Goal: Information Seeking & Learning: Learn about a topic

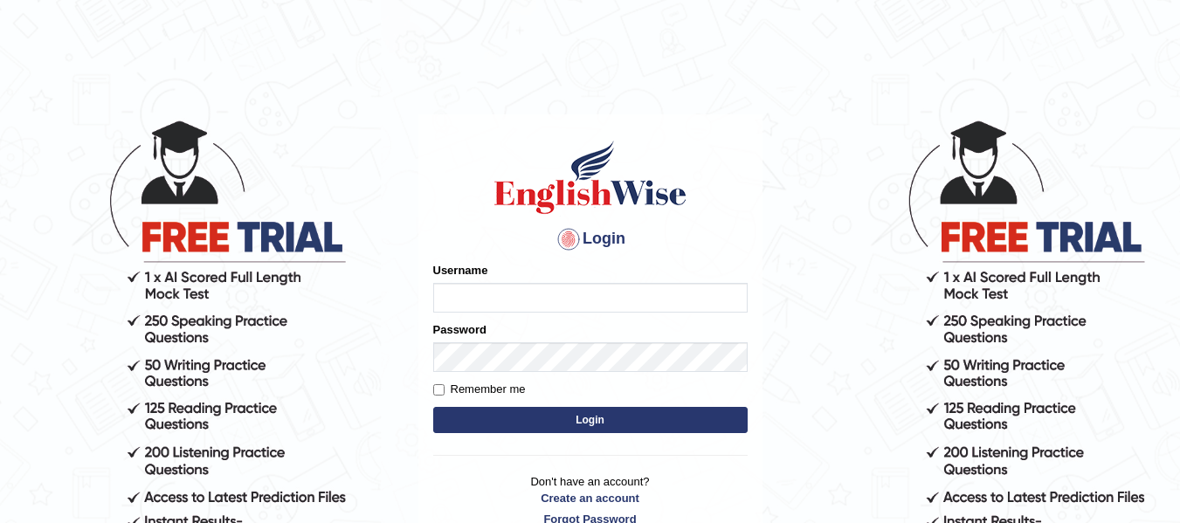
type input "natalie_parramatta"
click at [587, 432] on button "Login" at bounding box center [590, 420] width 315 height 26
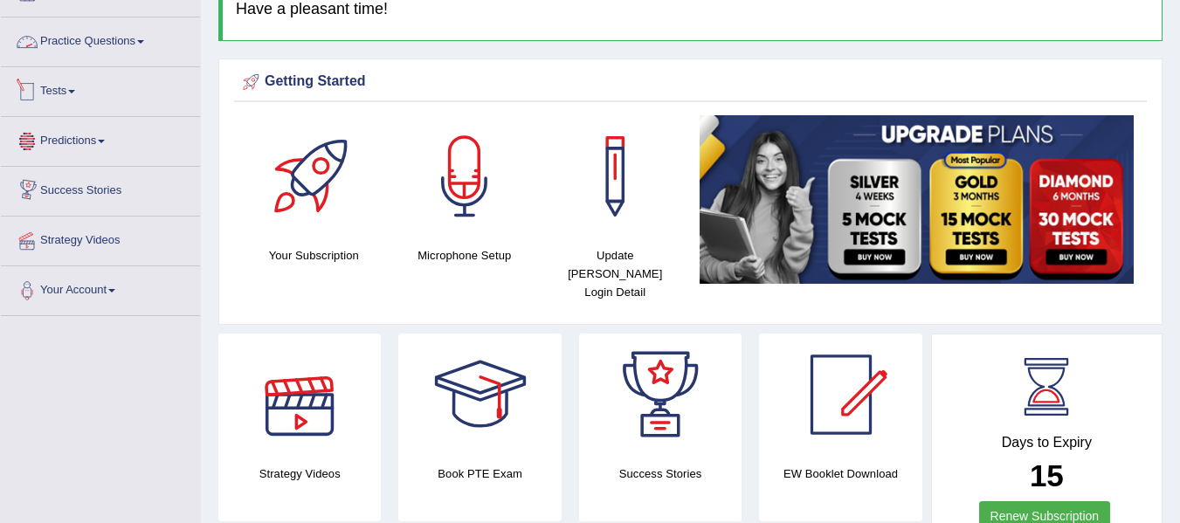
scroll to position [59, 0]
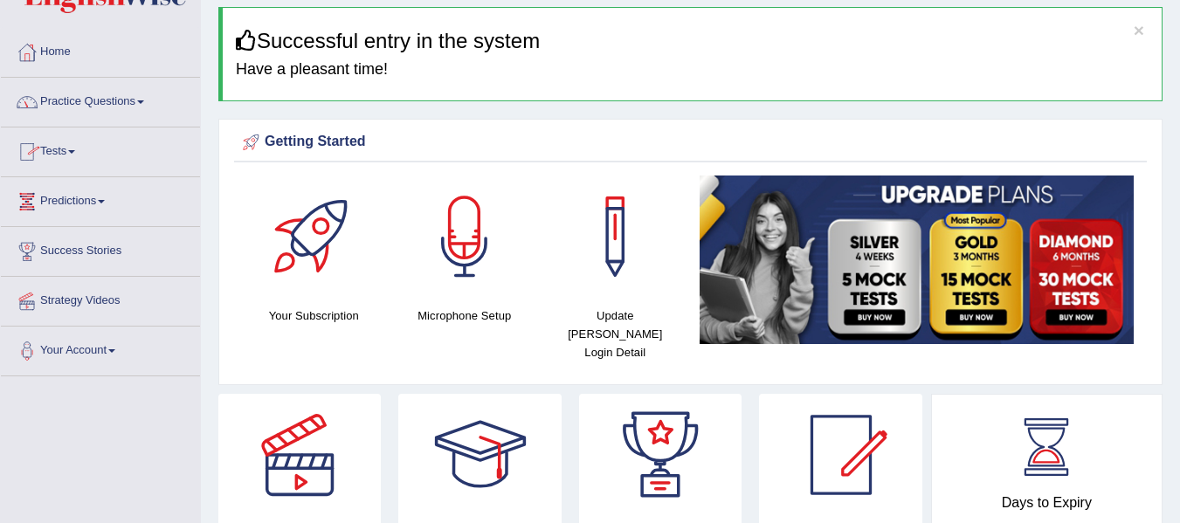
click at [79, 98] on link "Practice Questions" at bounding box center [100, 100] width 199 height 44
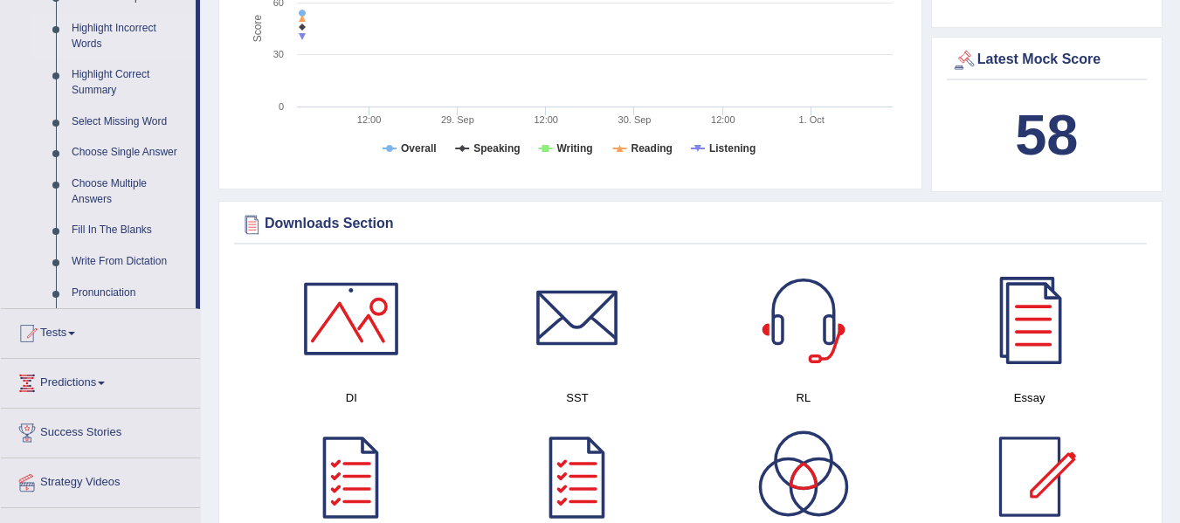
scroll to position [815, 0]
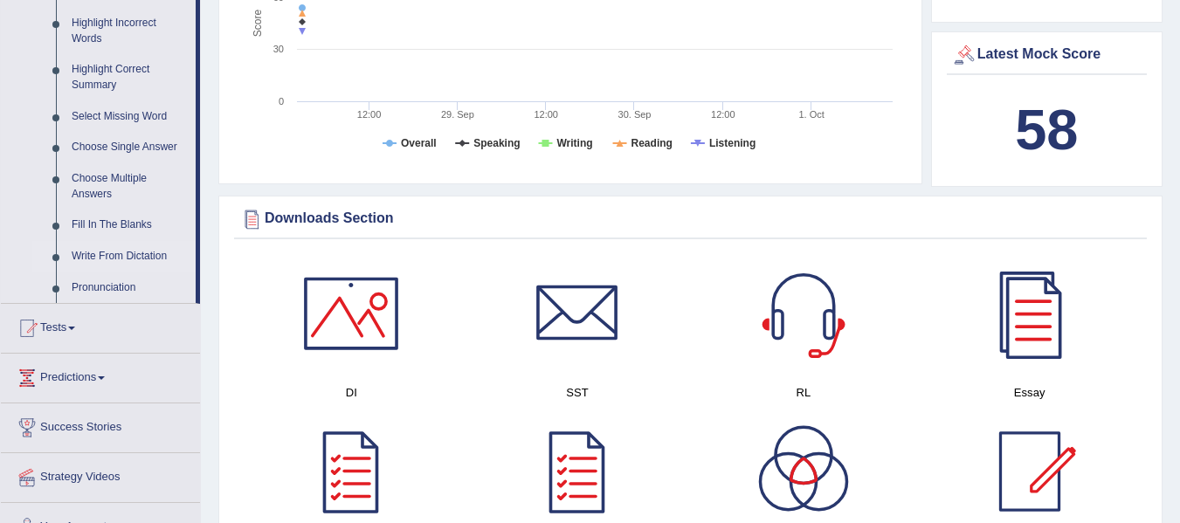
click at [117, 258] on link "Write From Dictation" at bounding box center [130, 256] width 132 height 31
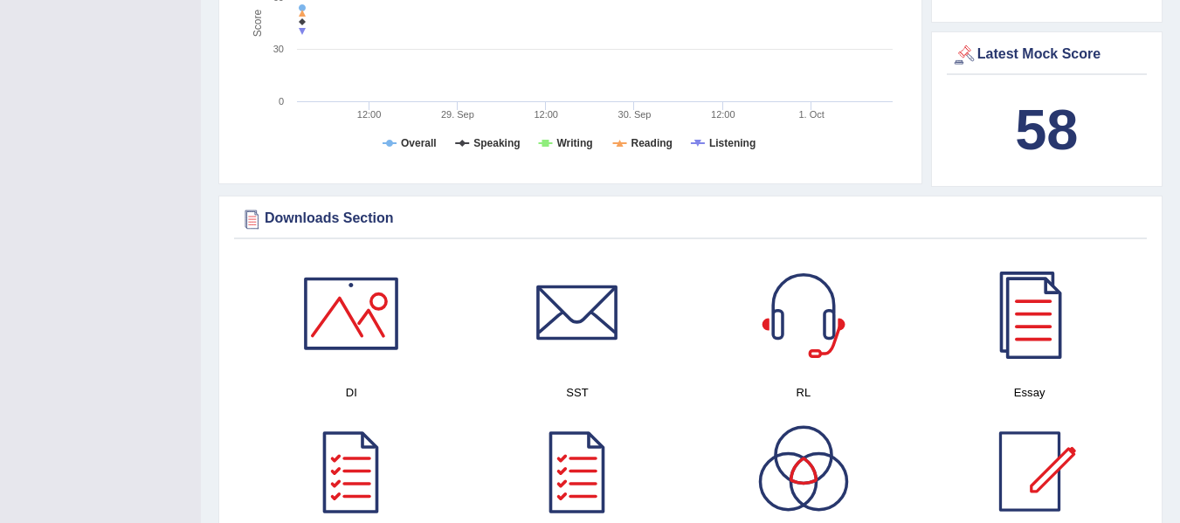
scroll to position [328, 0]
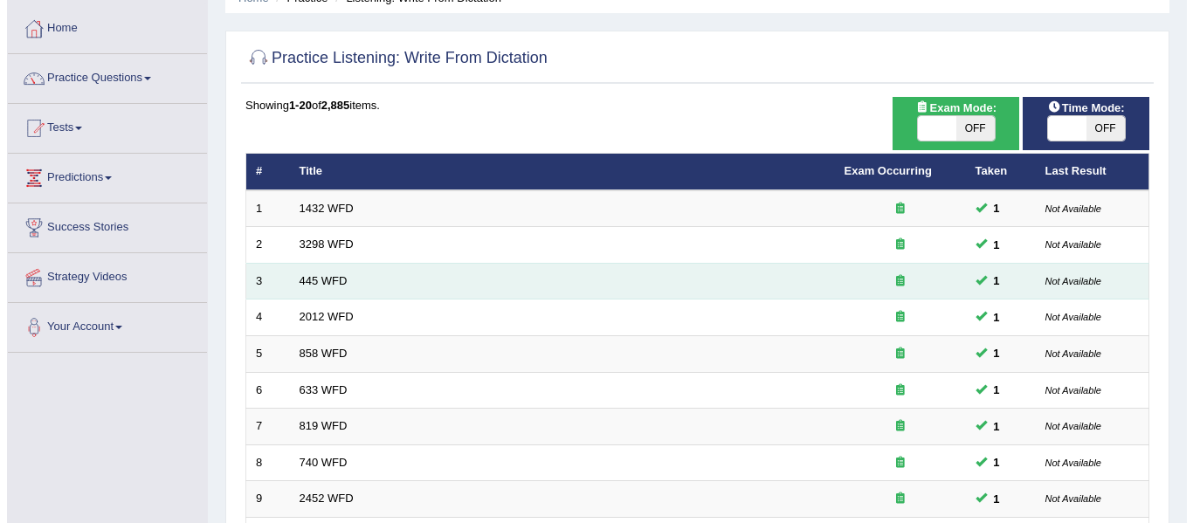
scroll to position [59, 0]
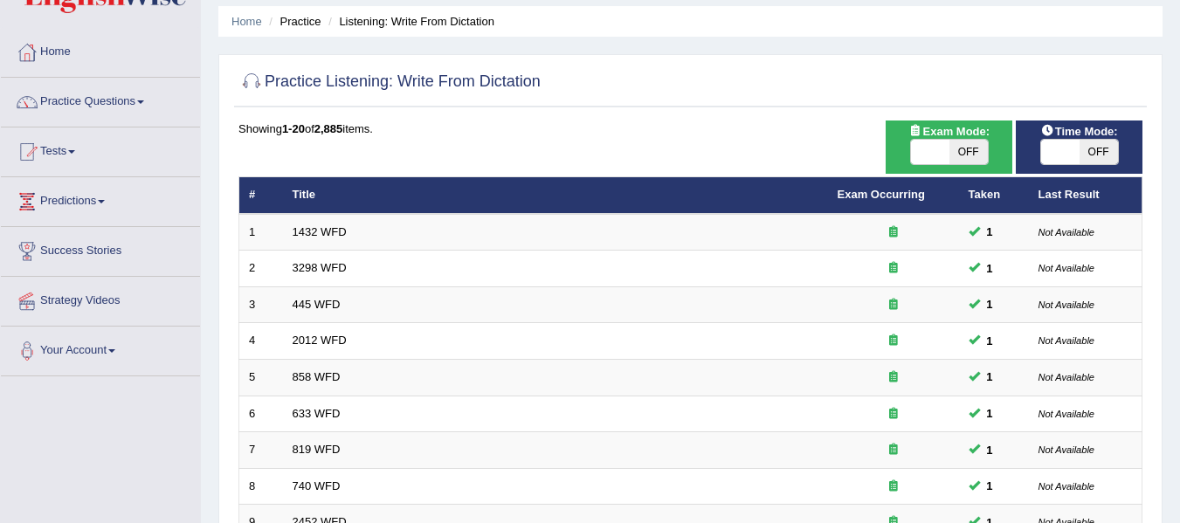
click at [918, 157] on span at bounding box center [930, 152] width 38 height 24
checkbox input "true"
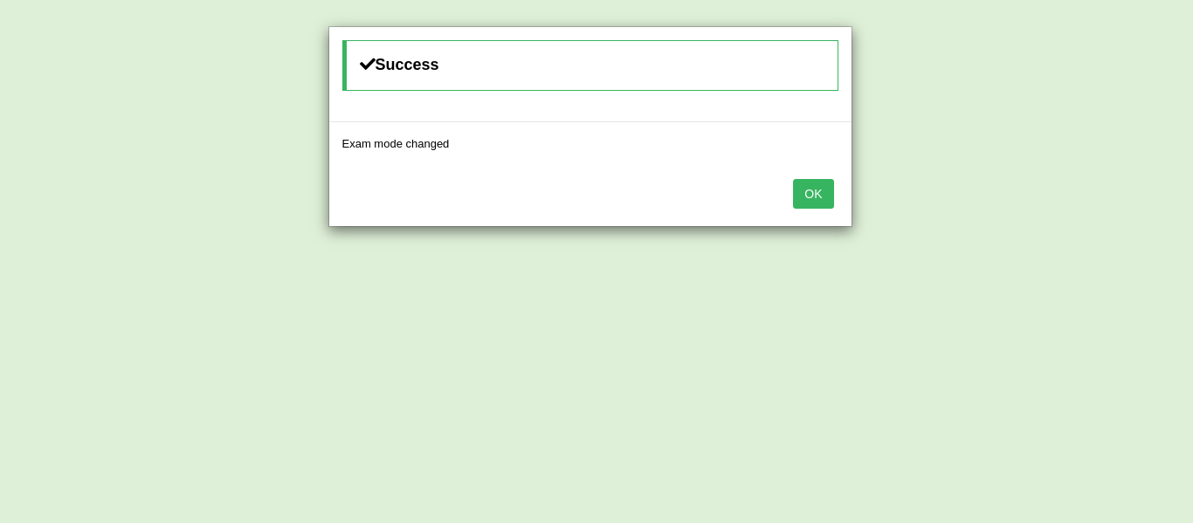
click at [820, 188] on button "OK" at bounding box center [813, 194] width 40 height 30
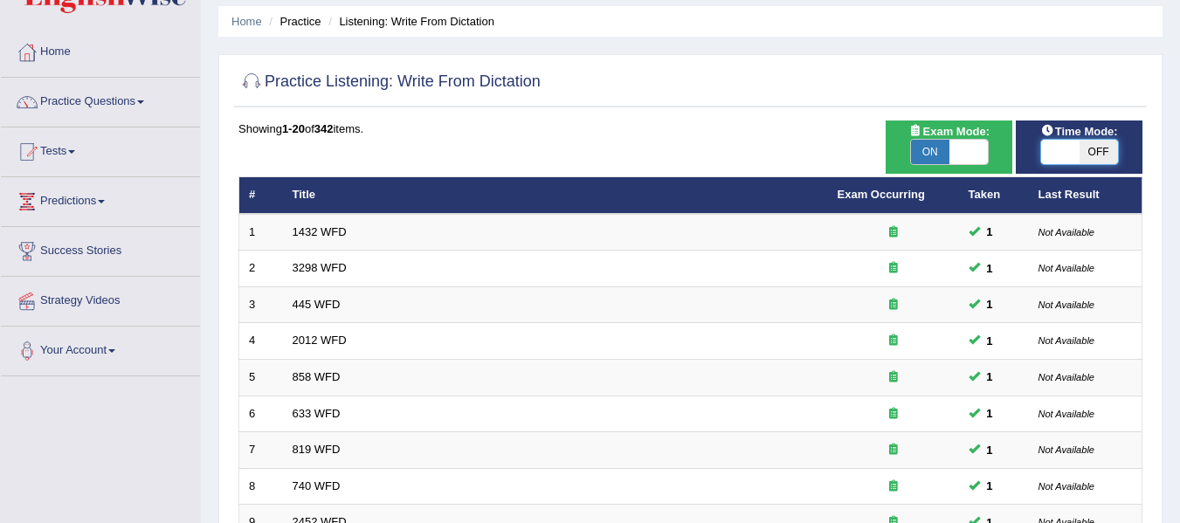
click at [1050, 155] on span at bounding box center [1060, 152] width 38 height 24
checkbox input "true"
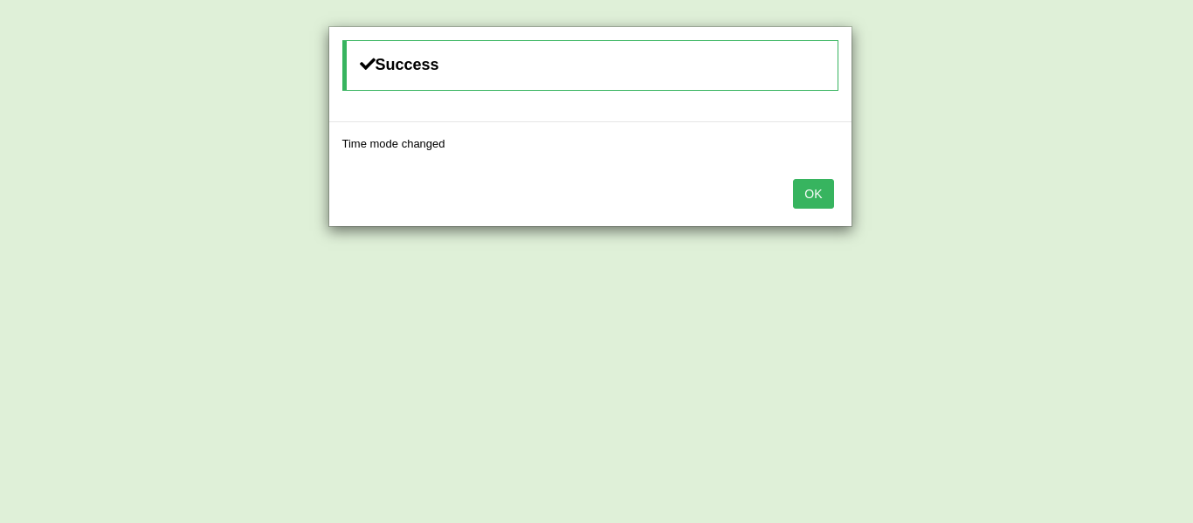
click at [807, 203] on button "OK" at bounding box center [813, 194] width 40 height 30
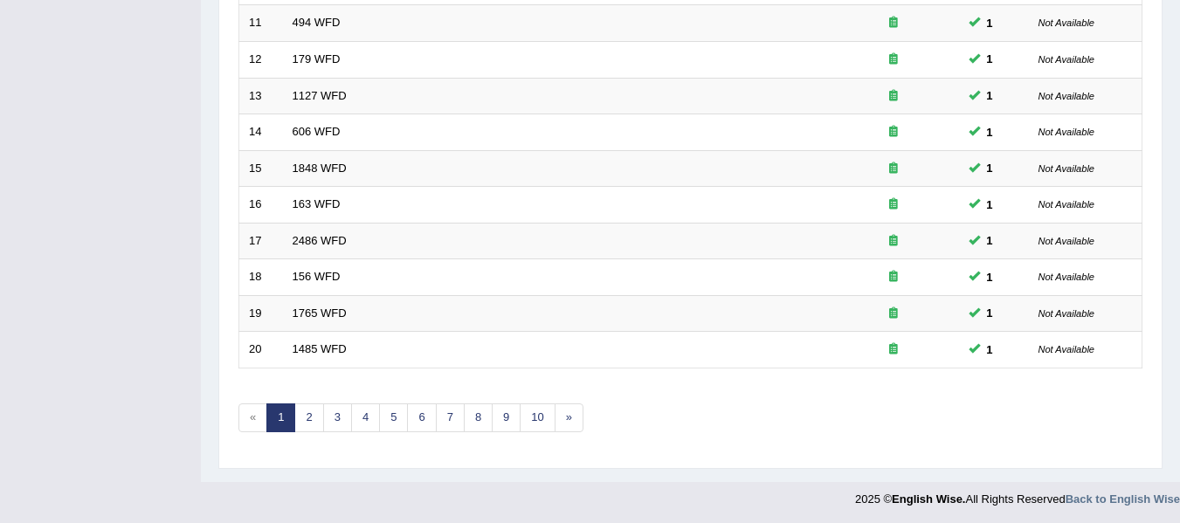
scroll to position [633, 0]
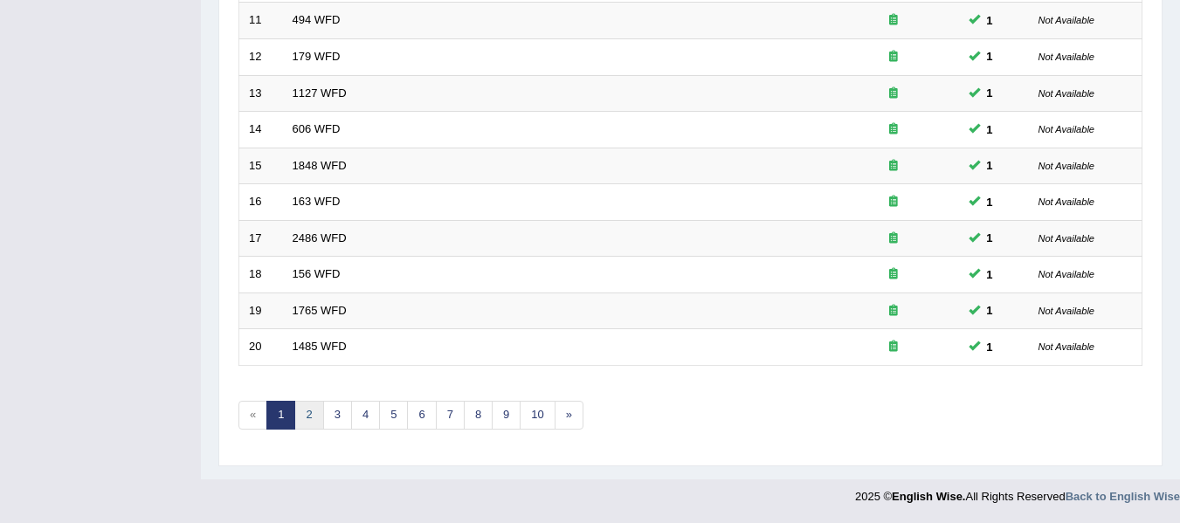
click at [315, 411] on link "2" at bounding box center [308, 415] width 29 height 29
click at [341, 417] on link "3" at bounding box center [337, 415] width 29 height 29
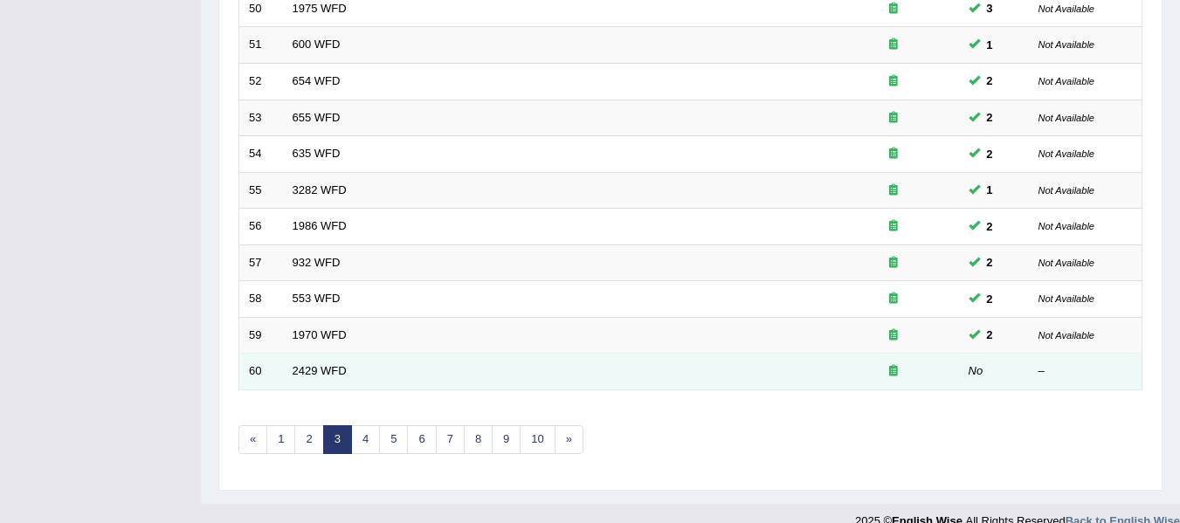
scroll to position [633, 0]
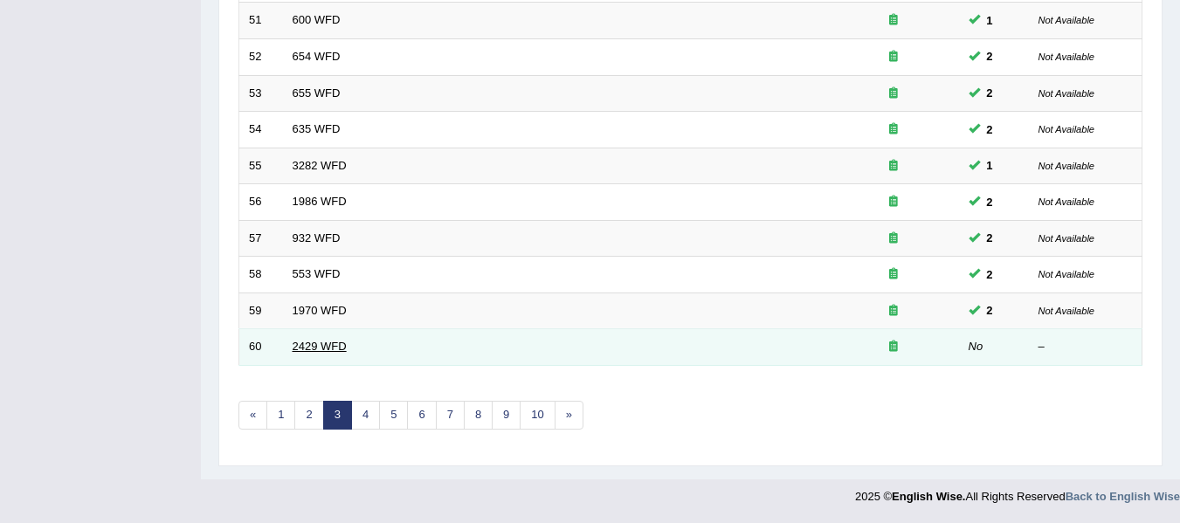
click at [305, 343] on link "2429 WFD" at bounding box center [320, 346] width 54 height 13
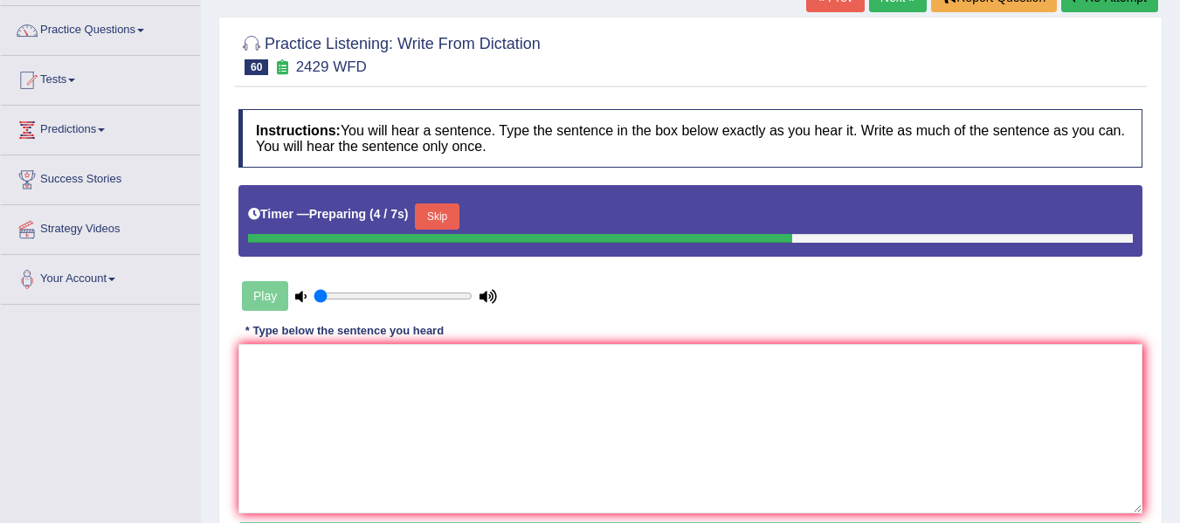
scroll to position [146, 0]
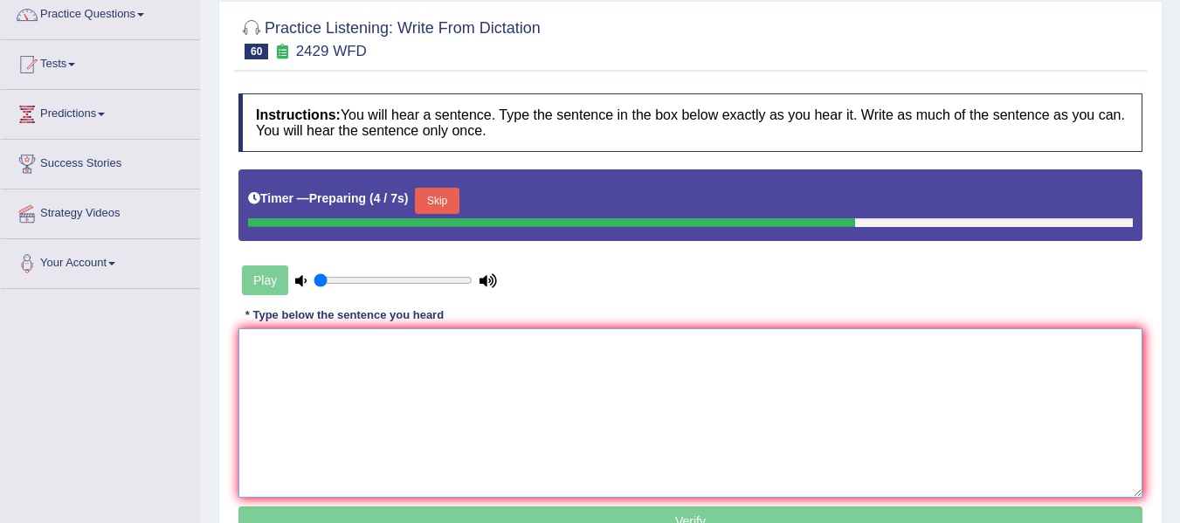
click at [361, 394] on textarea at bounding box center [690, 412] width 904 height 169
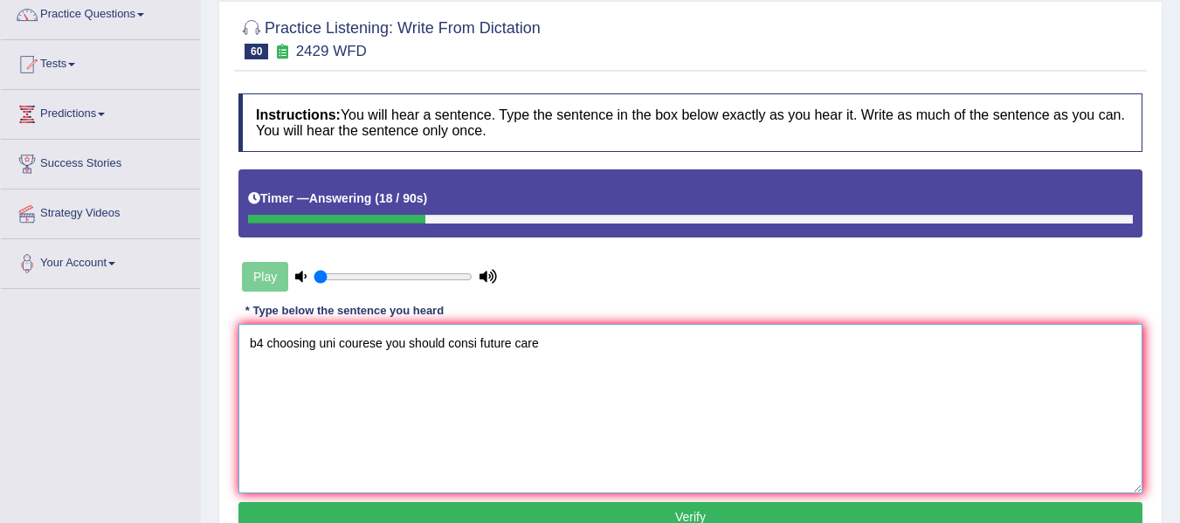
click at [264, 342] on textarea "b4 choosing uni courese you should consi future care" at bounding box center [690, 408] width 904 height 169
click at [359, 341] on textarea "Before choosing uni courese you should consi future care" at bounding box center [690, 408] width 904 height 169
click at [428, 342] on textarea "Before choosing university courese you should consi future care" at bounding box center [690, 408] width 904 height 169
click at [526, 344] on textarea "Before choosing university courses, you should consi future care" at bounding box center [690, 408] width 904 height 169
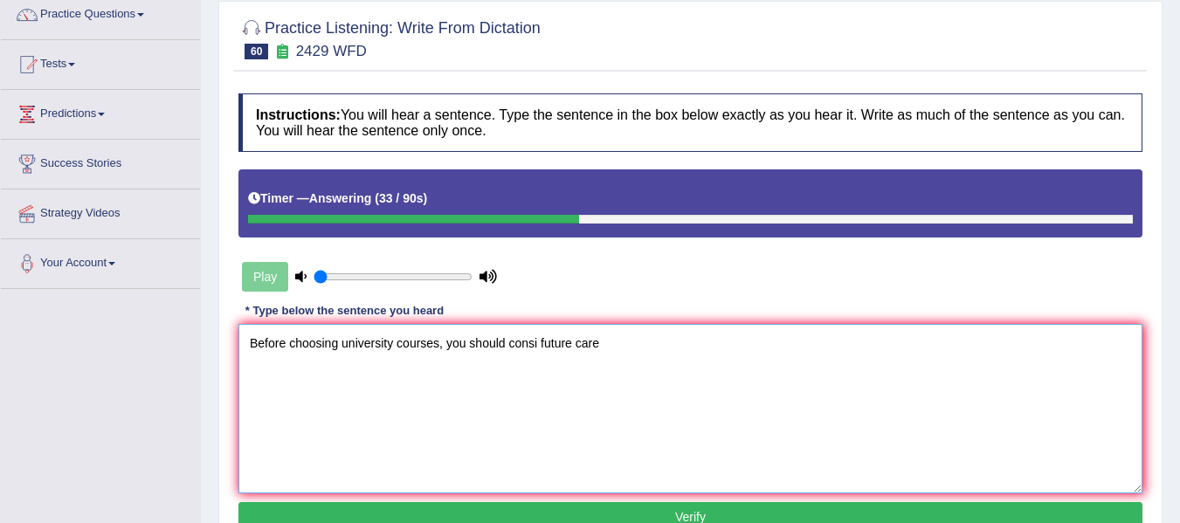
click at [526, 344] on textarea "Before choosing university courses, you should consi future care" at bounding box center [690, 408] width 904 height 169
click at [675, 351] on textarea "Before choosing university courses, you should consider your future care" at bounding box center [690, 408] width 904 height 169
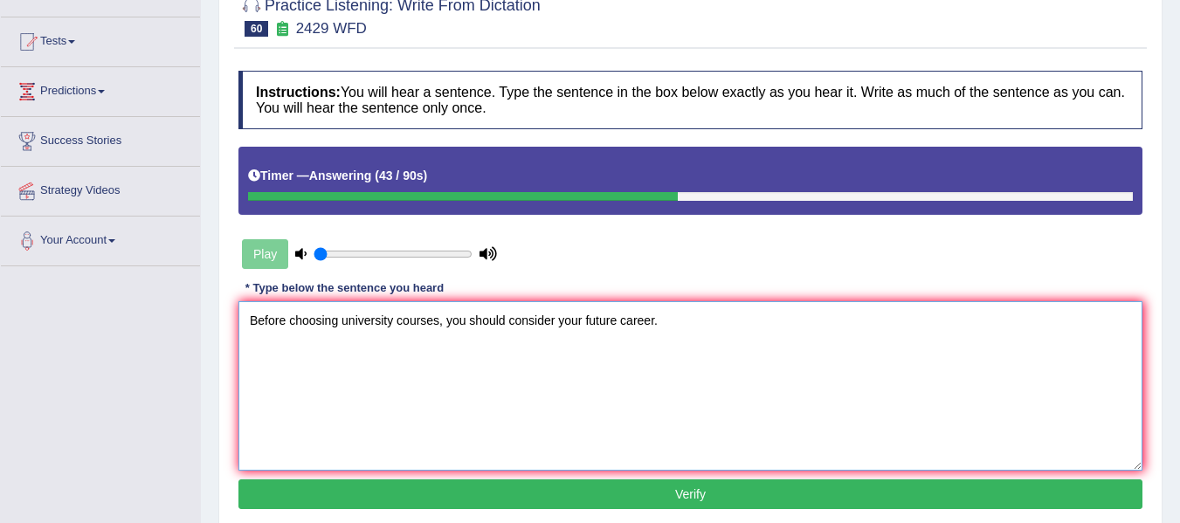
scroll to position [175, 0]
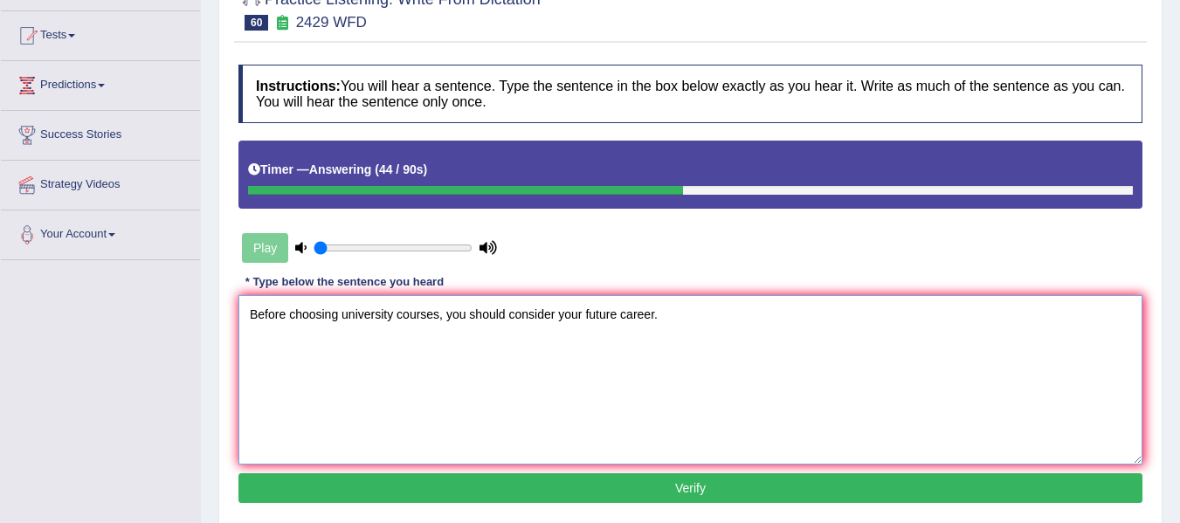
type textarea "Before choosing university courses, you should consider your future career."
click at [679, 494] on button "Verify" at bounding box center [690, 489] width 904 height 30
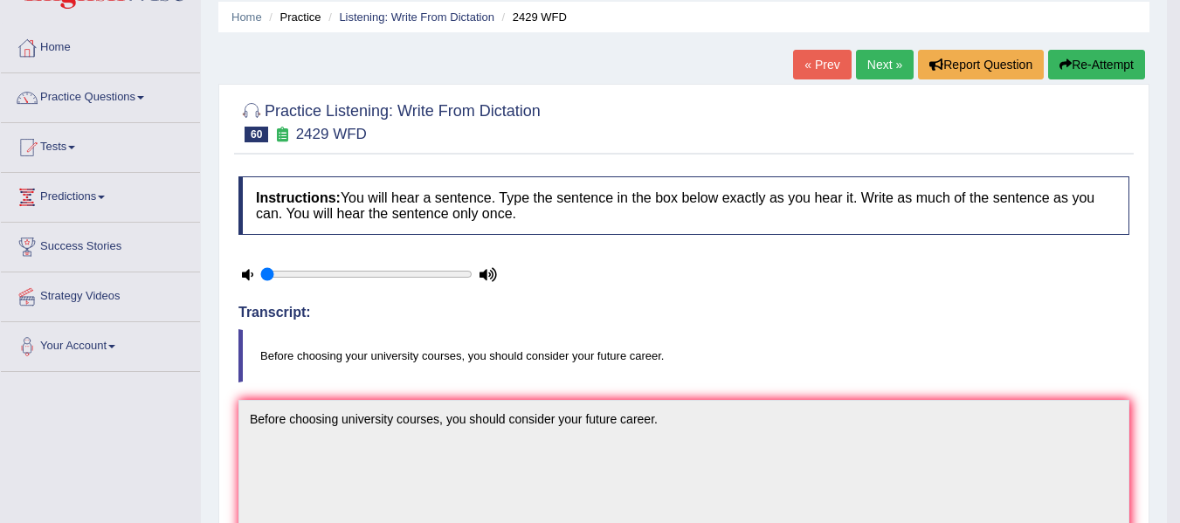
scroll to position [49, 0]
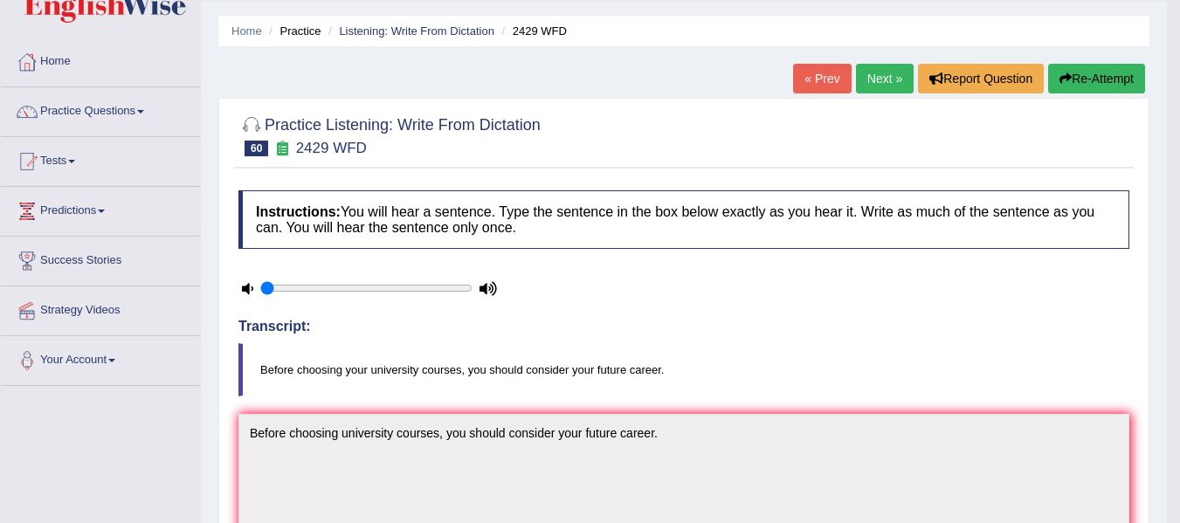
click at [243, 287] on icon at bounding box center [247, 288] width 11 height 11
click at [1091, 80] on button "Re-Attempt" at bounding box center [1096, 79] width 97 height 30
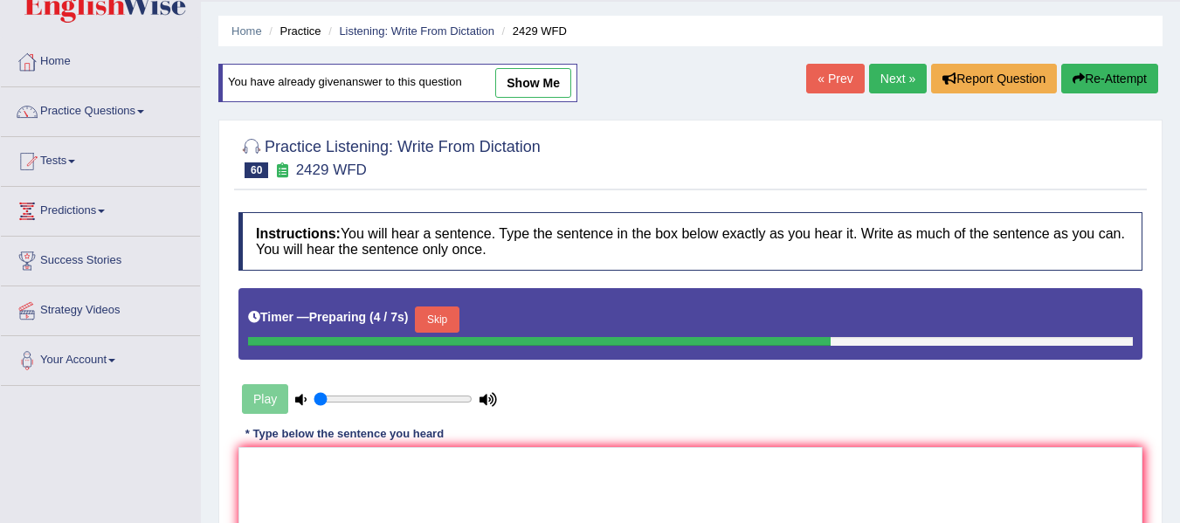
scroll to position [78, 0]
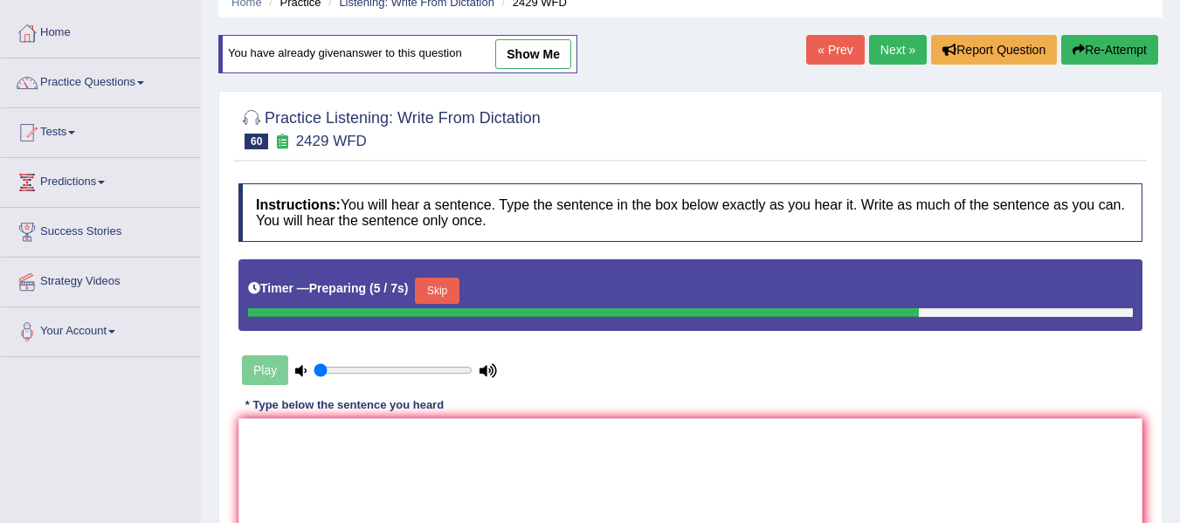
click at [451, 286] on button "Skip" at bounding box center [437, 291] width 44 height 26
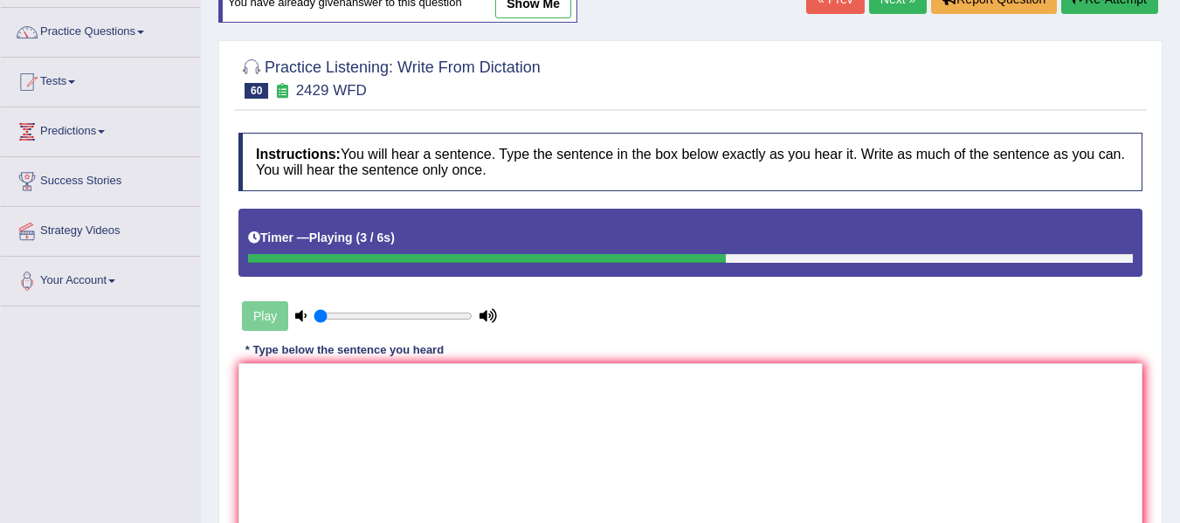
scroll to position [136, 0]
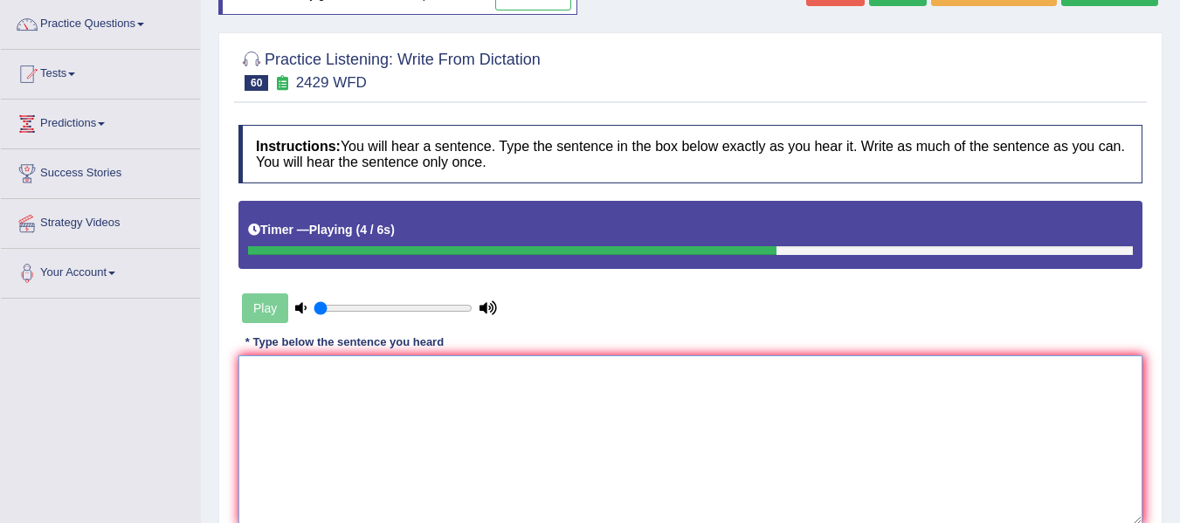
click at [440, 437] on textarea at bounding box center [690, 440] width 904 height 169
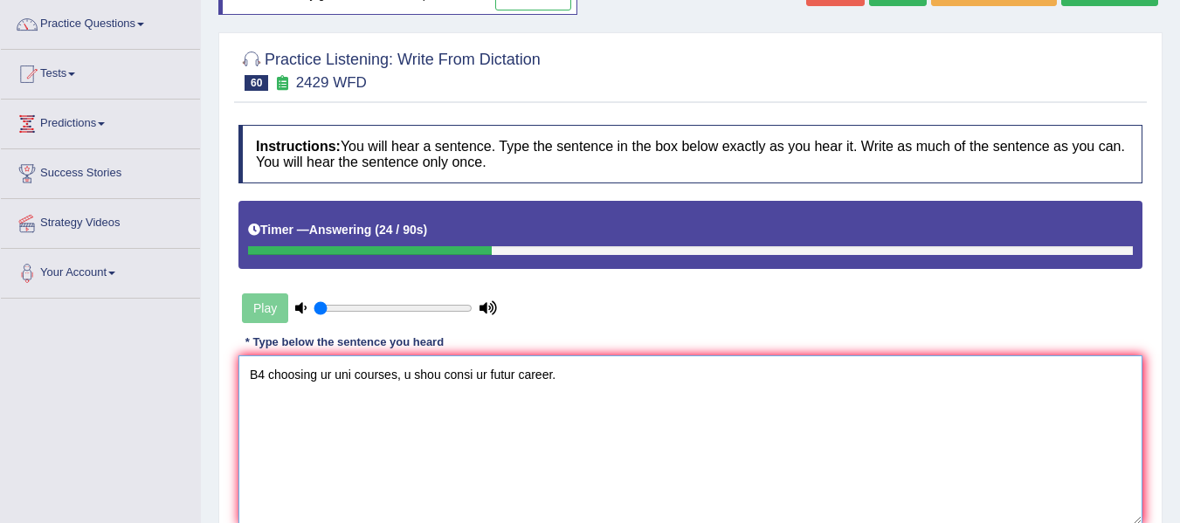
click at [267, 381] on textarea "B4 choosing ur uni courses, u shou consi ur futur career." at bounding box center [690, 440] width 904 height 169
click at [352, 379] on textarea "Before choosing ur uni courses, u shou consi ur futur career." at bounding box center [690, 440] width 904 height 169
click at [340, 376] on textarea "Before choosing ur uni courses, u shou consi ur futur career." at bounding box center [690, 440] width 904 height 169
click at [384, 379] on textarea "Before choosing your uni courses, u shou consi ur futur career." at bounding box center [690, 440] width 904 height 169
click at [475, 372] on textarea "Before choosing your university courses, u shou consi ur futur career." at bounding box center [690, 440] width 904 height 169
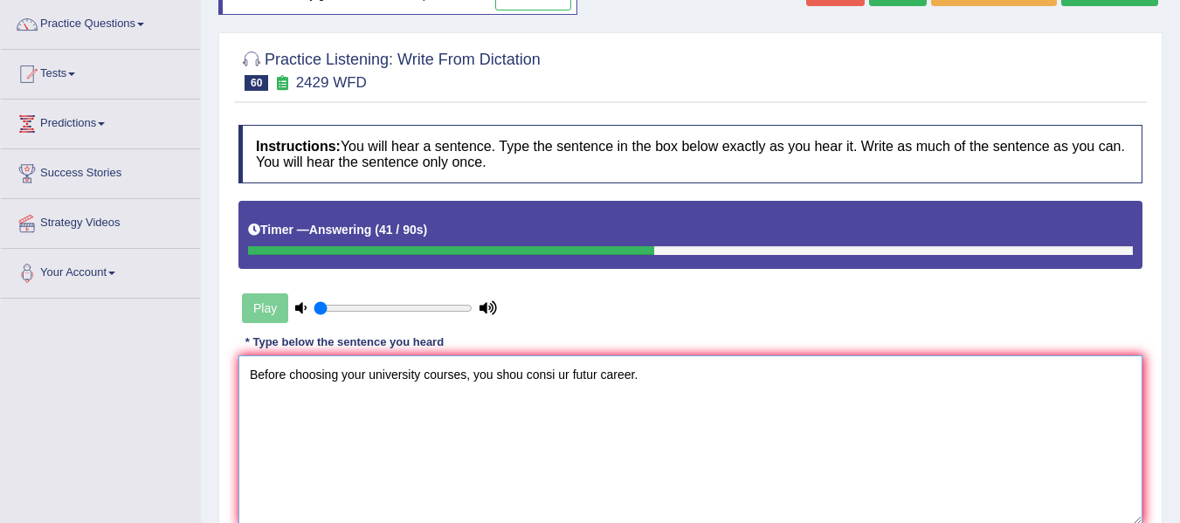
click at [523, 380] on textarea "Before choosing your university courses, you shou consi ur futur career." at bounding box center [690, 440] width 904 height 169
click at [564, 377] on textarea "Before choosing your university courses, you should consi ur futur career." at bounding box center [690, 440] width 904 height 169
click at [586, 378] on textarea "Before choosing your university courses, you should consider ur futur career." at bounding box center [690, 440] width 904 height 169
click at [636, 377] on textarea "Before choosing your university courses, you should consider your futur career." at bounding box center [690, 440] width 904 height 169
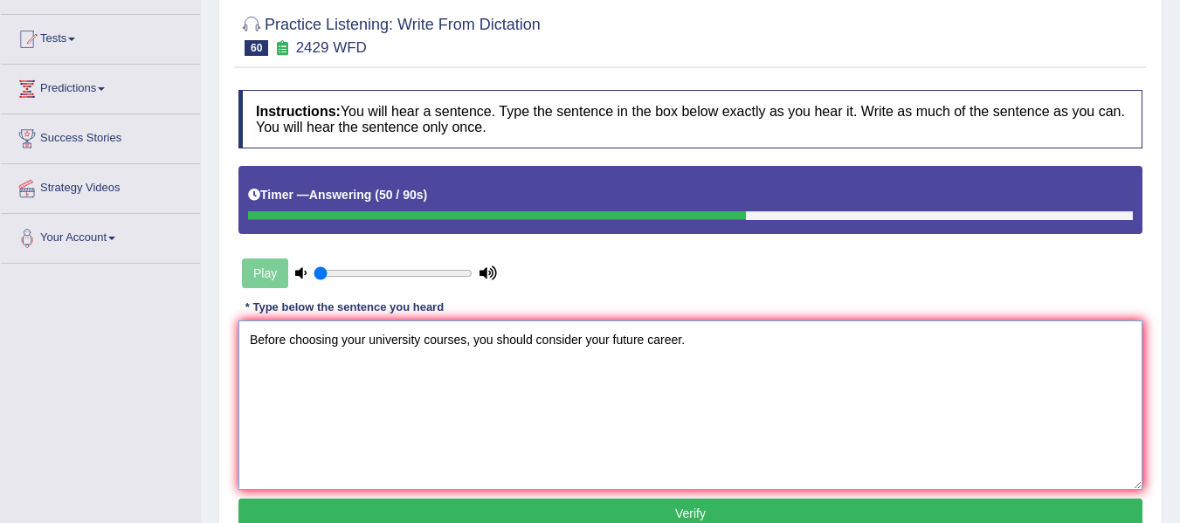
scroll to position [252, 0]
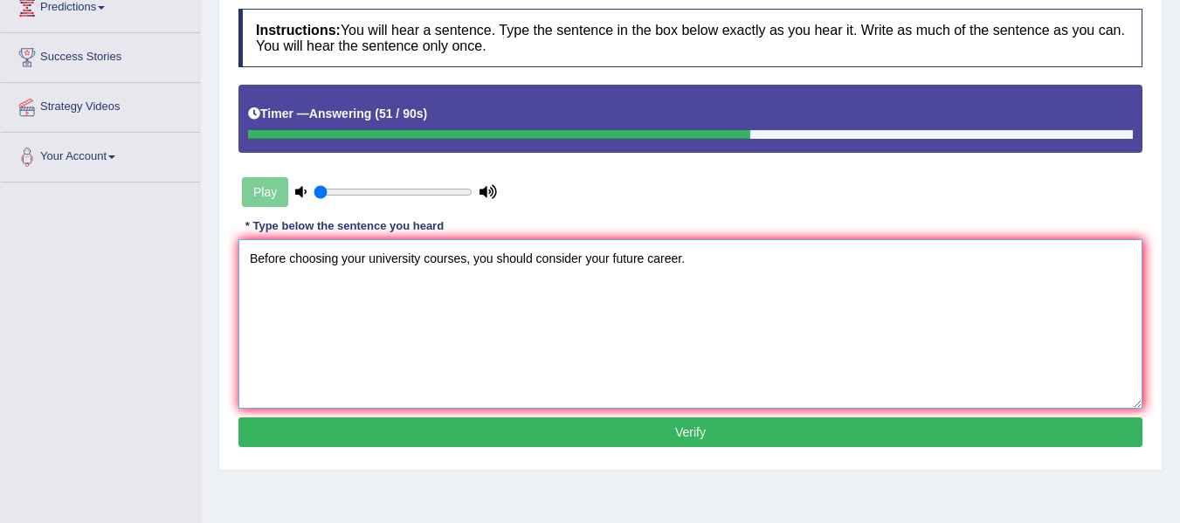
type textarea "Before choosing your university courses, you should consider your future career."
click at [610, 442] on button "Verify" at bounding box center [690, 433] width 904 height 30
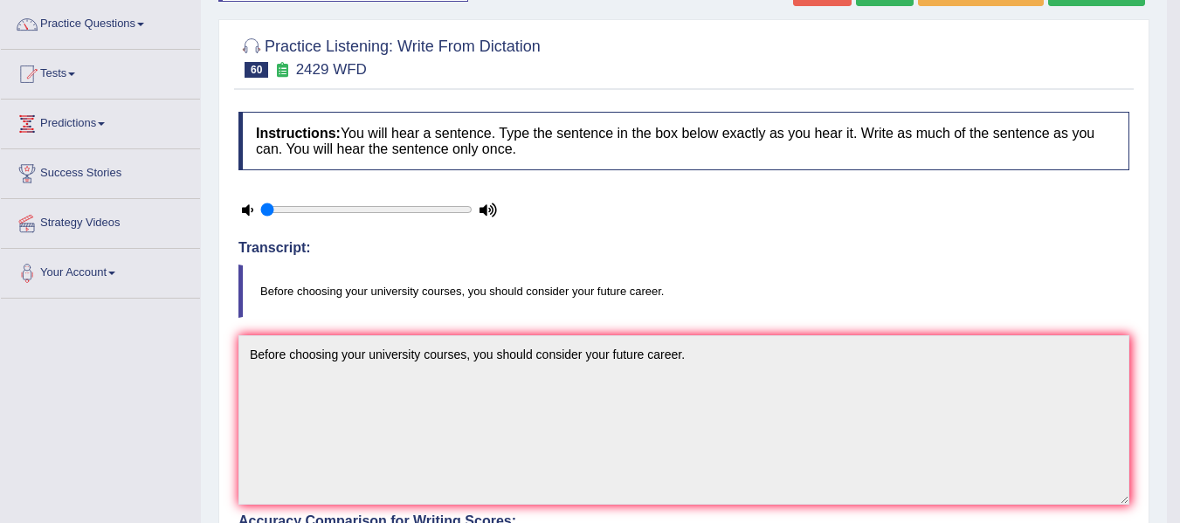
scroll to position [49, 0]
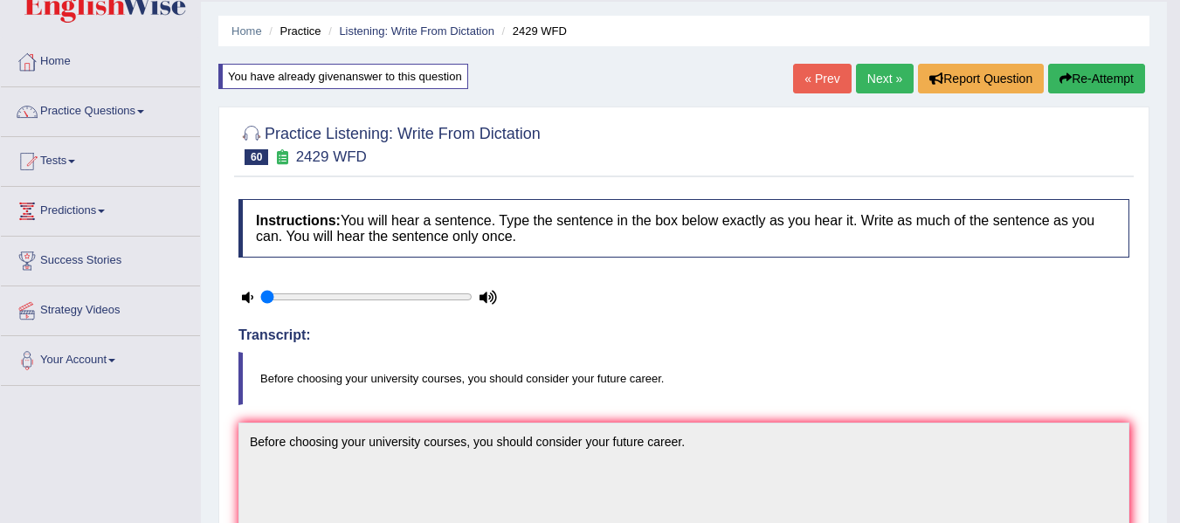
click at [868, 79] on link "Next »" at bounding box center [885, 79] width 58 height 30
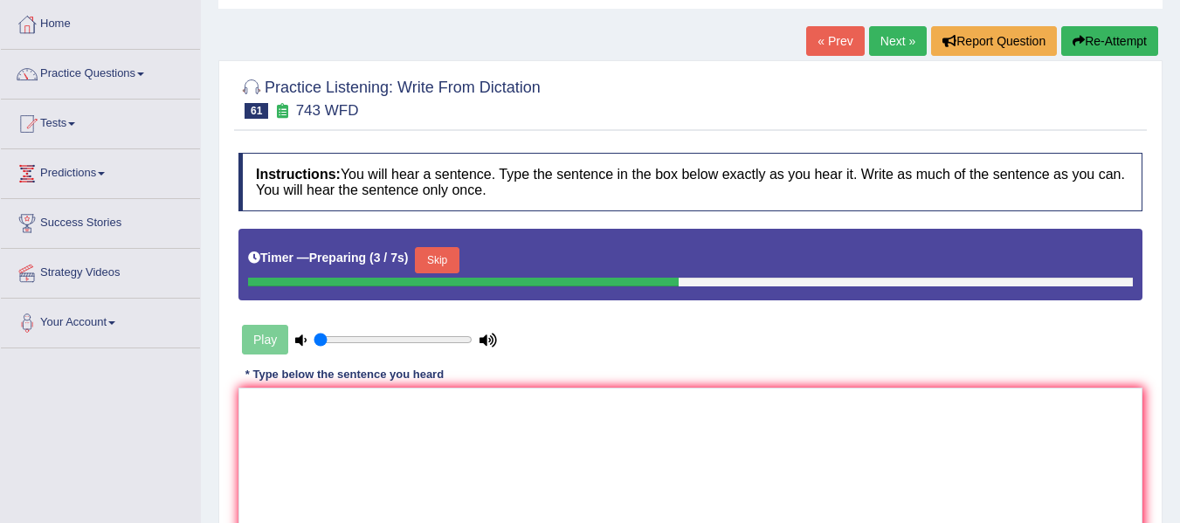
scroll to position [87, 0]
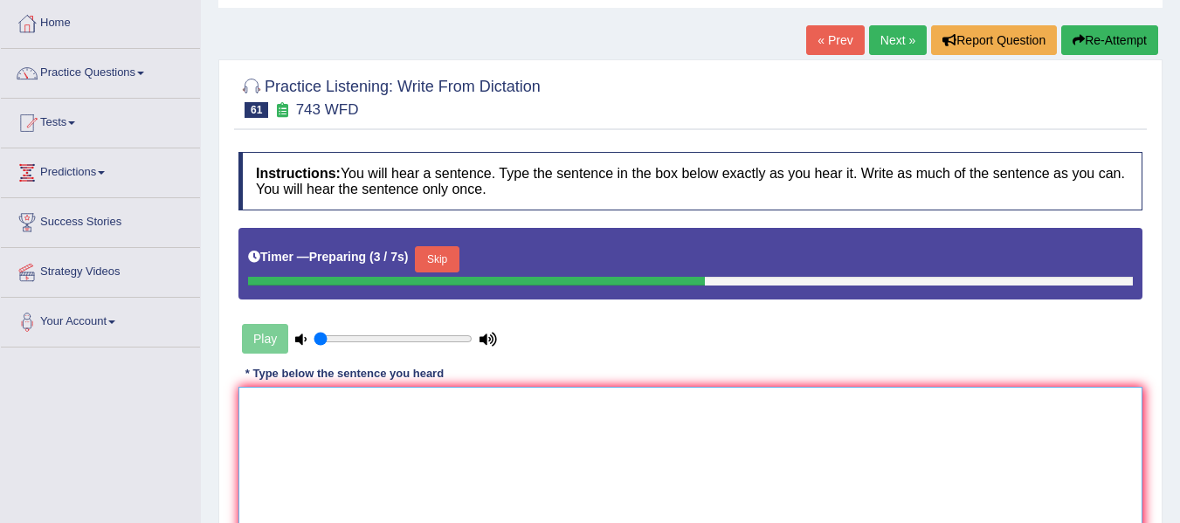
click at [401, 418] on textarea at bounding box center [690, 471] width 904 height 169
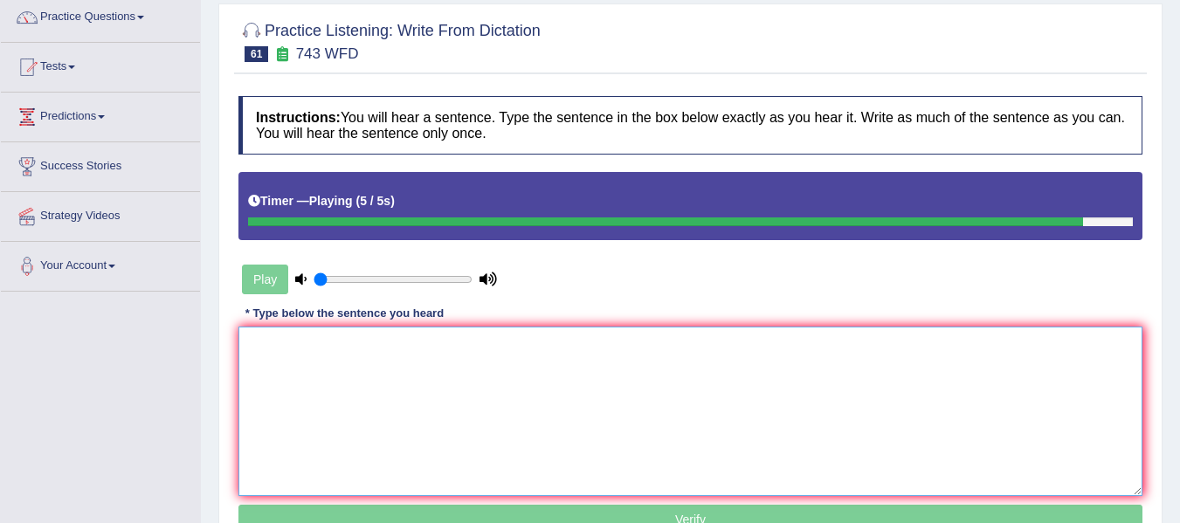
scroll to position [146, 0]
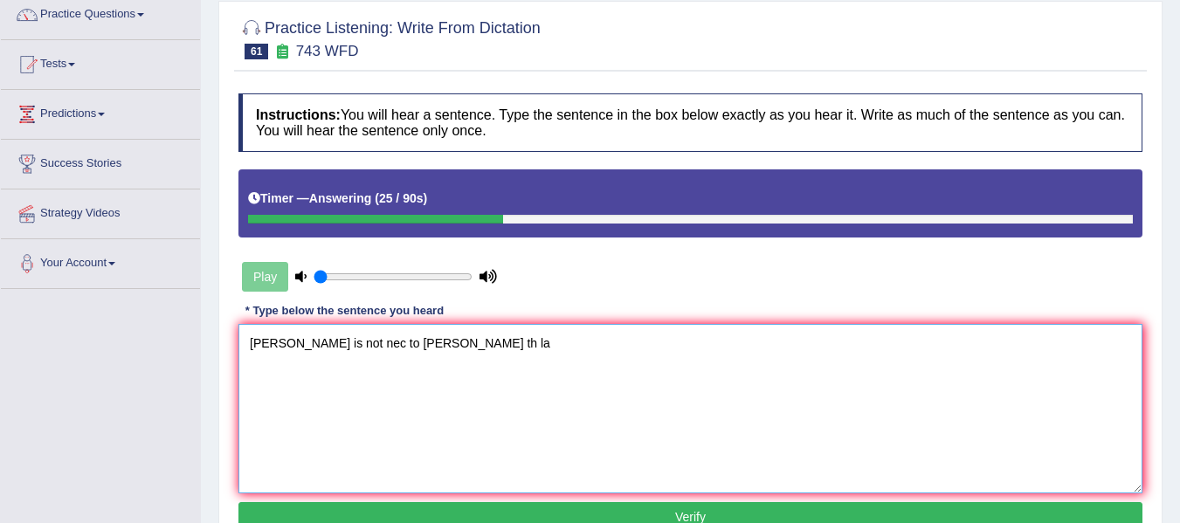
click at [273, 342] on textarea "bein billi is not nec to ana th la" at bounding box center [690, 408] width 904 height 169
click at [295, 342] on textarea "Being billi is not nec to ana th la" at bounding box center [690, 408] width 904 height 169
click at [386, 343] on textarea "Being billingual is not nec to ana th la" at bounding box center [690, 408] width 904 height 169
click at [465, 341] on textarea "Being billingual is not neccessary to ana th la" at bounding box center [690, 408] width 904 height 169
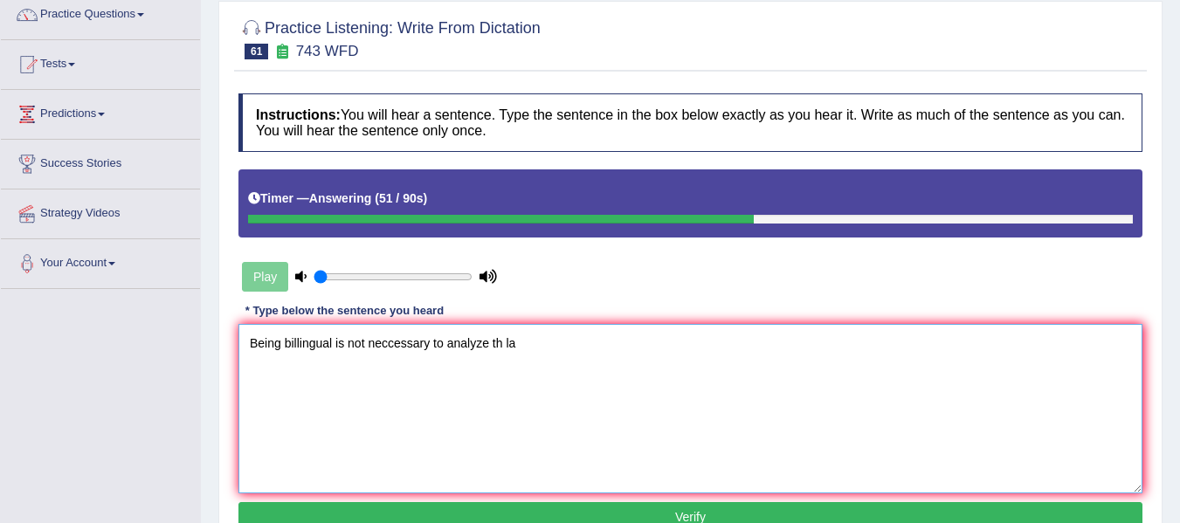
click at [501, 344] on textarea "Being billingual is not neccessary to analyze th la" at bounding box center [690, 408] width 904 height 169
click at [446, 341] on textarea "Being billingual is not neccessary to analyze the la" at bounding box center [690, 408] width 904 height 169
click at [507, 342] on textarea "Being billingual is not neccessary to analyze the la" at bounding box center [690, 408] width 904 height 169
click at [598, 349] on textarea "Being billingual is not neccessary to analyze the ability of la" at bounding box center [690, 408] width 904 height 169
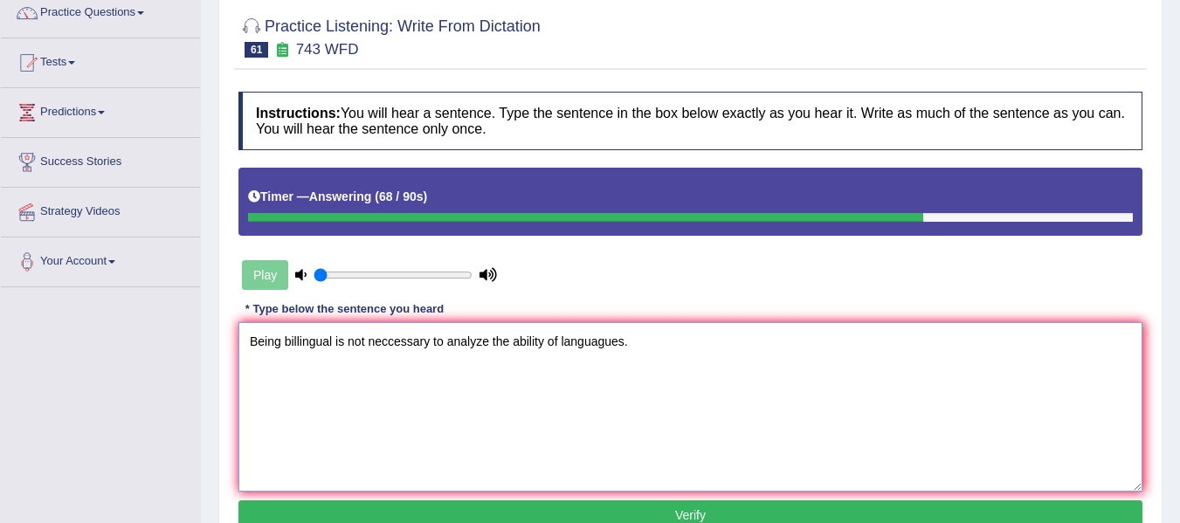
scroll to position [175, 0]
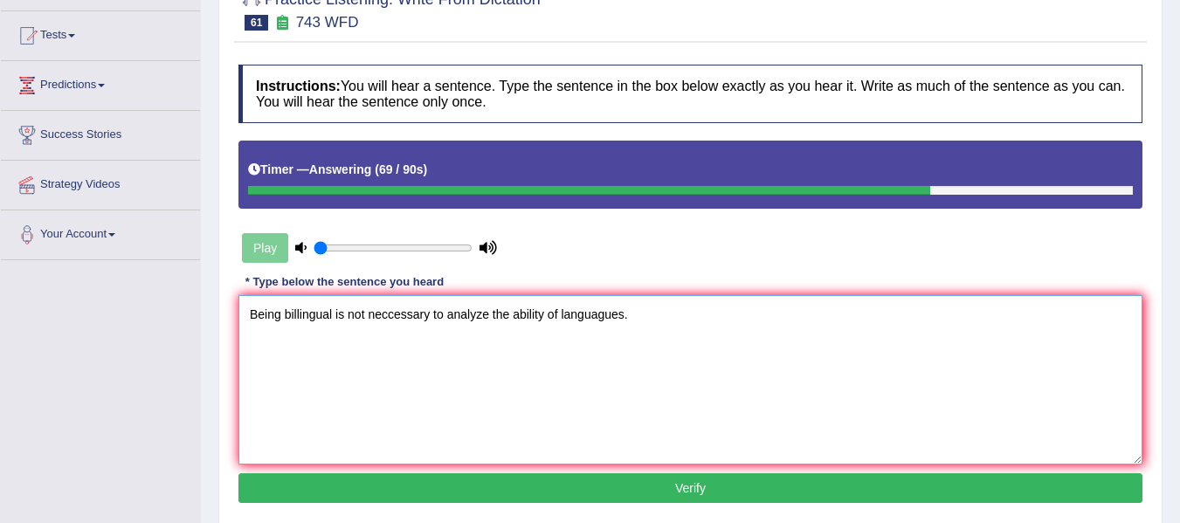
type textarea "Being billingual is not neccessary to analyze the ability of languagues."
click at [605, 487] on button "Verify" at bounding box center [690, 489] width 904 height 30
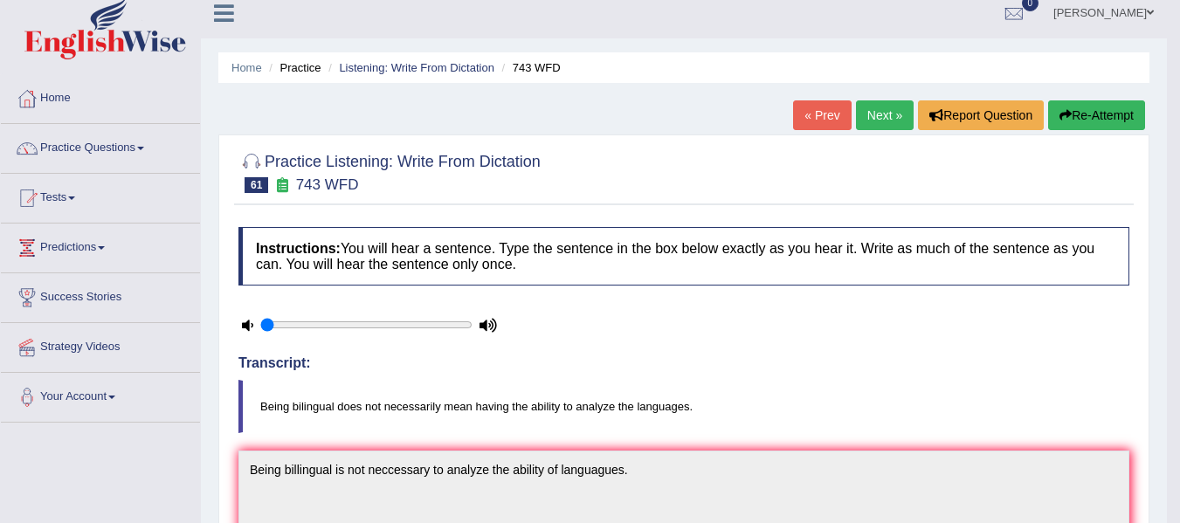
scroll to position [0, 0]
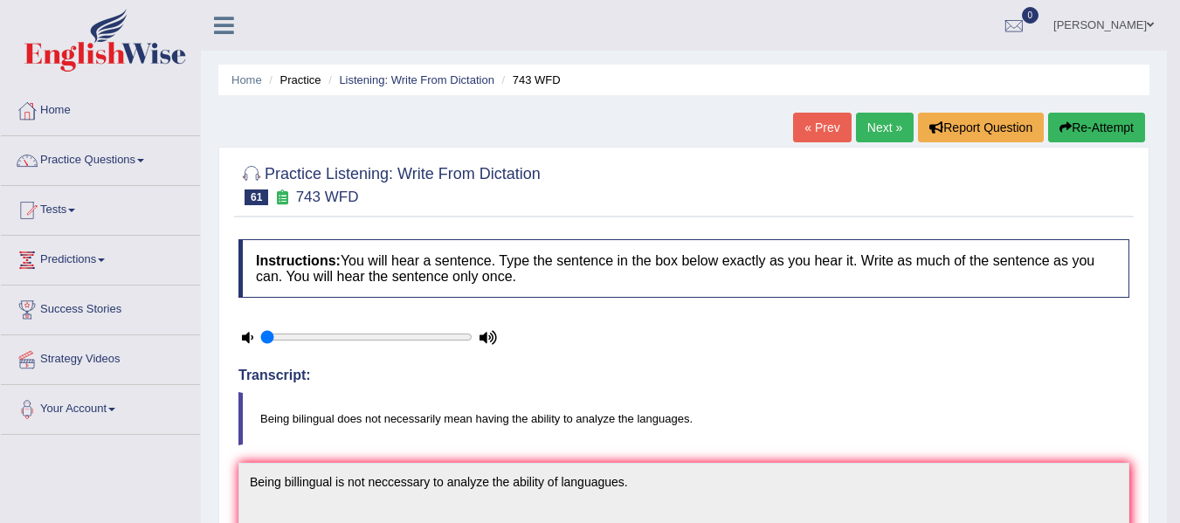
click at [1094, 135] on button "Re-Attempt" at bounding box center [1096, 128] width 97 height 30
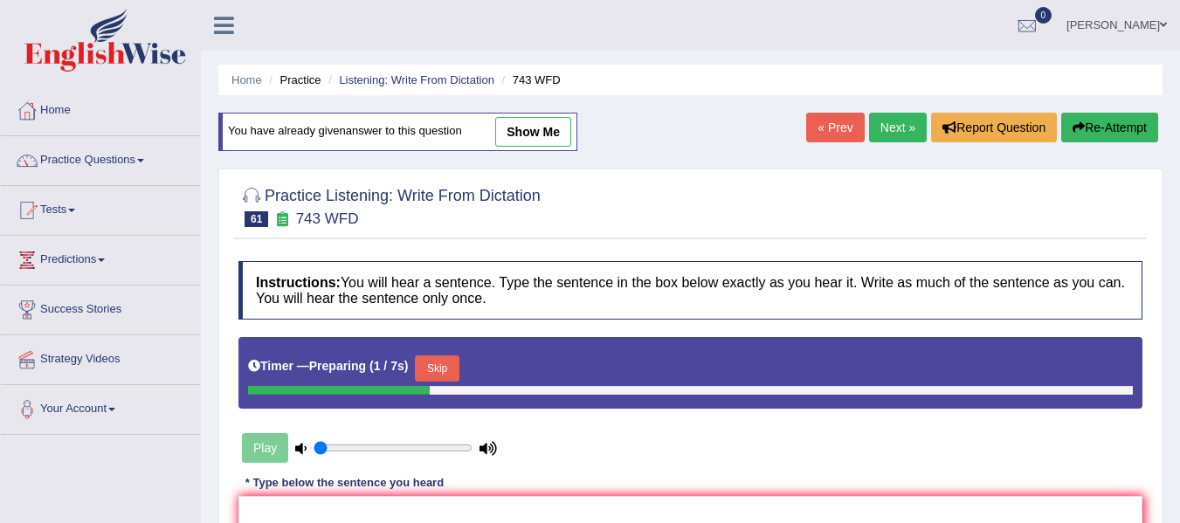
click at [446, 285] on div "Instructions: You will hear a sentence. Type the sentence in the box below exac…" at bounding box center [690, 485] width 913 height 466
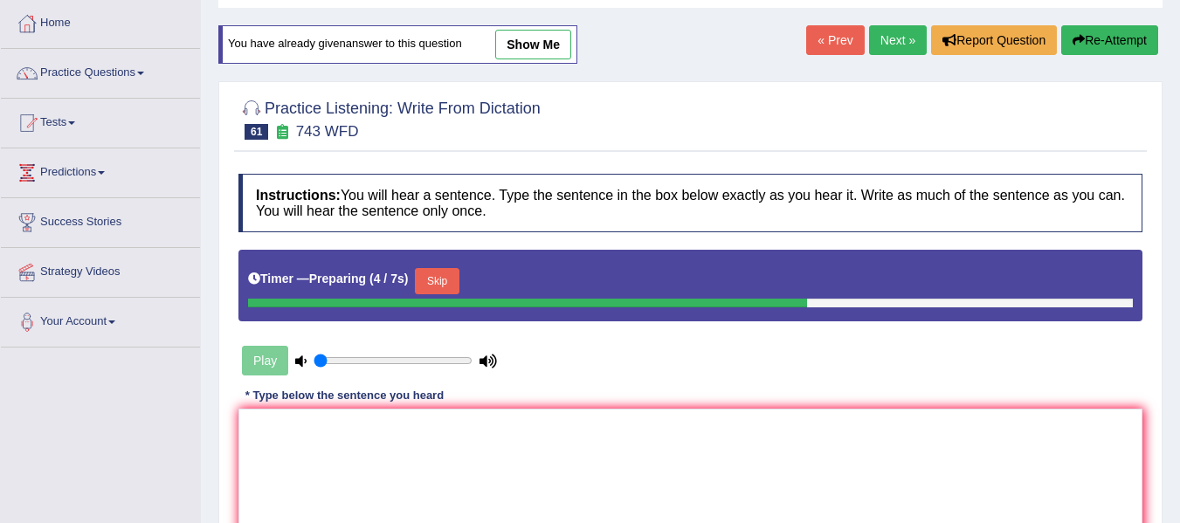
click at [444, 275] on button "Skip" at bounding box center [437, 281] width 44 height 26
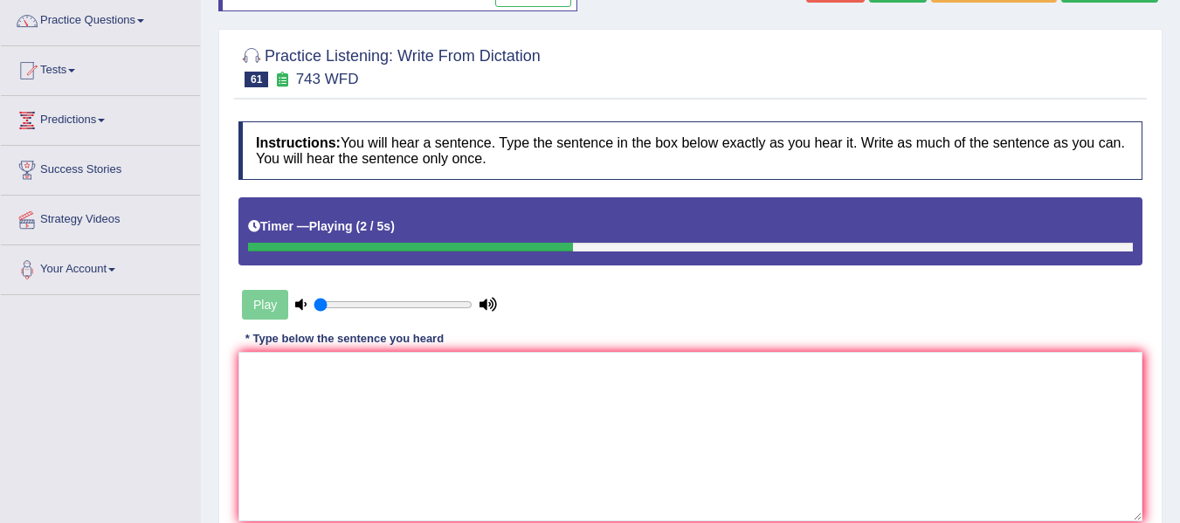
scroll to position [146, 0]
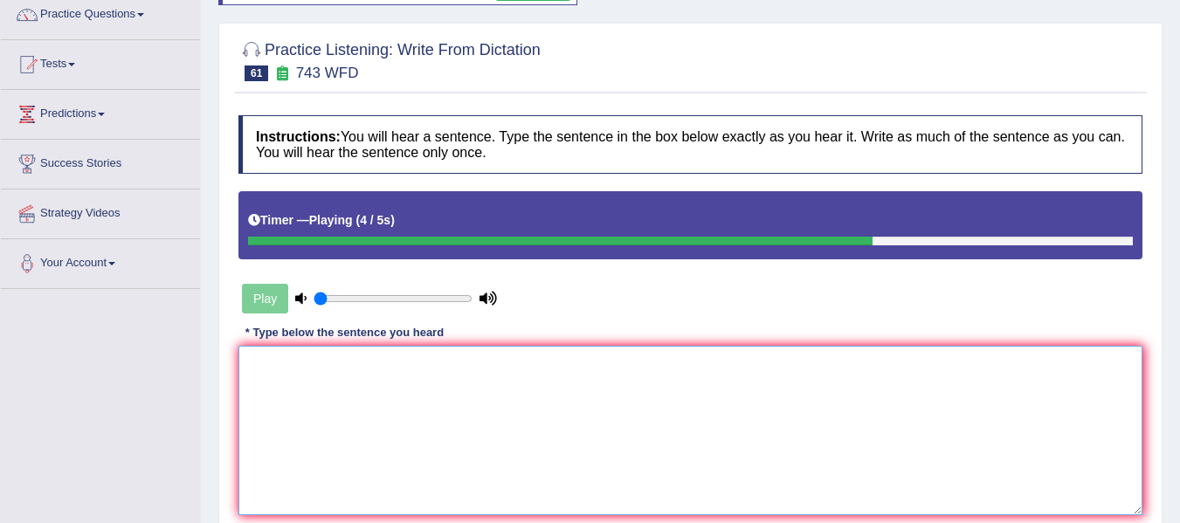
click at [474, 431] on textarea at bounding box center [690, 430] width 904 height 169
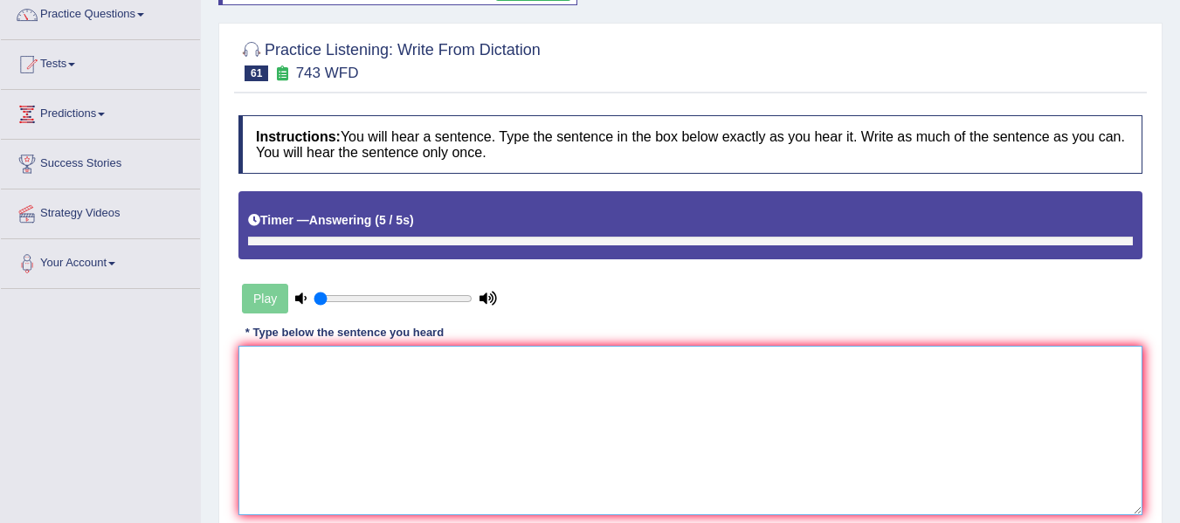
type textarea "b"
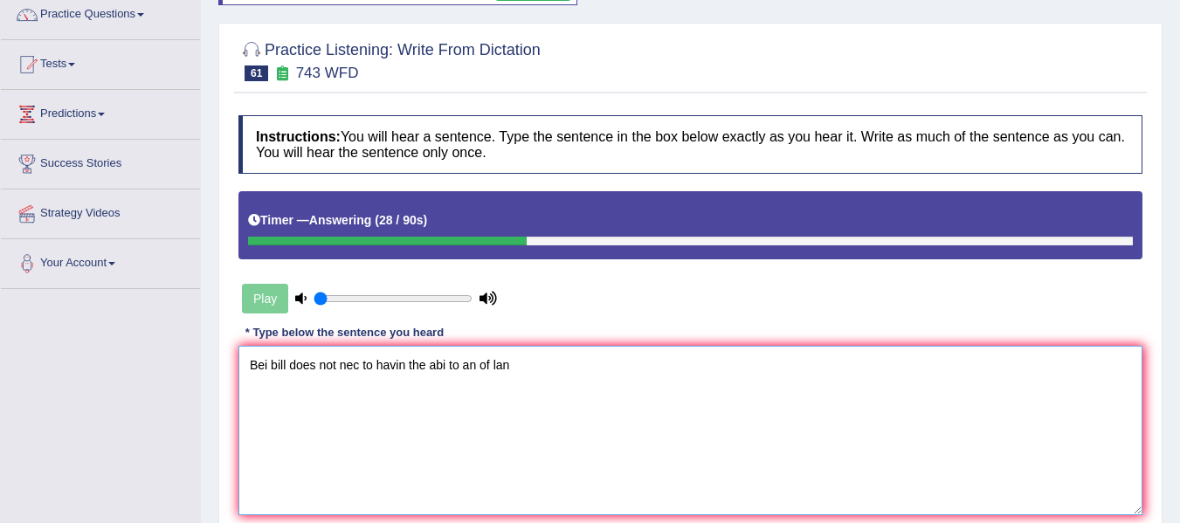
click at [268, 369] on textarea "Bei bill does not nec to havin the abi to an of lan" at bounding box center [690, 430] width 904 height 169
click at [284, 365] on textarea "Beind bill does not nec to havin the abi to an of lan" at bounding box center [690, 430] width 904 height 169
click at [296, 370] on textarea "Beind bill does not nec to havin the abi to an of lan" at bounding box center [690, 430] width 904 height 169
click at [403, 369] on textarea "Beind billingual does not nec to havin the abi to an of lan" at bounding box center [690, 430] width 904 height 169
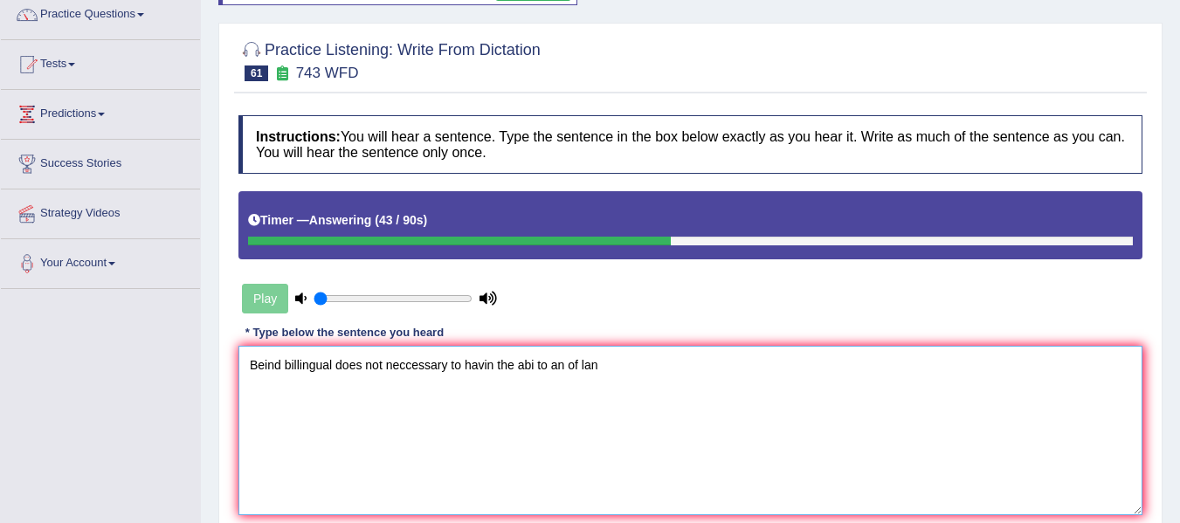
click at [494, 367] on textarea "Beind billingual does not neccessary to havin the abi to an of lan" at bounding box center [690, 430] width 904 height 169
click at [542, 373] on textarea "Beind billingual does not neccessary to having the abi to an of lan" at bounding box center [690, 430] width 904 height 169
click at [586, 368] on textarea "Beind billingual does not neccessary to having the ability to an of lan" at bounding box center [690, 430] width 904 height 169
click at [653, 370] on textarea "Beind billingual does not neccessary to having the ability to analyze of lan" at bounding box center [690, 430] width 904 height 169
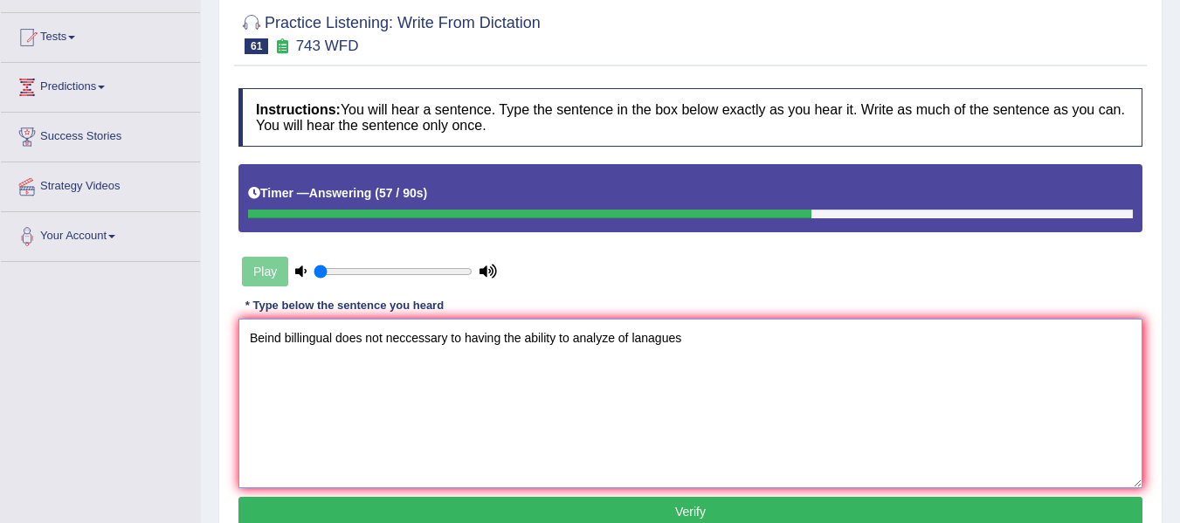
scroll to position [204, 0]
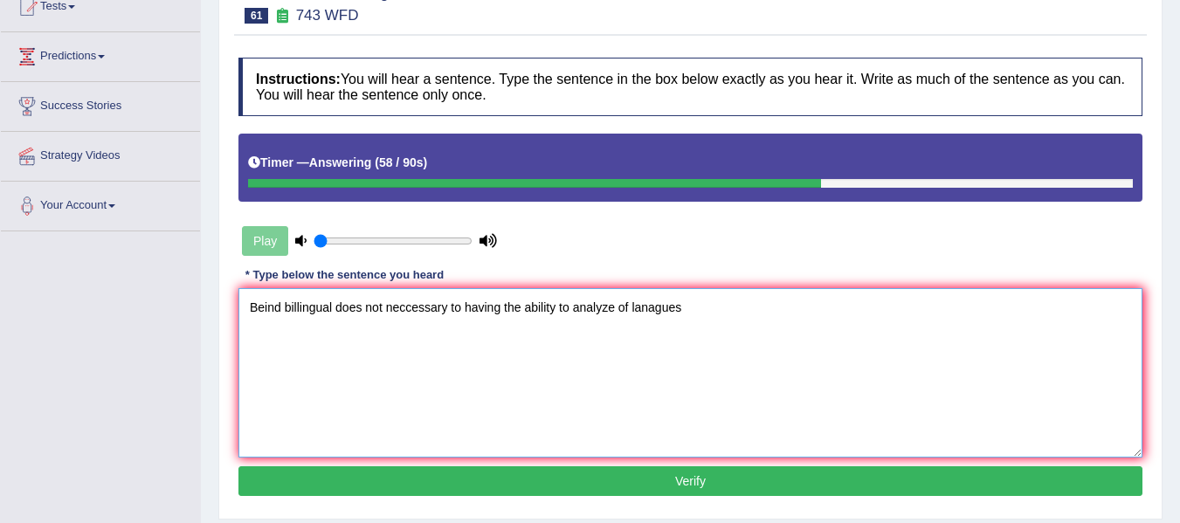
click at [644, 302] on textarea "Beind billingual does not neccessary to having the ability to analyze of lanagu…" at bounding box center [690, 372] width 904 height 169
type textarea "Beind billingual does not neccessary to having the ability to analyze of langua…"
click at [660, 469] on button "Verify" at bounding box center [690, 482] width 904 height 30
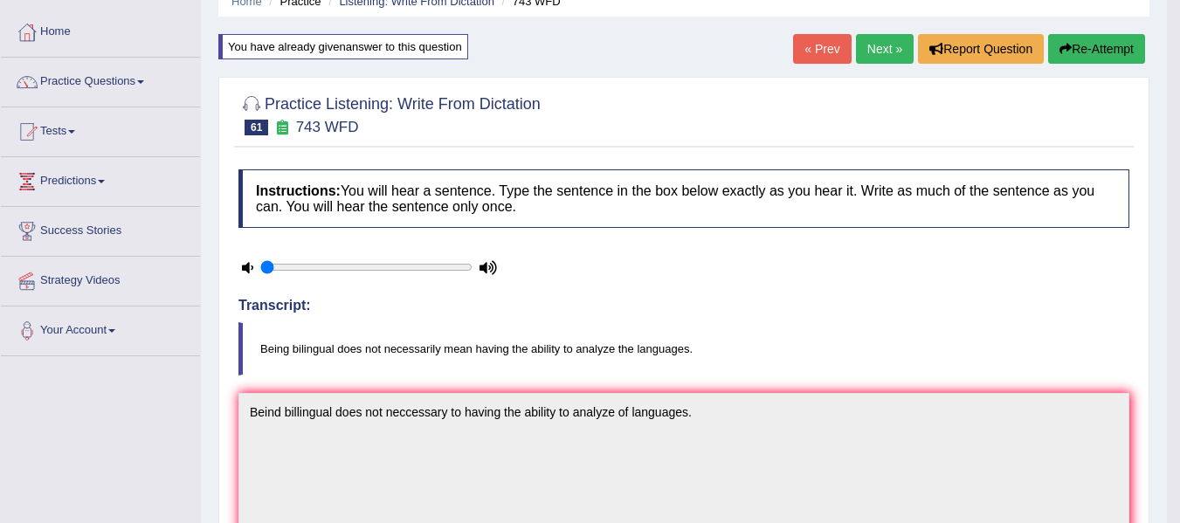
scroll to position [0, 0]
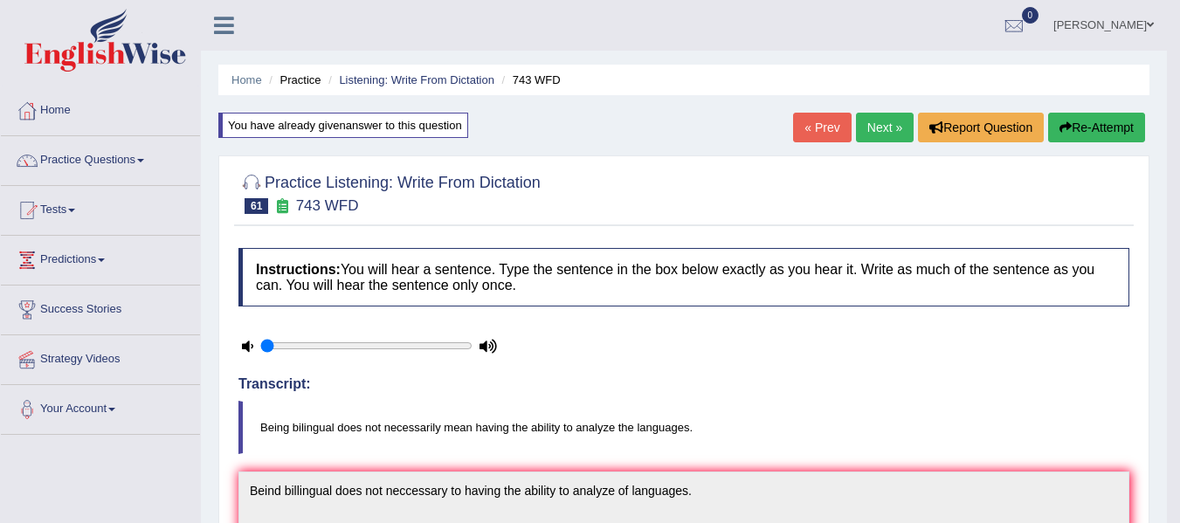
click at [1109, 128] on button "Re-Attempt" at bounding box center [1096, 128] width 97 height 30
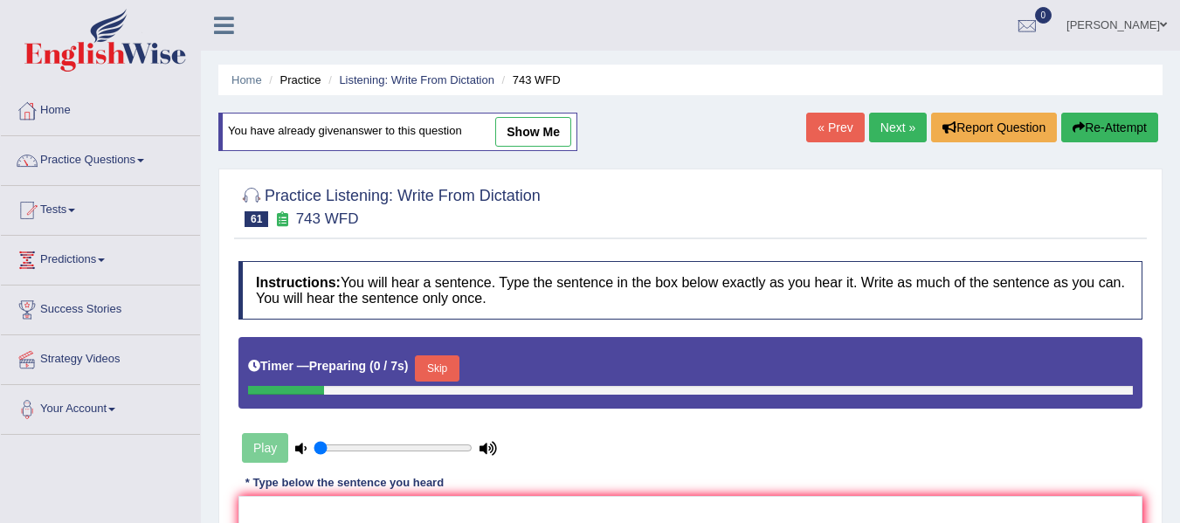
scroll to position [29, 0]
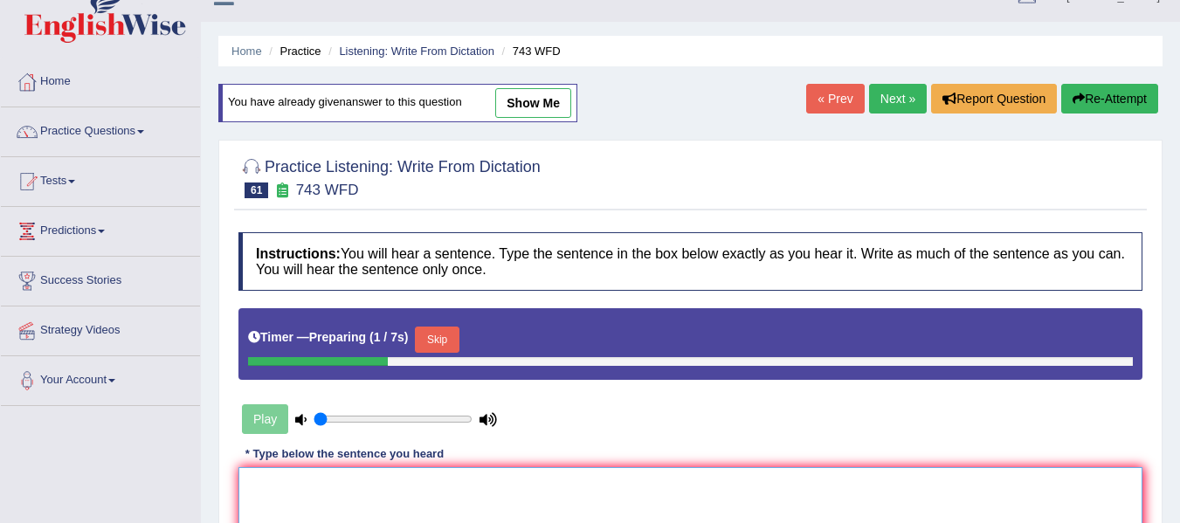
drag, startPoint x: 335, startPoint y: 487, endPoint x: 342, endPoint y: 480, distance: 9.9
click at [447, 338] on button "Skip" at bounding box center [437, 340] width 44 height 26
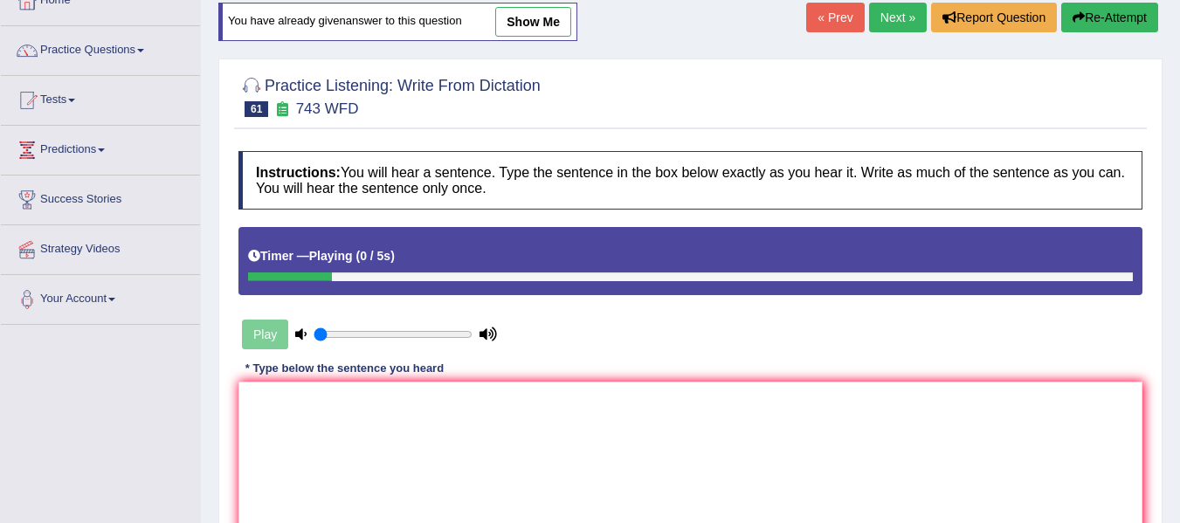
scroll to position [116, 0]
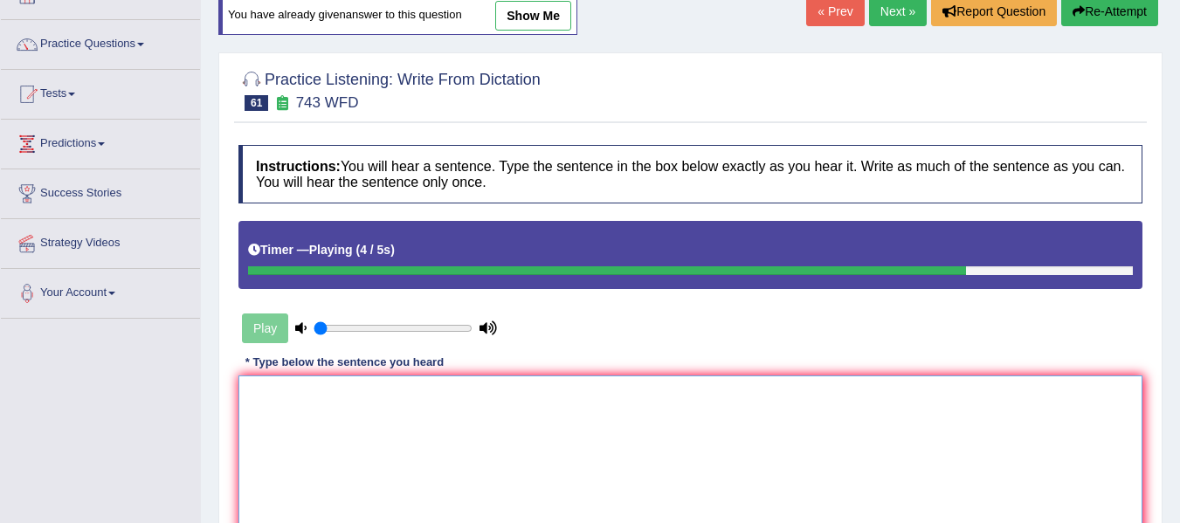
click at [339, 418] on textarea at bounding box center [690, 460] width 904 height 169
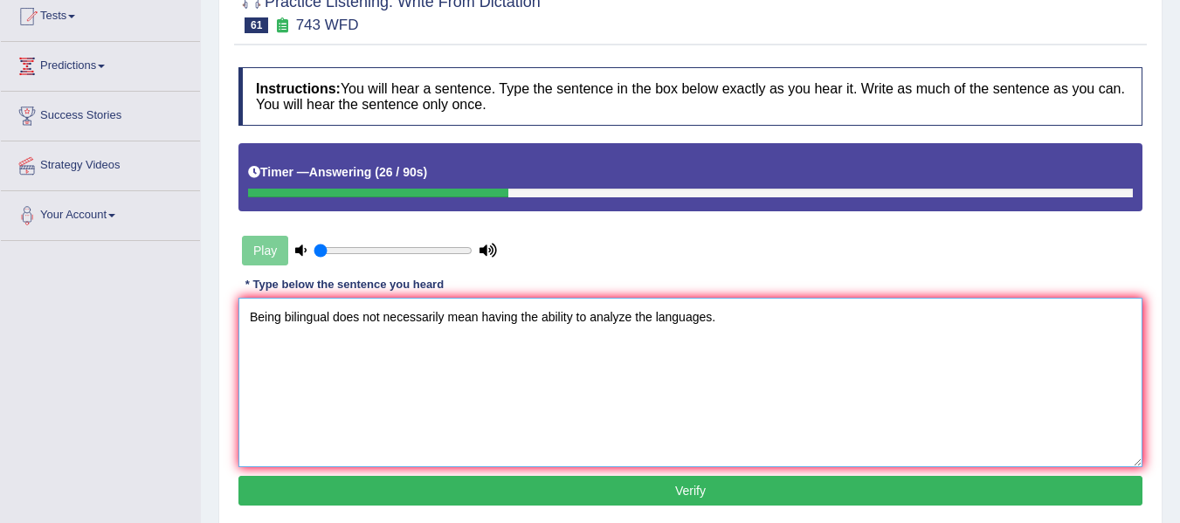
scroll to position [233, 0]
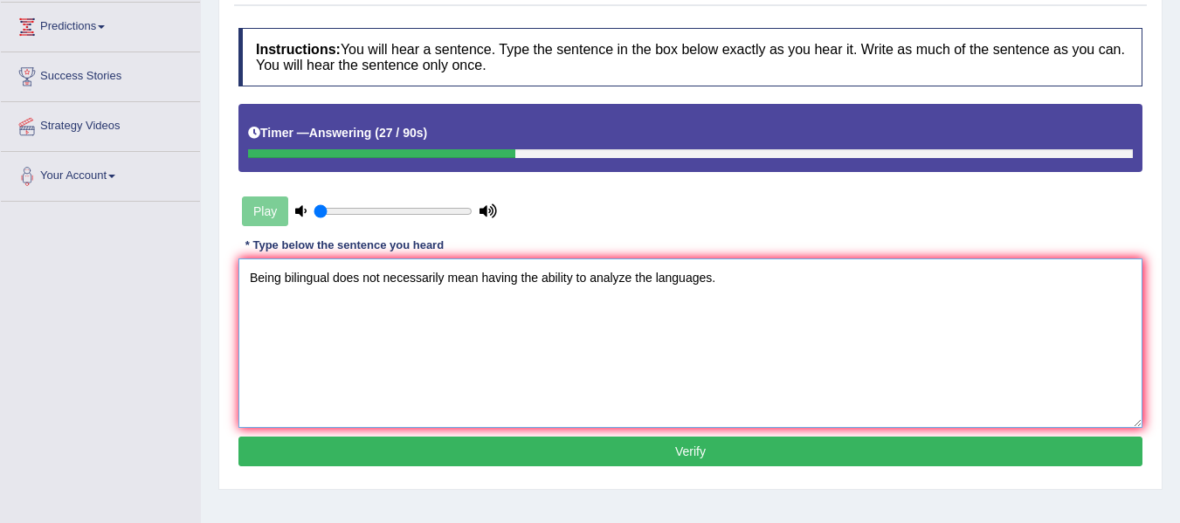
type textarea "Being bilingual does not necessarily mean having the ability to analyze the lan…"
click at [524, 439] on button "Verify" at bounding box center [690, 452] width 904 height 30
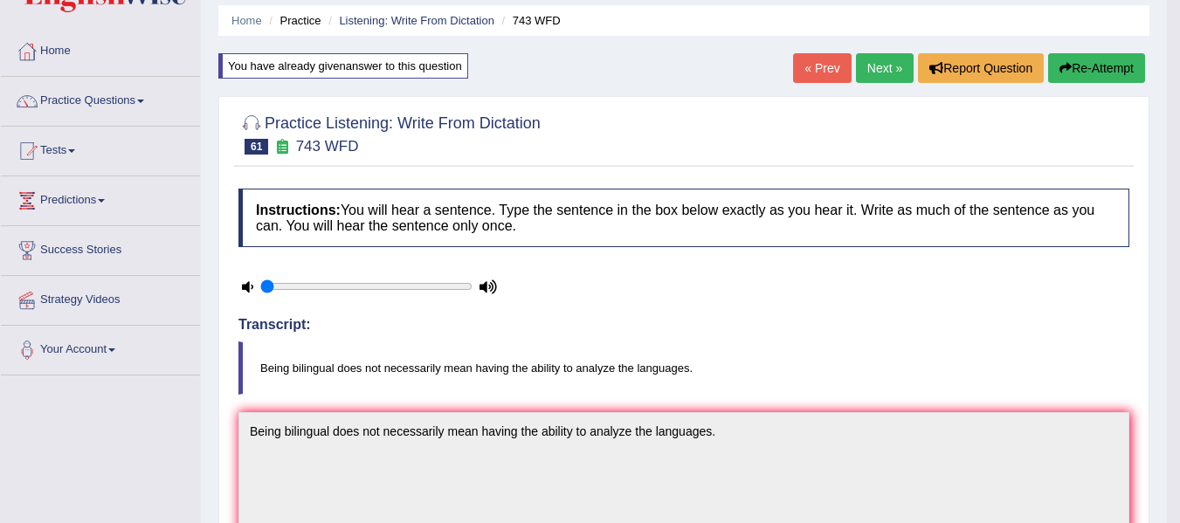
scroll to position [29, 0]
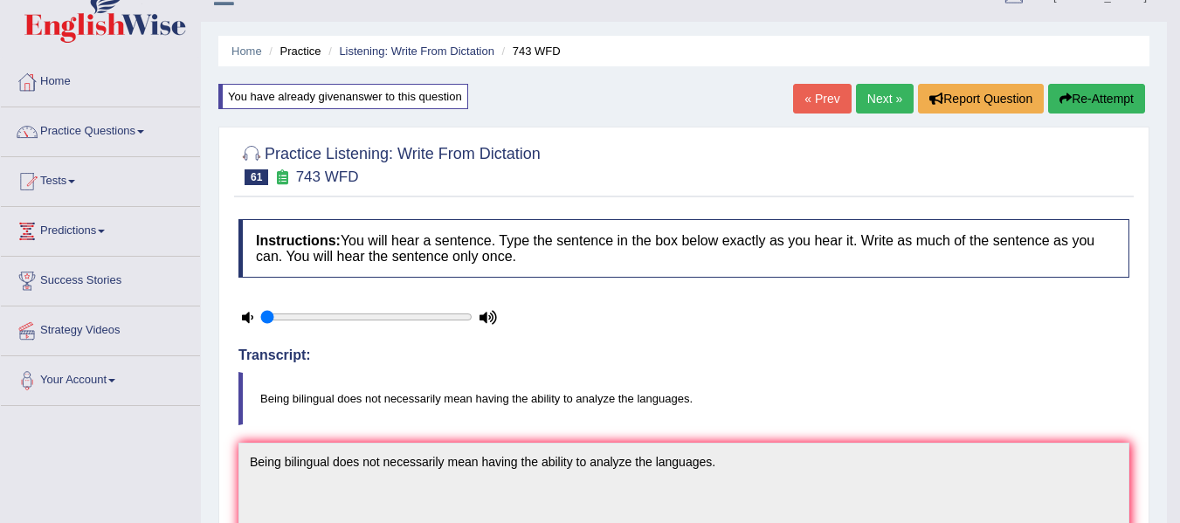
click at [872, 105] on link "Next »" at bounding box center [885, 99] width 58 height 30
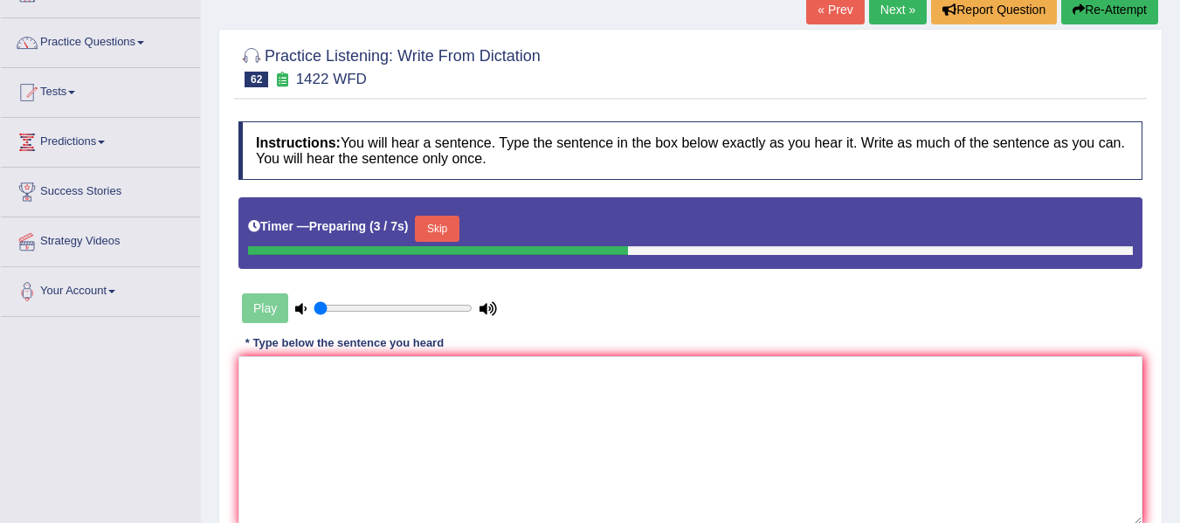
scroll to position [146, 0]
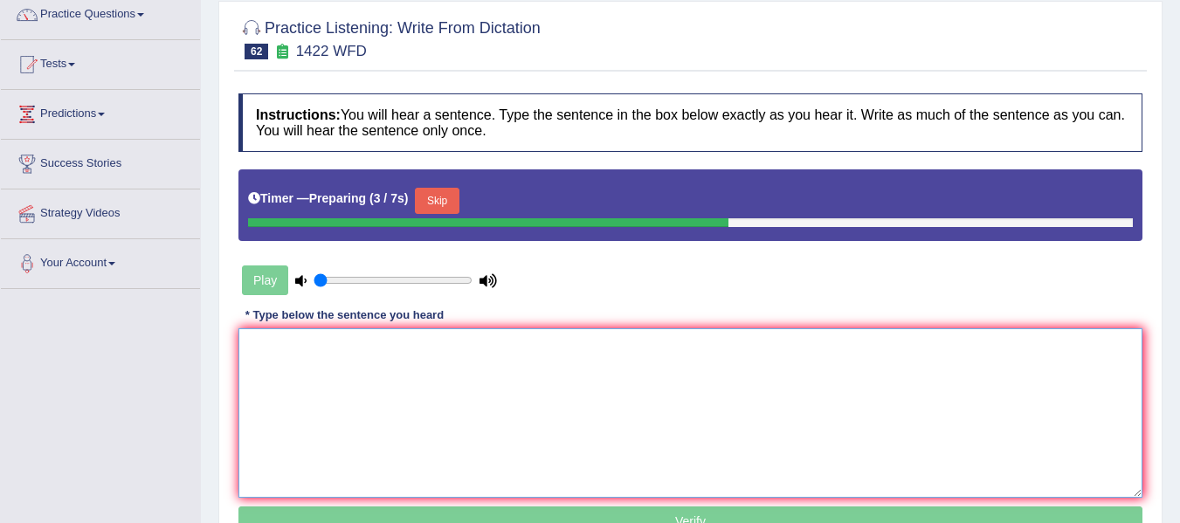
click at [320, 426] on textarea at bounding box center [690, 412] width 904 height 169
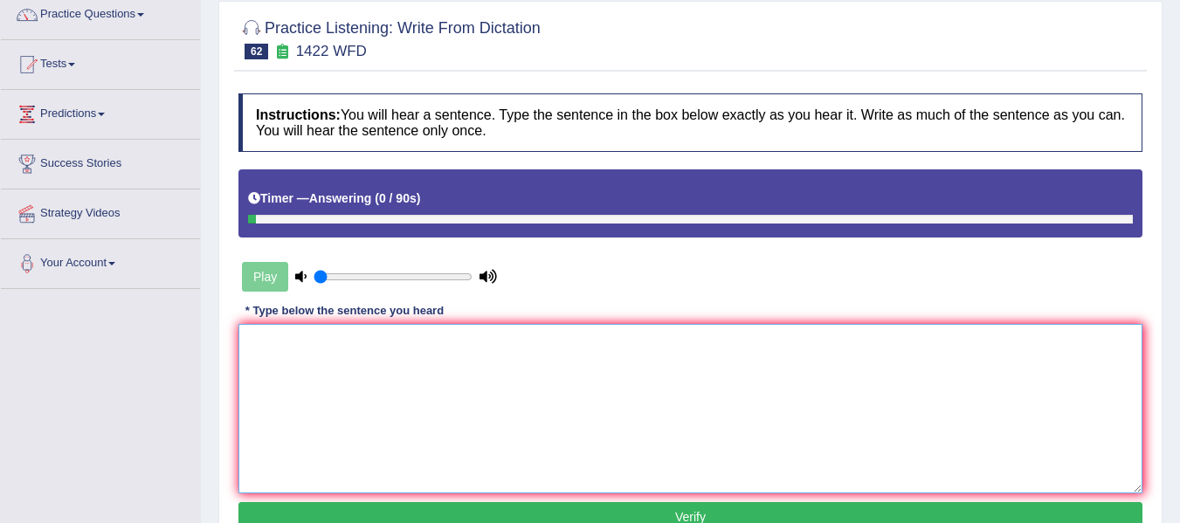
click at [318, 425] on textarea at bounding box center [690, 408] width 904 height 169
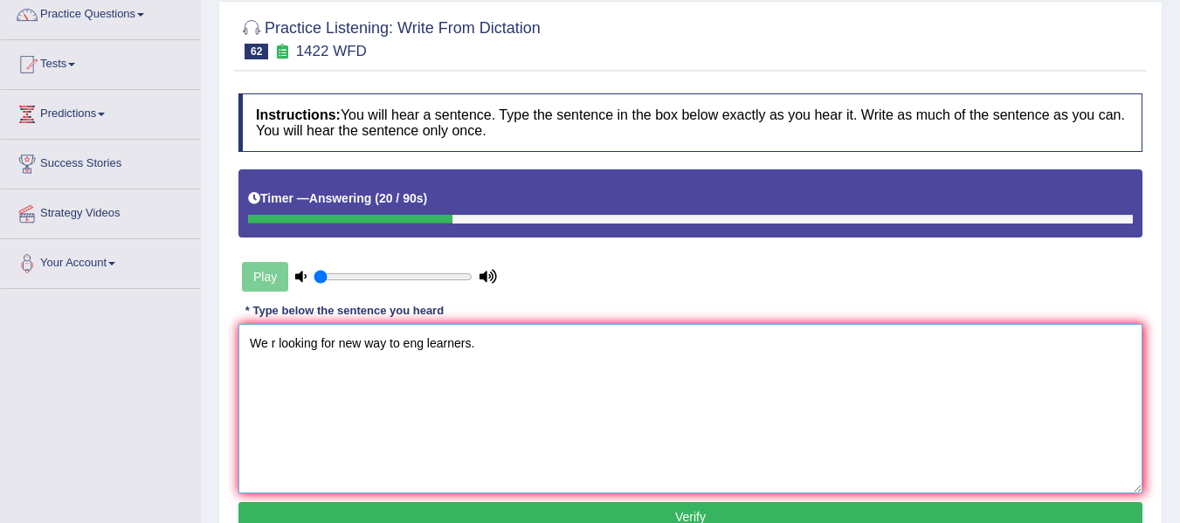
click at [272, 349] on textarea "We r looking for new way to eng learners." at bounding box center [690, 408] width 904 height 169
click at [398, 343] on textarea "We are looking for new way to eng learners." at bounding box center [690, 408] width 904 height 169
click at [438, 344] on textarea "We are looking for new way to eng learners." at bounding box center [690, 408] width 904 height 169
click at [539, 417] on textarea "We are looking for new way to engage learners." at bounding box center [690, 408] width 904 height 169
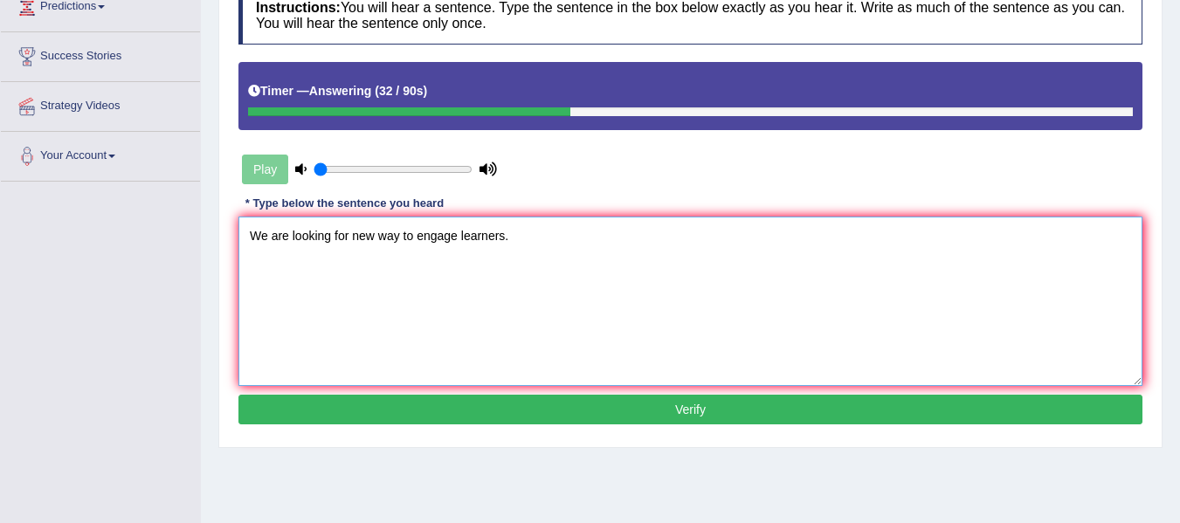
scroll to position [262, 0]
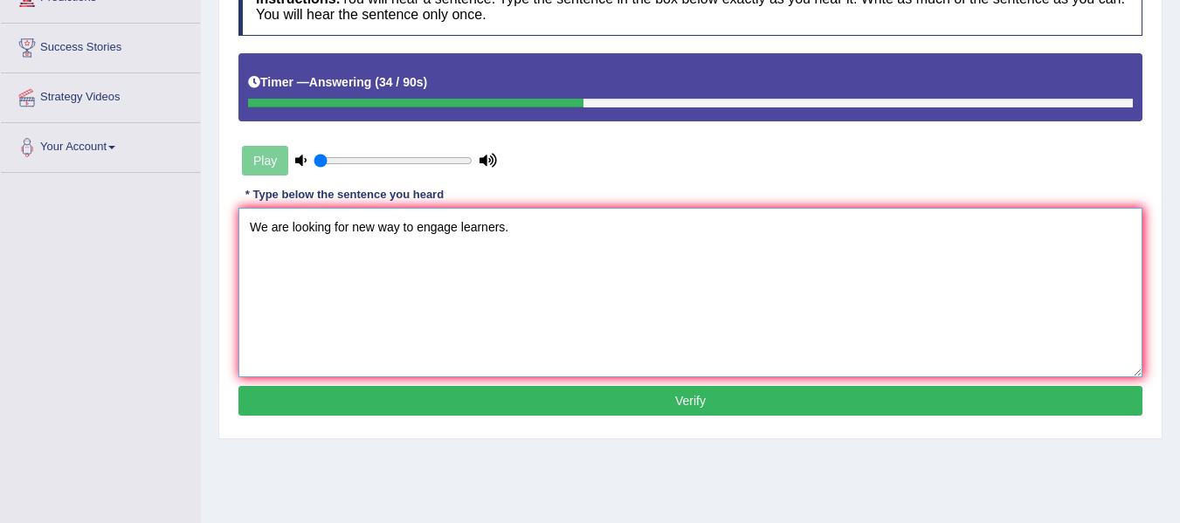
click at [402, 227] on textarea "We are looking for new way to engage learners." at bounding box center [690, 292] width 904 height 169
type textarea "We are looking for new way ways to engage learners."
click at [643, 391] on button "Verify" at bounding box center [690, 401] width 904 height 30
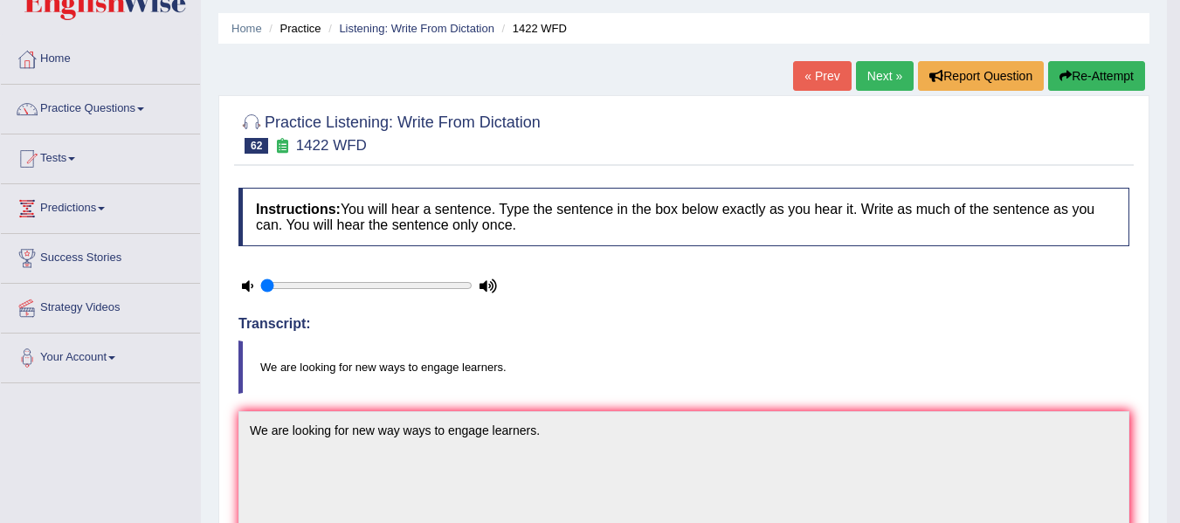
scroll to position [29, 0]
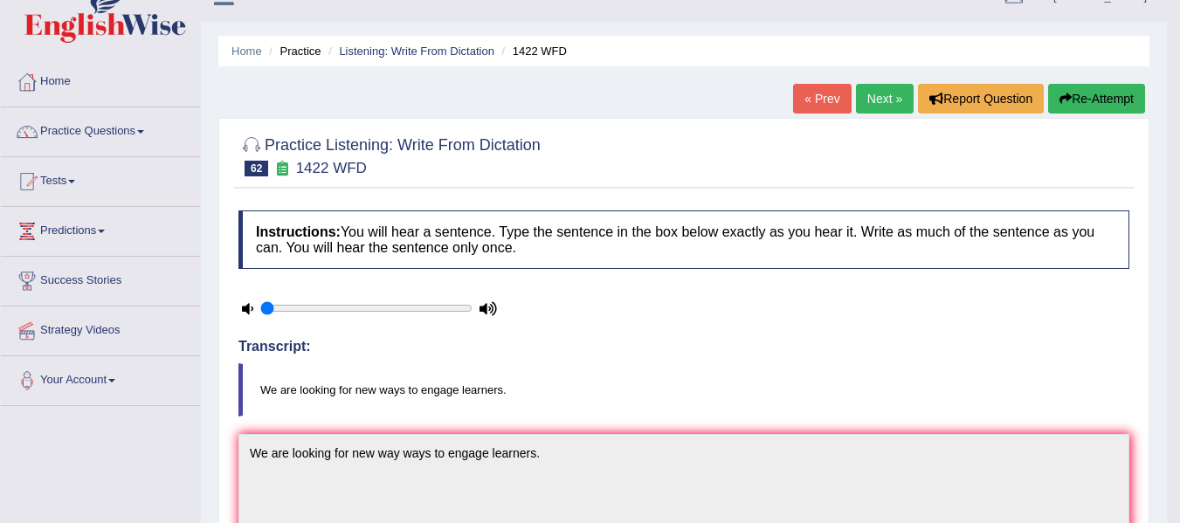
click at [884, 101] on link "Next »" at bounding box center [885, 99] width 58 height 30
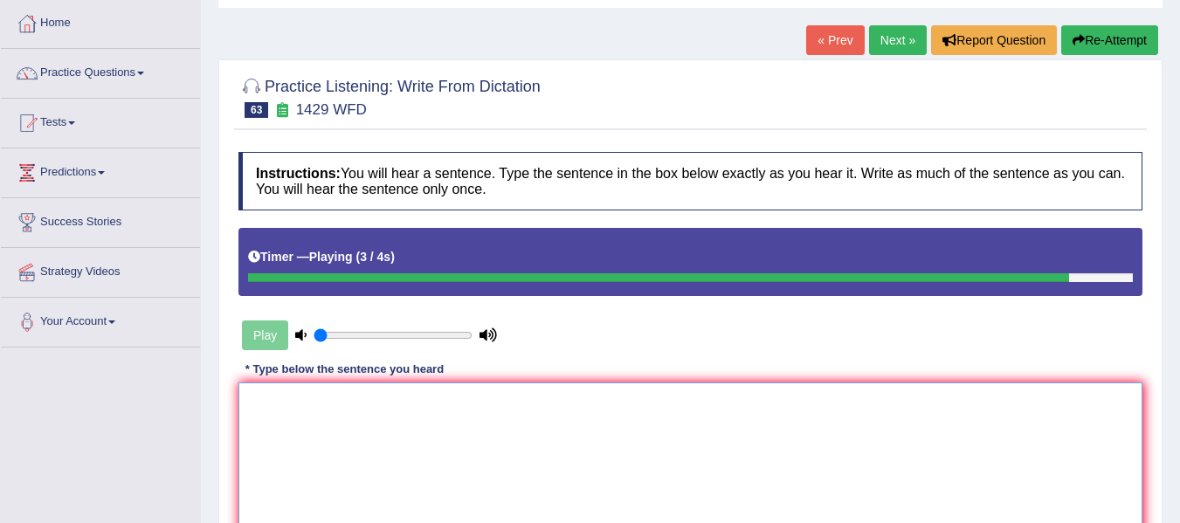
click at [337, 472] on textarea at bounding box center [690, 467] width 904 height 169
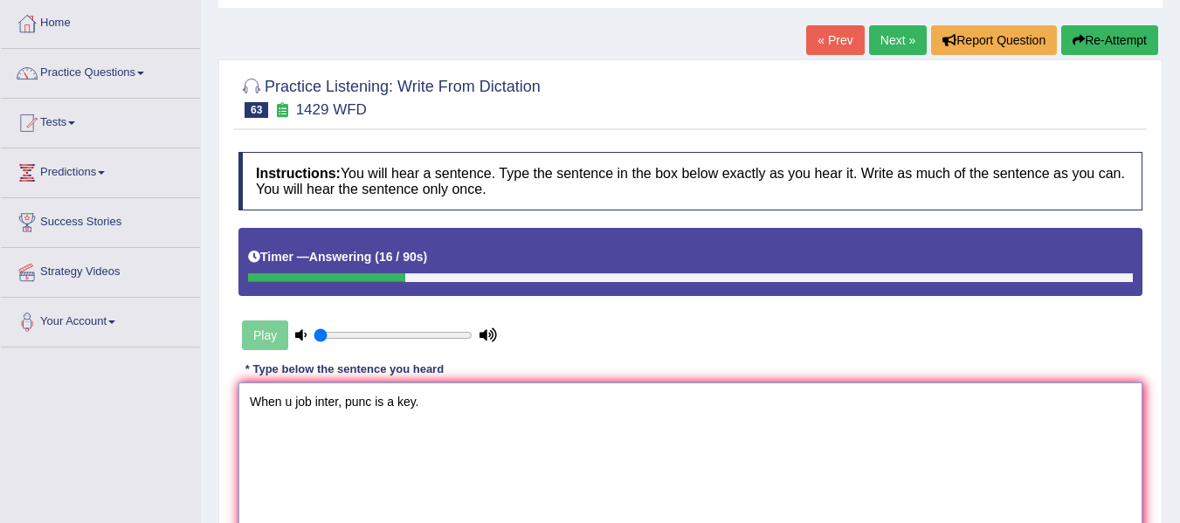
click at [293, 404] on textarea "When u job inter, punc is a key." at bounding box center [690, 467] width 904 height 169
click at [449, 401] on textarea "When you have a job interview, punc is a key." at bounding box center [690, 467] width 904 height 169
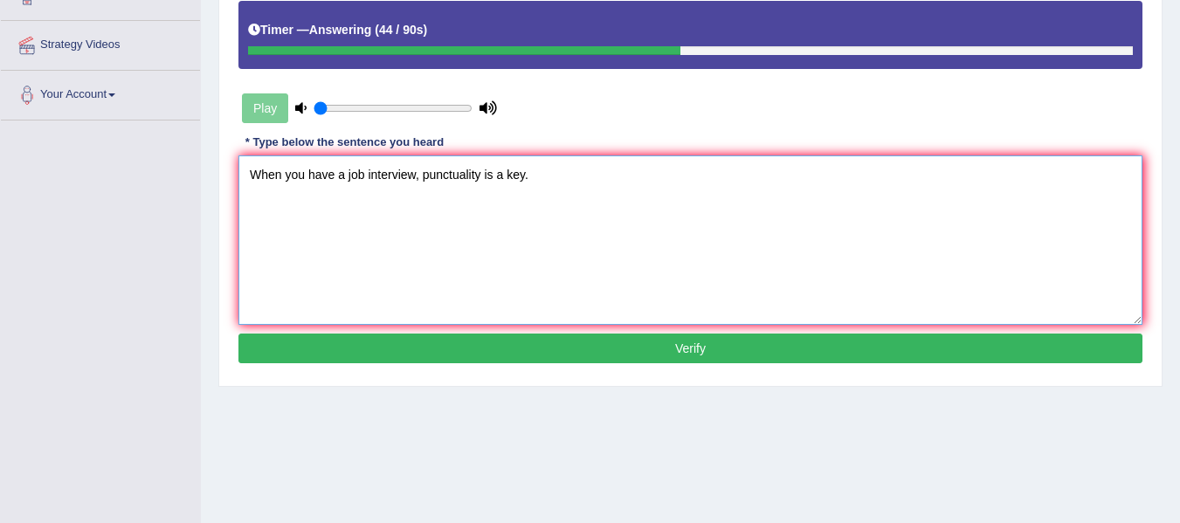
scroll to position [321, 0]
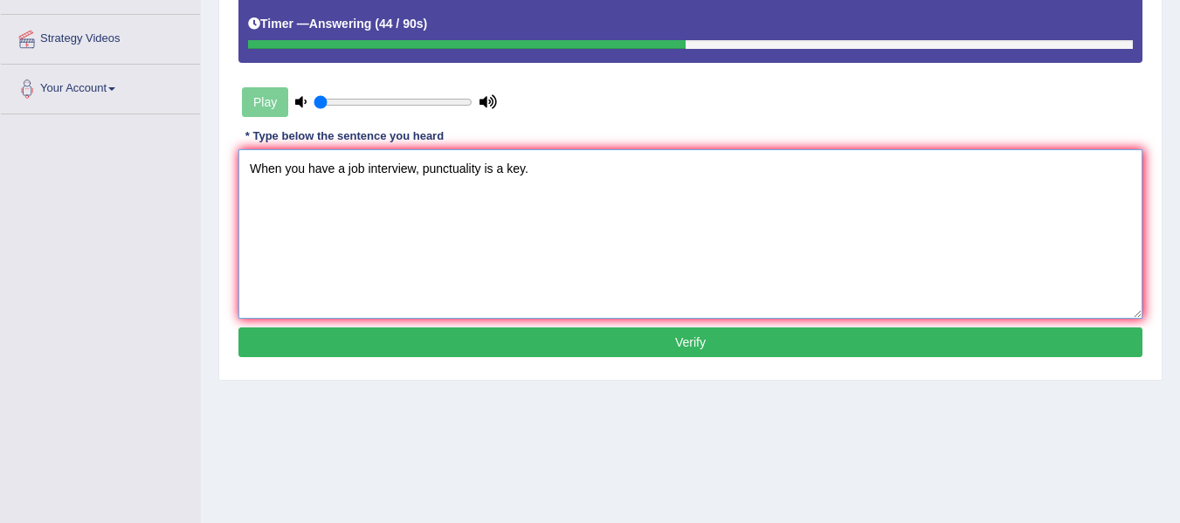
click at [443, 309] on textarea "When you have a job interview, punctuality is a key." at bounding box center [690, 233] width 904 height 169
type textarea "When you have a job interview, punctuality is a key."
click at [445, 335] on button "Verify" at bounding box center [690, 343] width 904 height 30
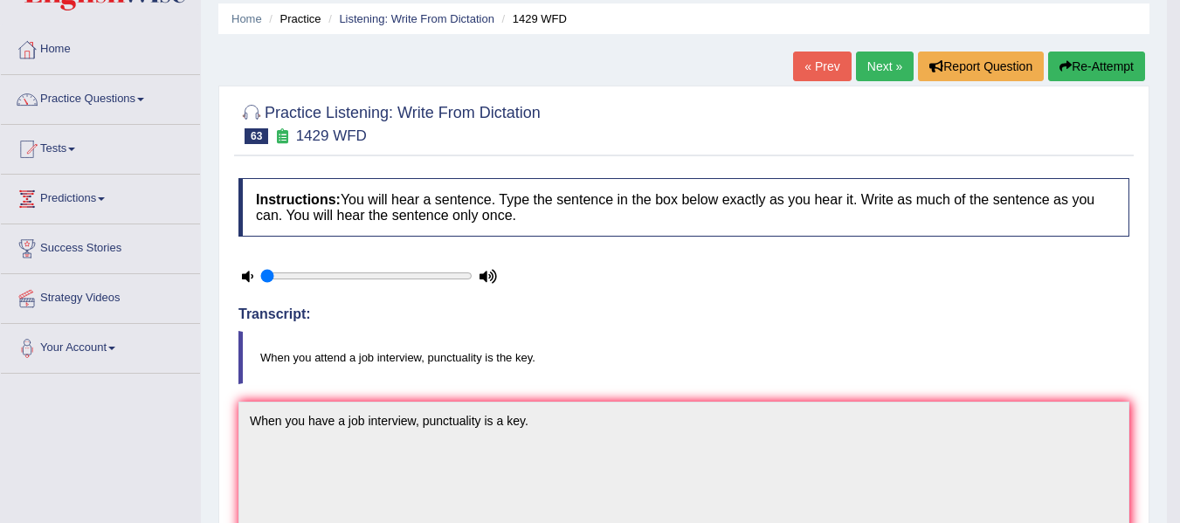
scroll to position [0, 0]
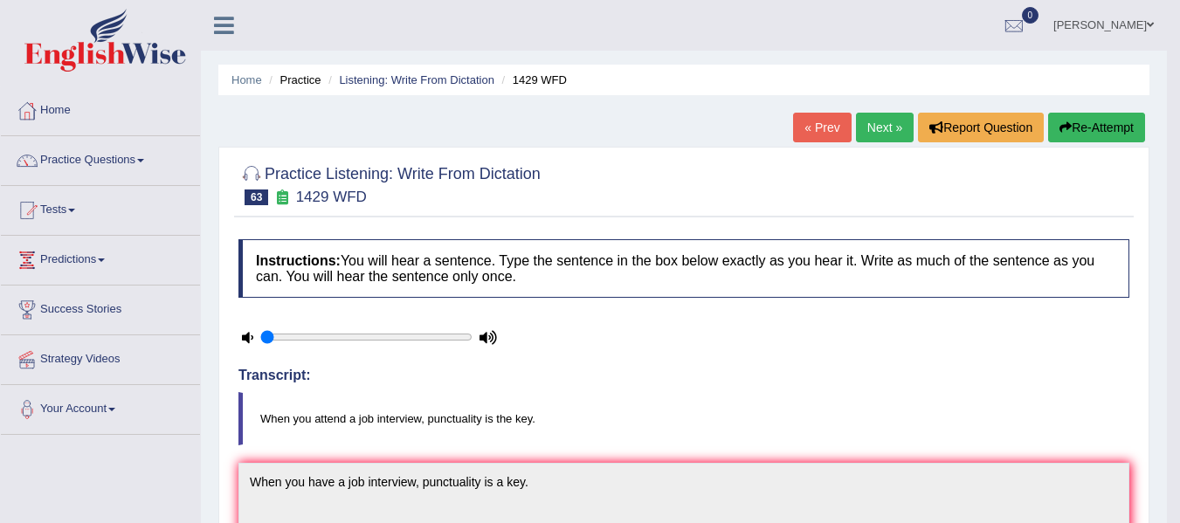
click at [1082, 123] on button "Re-Attempt" at bounding box center [1096, 128] width 97 height 30
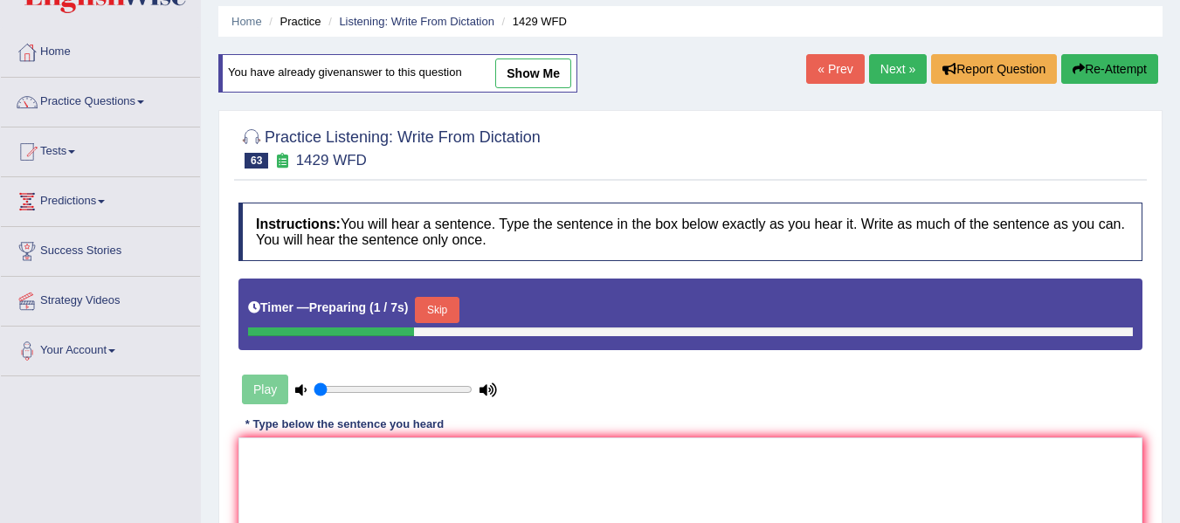
click at [434, 308] on button "Skip" at bounding box center [437, 310] width 44 height 26
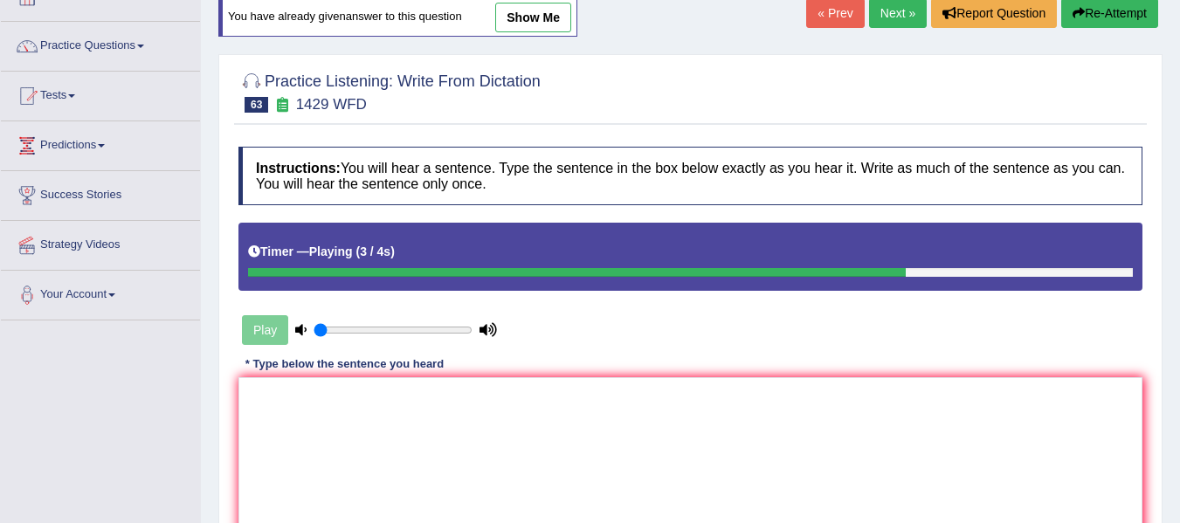
scroll to position [116, 0]
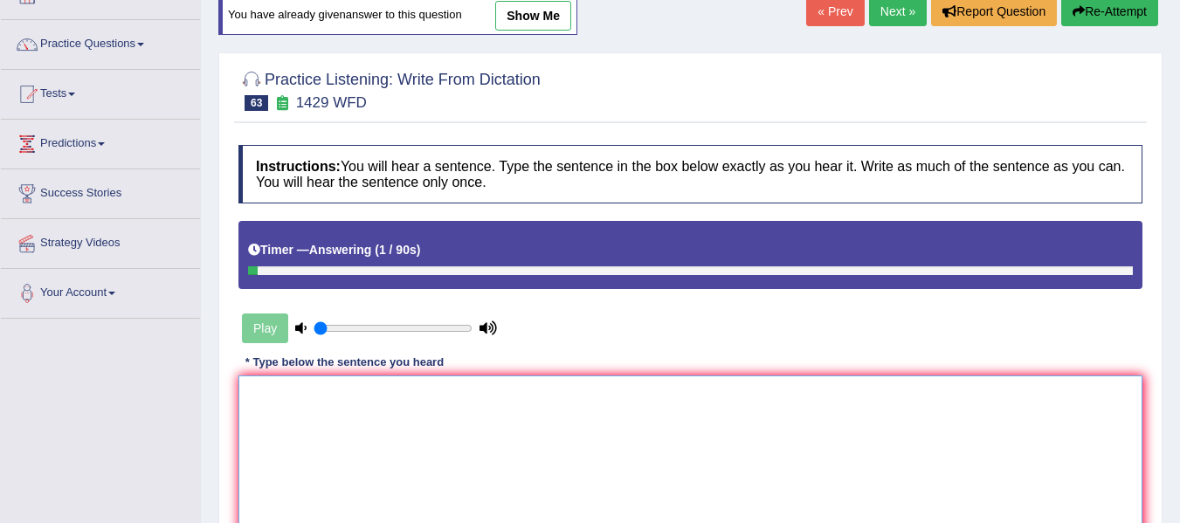
click at [363, 413] on textarea at bounding box center [690, 460] width 904 height 169
type textarea "w"
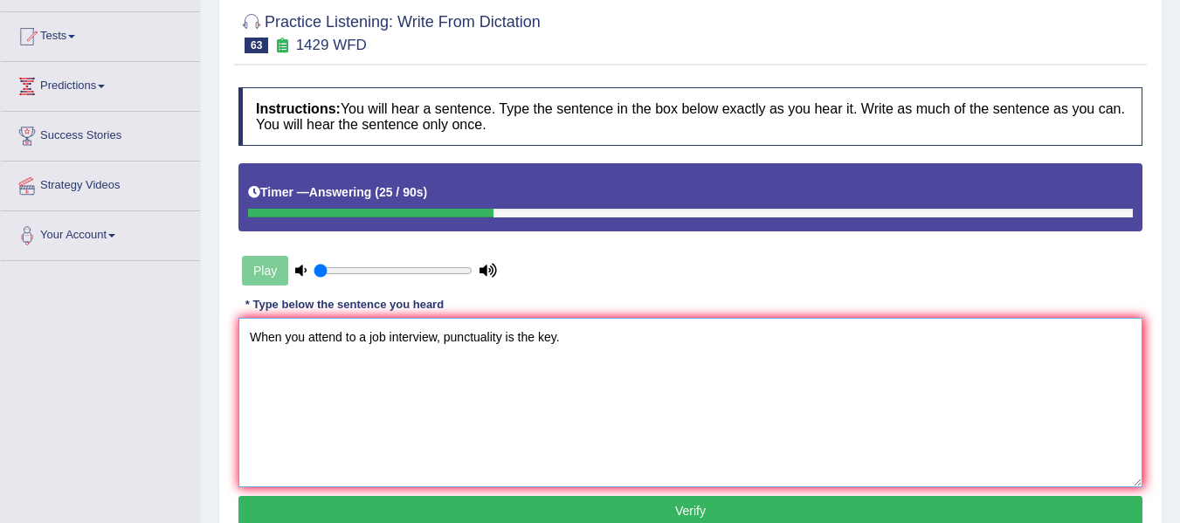
scroll to position [175, 0]
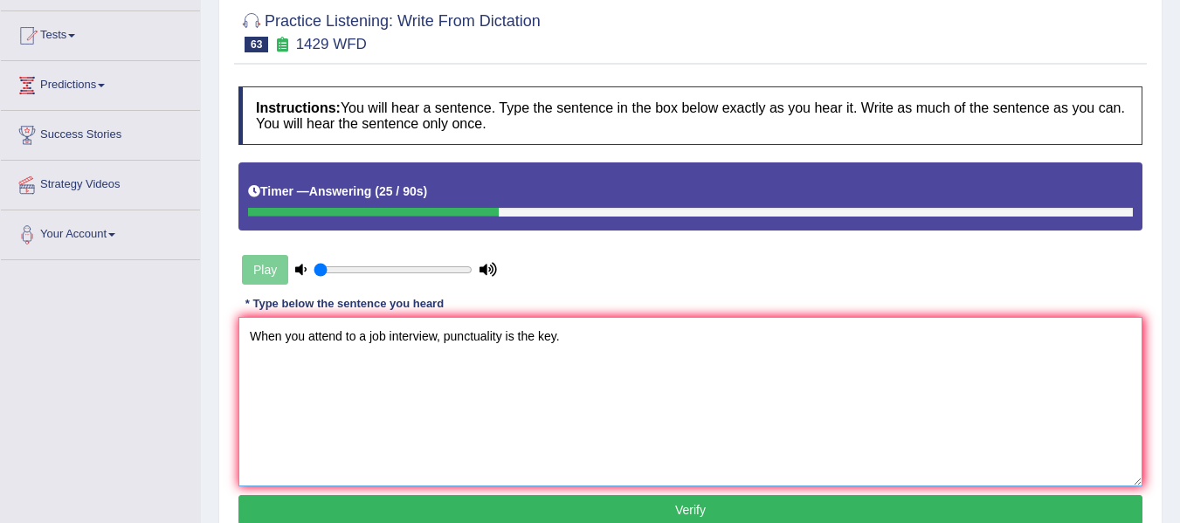
type textarea "When you attend to a job interview, punctuality is the key."
click at [453, 513] on button "Verify" at bounding box center [690, 510] width 904 height 30
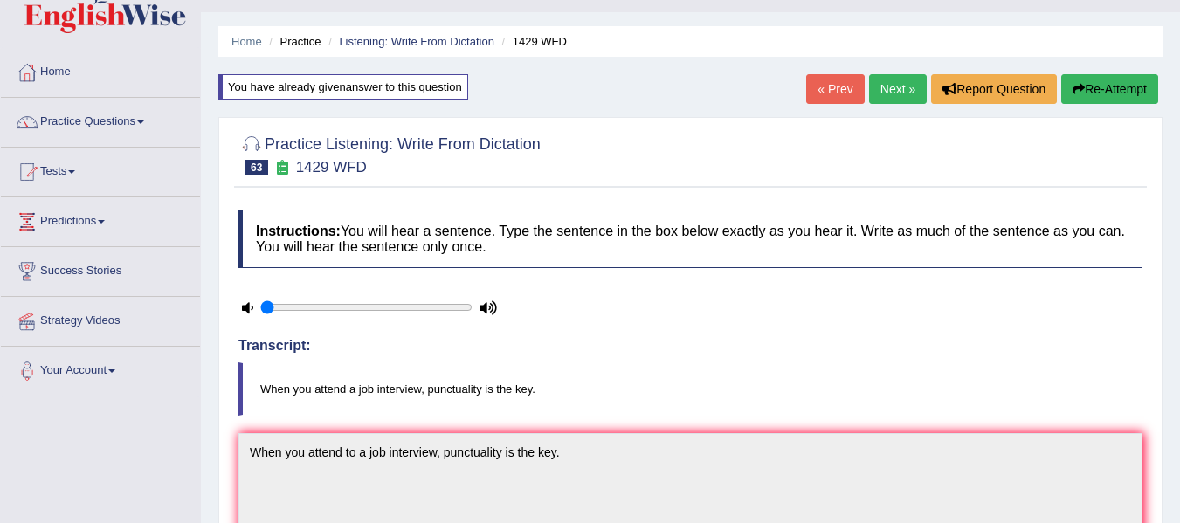
scroll to position [29, 0]
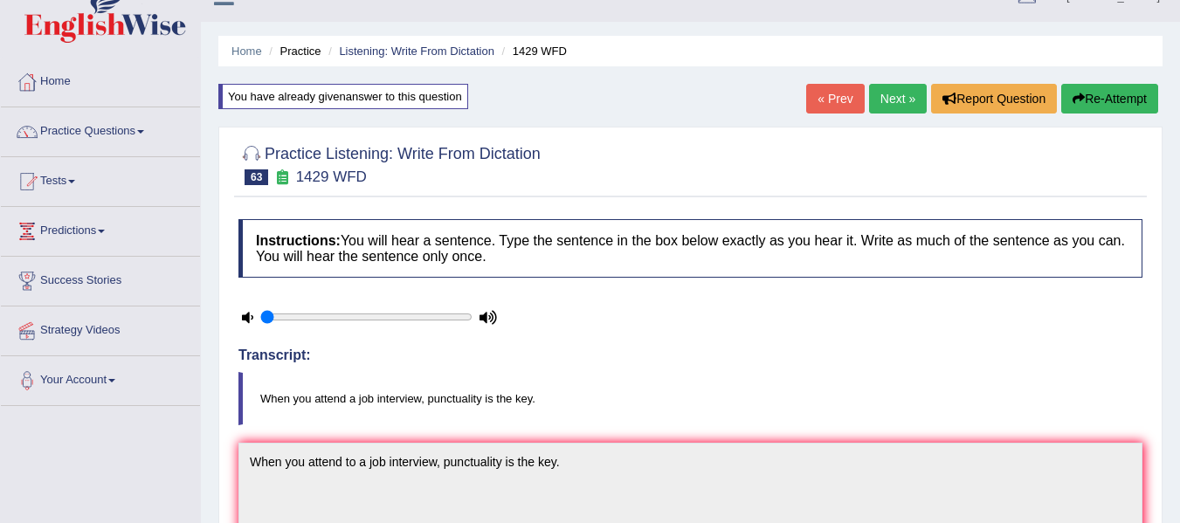
click at [895, 107] on link "Next »" at bounding box center [898, 99] width 58 height 30
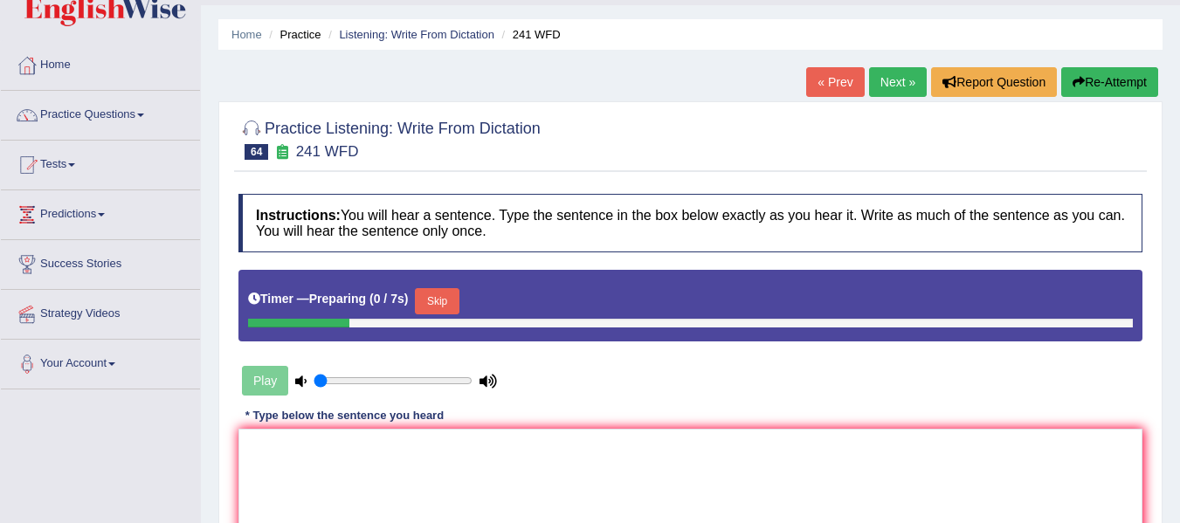
scroll to position [175, 0]
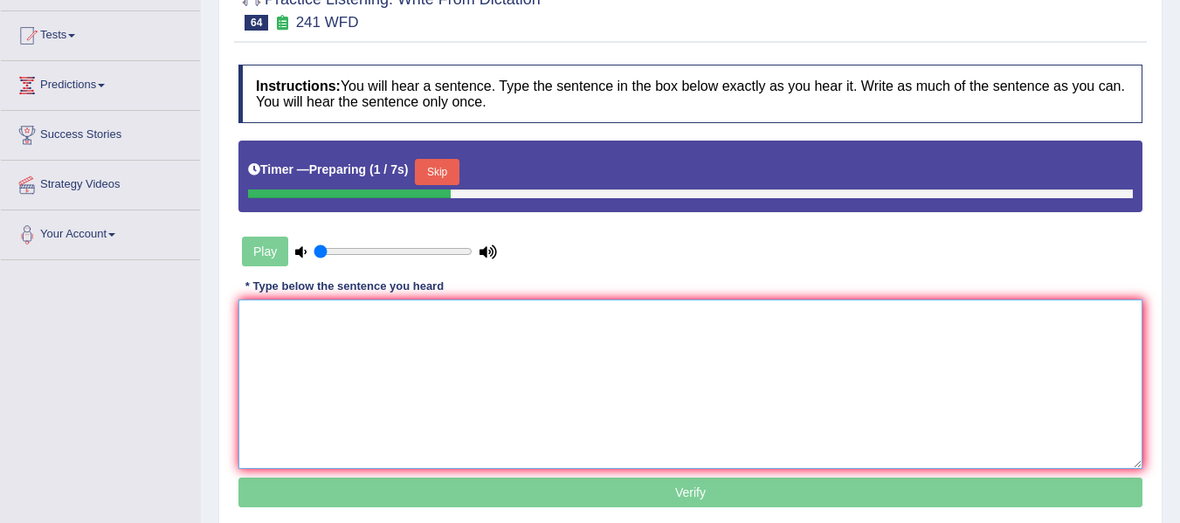
click at [352, 330] on textarea at bounding box center [690, 384] width 904 height 169
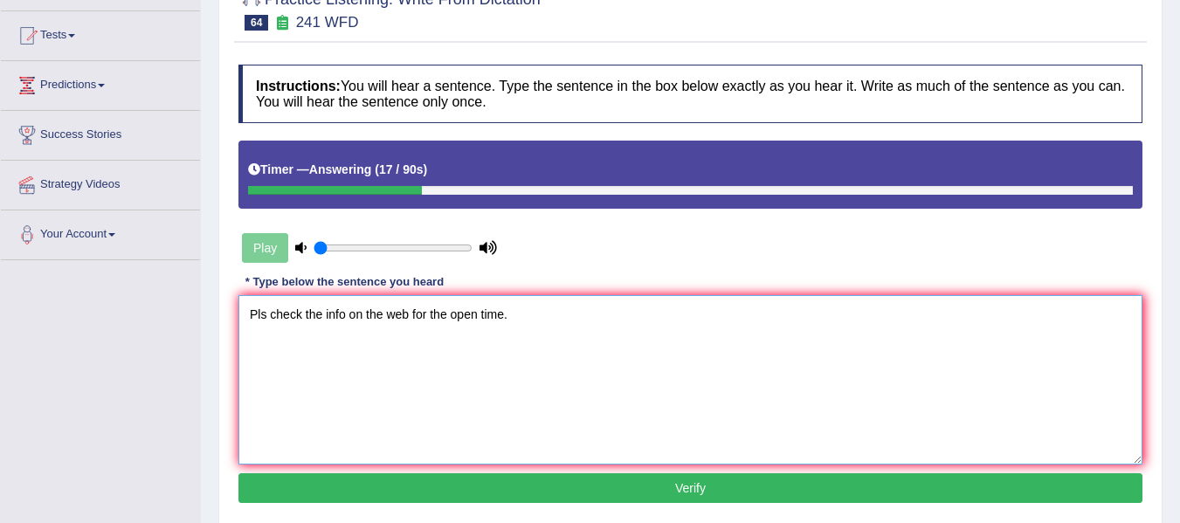
click at [259, 317] on textarea "Pls check the info on the web for the open time." at bounding box center [690, 379] width 904 height 169
click at [363, 322] on textarea "Please check the info on the web for the open time." at bounding box center [690, 379] width 904 height 169
click at [364, 320] on textarea "Please check the info on the web for the open time." at bounding box center [690, 379] width 904 height 169
click at [469, 315] on textarea "Please check the information on the web for the open time." at bounding box center [690, 379] width 904 height 169
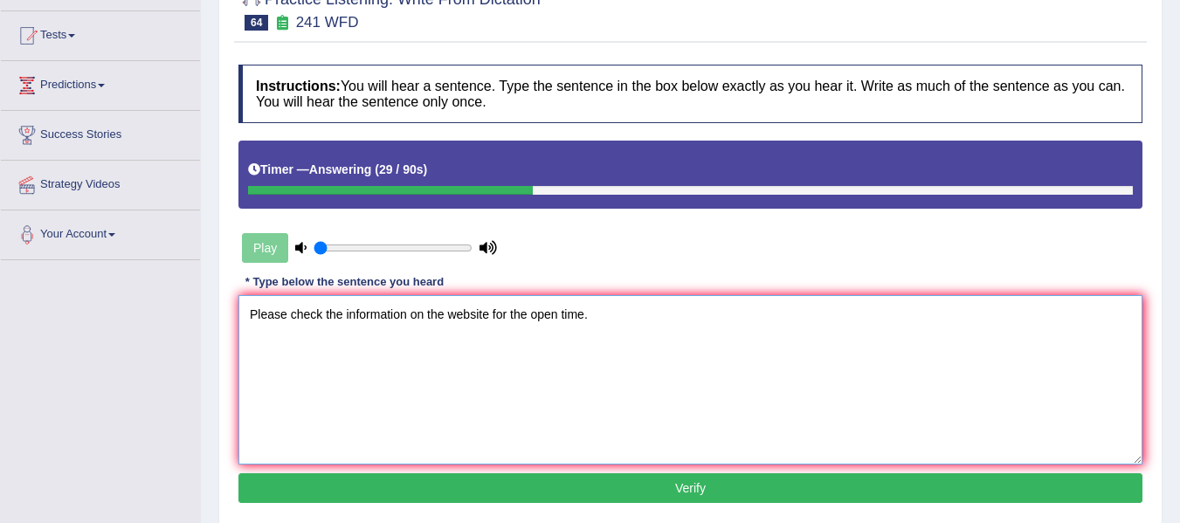
click at [555, 324] on textarea "Please check the information on the website for the open time." at bounding box center [690, 379] width 904 height 169
type textarea "Please check the information on the website for the opening time."
click at [613, 476] on button "Verify" at bounding box center [690, 489] width 904 height 30
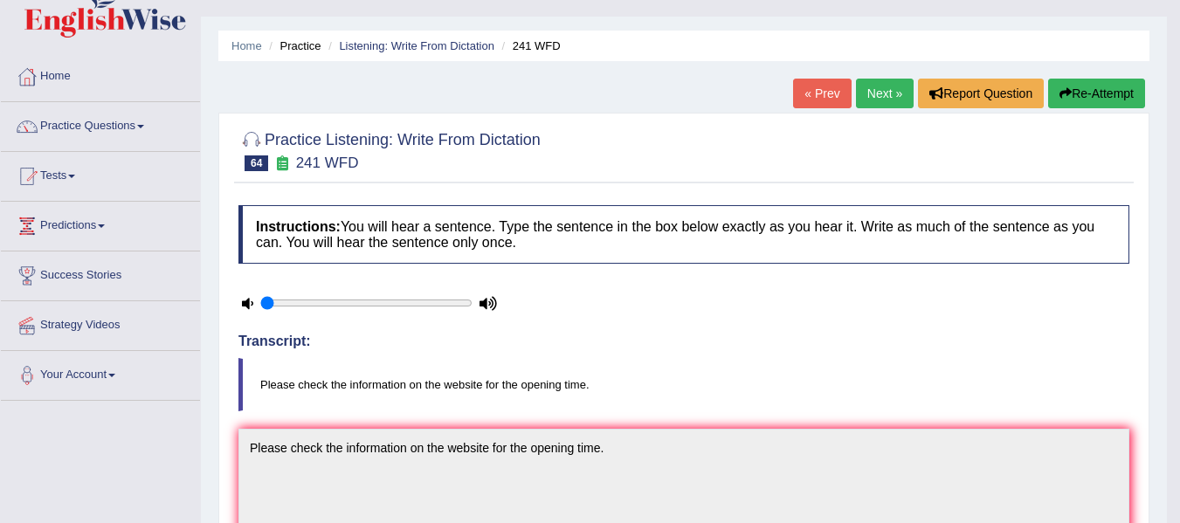
scroll to position [29, 0]
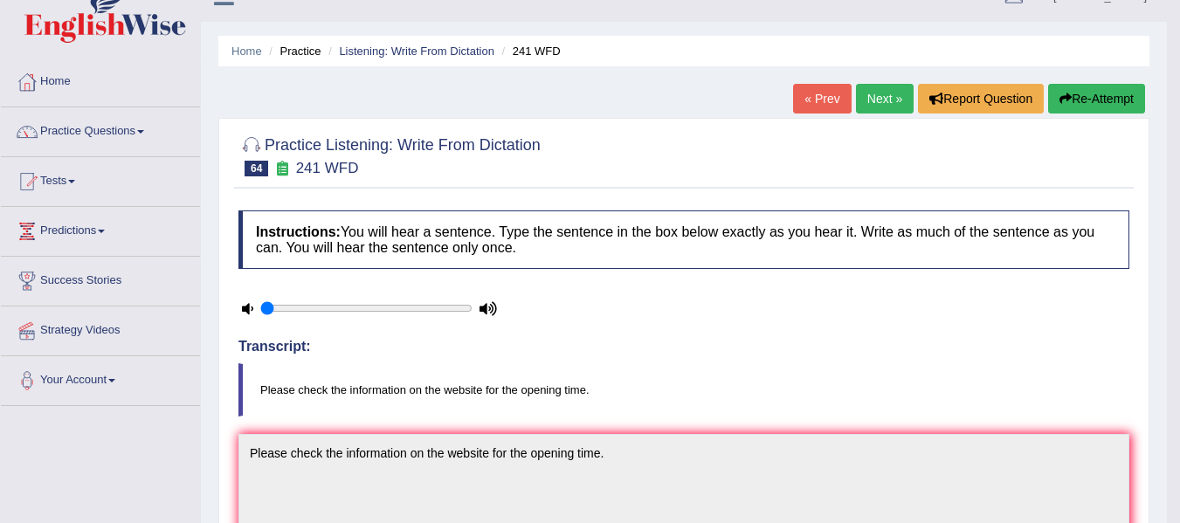
click at [863, 96] on link "Next »" at bounding box center [885, 99] width 58 height 30
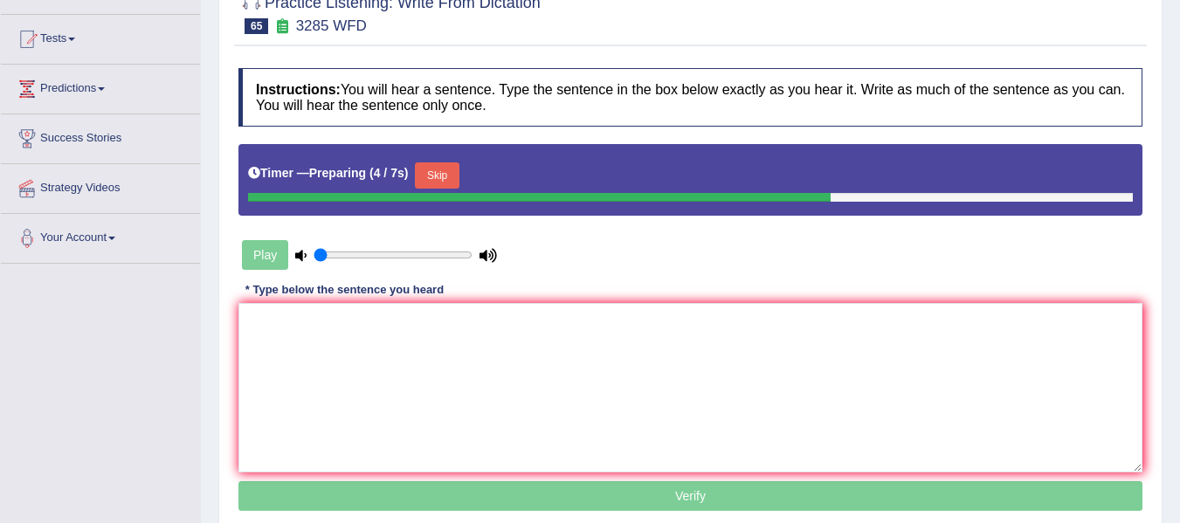
scroll to position [175, 0]
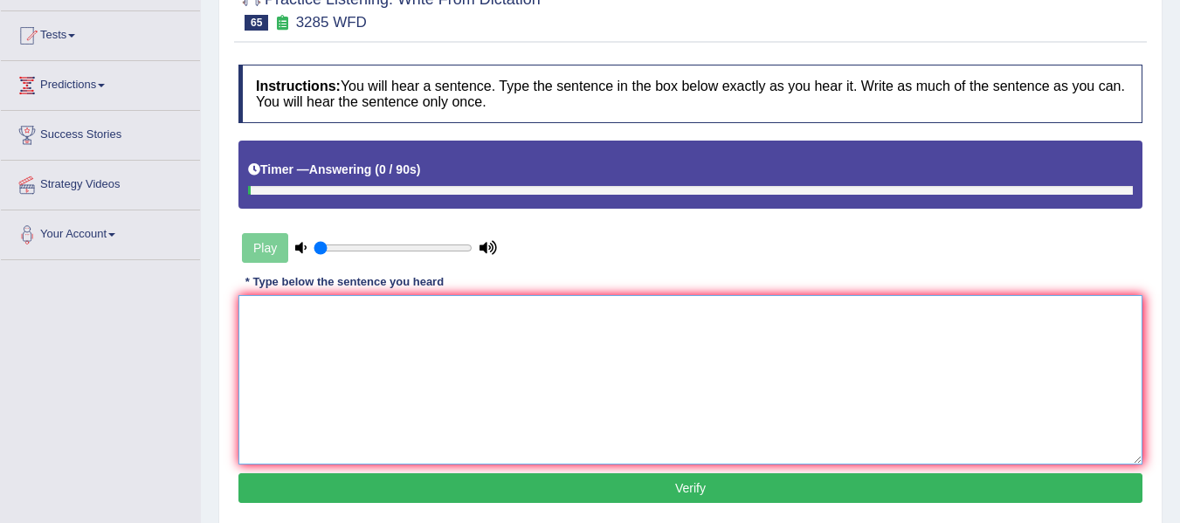
click at [480, 322] on textarea at bounding box center [690, 379] width 904 height 169
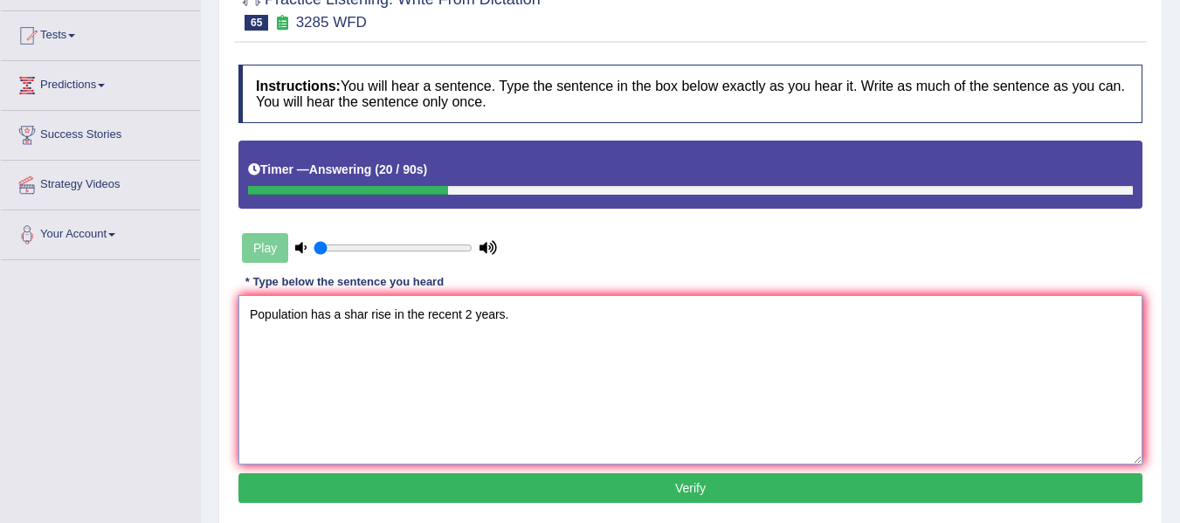
drag, startPoint x: 370, startPoint y: 313, endPoint x: 372, endPoint y: 331, distance: 18.5
click at [372, 318] on textarea "Population has a shar rise in the recent 2 years." at bounding box center [690, 379] width 904 height 169
click at [372, 331] on textarea "Population has a shar rise in the recent 2 years." at bounding box center [690, 379] width 904 height 169
click at [369, 316] on textarea "Population has a shar rise in the recent 2 years." at bounding box center [690, 379] width 904 height 169
click at [480, 315] on textarea "Population has a sharp rise in the recent 2 years." at bounding box center [690, 379] width 904 height 169
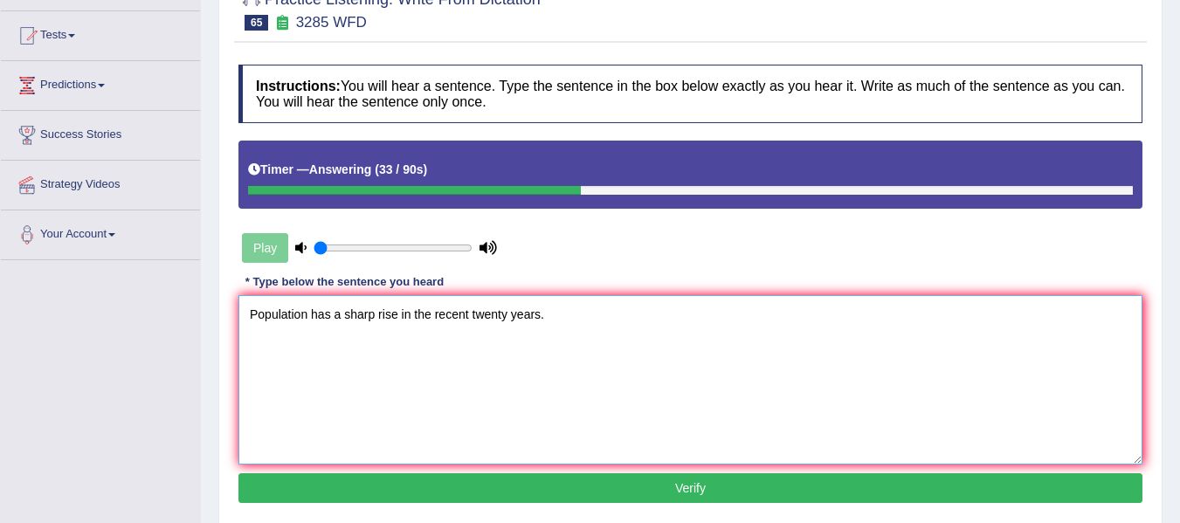
type textarea "Population has a sharp rise in the recent twenty years."
click at [642, 494] on button "Verify" at bounding box center [690, 489] width 904 height 30
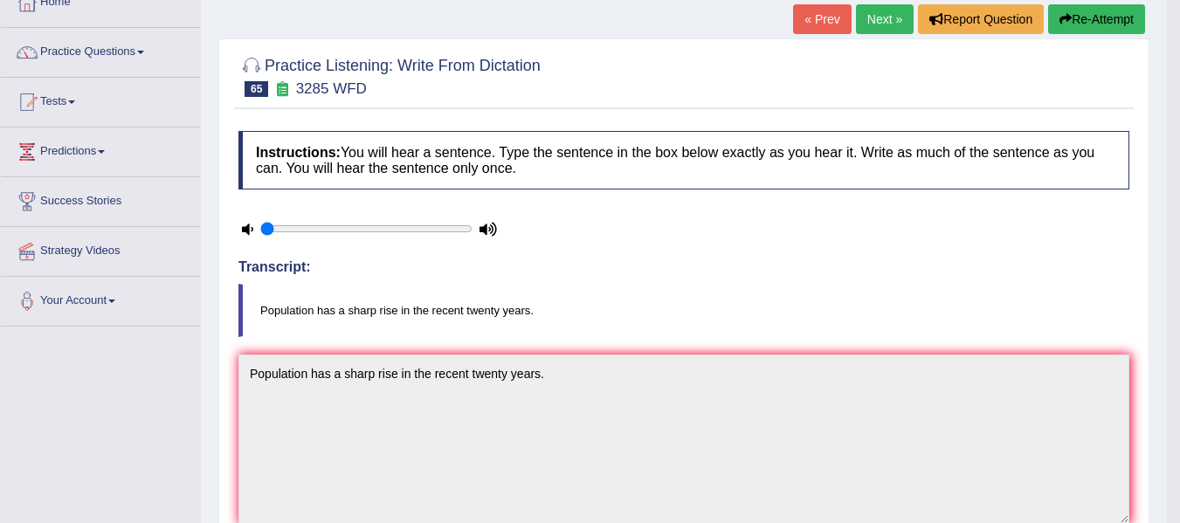
scroll to position [0, 0]
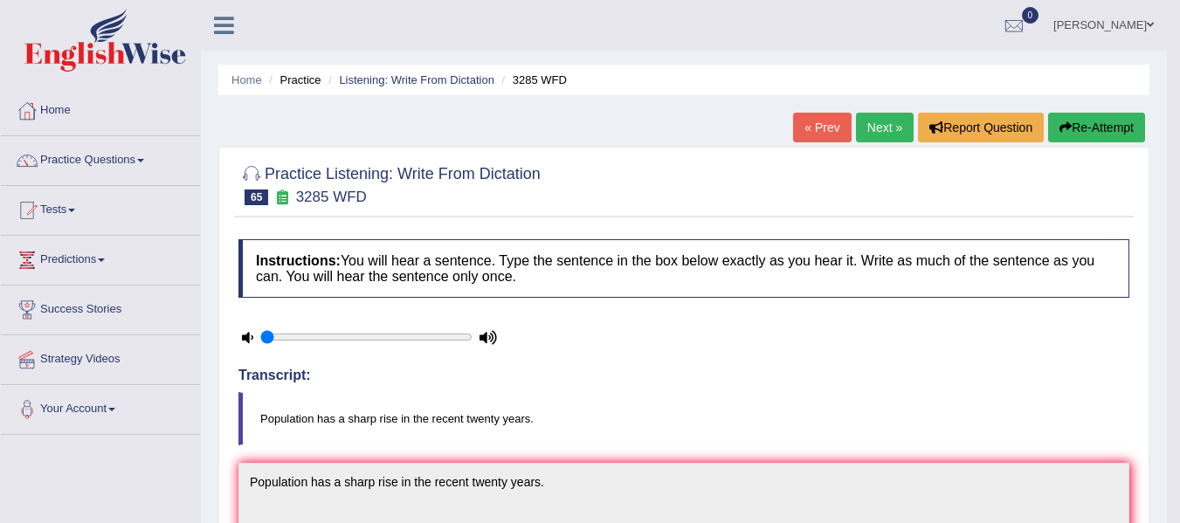
click at [862, 129] on link "Next »" at bounding box center [885, 128] width 58 height 30
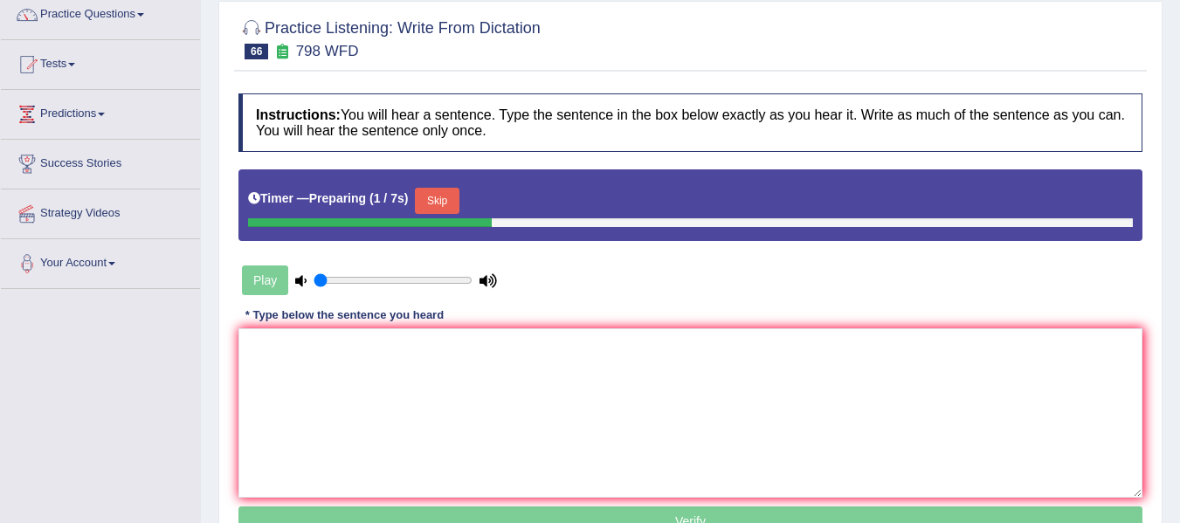
scroll to position [146, 0]
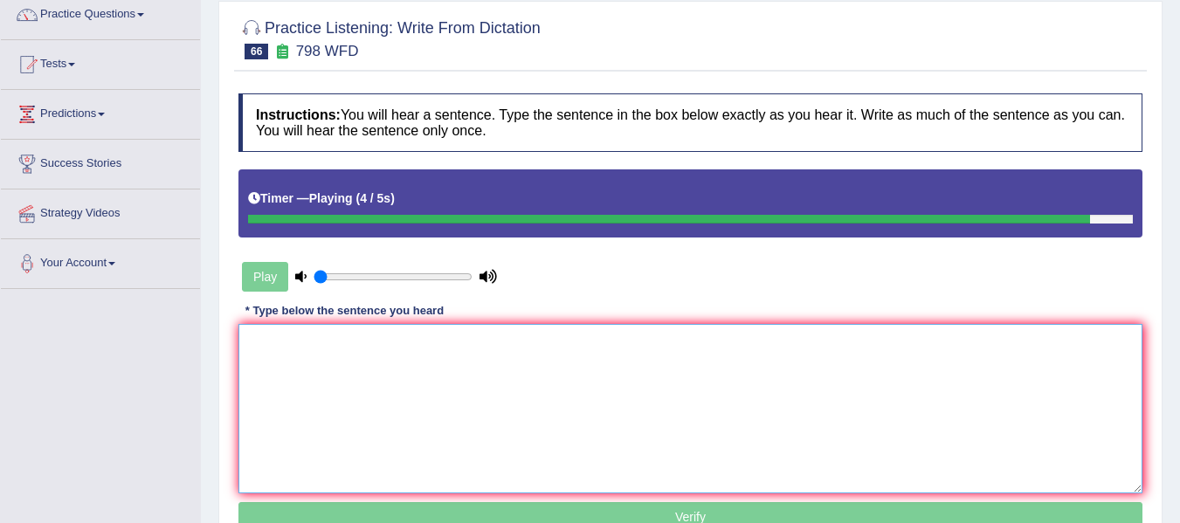
click at [331, 375] on textarea at bounding box center [690, 408] width 904 height 169
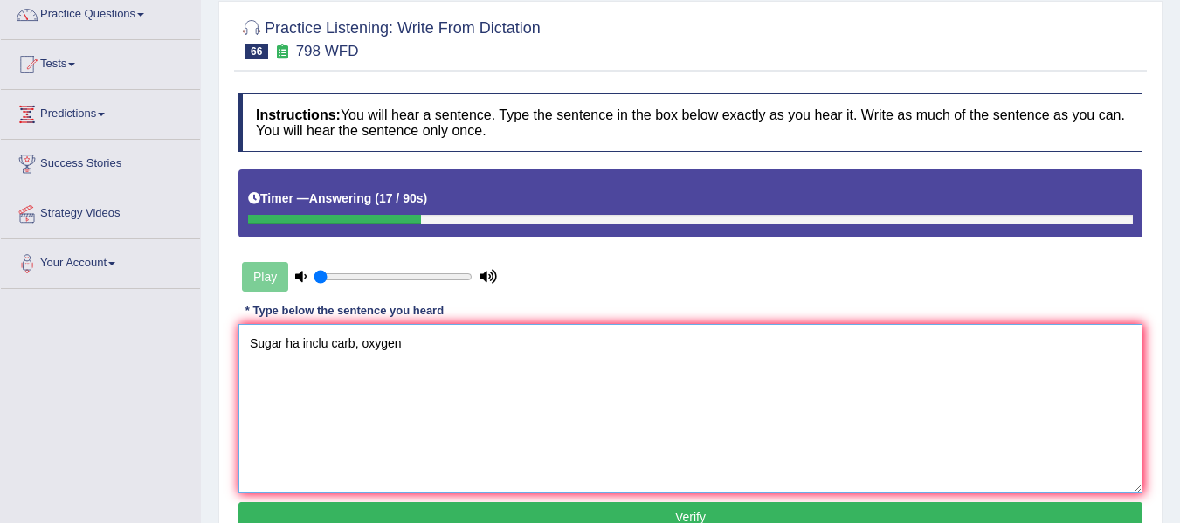
click at [294, 349] on textarea "Sugar ha inclu carb, oxygen" at bounding box center [690, 408] width 904 height 169
click at [297, 349] on textarea "Sugar ha inclu carb, oxygen" at bounding box center [690, 408] width 904 height 169
click at [408, 348] on textarea "Sugar has a component inclu carb, oxygen" at bounding box center [690, 408] width 904 height 169
click at [417, 340] on textarea "Sugar has a component includung carb, oxygen" at bounding box center [690, 408] width 904 height 169
click at [455, 342] on textarea "Sugar has a component including carb, oxygen" at bounding box center [690, 408] width 904 height 169
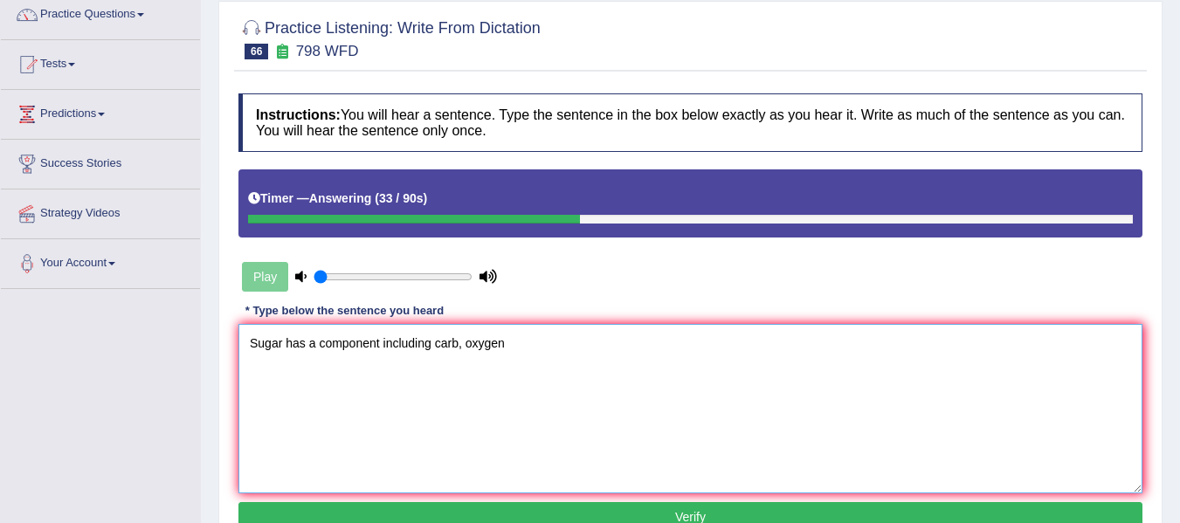
click at [460, 349] on textarea "Sugar has a component including carb, oxygen" at bounding box center [690, 408] width 904 height 169
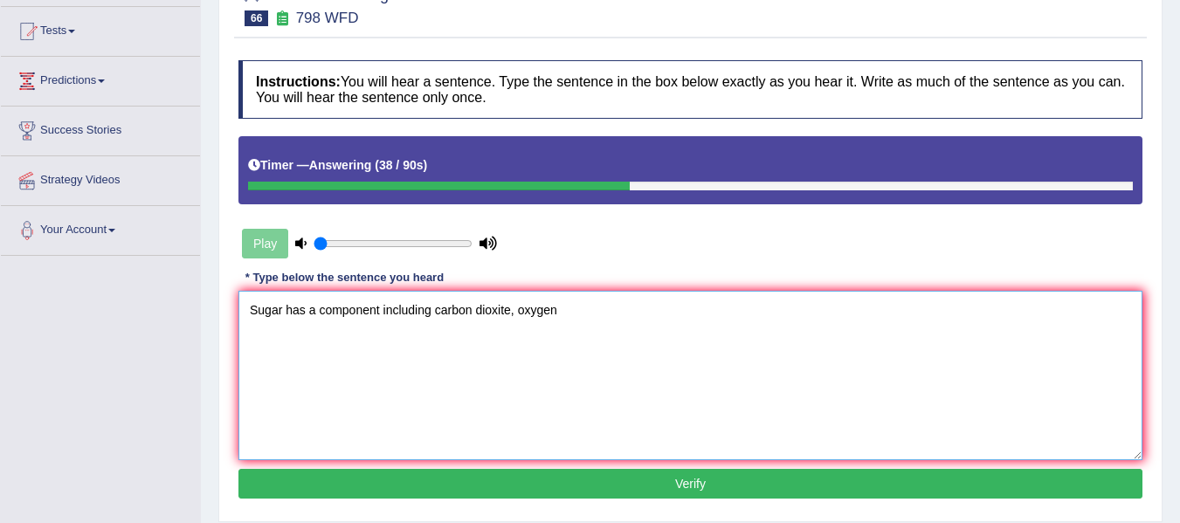
scroll to position [204, 0]
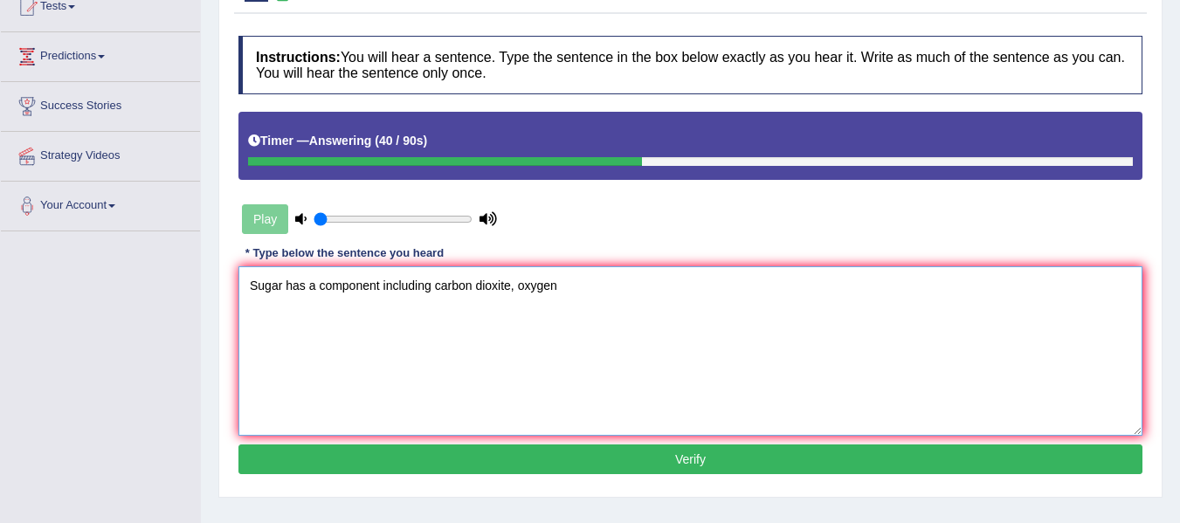
type textarea "Sugar has a component including carbon dioxite, oxygen"
click at [555, 465] on button "Verify" at bounding box center [690, 460] width 904 height 30
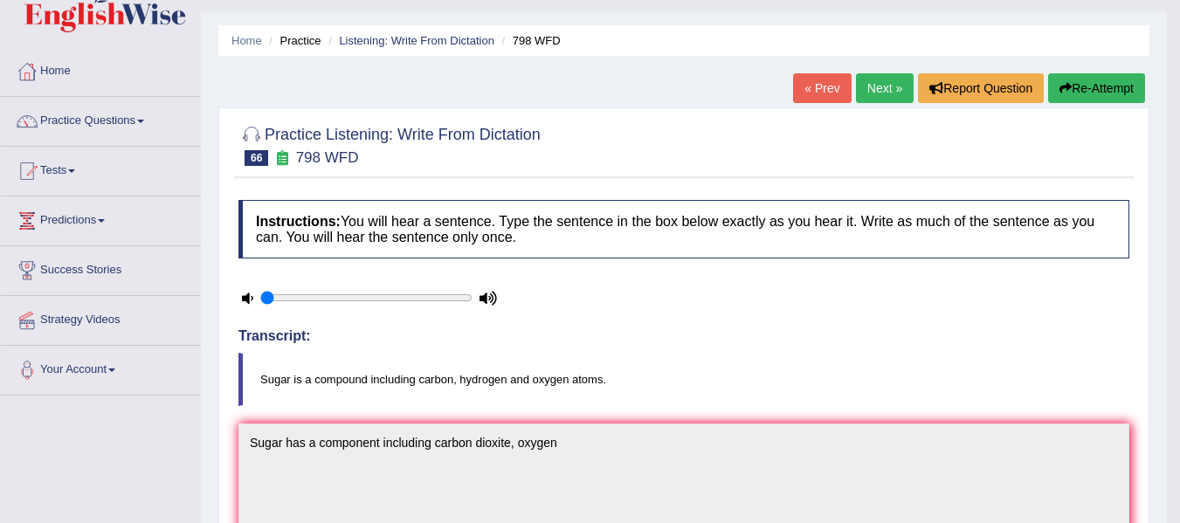
scroll to position [0, 0]
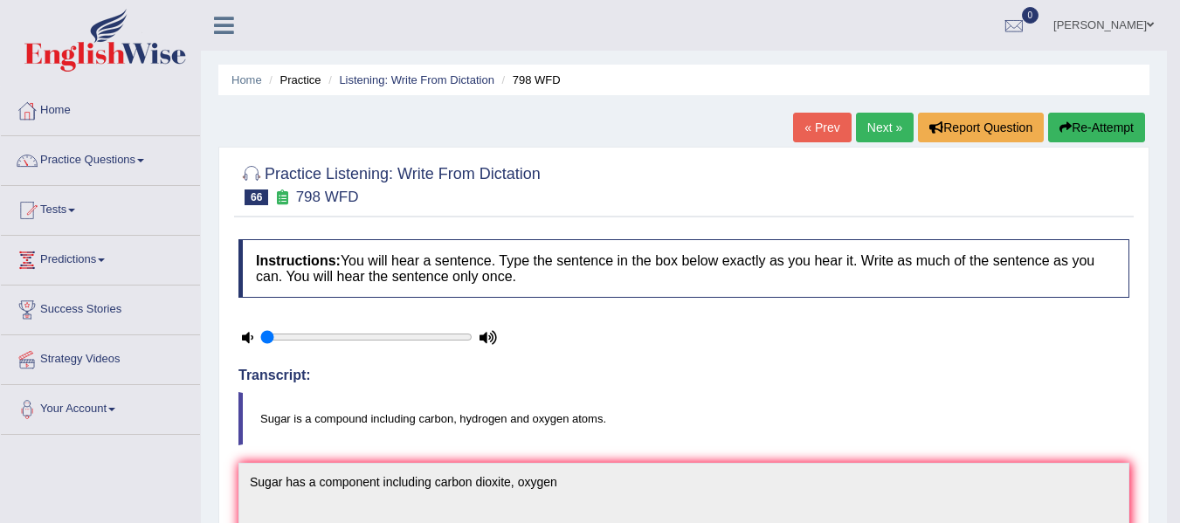
click at [1093, 124] on button "Re-Attempt" at bounding box center [1096, 128] width 97 height 30
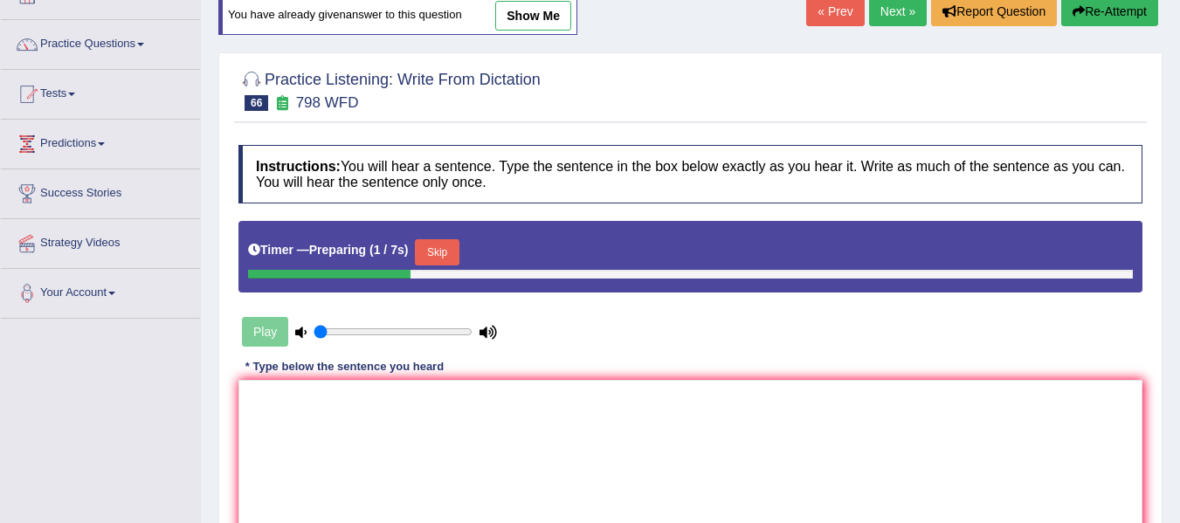
click at [434, 254] on button "Skip" at bounding box center [437, 252] width 44 height 26
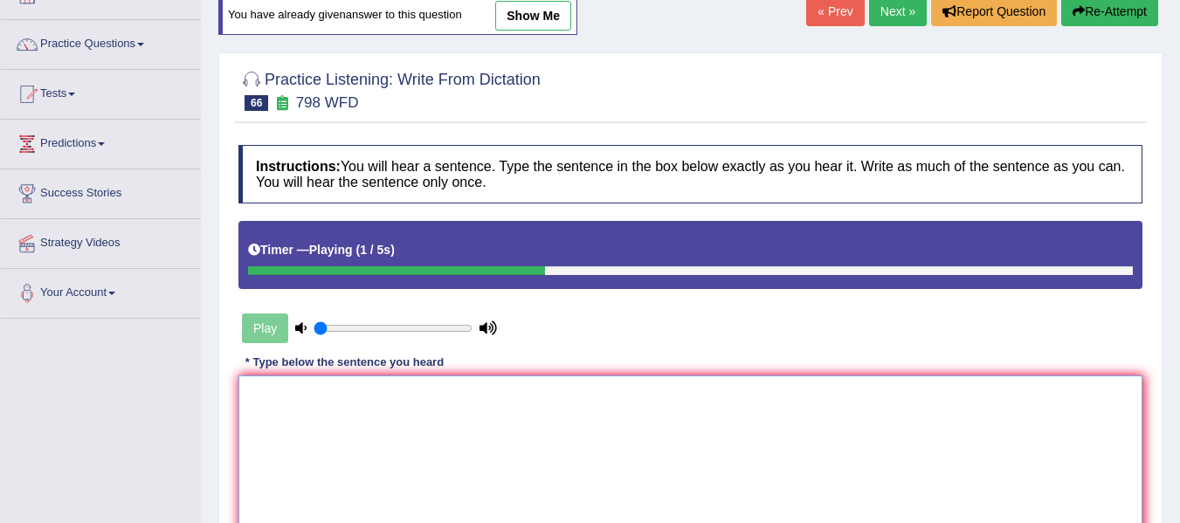
click at [403, 462] on textarea at bounding box center [690, 460] width 904 height 169
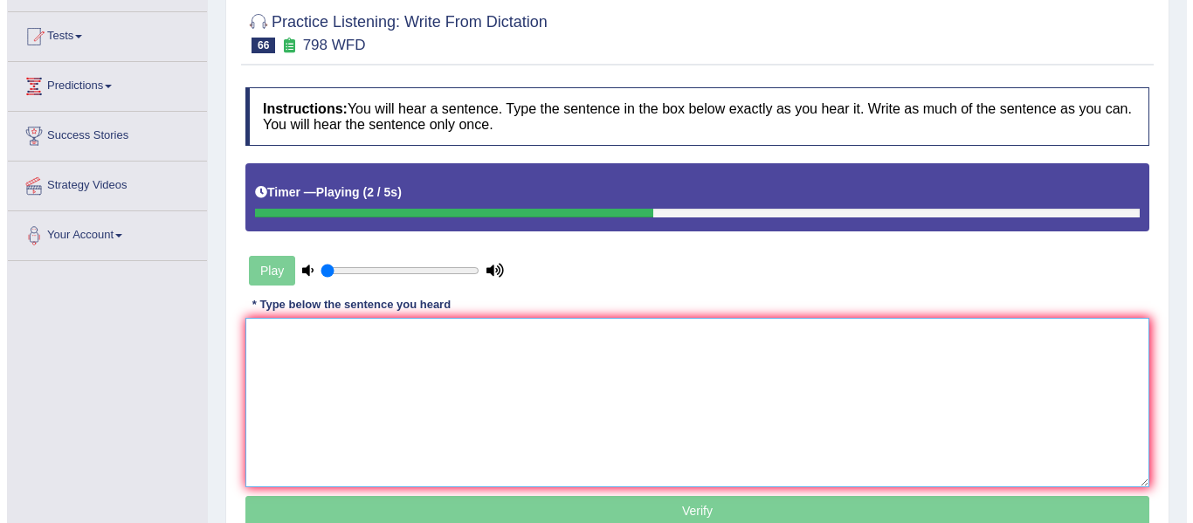
scroll to position [175, 0]
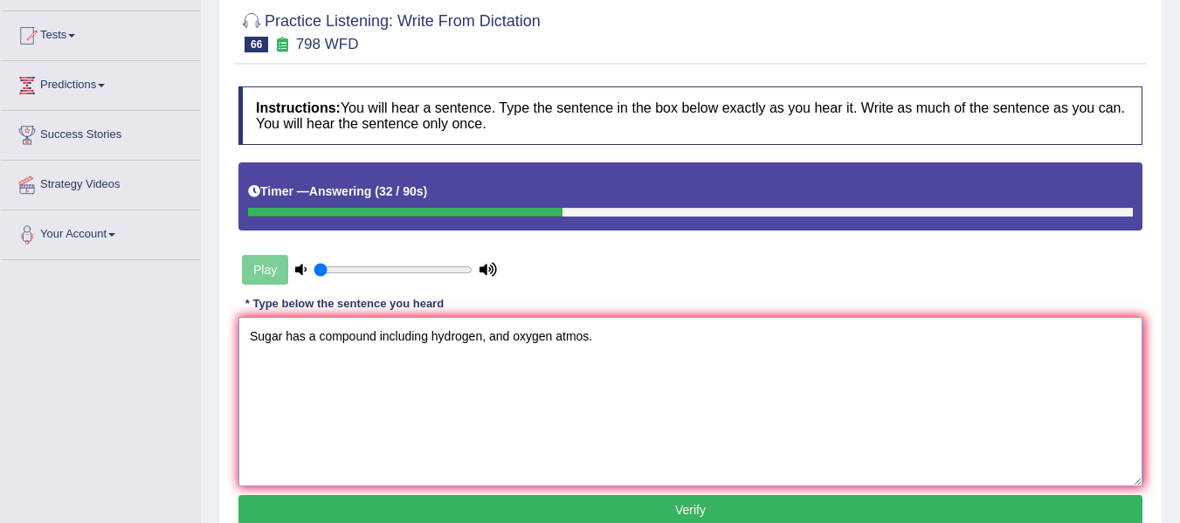
click at [432, 334] on textarea "Sugar has a compound including hydrogen, and oxygen atmos." at bounding box center [690, 401] width 904 height 169
type textarea "Sugar has a compound including hydrogen, and oxygen atmos."
click at [498, 516] on button "Verify" at bounding box center [690, 510] width 904 height 30
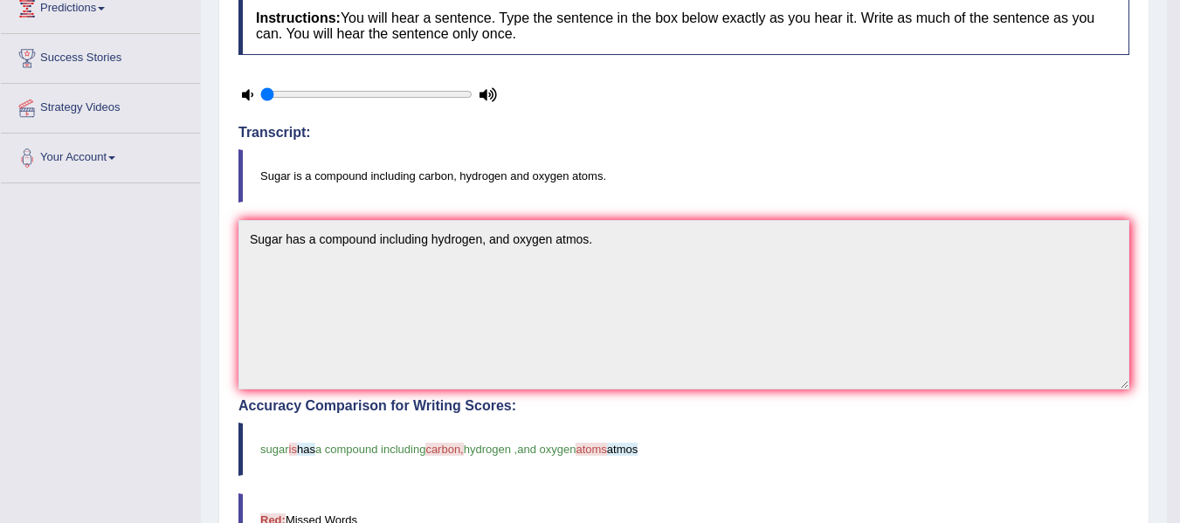
scroll to position [233, 0]
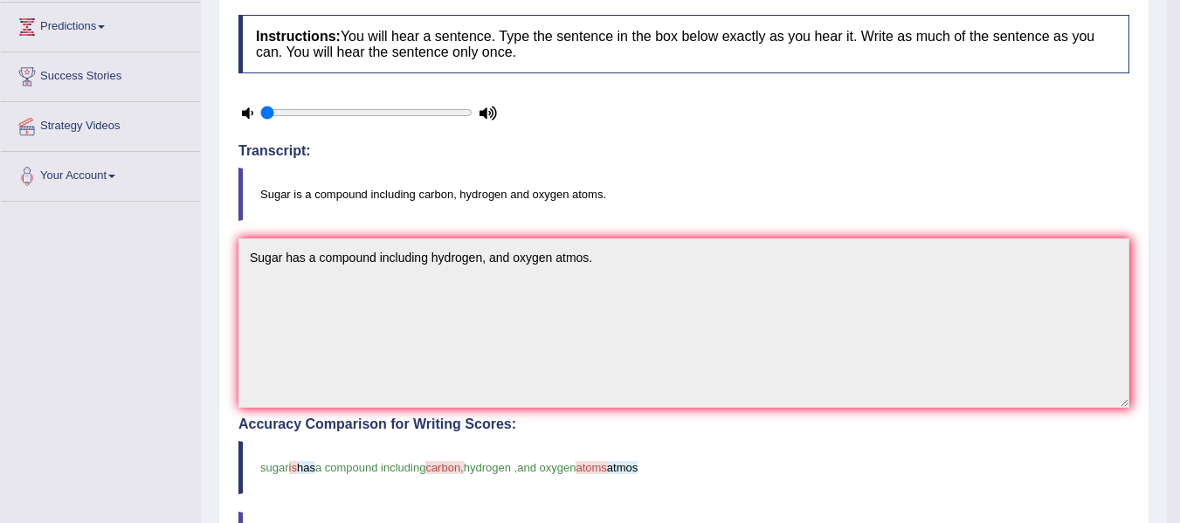
click at [227, 211] on div "Practice Listening: Write From Dictation 66 798 WFD Instructions: You will hear…" at bounding box center [683, 412] width 931 height 980
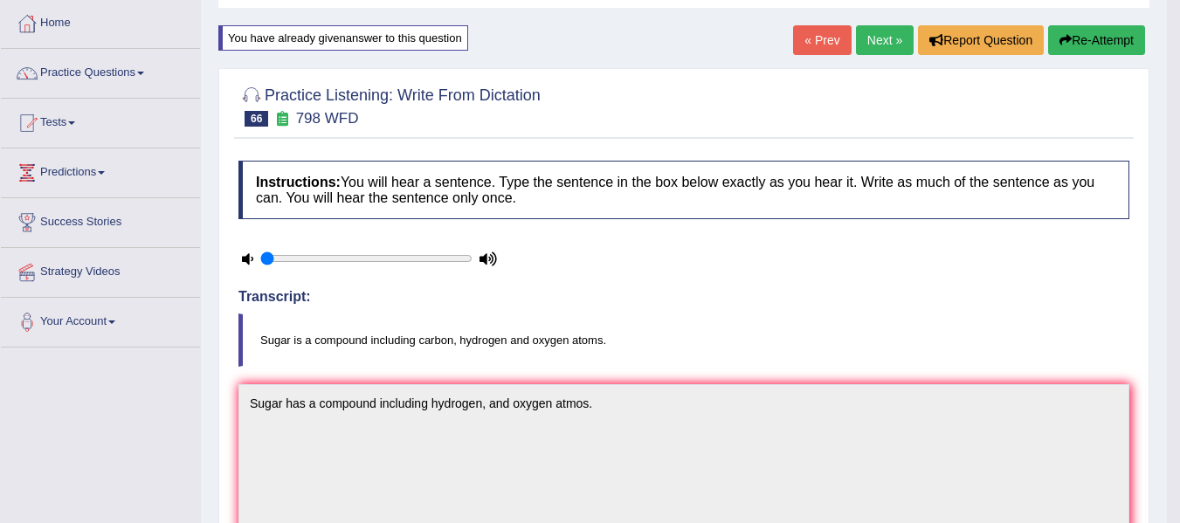
scroll to position [0, 0]
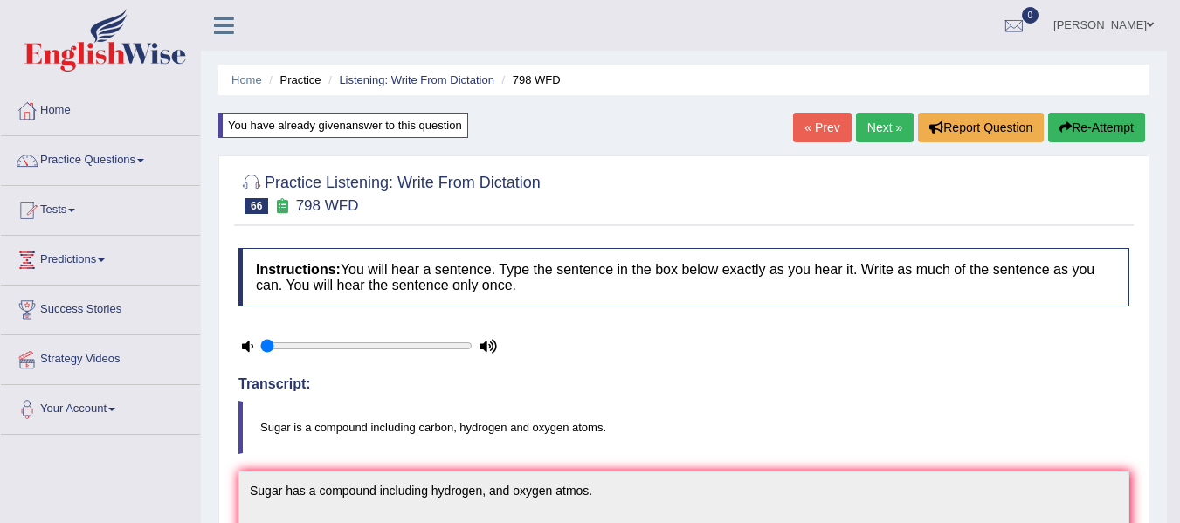
click at [1130, 128] on button "Re-Attempt" at bounding box center [1096, 128] width 97 height 30
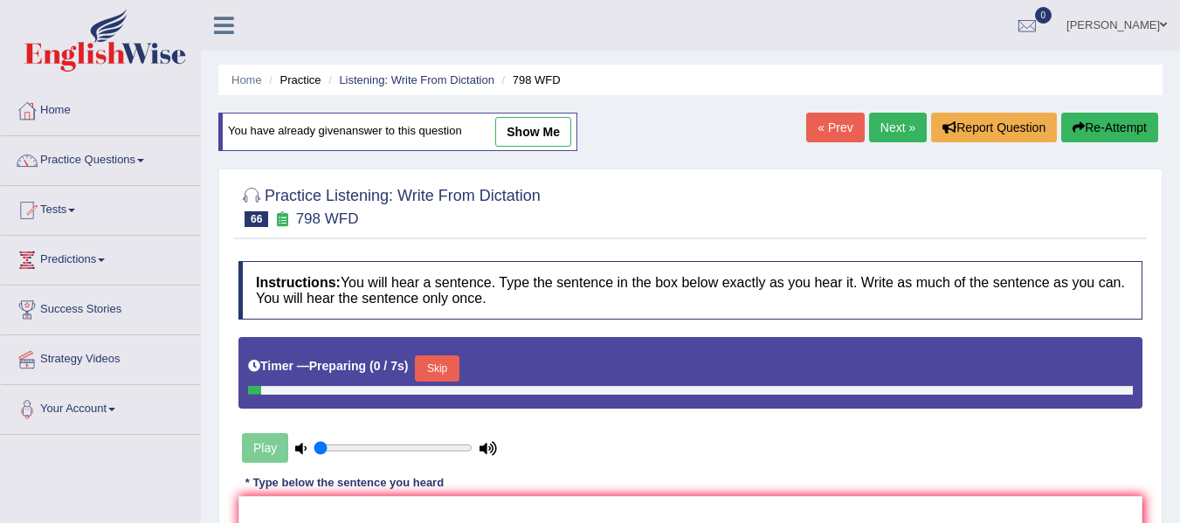
click at [433, 369] on button "Skip" at bounding box center [437, 369] width 44 height 26
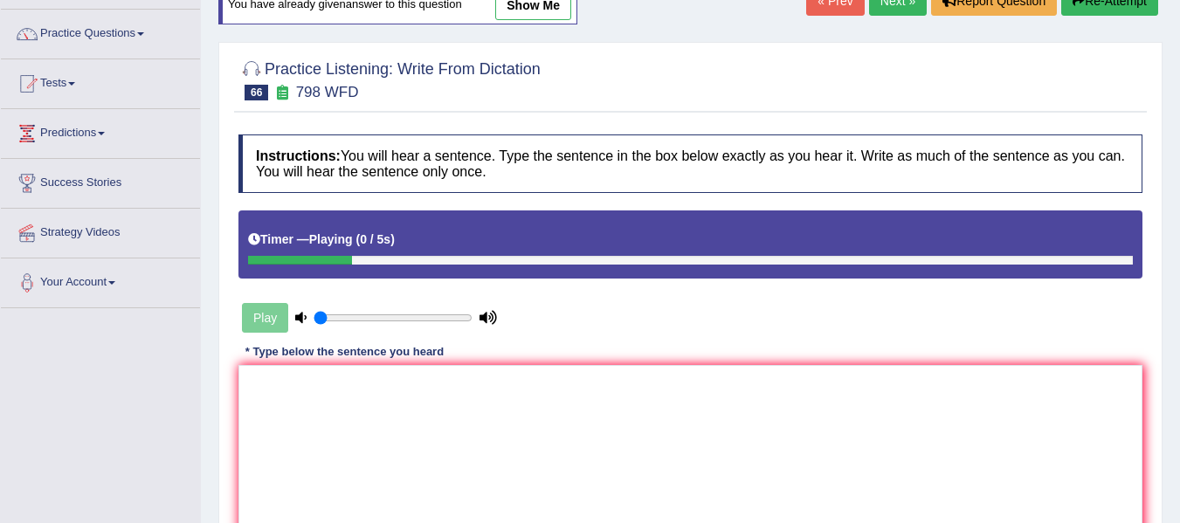
scroll to position [146, 0]
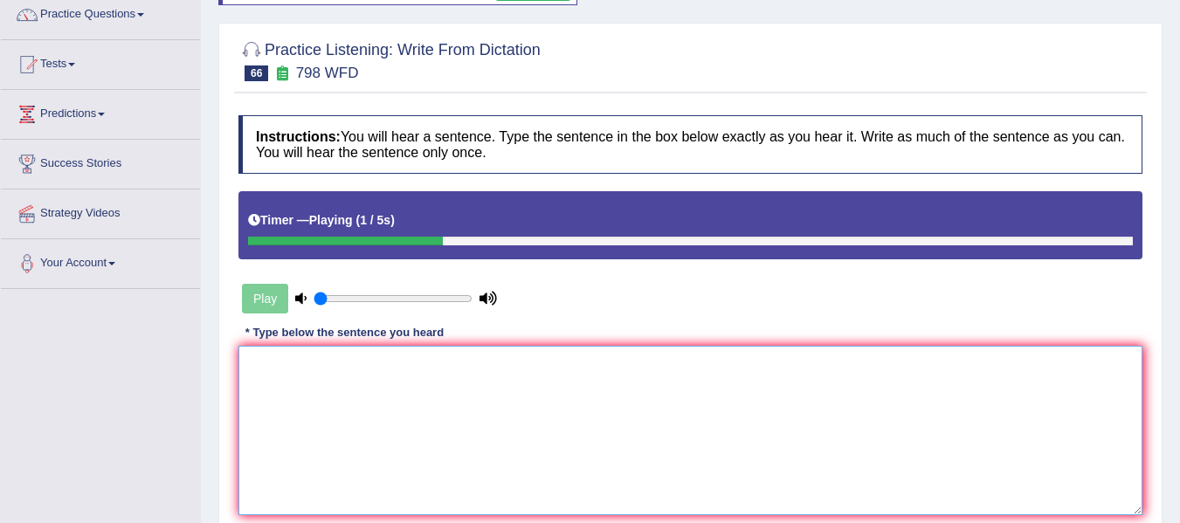
drag, startPoint x: 388, startPoint y: 442, endPoint x: 380, endPoint y: 436, distance: 10.0
click at [380, 436] on textarea at bounding box center [690, 430] width 904 height 169
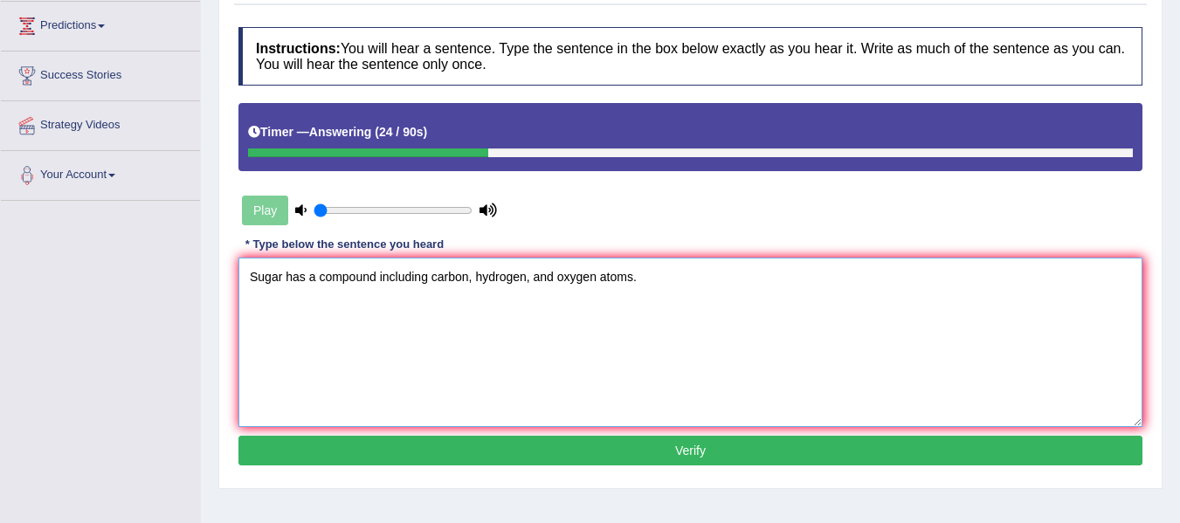
scroll to position [262, 0]
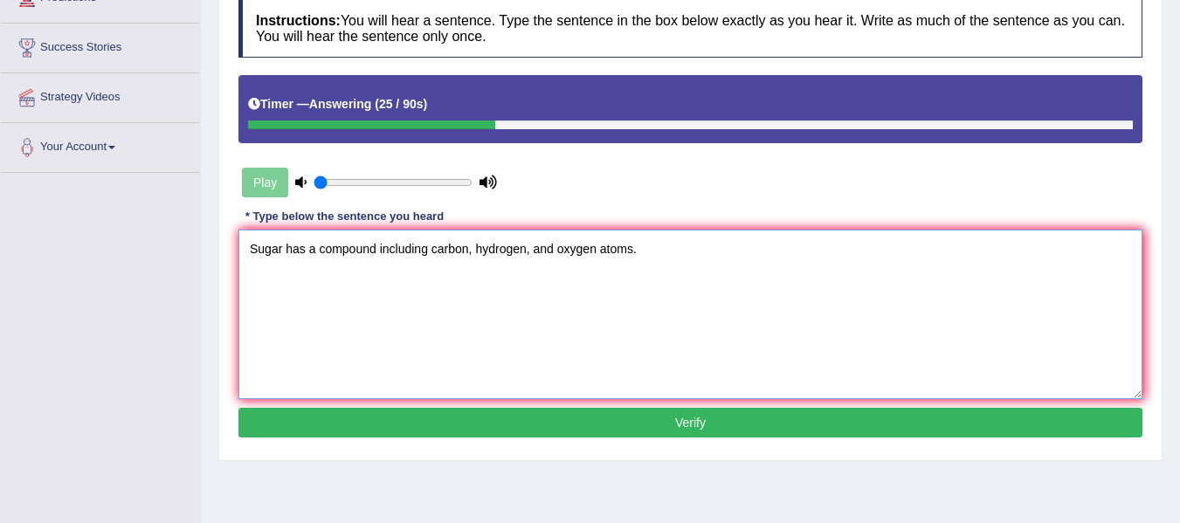
type textarea "Sugar has a compound including carbon, hydrogen, and oxygen atoms."
click at [687, 415] on button "Verify" at bounding box center [690, 423] width 904 height 30
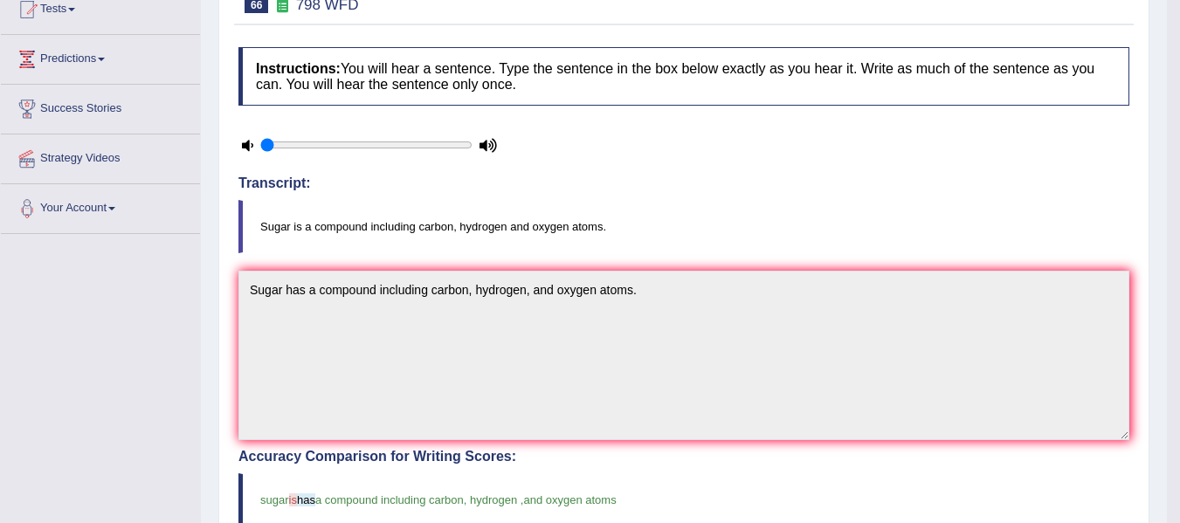
scroll to position [87, 0]
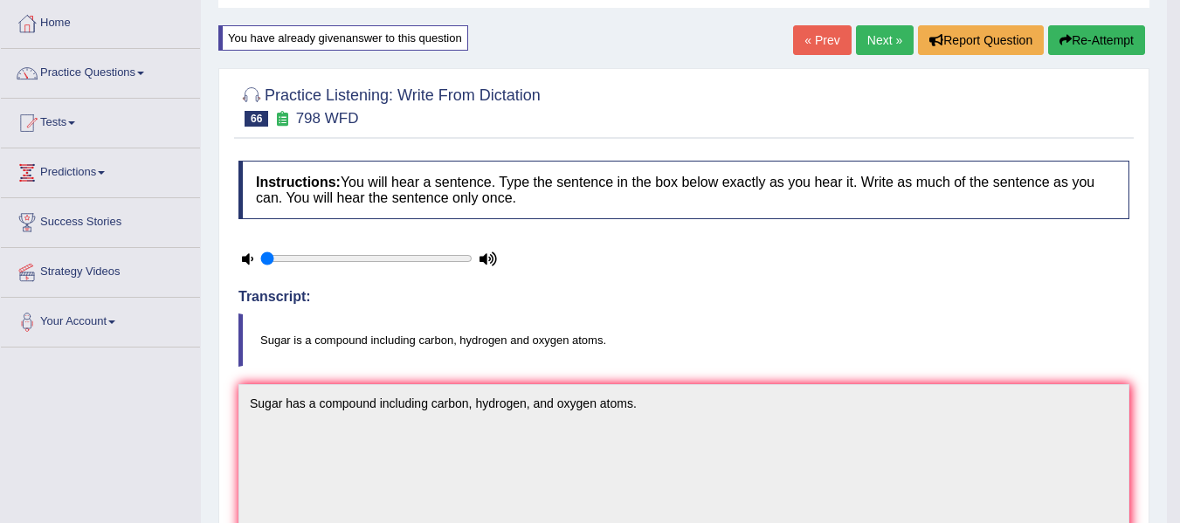
click at [894, 34] on link "Next »" at bounding box center [885, 40] width 58 height 30
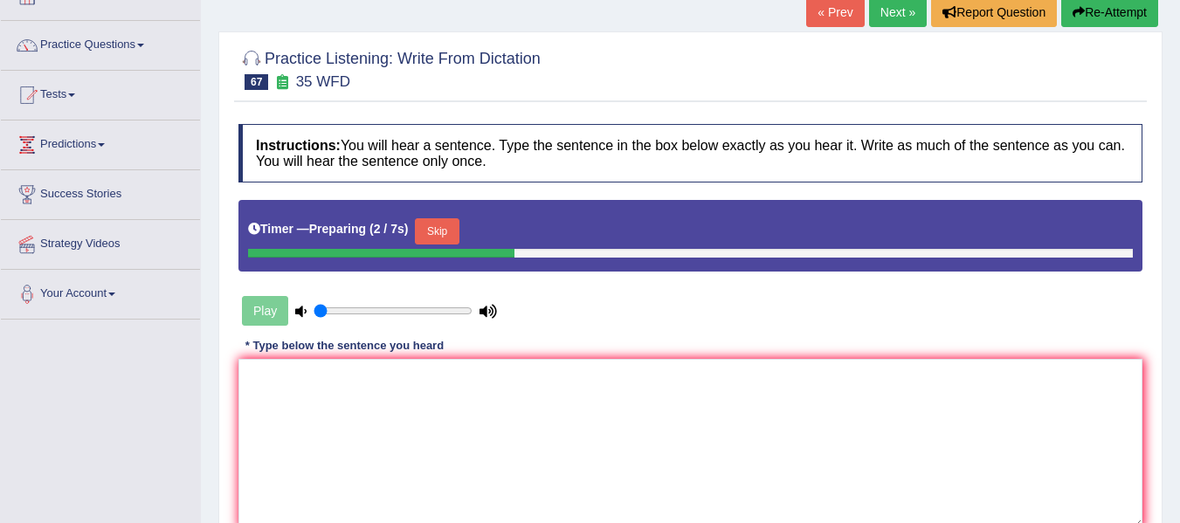
scroll to position [146, 0]
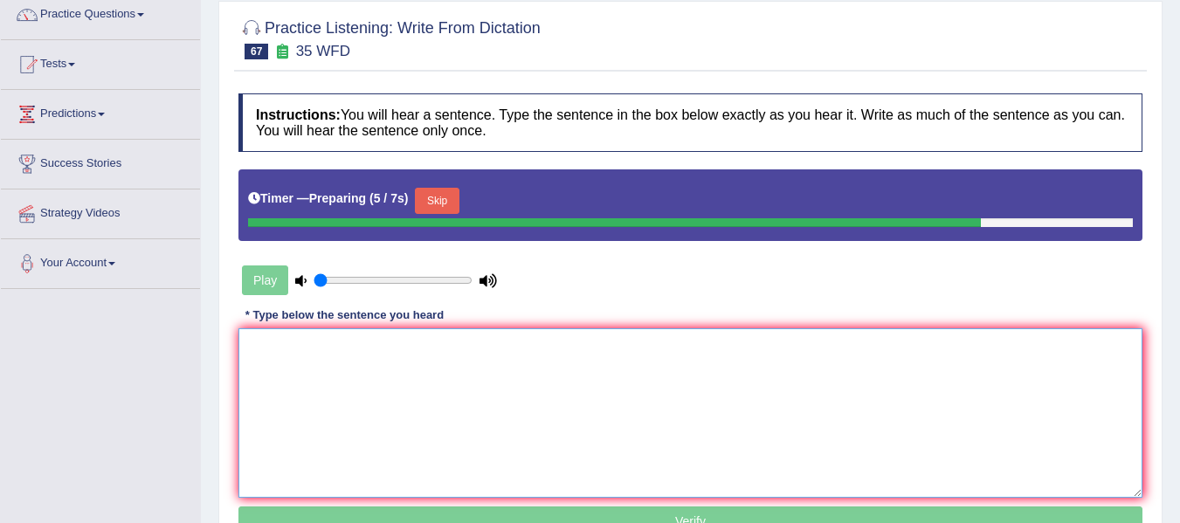
click at [414, 375] on textarea at bounding box center [690, 412] width 904 height 169
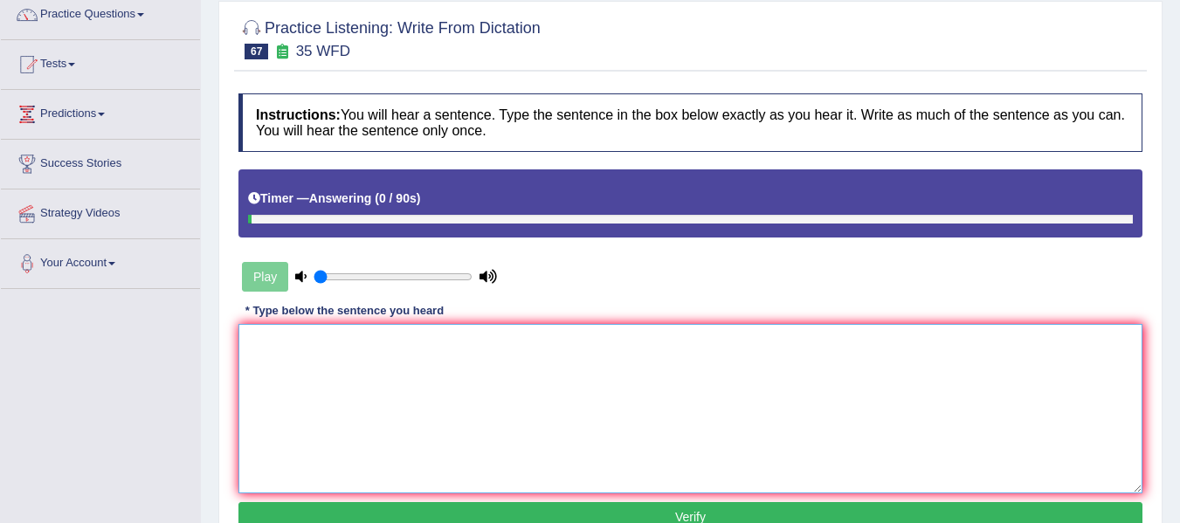
click at [414, 375] on textarea at bounding box center [690, 408] width 904 height 169
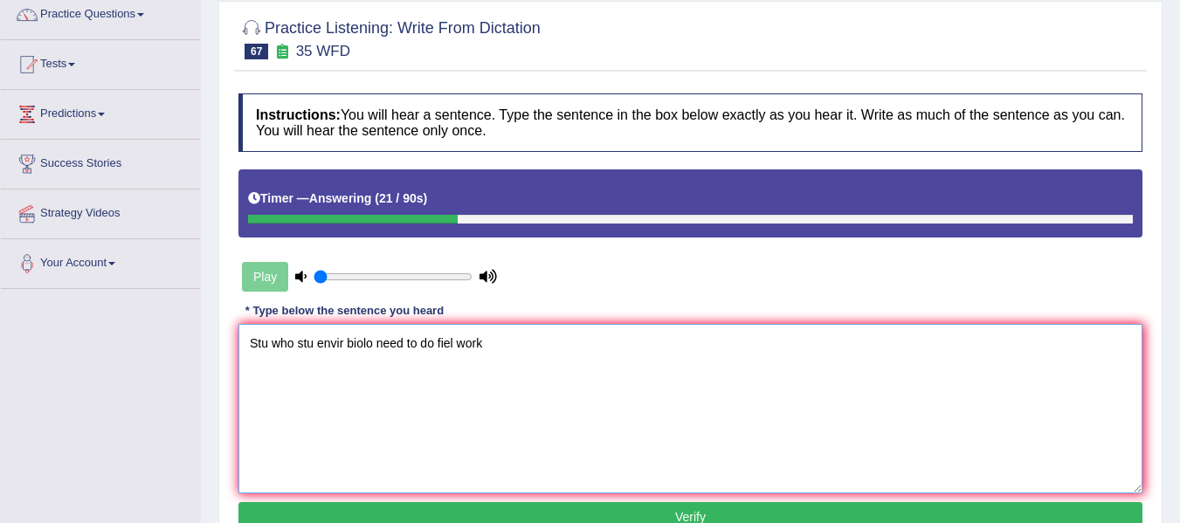
click at [293, 341] on textarea "Stu who stu envir biolo need to do fiel work" at bounding box center [690, 408] width 904 height 169
click at [269, 351] on textarea "Stu who stu envir biolo need to do fiel work" at bounding box center [690, 408] width 904 height 169
click at [341, 345] on textarea "Students who stu envir biolo need to do fiel work" at bounding box center [690, 408] width 904 height 169
click at [423, 349] on textarea "Students who are studying envir biolo need to do fiel work" at bounding box center [690, 408] width 904 height 169
click at [480, 349] on textarea "Students who are studying environment biolo need to do fiel work" at bounding box center [690, 408] width 904 height 169
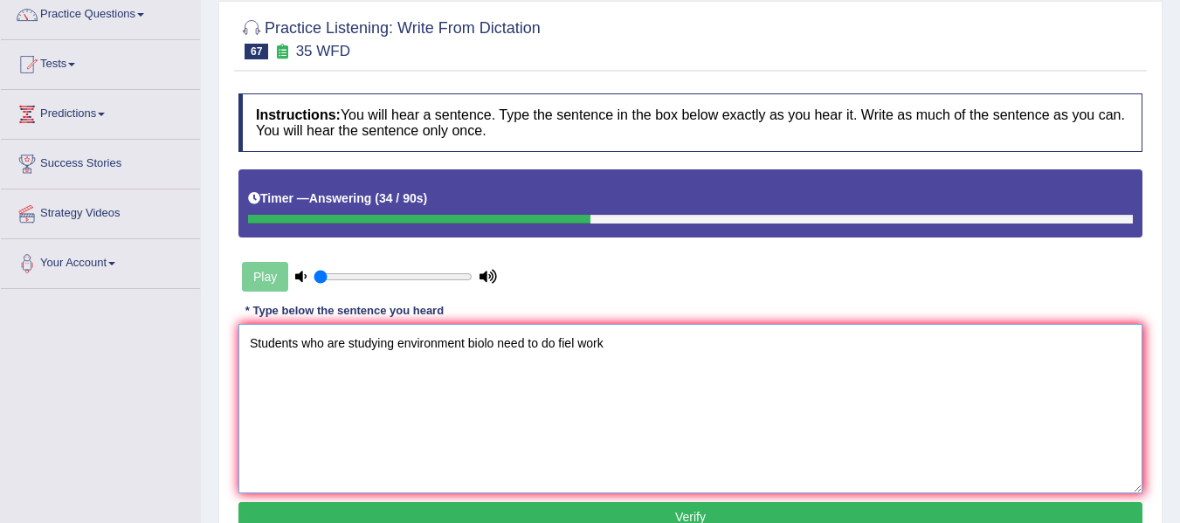
click at [480, 349] on textarea "Students who are studying environment biolo need to do fiel work" at bounding box center [690, 408] width 904 height 169
click at [587, 348] on textarea "Students who are studying environment biology need to do fiel work" at bounding box center [690, 408] width 904 height 169
click at [626, 351] on textarea "Students who are studying environment biology need to do field work" at bounding box center [690, 408] width 904 height 169
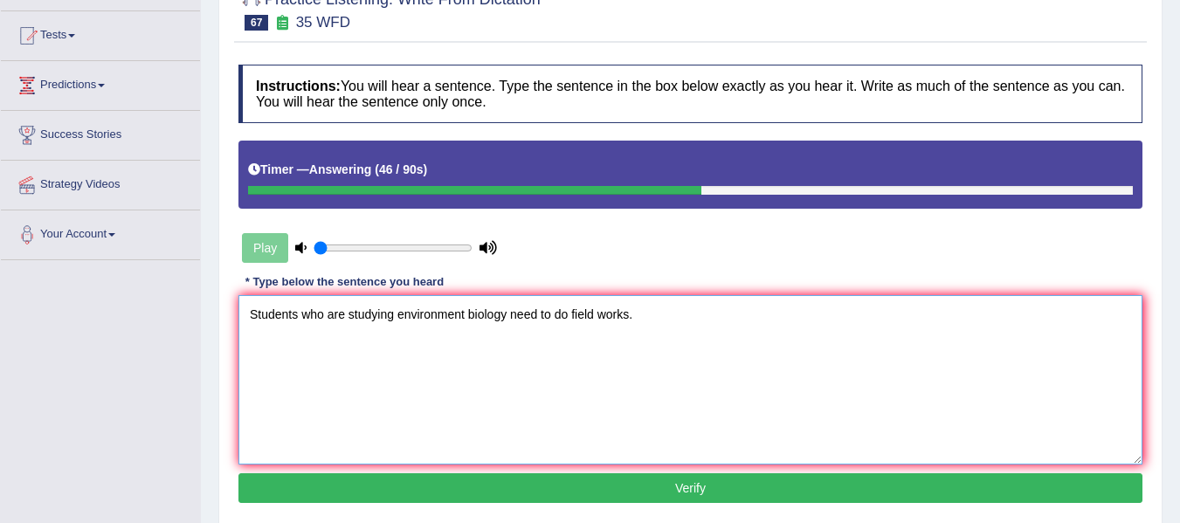
scroll to position [204, 0]
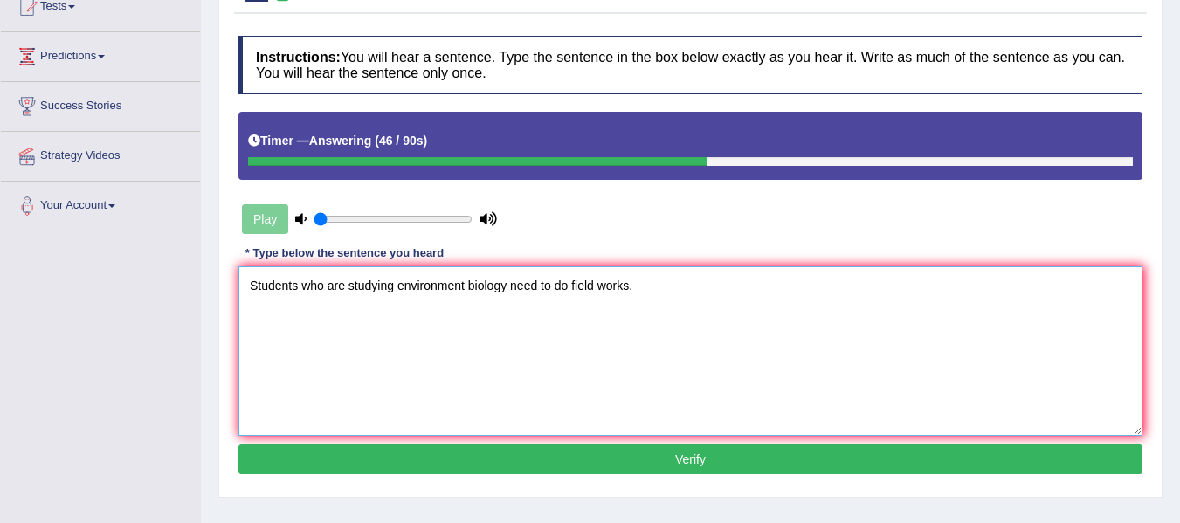
type textarea "Students who are studying environment biology need to do field works."
click at [639, 456] on button "Verify" at bounding box center [690, 460] width 904 height 30
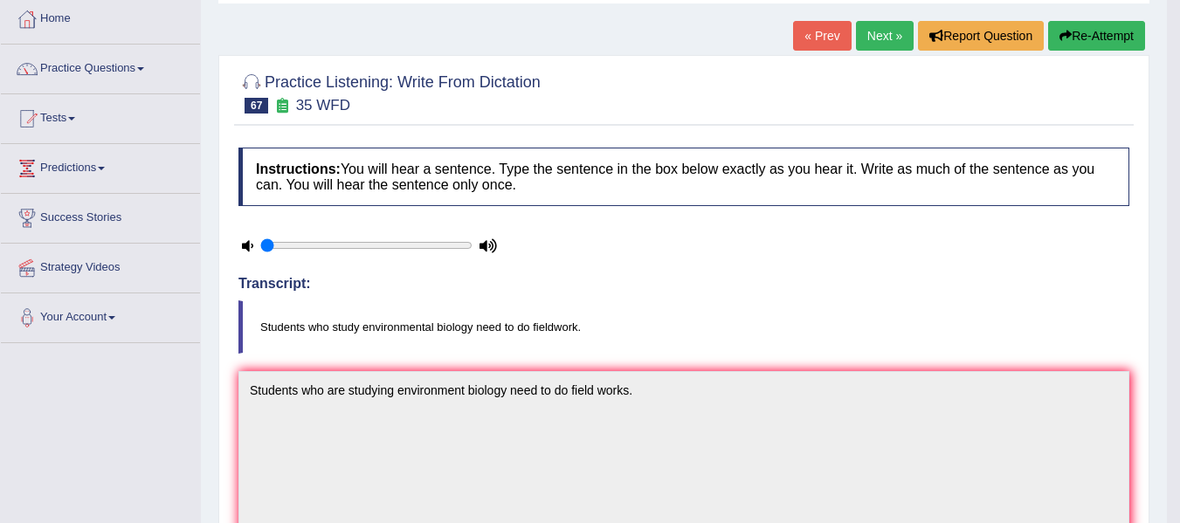
scroll to position [0, 0]
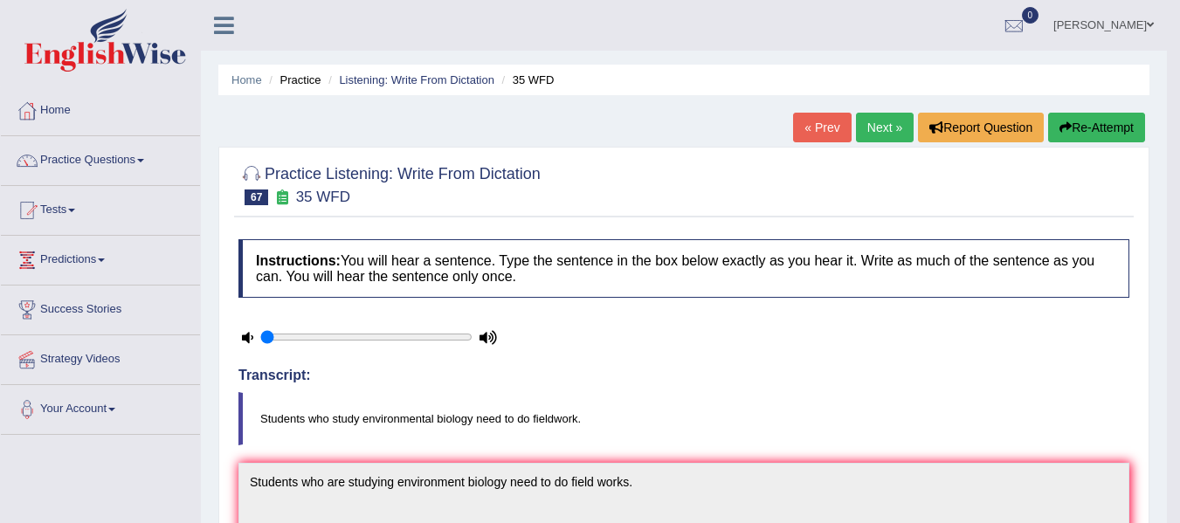
click at [1107, 119] on button "Re-Attempt" at bounding box center [1096, 128] width 97 height 30
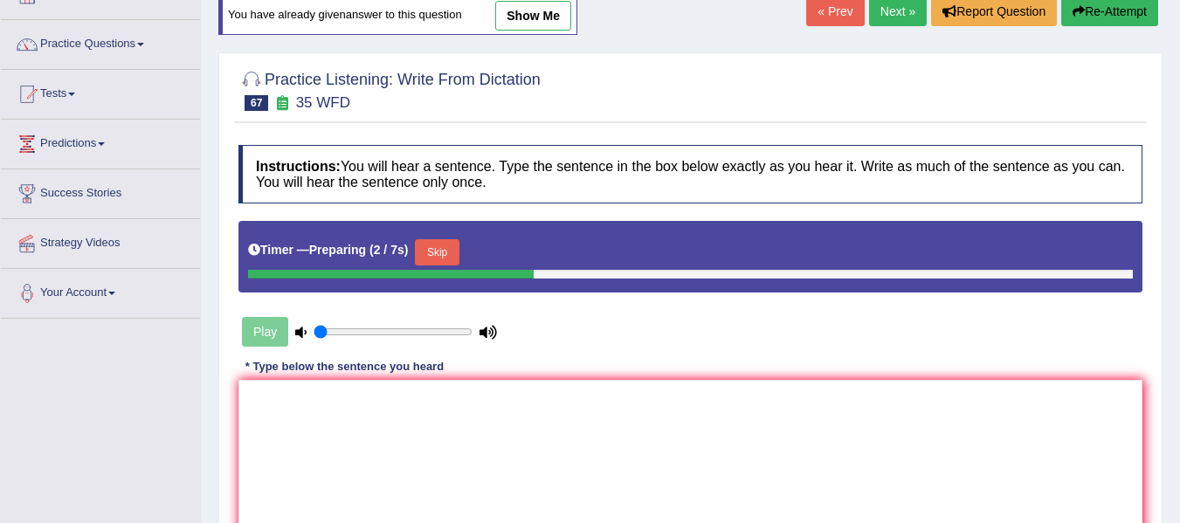
click at [454, 259] on button "Skip" at bounding box center [437, 252] width 44 height 26
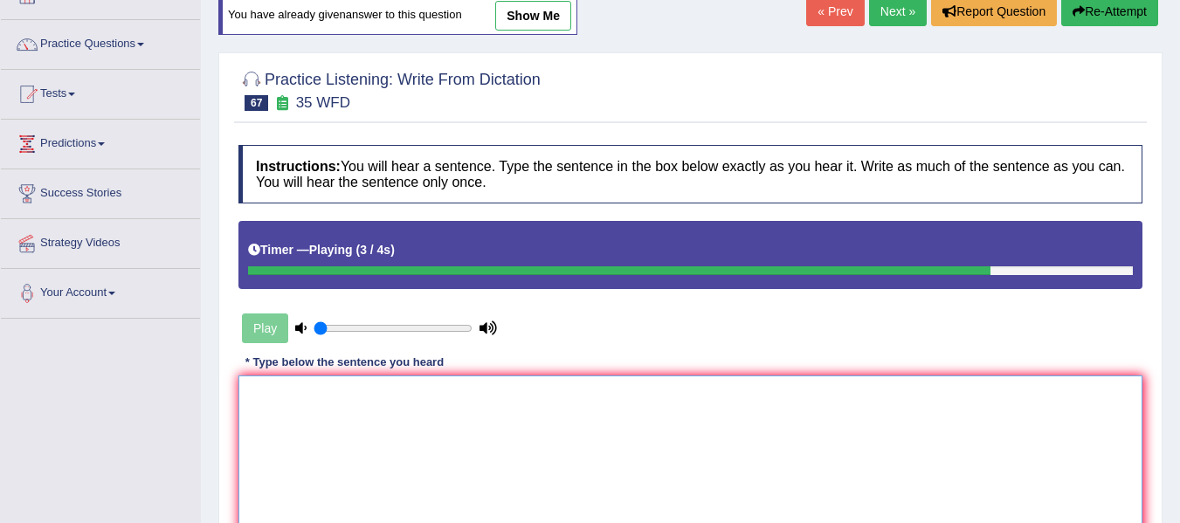
click at [474, 411] on textarea at bounding box center [690, 460] width 904 height 169
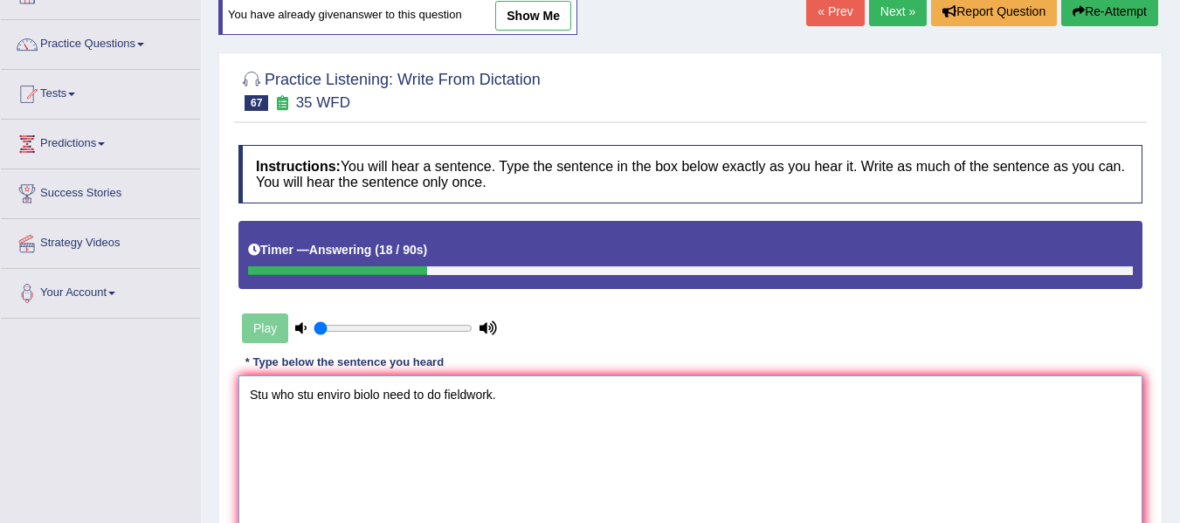
click at [264, 394] on textarea "Stu who stu enviro biolo need to do fieldwork." at bounding box center [690, 460] width 904 height 169
click at [269, 400] on textarea "Stu who stu enviro biolo need to do fieldwork." at bounding box center [690, 460] width 904 height 169
click at [346, 399] on textarea "Students who stu enviro biolo need to do fieldwork." at bounding box center [690, 460] width 904 height 169
click at [345, 399] on textarea "Students who stu enviro biolo need to do fieldwork." at bounding box center [690, 460] width 904 height 169
click at [393, 397] on textarea "Students who study enviro biolo need to do fieldwork." at bounding box center [690, 460] width 904 height 169
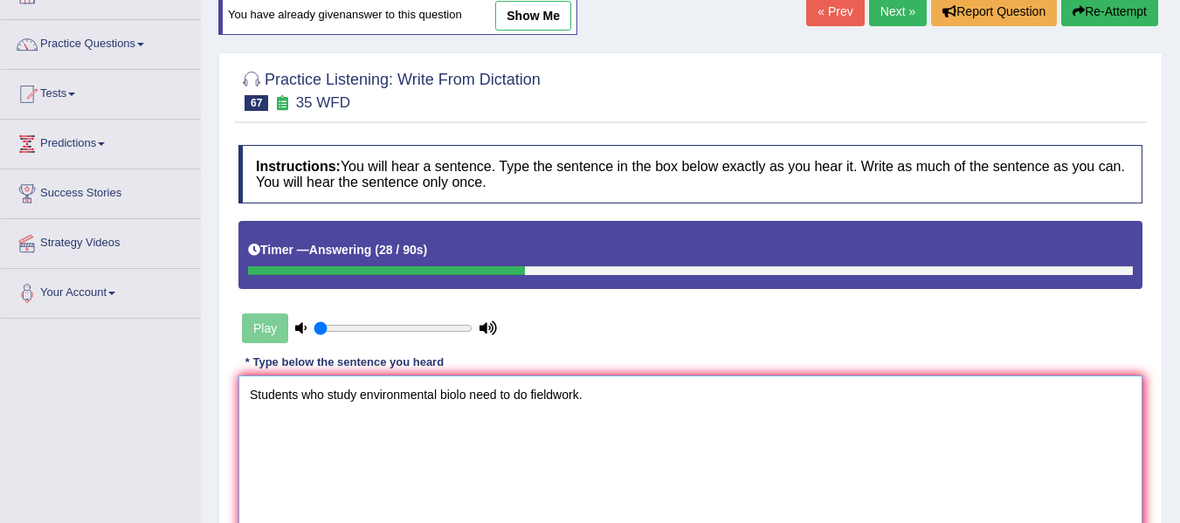
click at [463, 401] on textarea "Students who study environmental biolo need to do fieldwork." at bounding box center [690, 460] width 904 height 169
click at [678, 415] on textarea "Students who study environmental biology need to do fieldwork." at bounding box center [690, 460] width 904 height 169
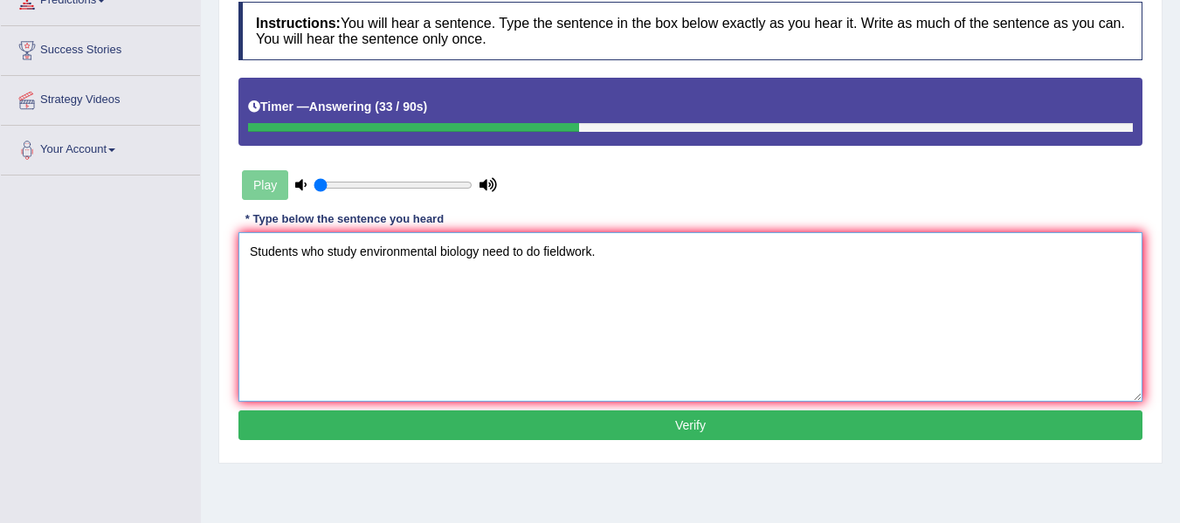
scroll to position [262, 0]
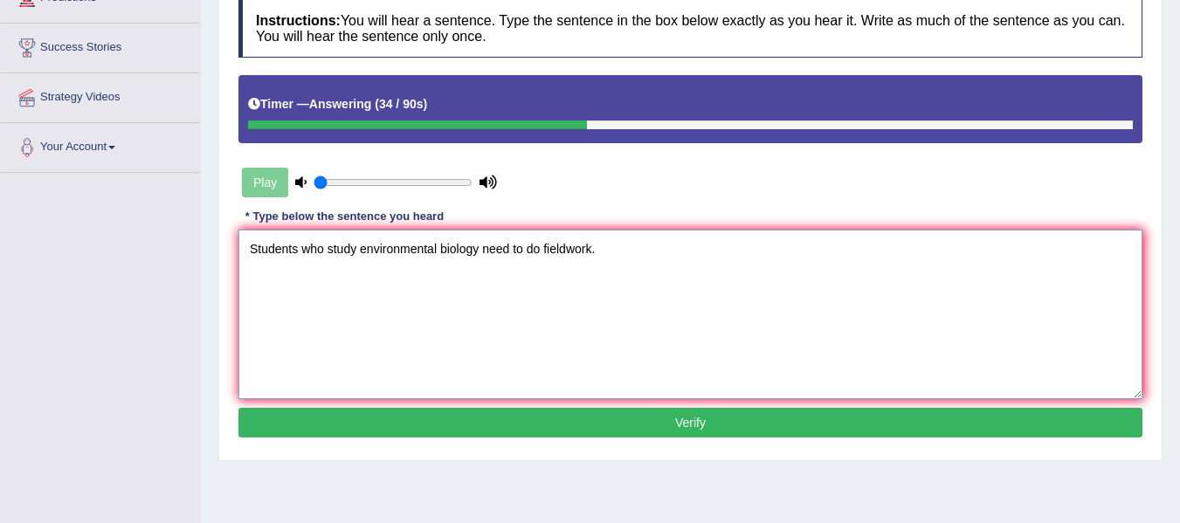
click at [445, 250] on textarea "Students who study environmental biology need to do fieldwork." at bounding box center [690, 314] width 904 height 169
type textarea "Students who study environmental biology need to do fieldwork."
click at [567, 426] on button "Verify" at bounding box center [690, 423] width 904 height 30
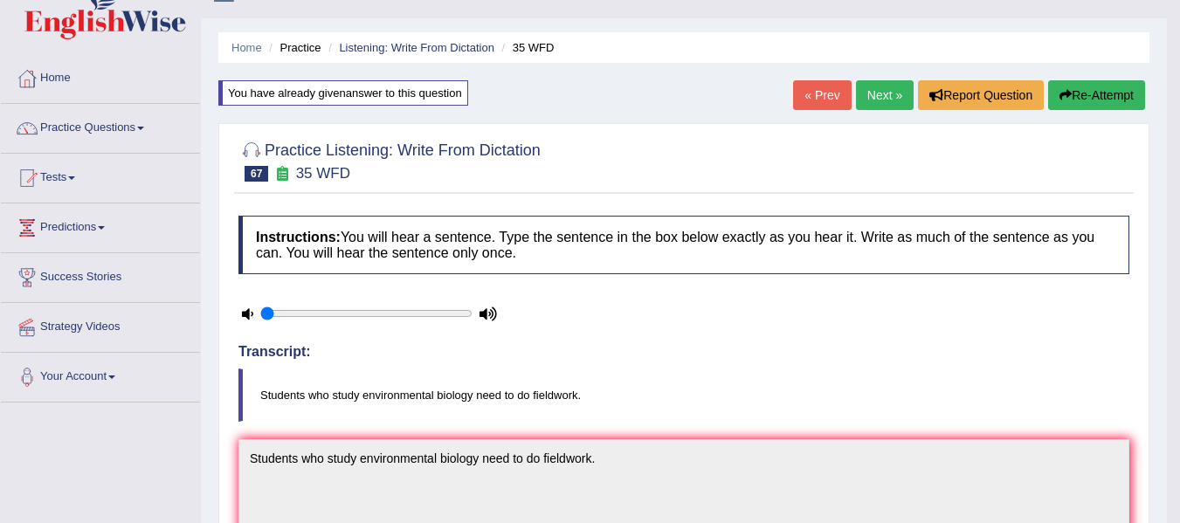
scroll to position [0, 0]
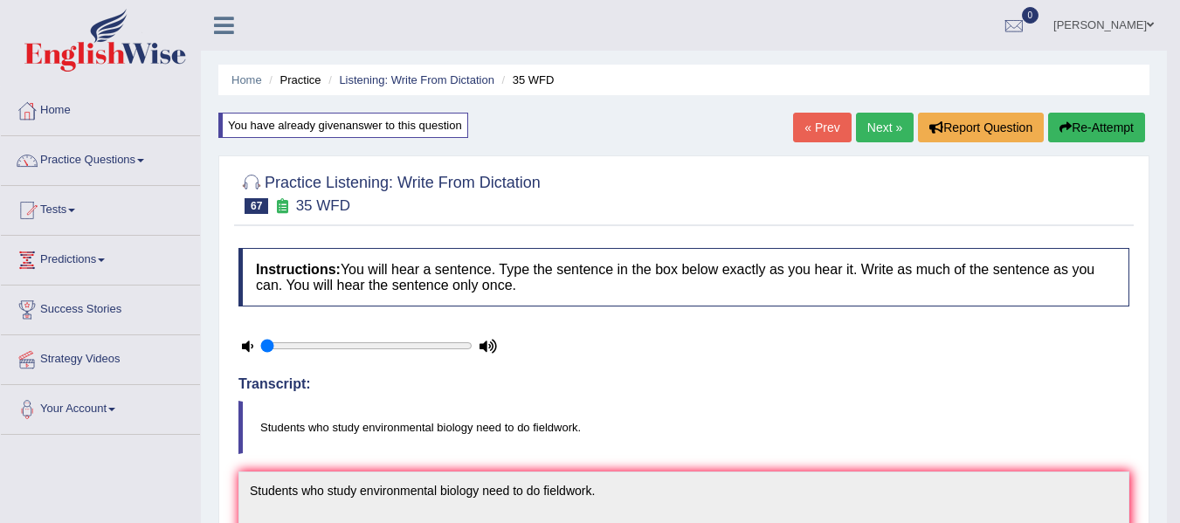
click at [1103, 145] on div "« Prev Next » Report Question Re-Attempt" at bounding box center [971, 130] width 356 height 34
click at [860, 128] on link "Next »" at bounding box center [885, 128] width 58 height 30
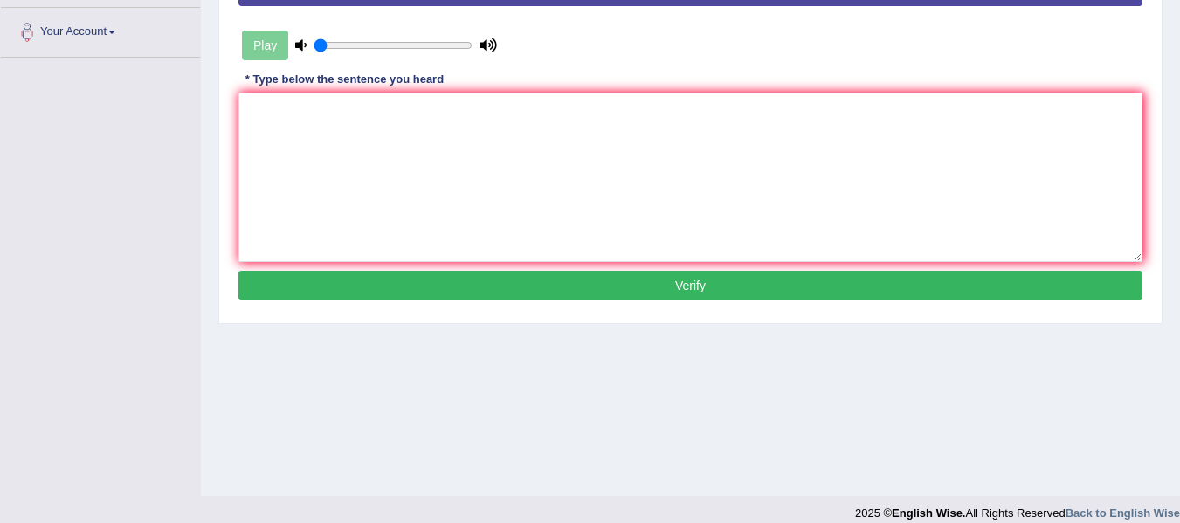
scroll to position [394, 0]
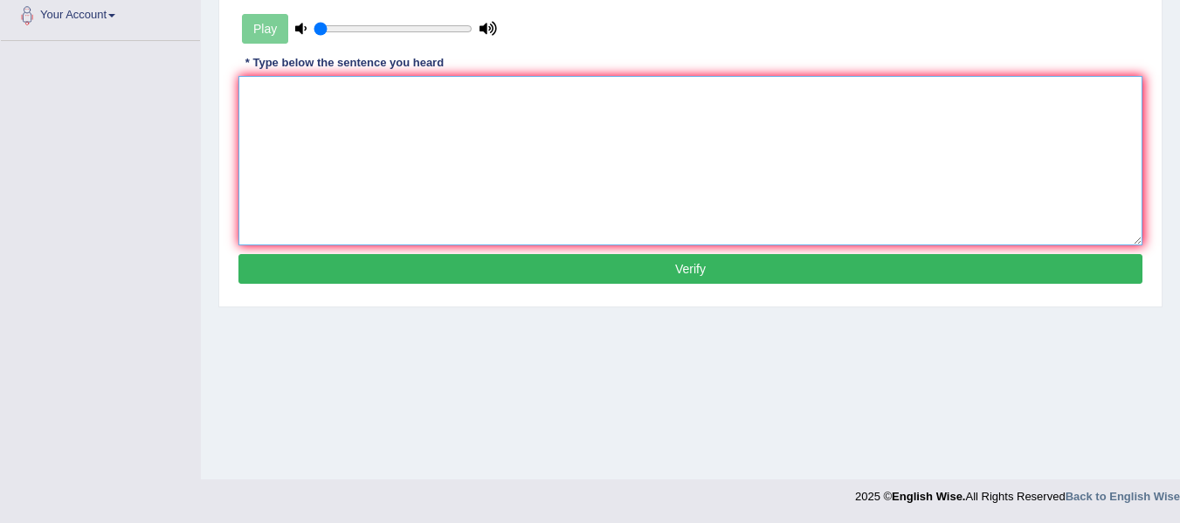
click at [430, 170] on textarea at bounding box center [690, 160] width 904 height 169
click at [252, 106] on textarea "soci psy is so respo for goverment." at bounding box center [690, 160] width 904 height 169
click at [272, 98] on textarea "Soci psy is so respo for goverment." at bounding box center [690, 160] width 904 height 169
click at [273, 99] on textarea "Soci psy is so respo for goverment." at bounding box center [690, 160] width 904 height 169
click at [304, 100] on textarea "Social psy is so respo for goverment." at bounding box center [690, 160] width 904 height 169
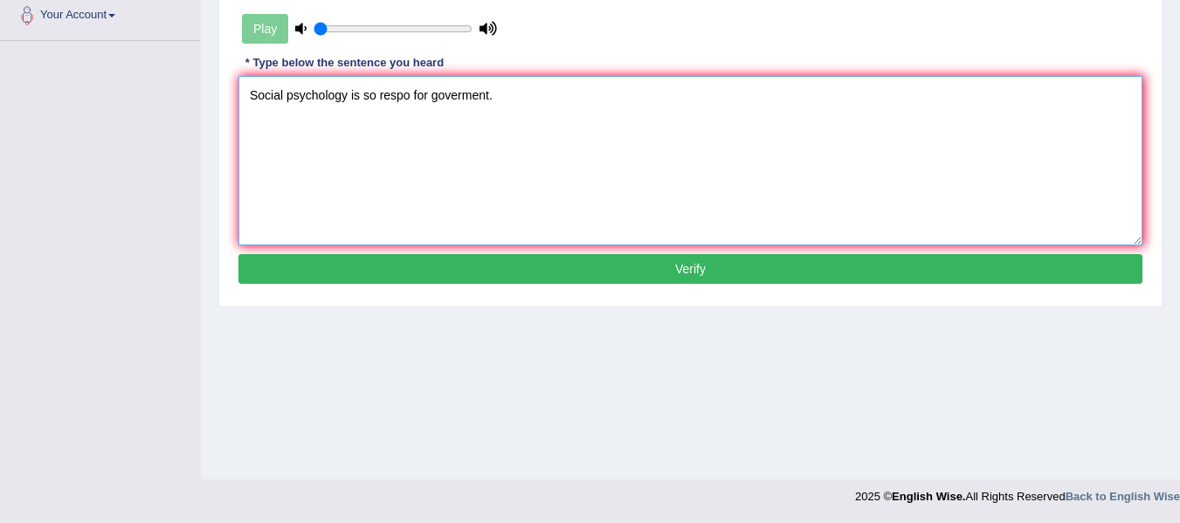
click at [377, 93] on textarea "Social psychology is so respo for goverment." at bounding box center [690, 160] width 904 height 169
click at [428, 99] on textarea "Social psychology is socail respo for goverment." at bounding box center [690, 160] width 904 height 169
click at [418, 100] on textarea "Social psychology is social respondent to guide for goverment." at bounding box center [690, 160] width 904 height 169
type textarea "Social psychology is social respondent to guide for goverment."
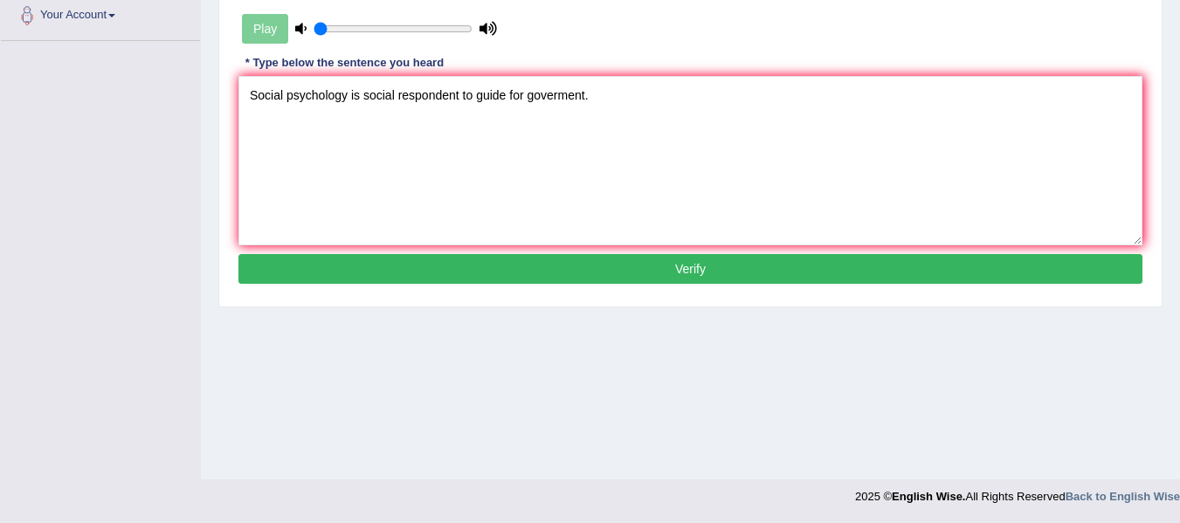
click at [550, 274] on button "Verify" at bounding box center [690, 269] width 904 height 30
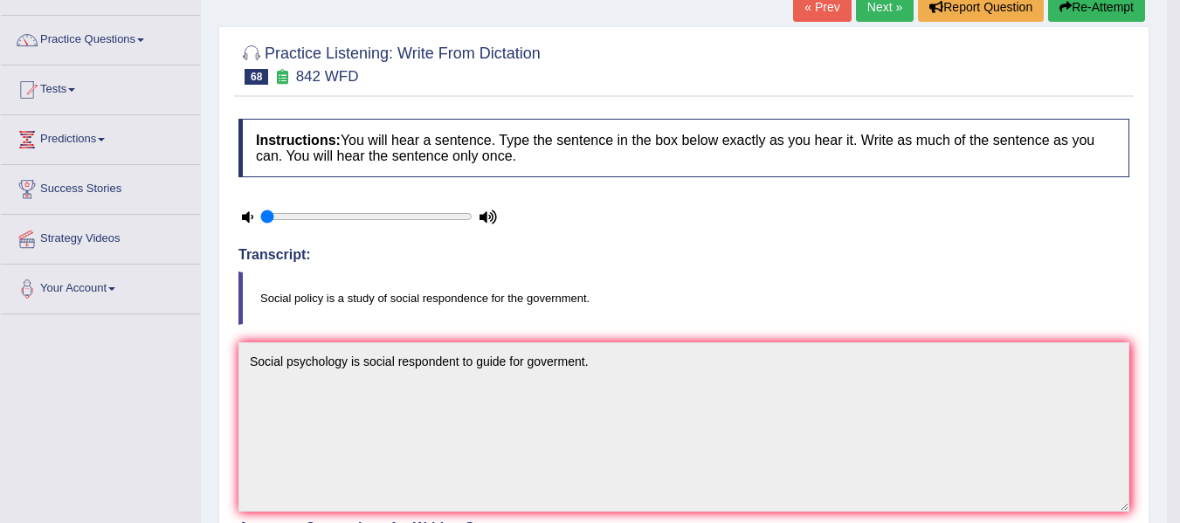
scroll to position [103, 0]
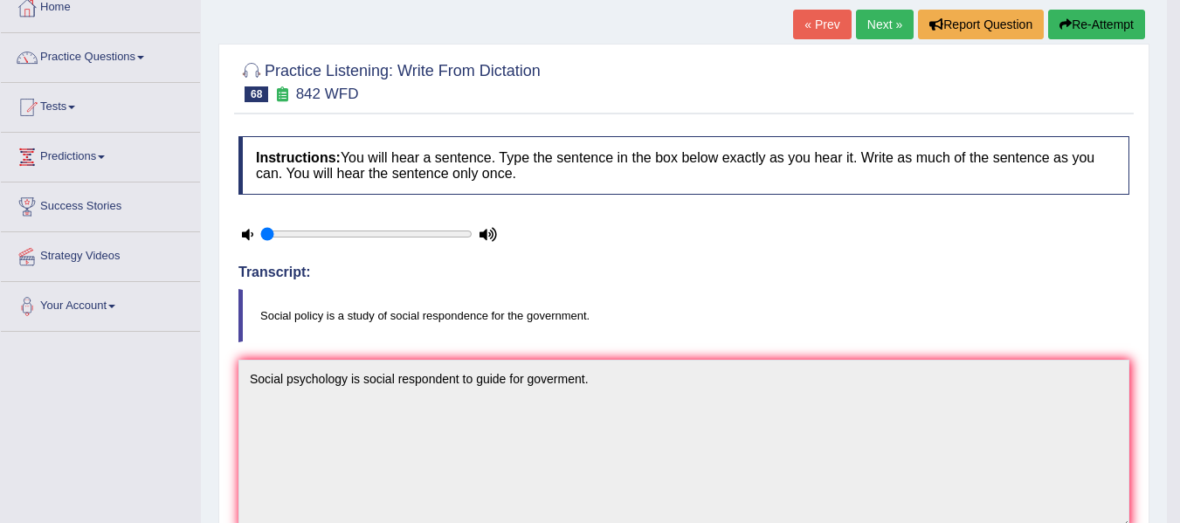
click at [1090, 8] on div "Home Practice Listening: Write From Dictation 842 WFD « Prev Next » Report Ques…" at bounding box center [684, 467] width 966 height 1140
click at [1091, 24] on button "Re-Attempt" at bounding box center [1096, 25] width 97 height 30
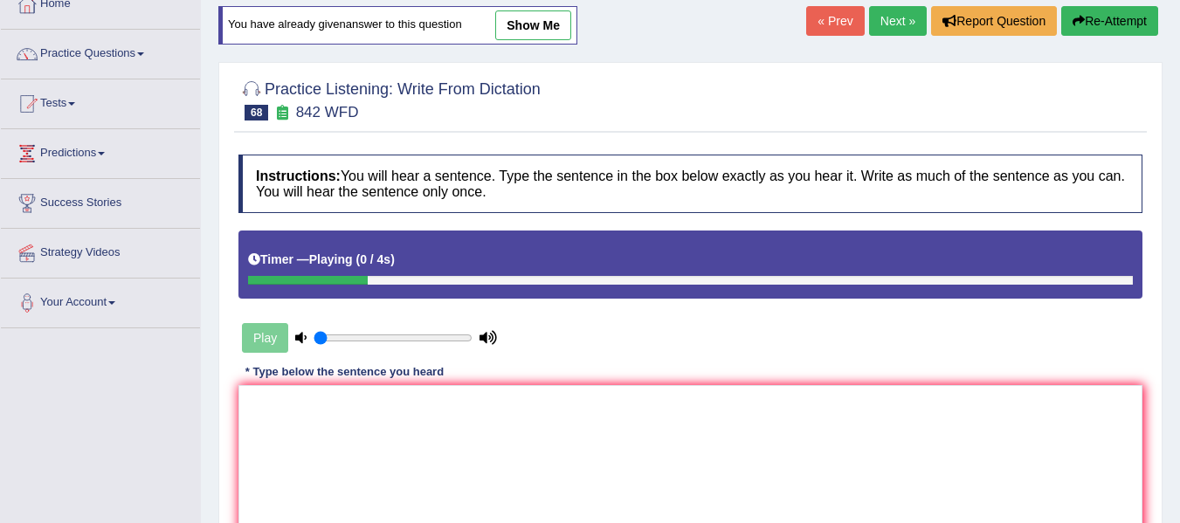
scroll to position [103, 0]
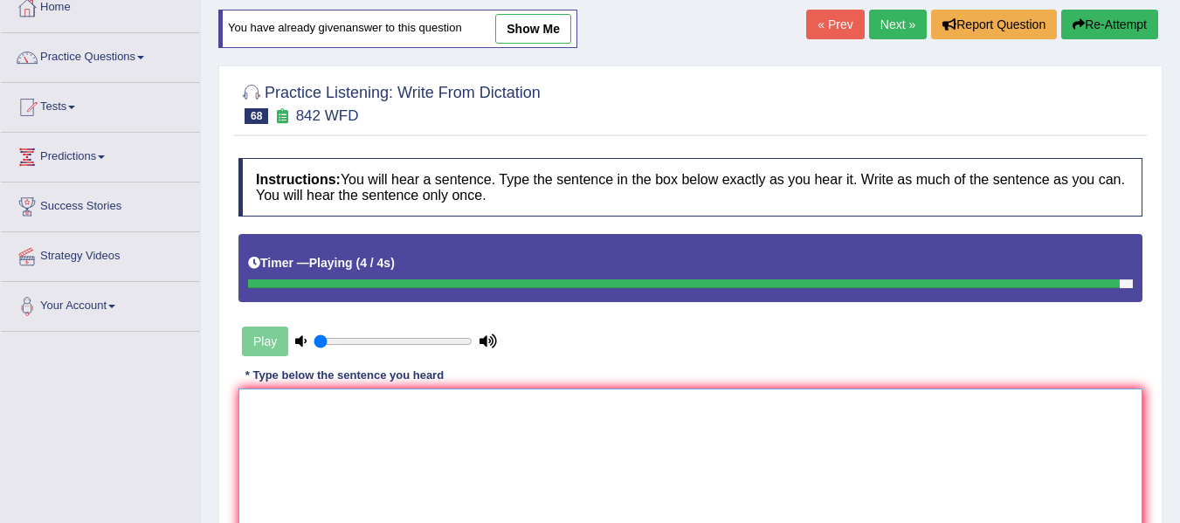
click at [513, 432] on textarea at bounding box center [690, 473] width 904 height 169
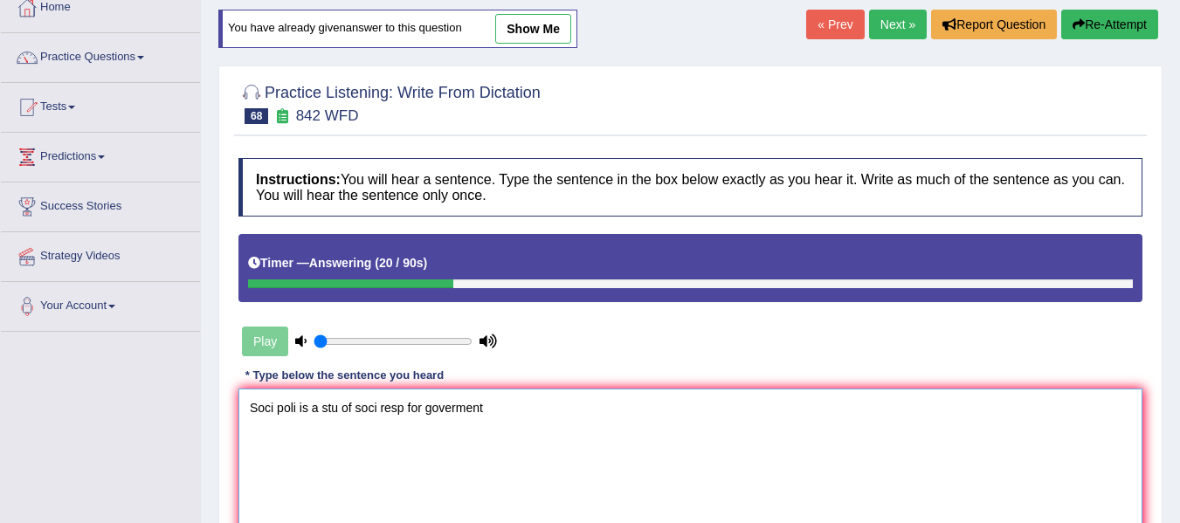
scroll to position [132, 0]
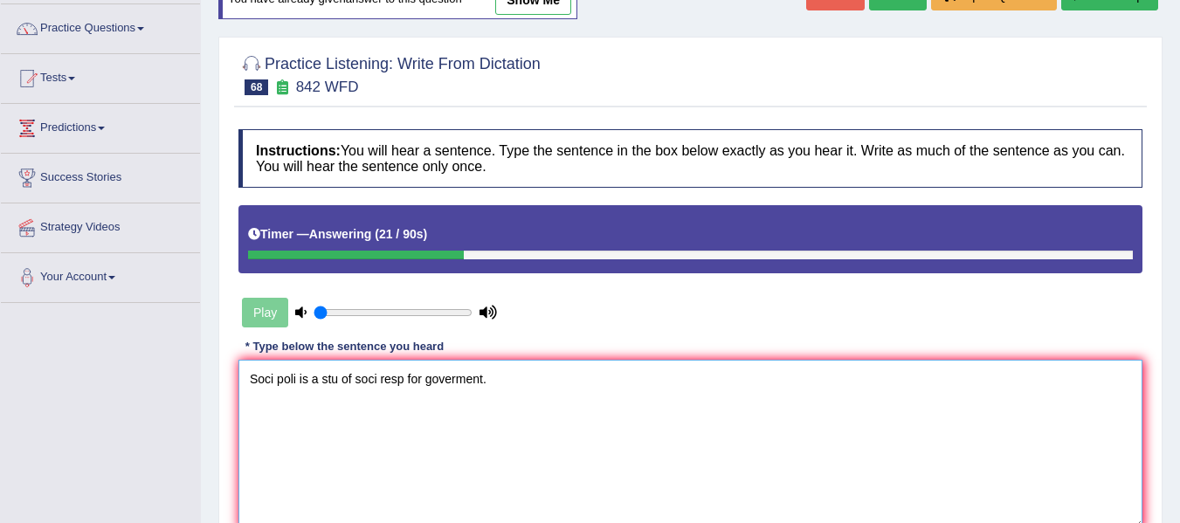
click at [422, 388] on textarea "Soci poli is a stu of soci resp for goverment." at bounding box center [690, 444] width 904 height 169
click at [274, 373] on textarea "Soci poli is a stu of soci resp for the goverment." at bounding box center [690, 444] width 904 height 169
click at [357, 386] on textarea "Social policy is a stu of soci resp for the goverment." at bounding box center [690, 444] width 904 height 169
click at [413, 372] on textarea "Social policy is a study of soci resp for the goverment." at bounding box center [690, 444] width 904 height 169
click at [446, 385] on textarea "Social policy is a study of social resp for the goverment." at bounding box center [690, 444] width 904 height 169
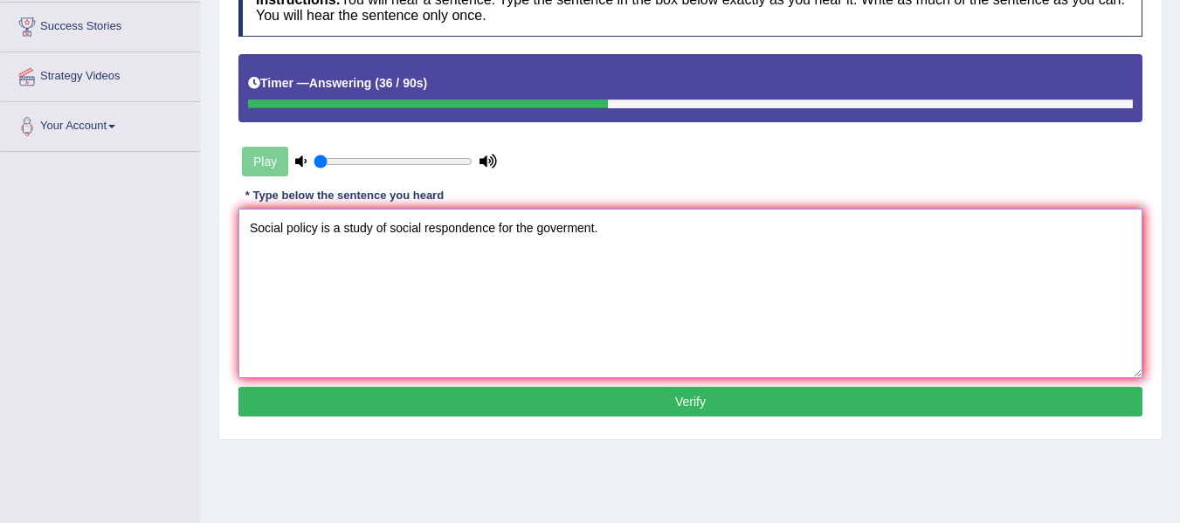
scroll to position [307, 0]
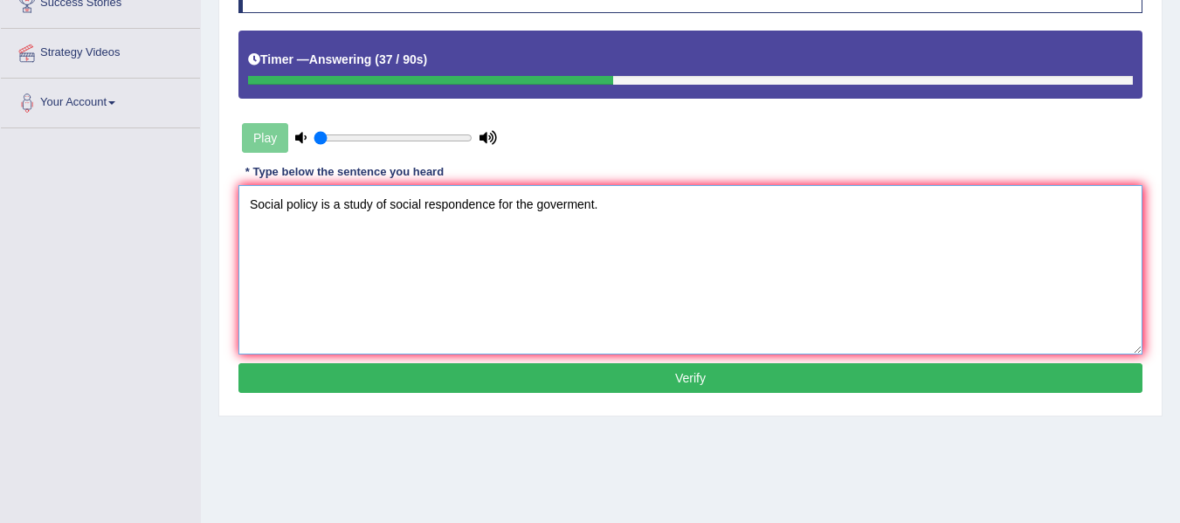
type textarea "Social policy is a study of social respondence for the goverment."
click at [473, 366] on button "Verify" at bounding box center [690, 378] width 904 height 30
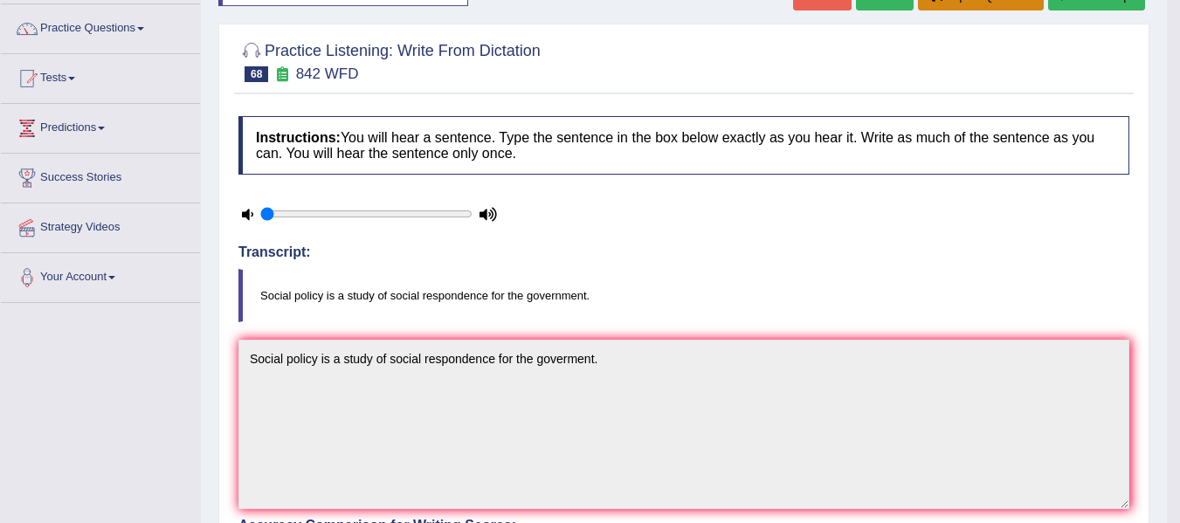
scroll to position [103, 0]
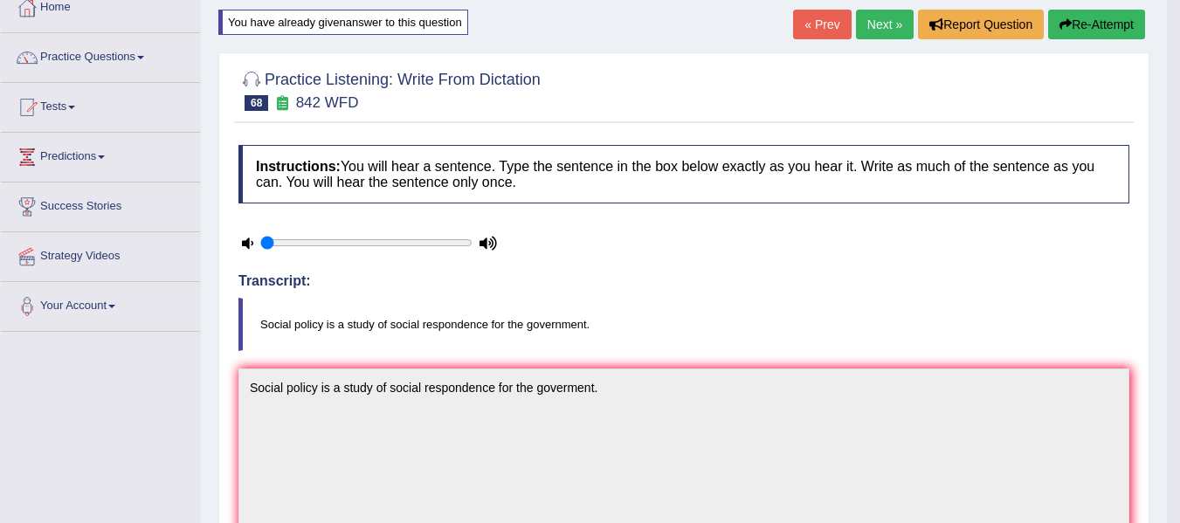
click at [877, 38] on link "Next »" at bounding box center [885, 25] width 58 height 30
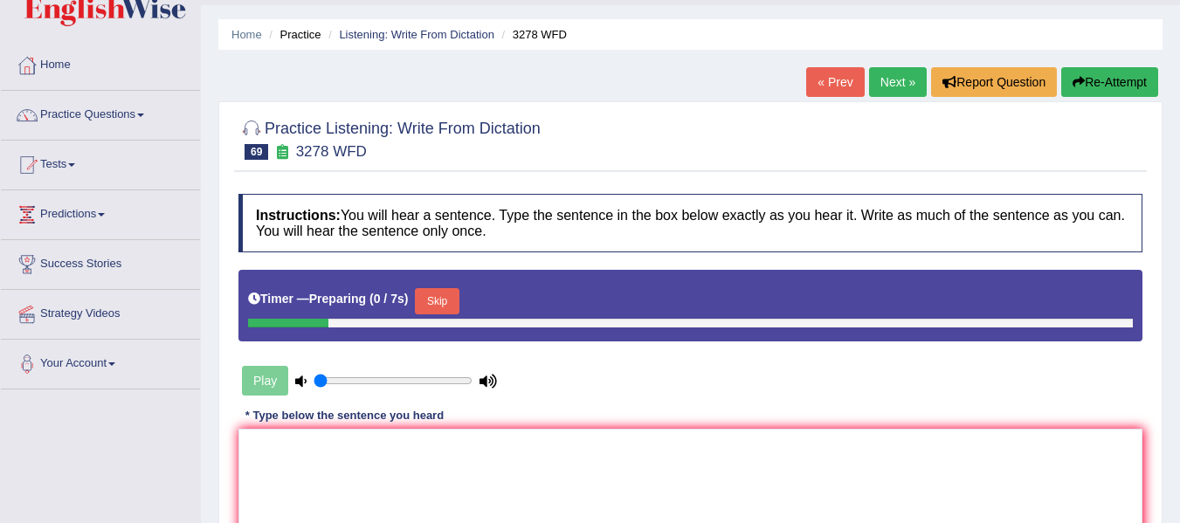
scroll to position [116, 0]
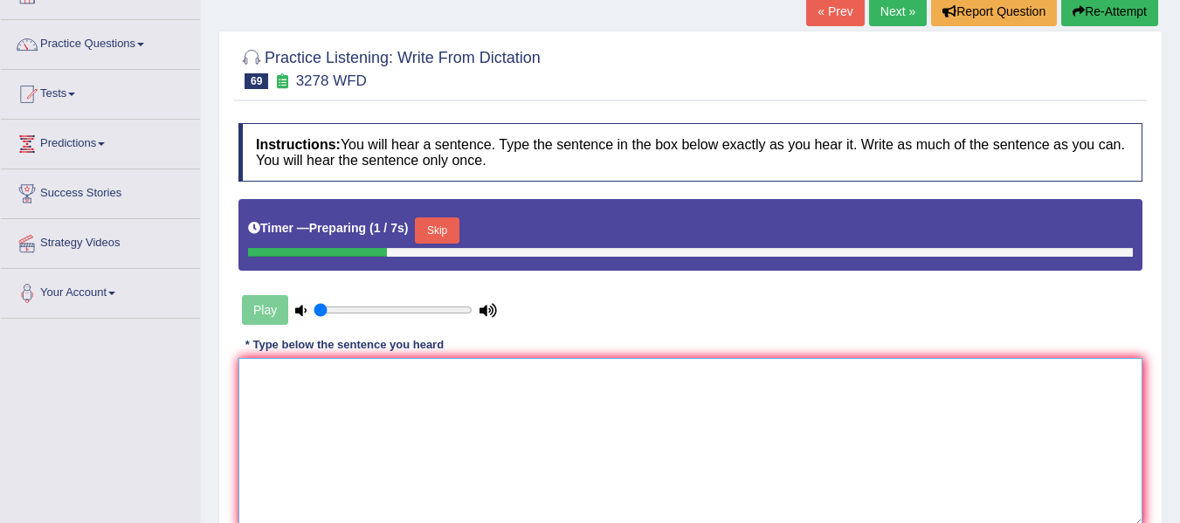
click at [384, 409] on textarea at bounding box center [690, 442] width 904 height 169
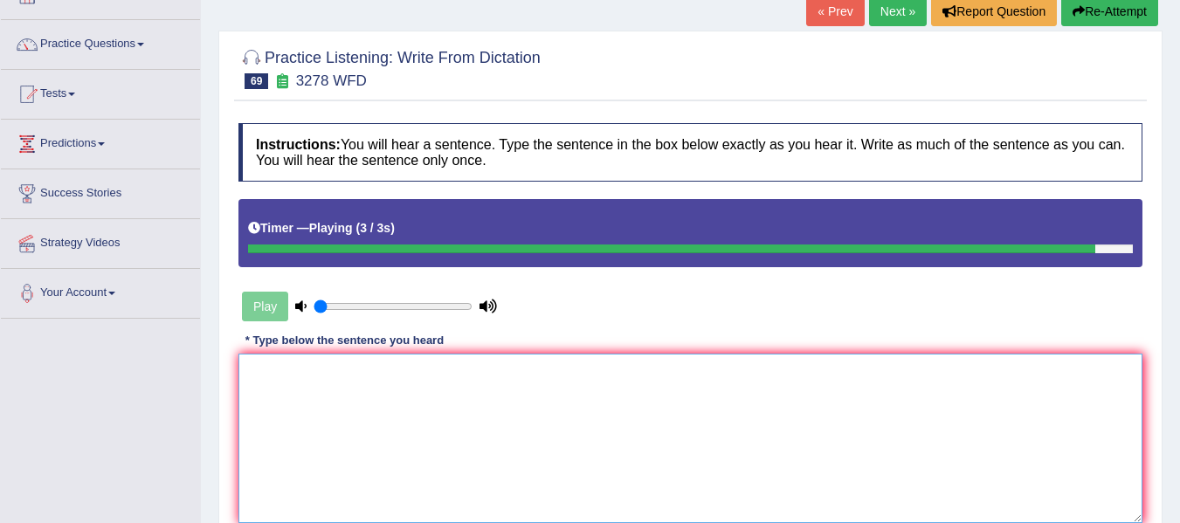
click at [384, 410] on textarea at bounding box center [690, 438] width 904 height 169
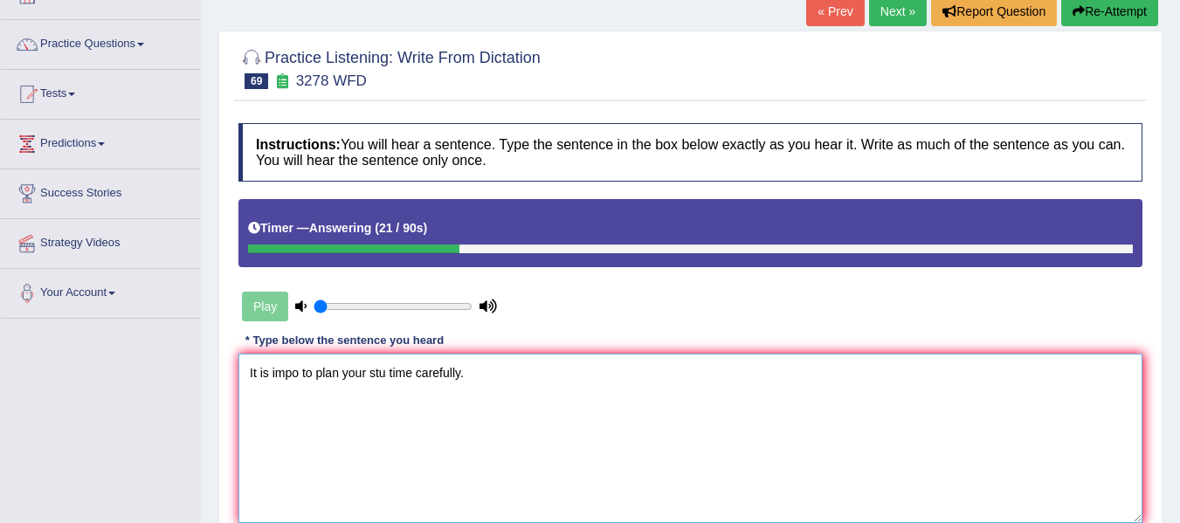
click at [299, 384] on textarea "It is impo to plan your stu time carefully." at bounding box center [690, 438] width 904 height 169
click at [474, 379] on textarea "It is important importance to plan your stu time carefully." at bounding box center [690, 438] width 904 height 169
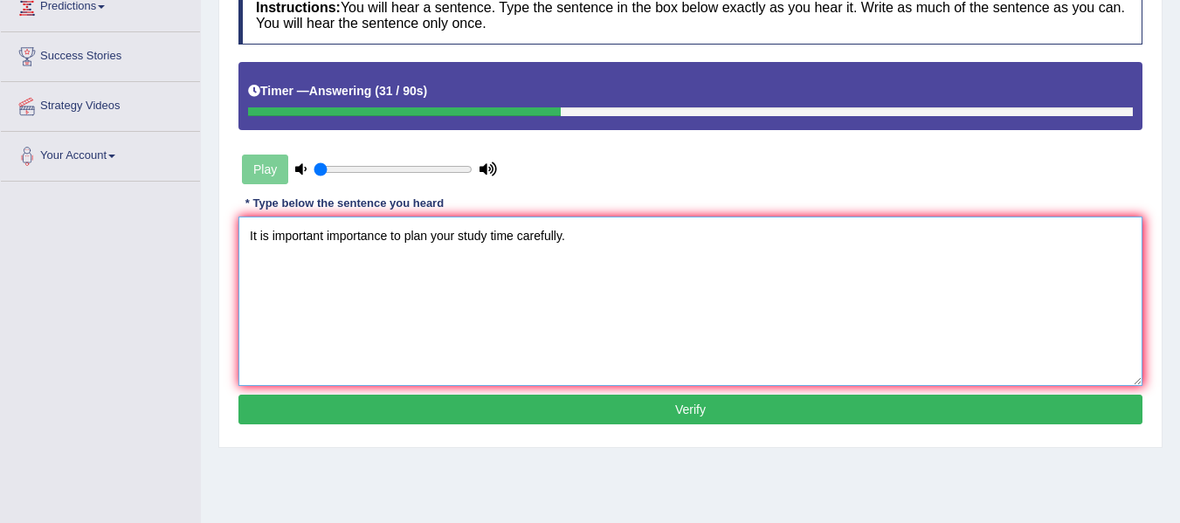
scroll to position [262, 0]
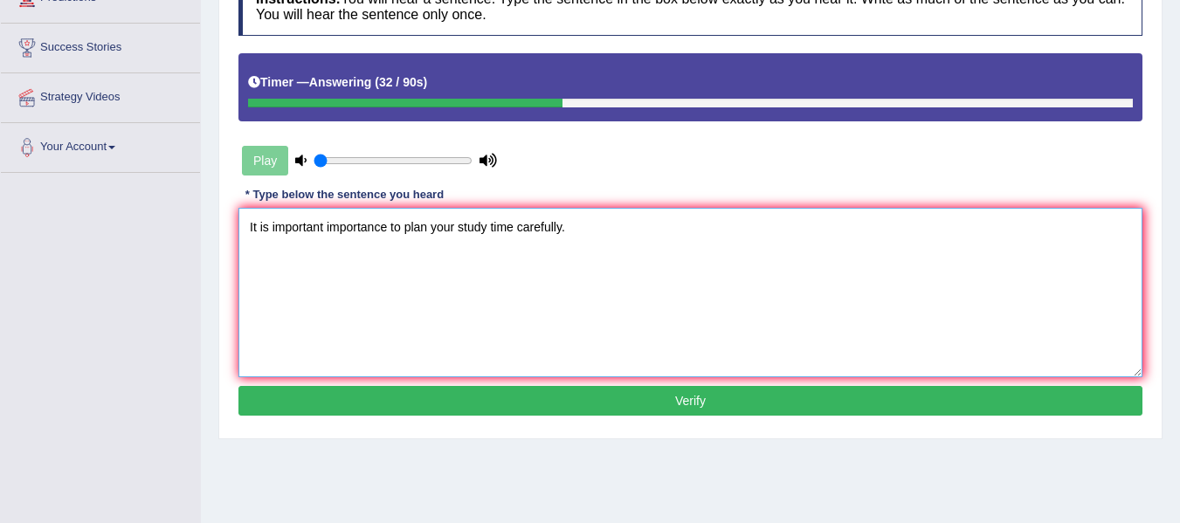
type textarea "It is important importance to plan your study time carefully."
click at [536, 404] on button "Verify" at bounding box center [690, 401] width 904 height 30
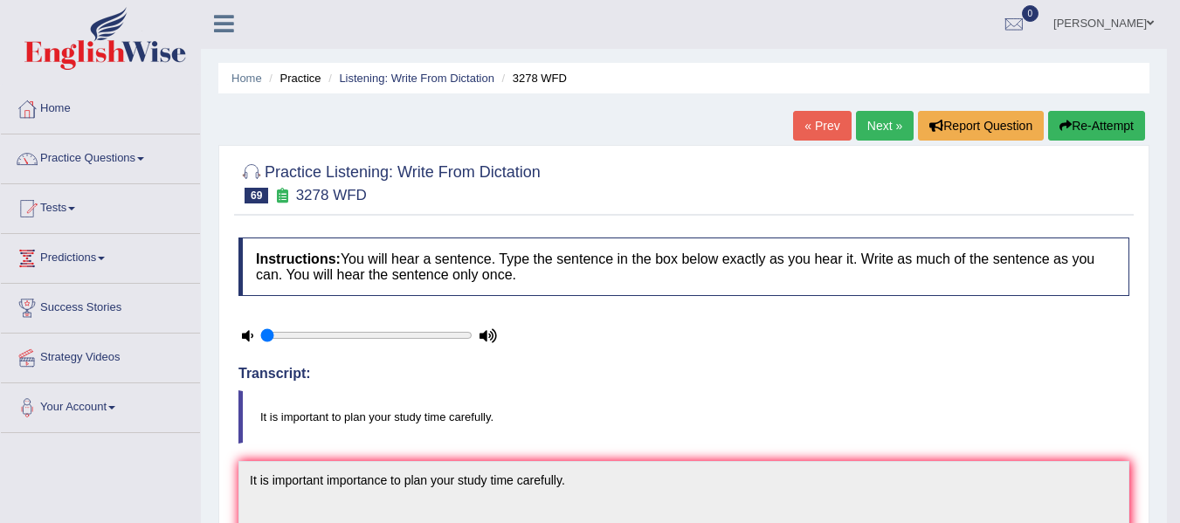
scroll to position [0, 0]
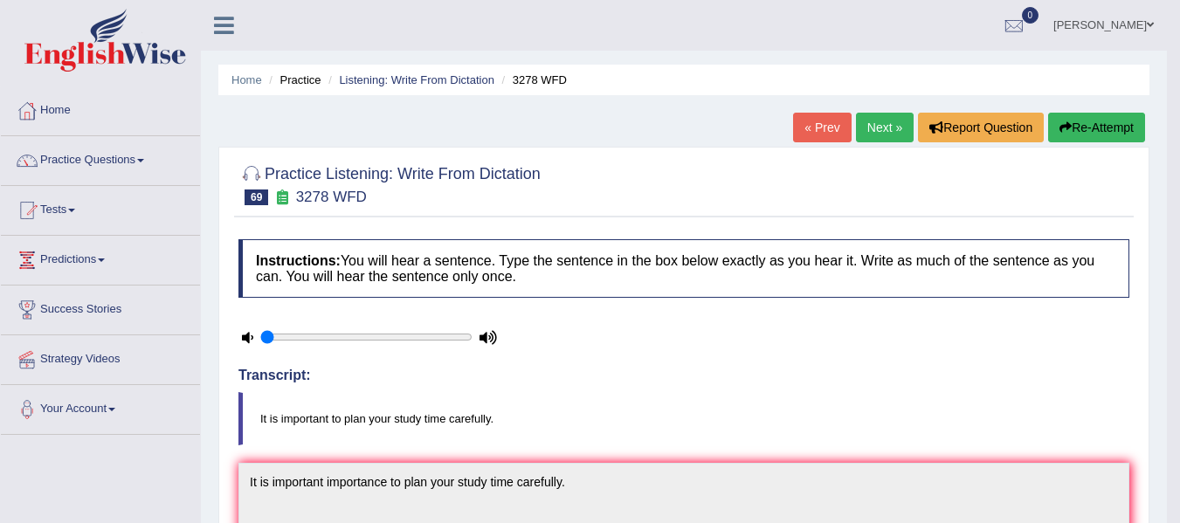
click at [869, 129] on link "Next »" at bounding box center [885, 128] width 58 height 30
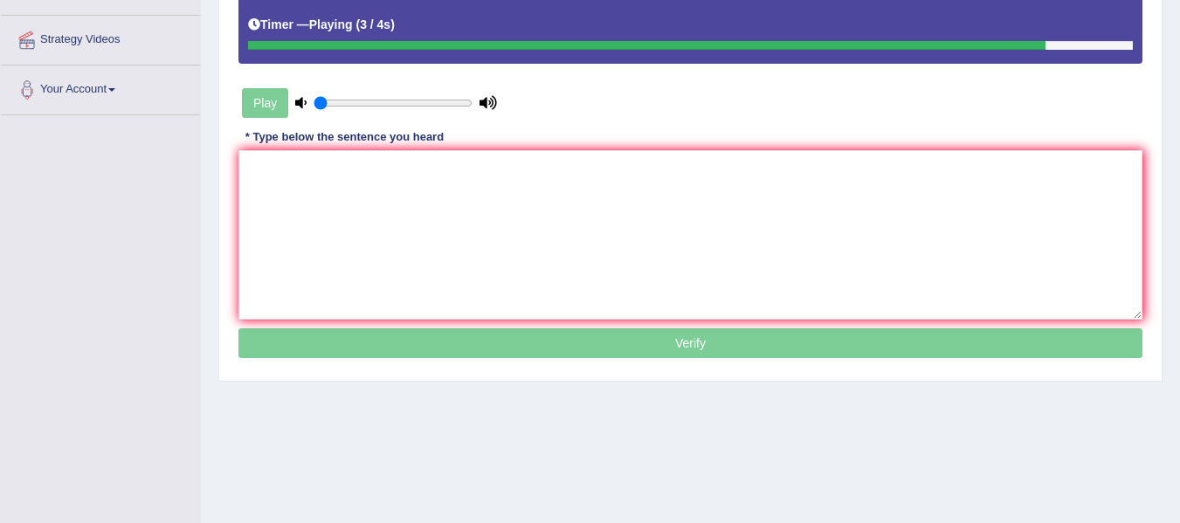
scroll to position [321, 0]
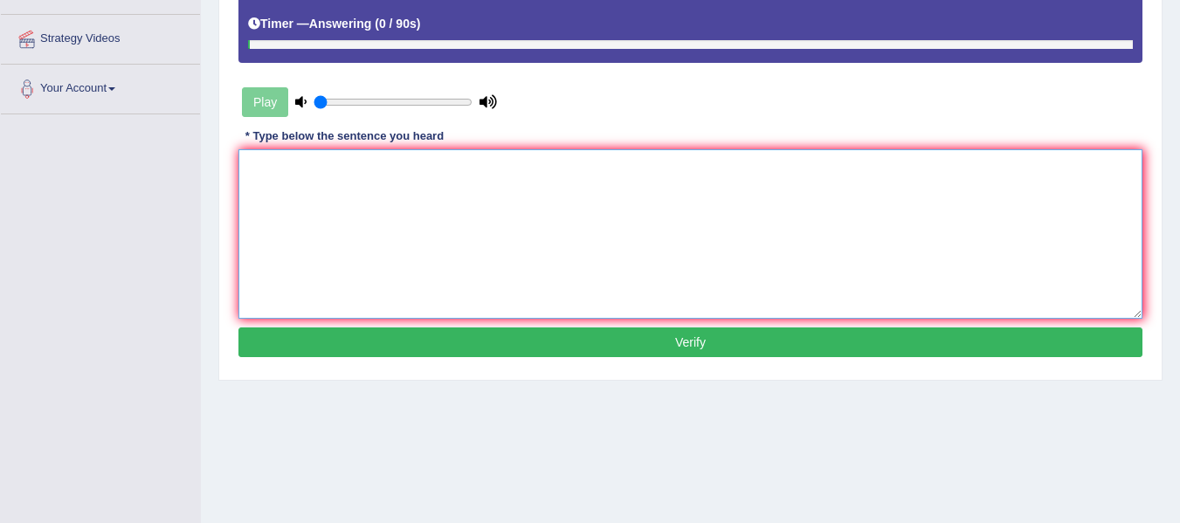
click at [416, 197] on textarea at bounding box center [690, 233] width 904 height 169
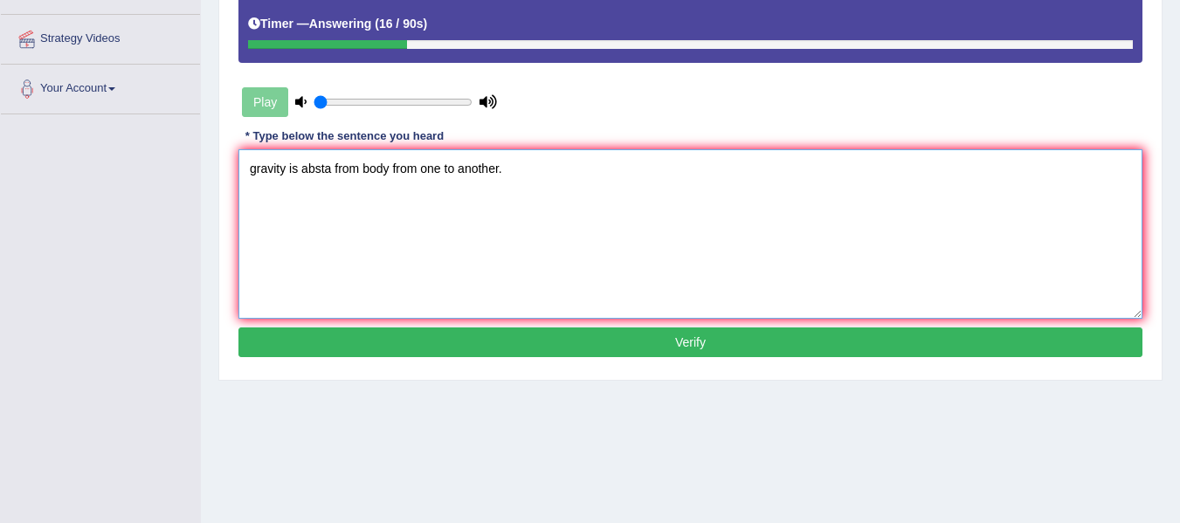
click at [267, 169] on textarea "gravity is absta from body from one to another." at bounding box center [690, 233] width 904 height 169
click at [314, 173] on textarea "Gravity is absta from body from one to another." at bounding box center [690, 233] width 904 height 169
click at [363, 173] on textarea "Gravity is abstract from body from one to another." at bounding box center [690, 233] width 904 height 169
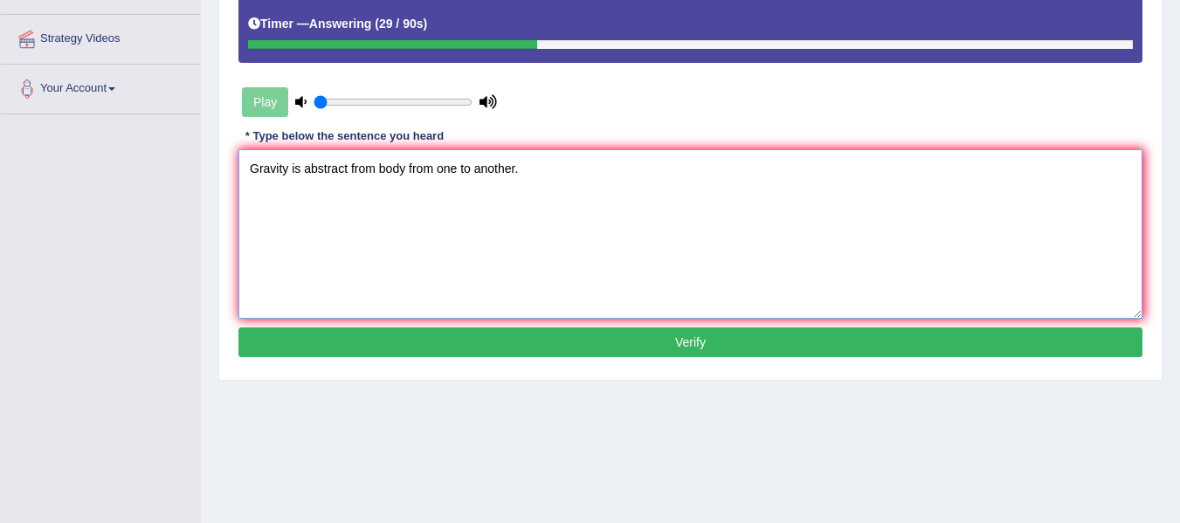
click at [363, 173] on textarea "Gravity is abstract from body from one to another." at bounding box center [690, 233] width 904 height 169
click at [305, 174] on textarea "Gravity is abstract to body from one to another." at bounding box center [690, 233] width 904 height 169
type textarea "Gravity is an abstract to body from one to another."
click at [438, 325] on div "Instructions: You will hear a sentence. Type the sentence in the box below exac…" at bounding box center [690, 140] width 913 height 461
click at [440, 337] on button "Verify" at bounding box center [690, 343] width 904 height 30
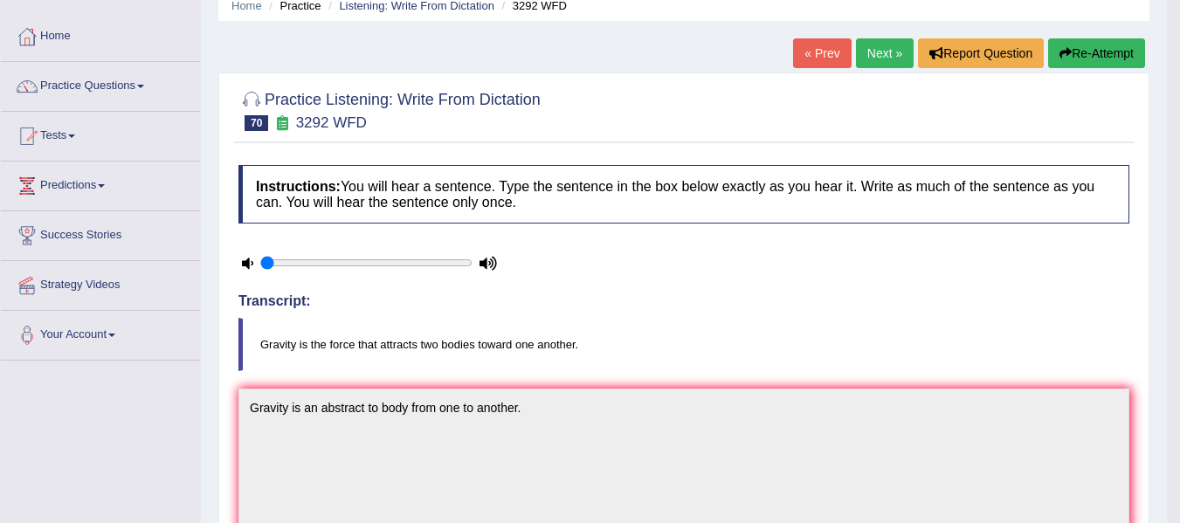
scroll to position [59, 0]
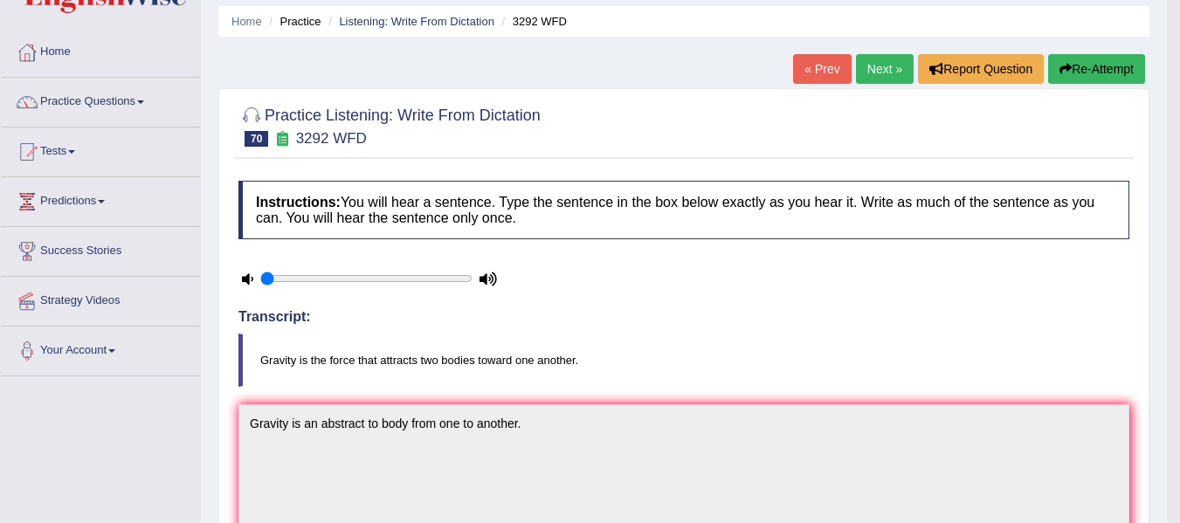
click at [1085, 68] on button "Re-Attempt" at bounding box center [1096, 69] width 97 height 30
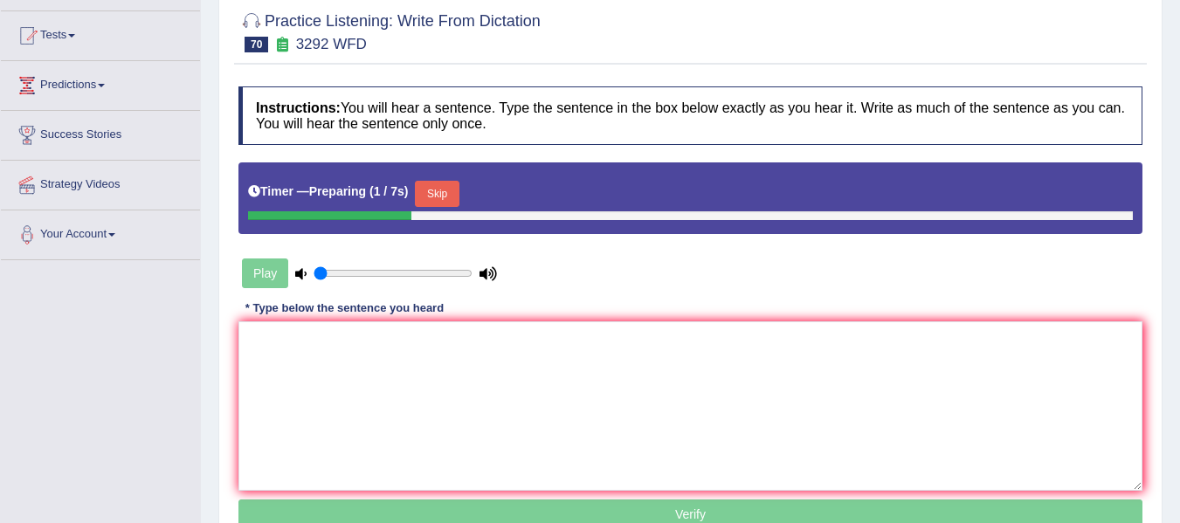
click at [450, 190] on button "Skip" at bounding box center [437, 194] width 44 height 26
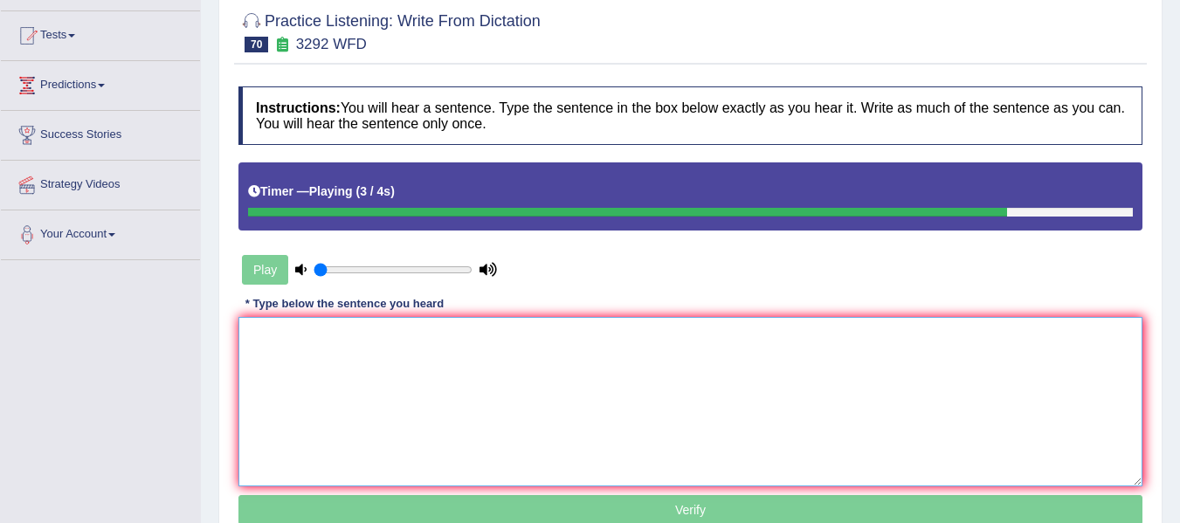
click at [457, 366] on textarea at bounding box center [690, 401] width 904 height 169
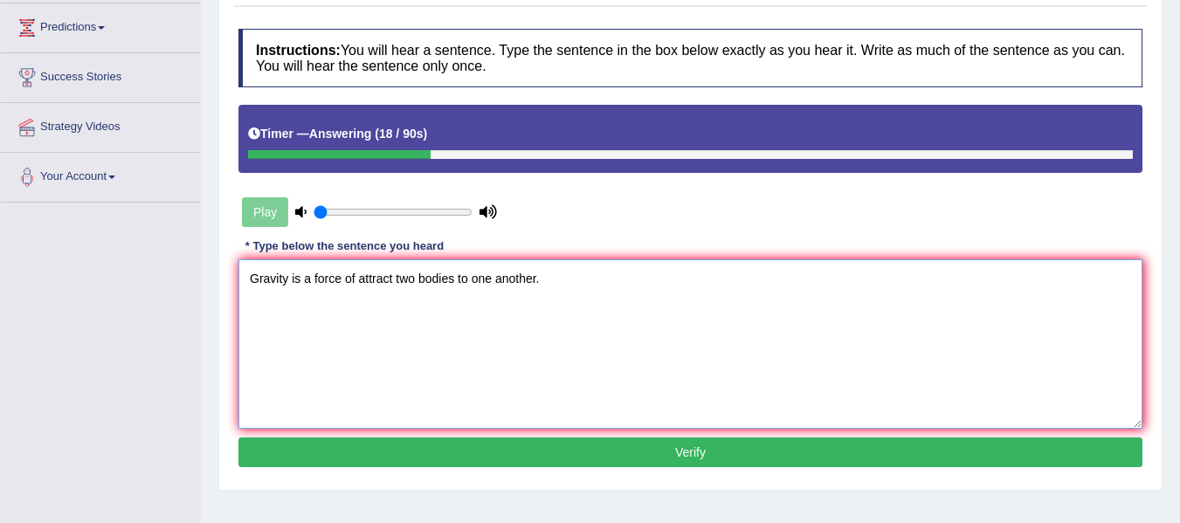
scroll to position [233, 0]
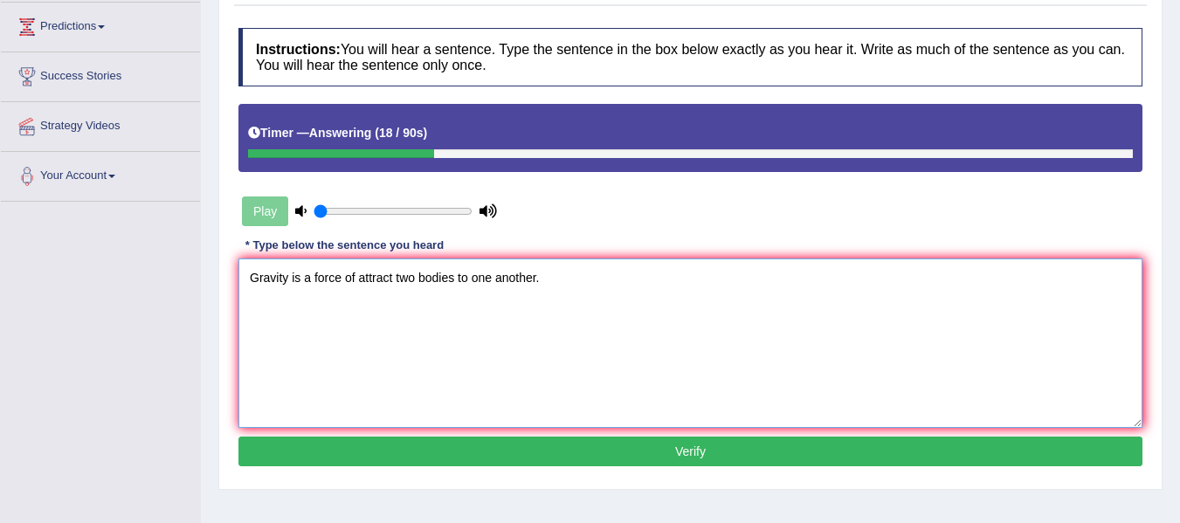
type textarea "Gravity is a force of attract two bodies to one another."
click at [492, 452] on button "Verify" at bounding box center [690, 452] width 904 height 30
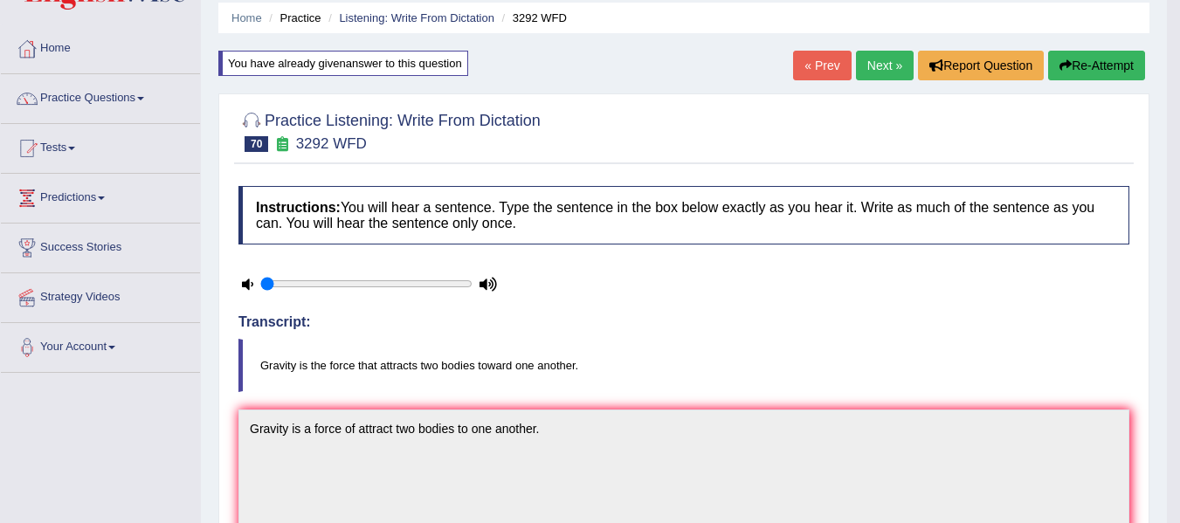
scroll to position [59, 0]
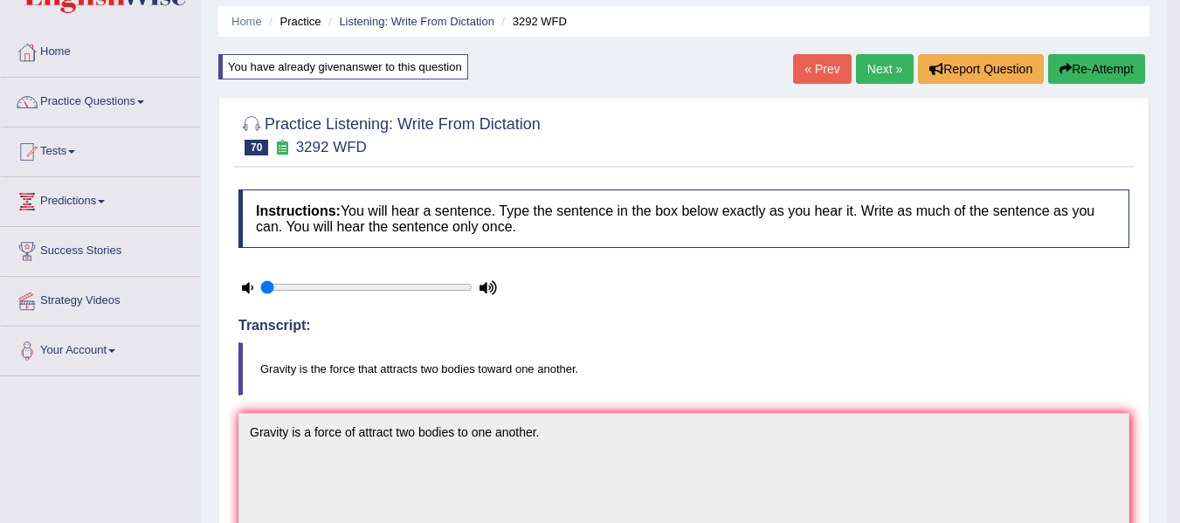
click at [1080, 69] on button "Re-Attempt" at bounding box center [1096, 69] width 97 height 30
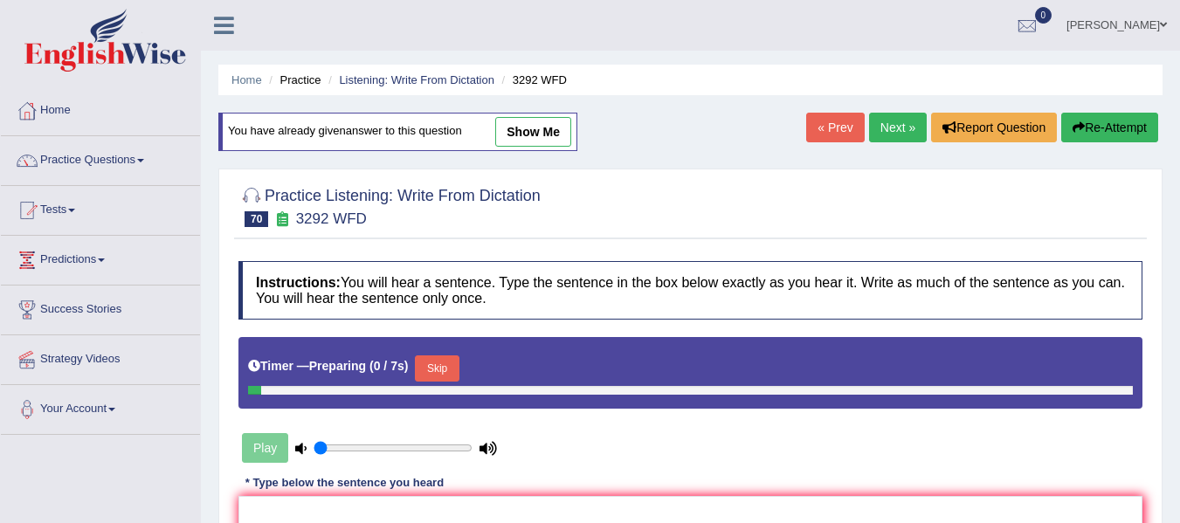
scroll to position [59, 0]
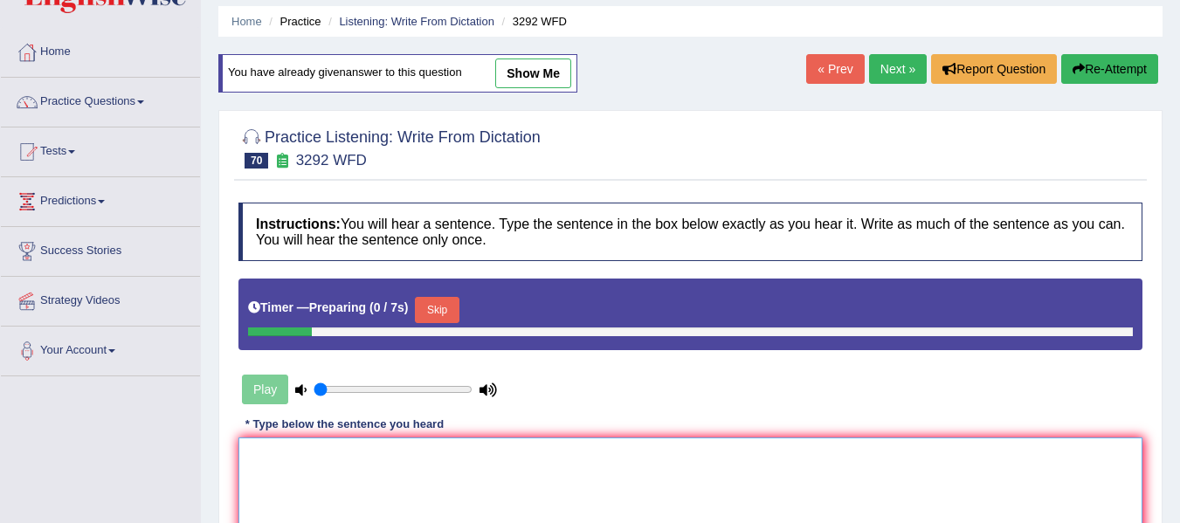
click at [337, 460] on textarea at bounding box center [690, 522] width 904 height 169
click at [446, 318] on button "Skip" at bounding box center [437, 310] width 44 height 26
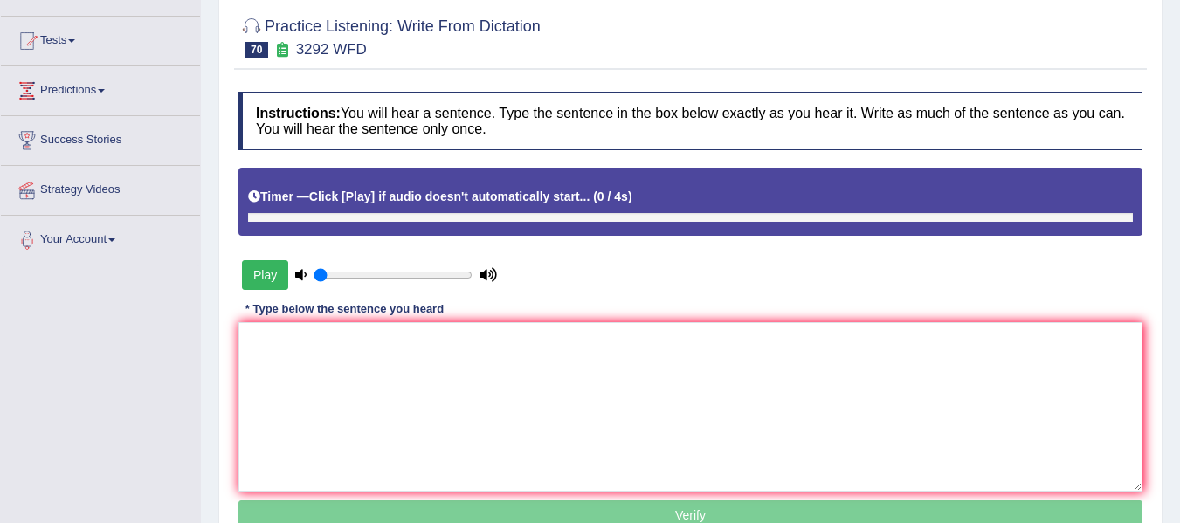
scroll to position [175, 0]
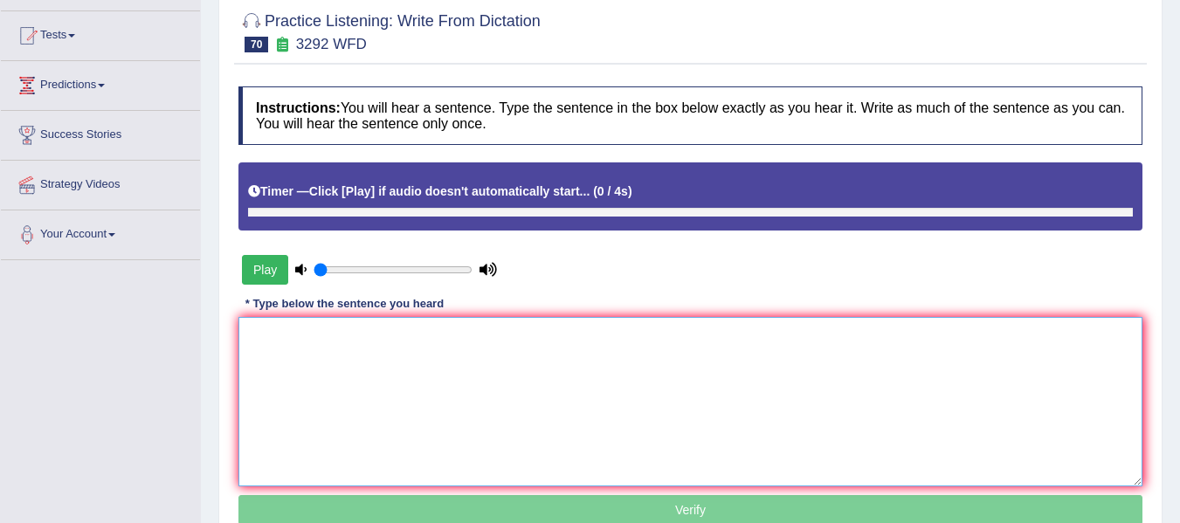
click at [377, 387] on textarea at bounding box center [690, 401] width 904 height 169
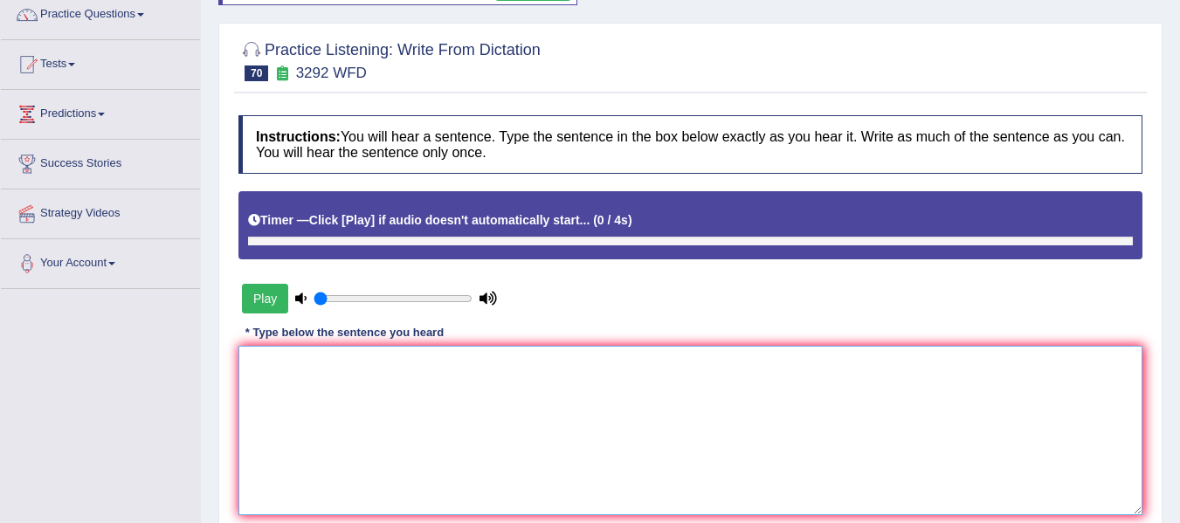
scroll to position [117, 0]
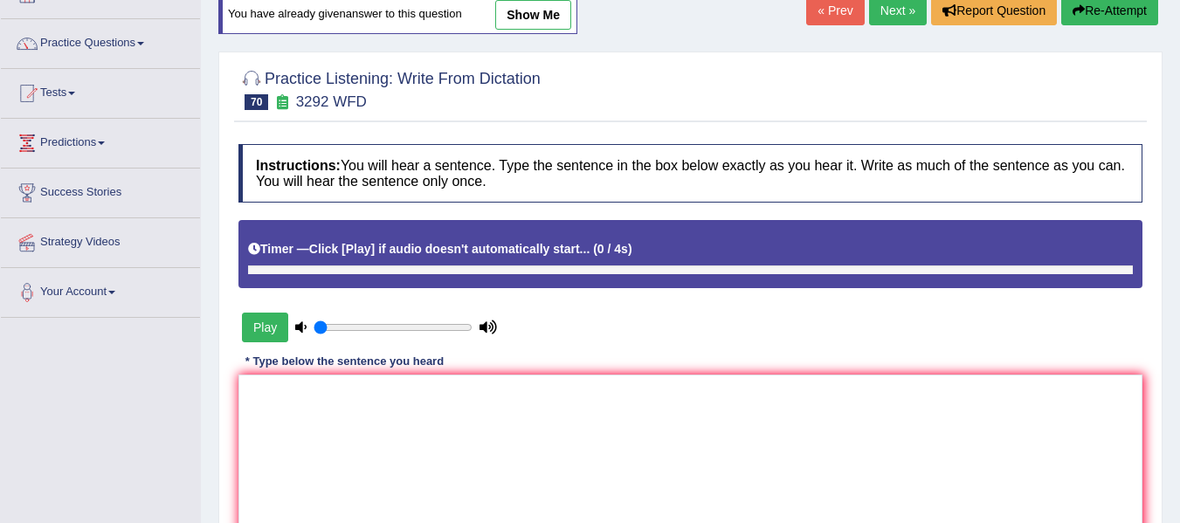
click at [260, 331] on button "Play" at bounding box center [265, 328] width 46 height 30
click at [267, 326] on button "Play" at bounding box center [265, 328] width 46 height 30
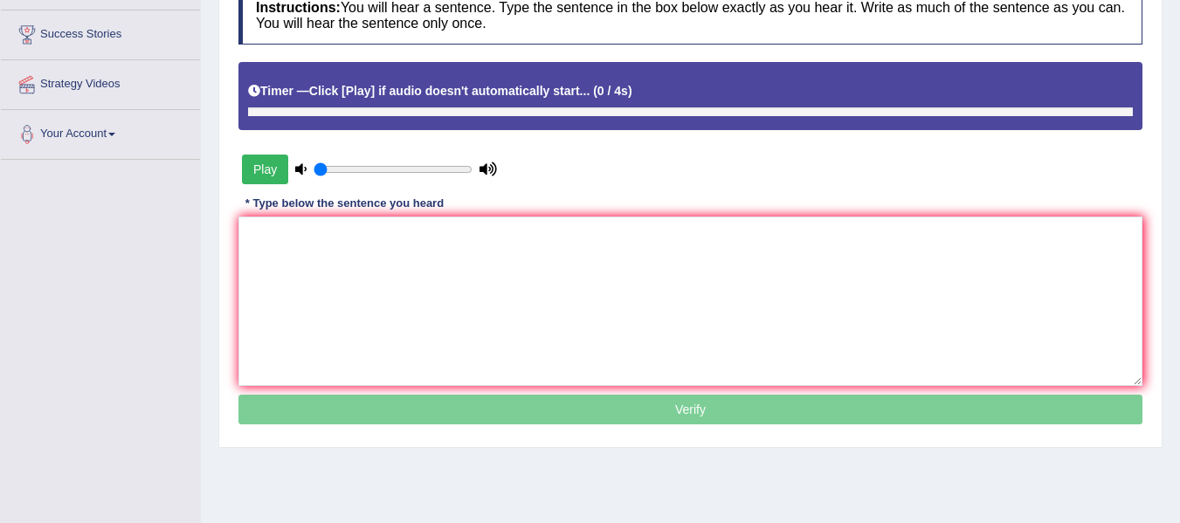
scroll to position [292, 0]
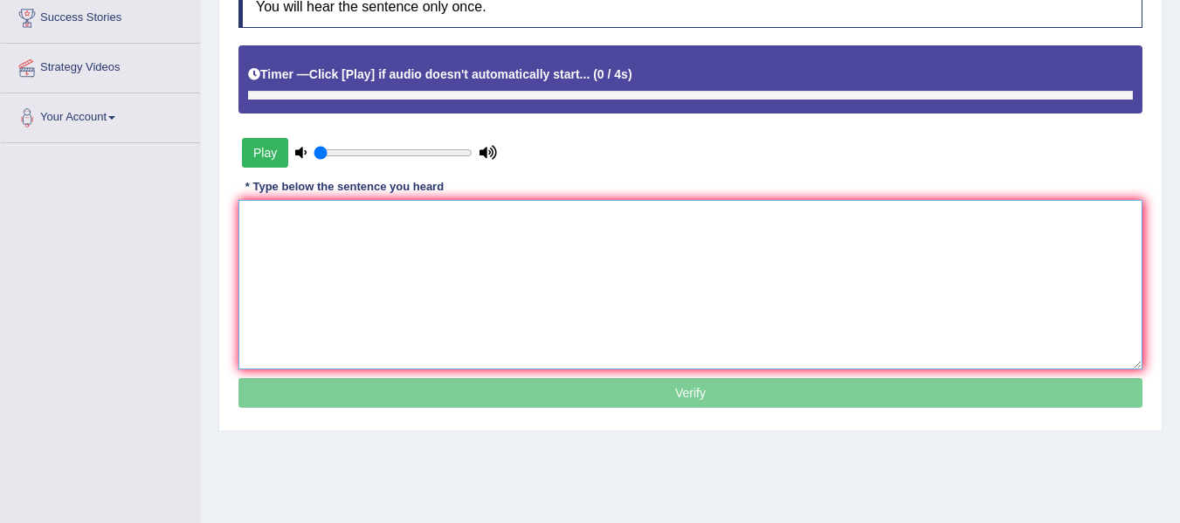
click at [401, 250] on textarea at bounding box center [690, 284] width 904 height 169
type textarea "Gravity is a force that attracts two bodies toward to one another."
click at [470, 395] on p "Verify" at bounding box center [690, 393] width 904 height 30
click at [522, 303] on textarea "Gravity is a force that attracts two bodies toward to one another." at bounding box center [690, 284] width 904 height 169
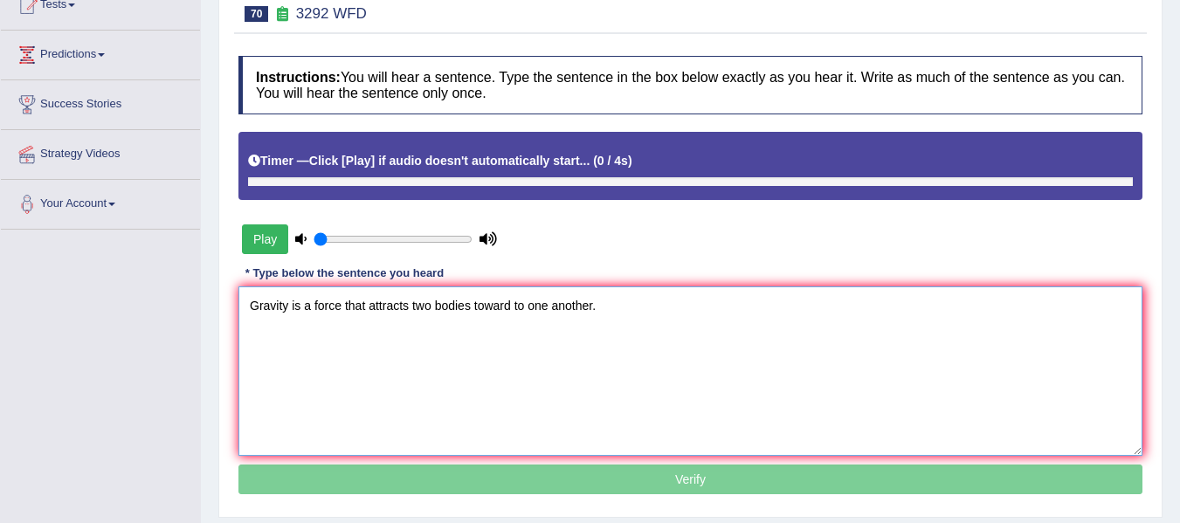
scroll to position [204, 0]
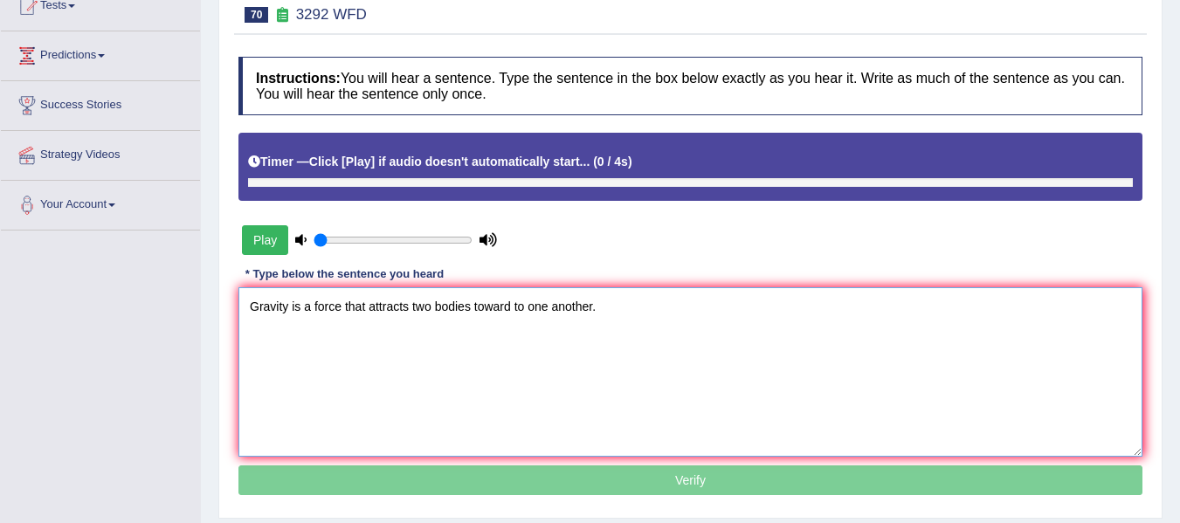
drag, startPoint x: 638, startPoint y: 324, endPoint x: 129, endPoint y: 276, distance: 510.7
click at [129, 276] on div "Toggle navigation Home Practice Questions Speaking Practice Read Aloud Repeat S…" at bounding box center [590, 250] width 1180 height 909
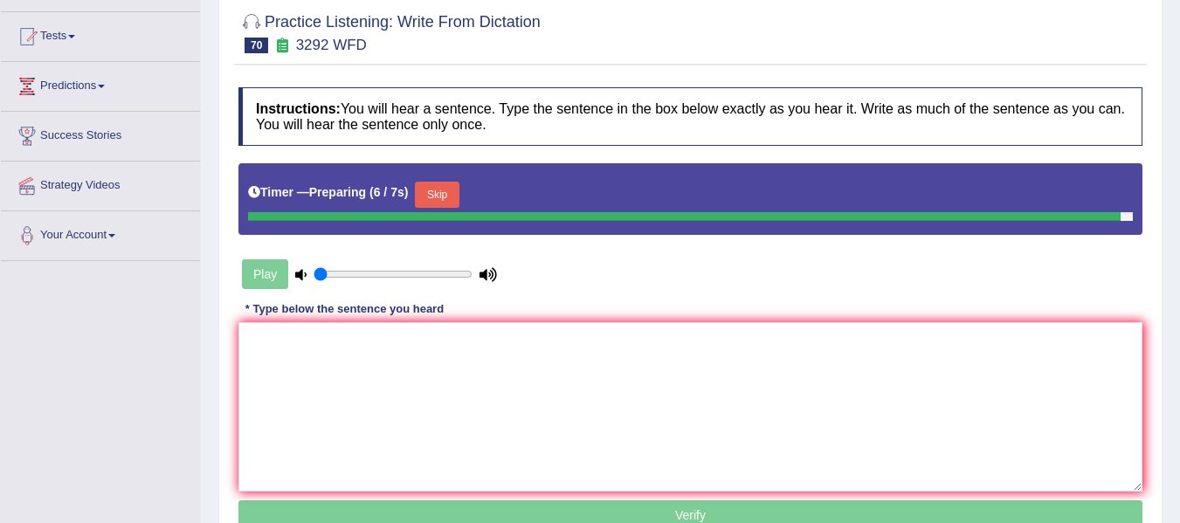
scroll to position [175, 0]
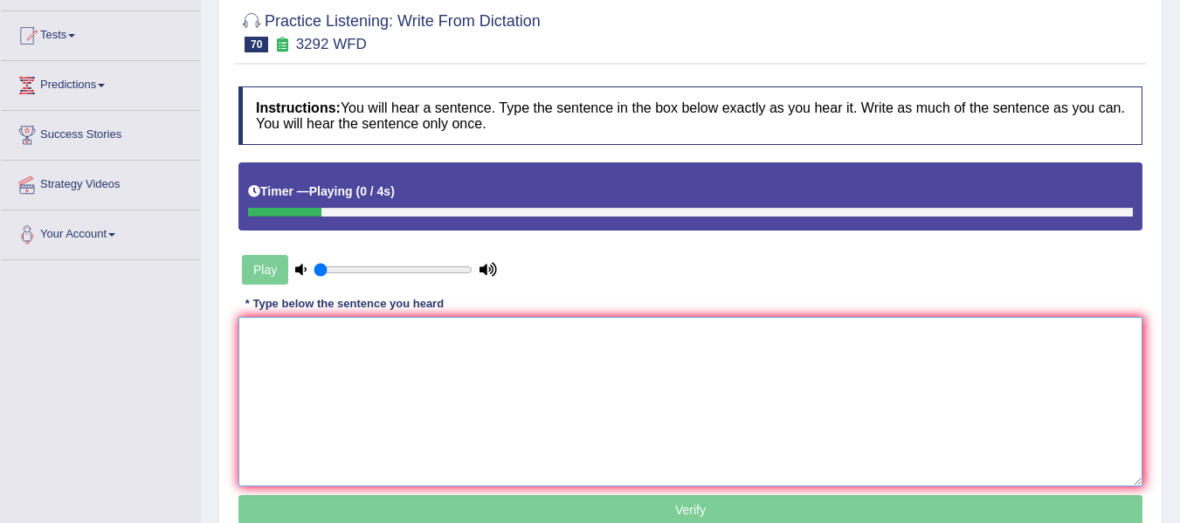
click at [417, 337] on textarea at bounding box center [690, 401] width 904 height 169
paste textarea "Gravity is a force that attracts two bodies toward to one another."
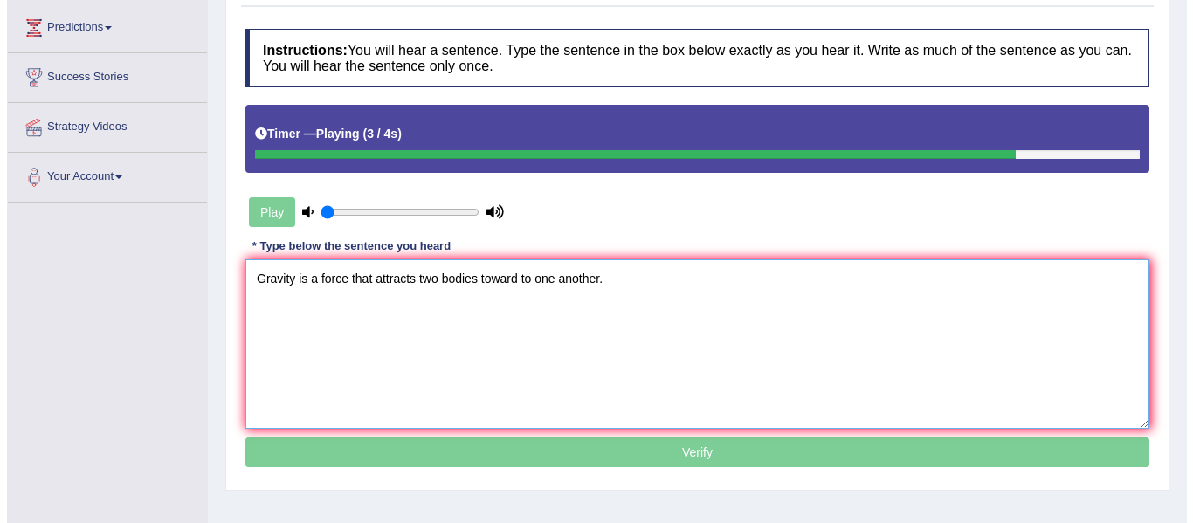
scroll to position [233, 0]
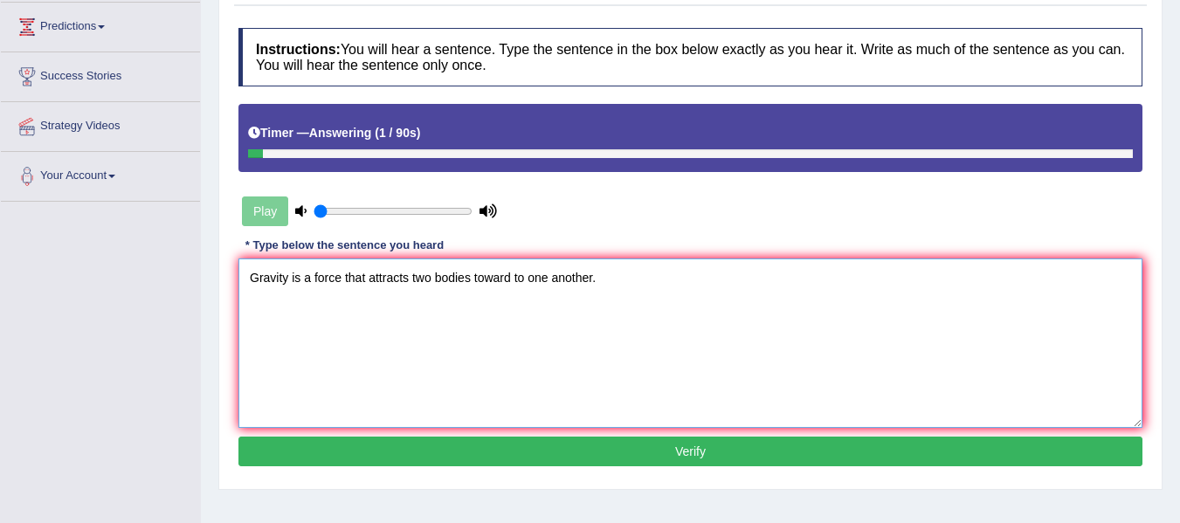
click at [516, 280] on textarea "Gravity is a force that attracts two bodies toward to one another." at bounding box center [690, 343] width 904 height 169
type textarea "Gravity is a force that attracts two bodies toward one another."
click at [641, 451] on button "Verify" at bounding box center [690, 452] width 904 height 30
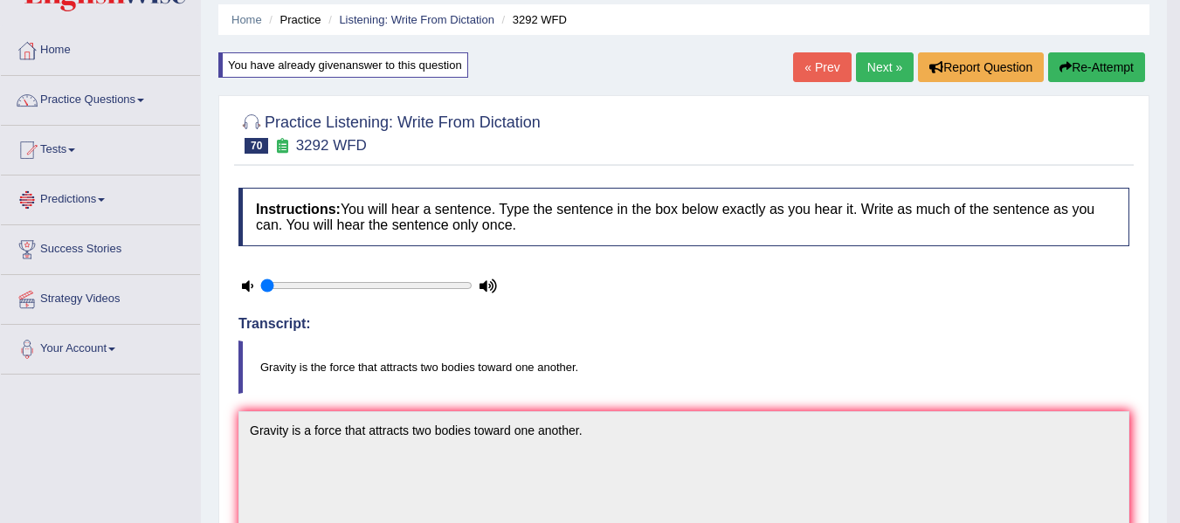
scroll to position [29, 0]
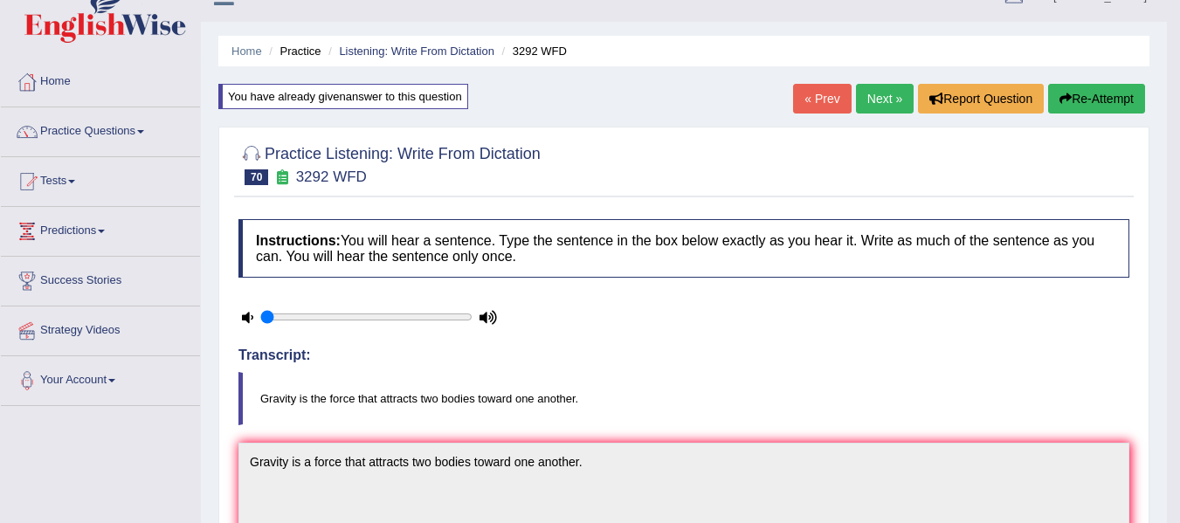
click at [874, 100] on link "Next »" at bounding box center [885, 99] width 58 height 30
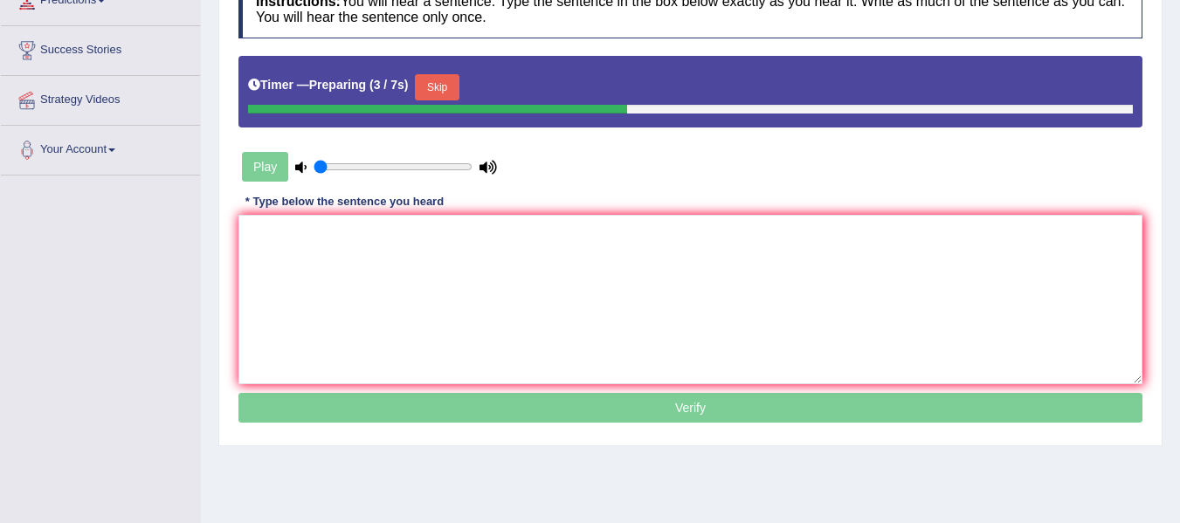
scroll to position [262, 0]
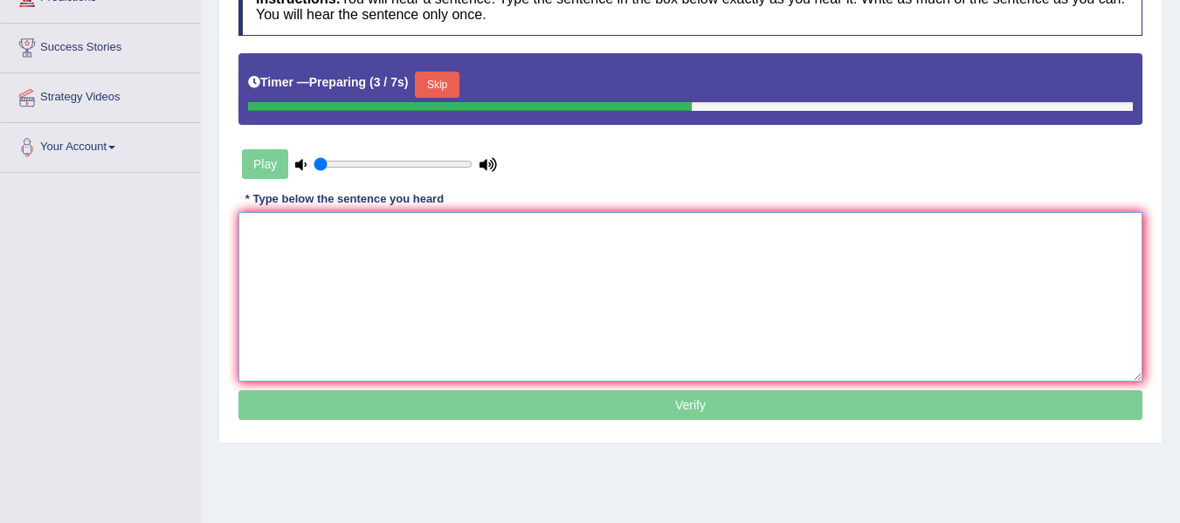
click at [381, 315] on textarea at bounding box center [690, 296] width 904 height 169
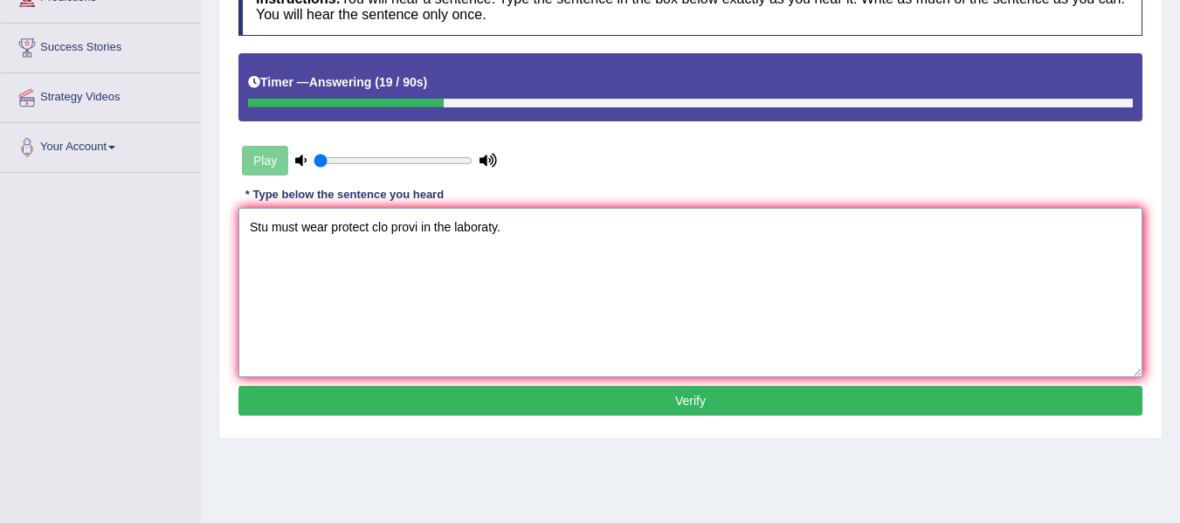
click at [267, 221] on textarea "Stu must wear protect clo provi in the laboraty." at bounding box center [690, 292] width 904 height 169
click at [399, 226] on textarea "Students must wear protect clo provi in the laboraty." at bounding box center [690, 292] width 904 height 169
click at [433, 224] on textarea "Students must wear protective clo provi in the laboraty." at bounding box center [690, 292] width 904 height 169
click at [485, 229] on textarea "Students must wear protective clothes provi in the laboraty." at bounding box center [690, 292] width 904 height 169
click at [484, 229] on textarea "Students must wear protective clothes provi in the laboraty." at bounding box center [690, 292] width 904 height 169
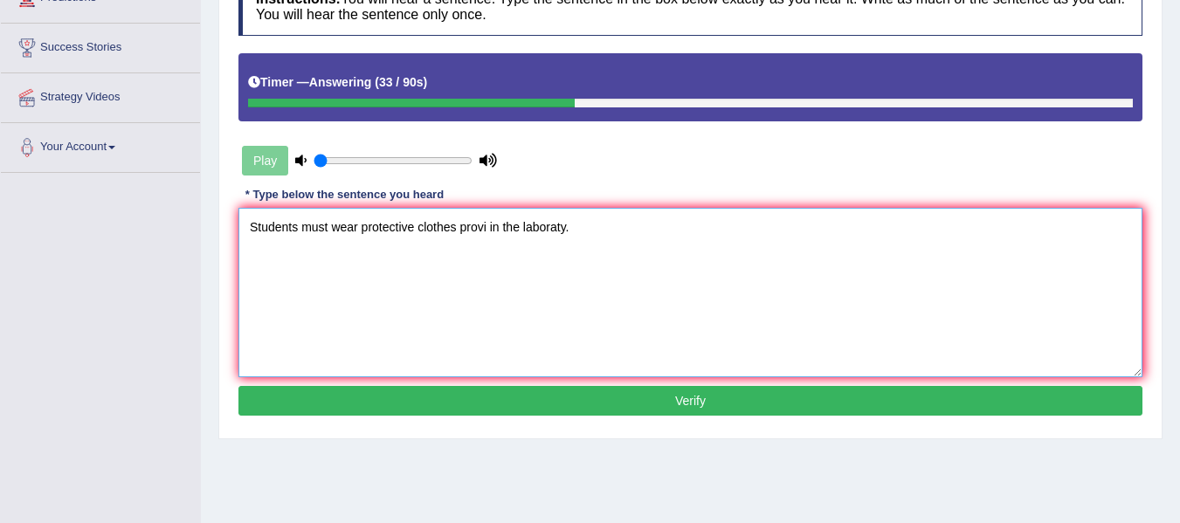
click at [487, 232] on textarea "Students must wear protective clothes provi in the laboraty." at bounding box center [690, 292] width 904 height 169
click at [567, 231] on textarea "Students must wear protective clothes provided in the laboraty." at bounding box center [690, 292] width 904 height 169
type textarea "Students must wear protective clothes provided in the laborary."
click at [603, 395] on button "Verify" at bounding box center [690, 401] width 904 height 30
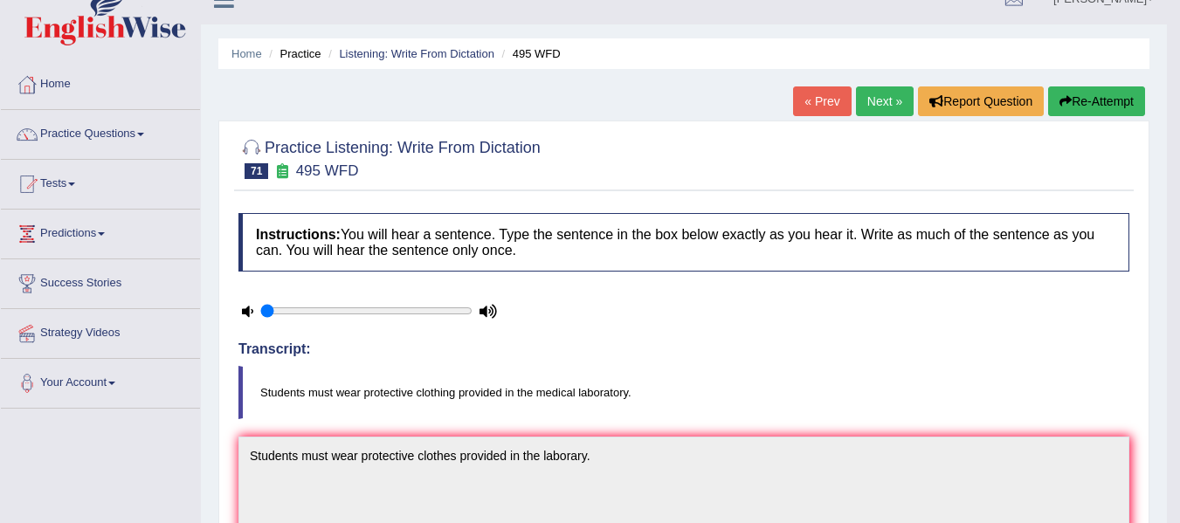
scroll to position [0, 0]
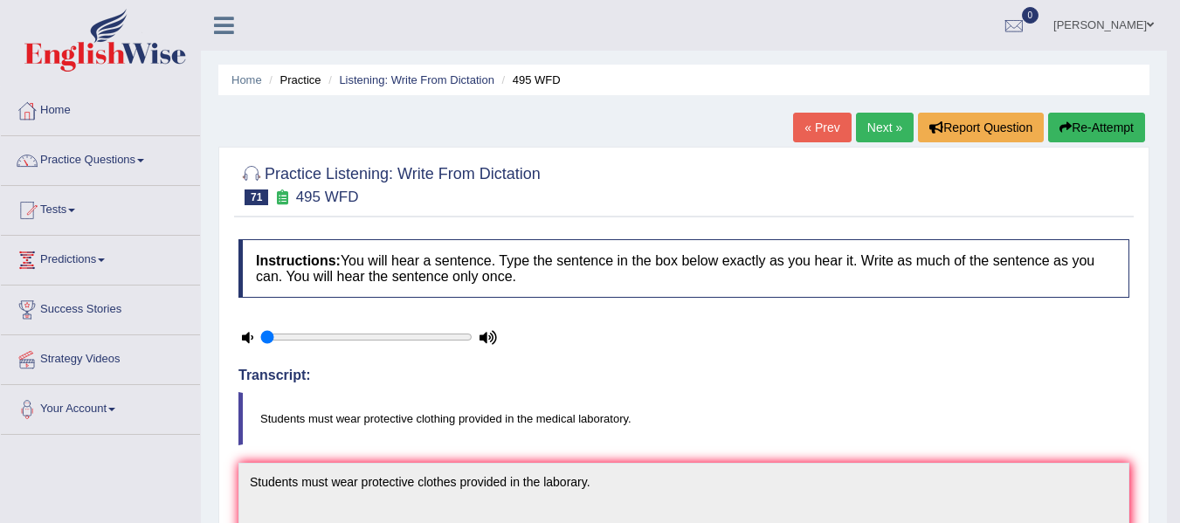
click at [1079, 128] on button "Re-Attempt" at bounding box center [1096, 128] width 97 height 30
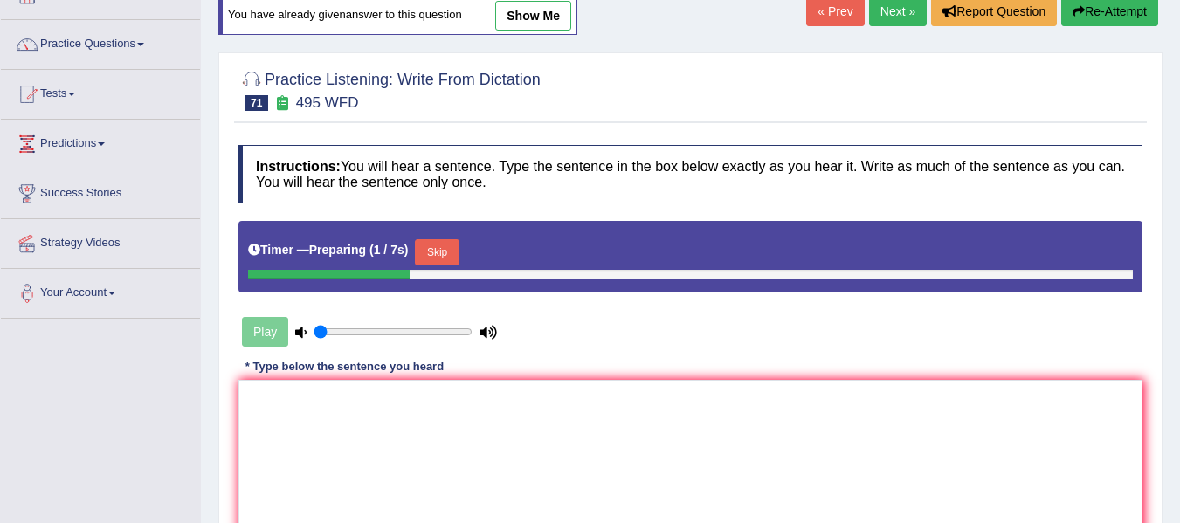
click at [450, 261] on button "Skip" at bounding box center [437, 252] width 44 height 26
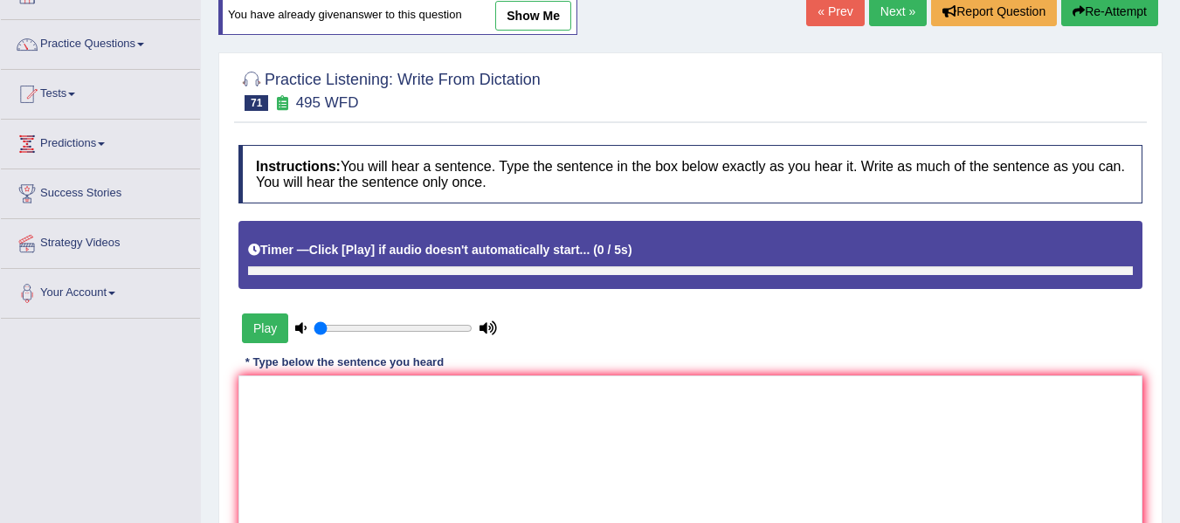
scroll to position [116, 0]
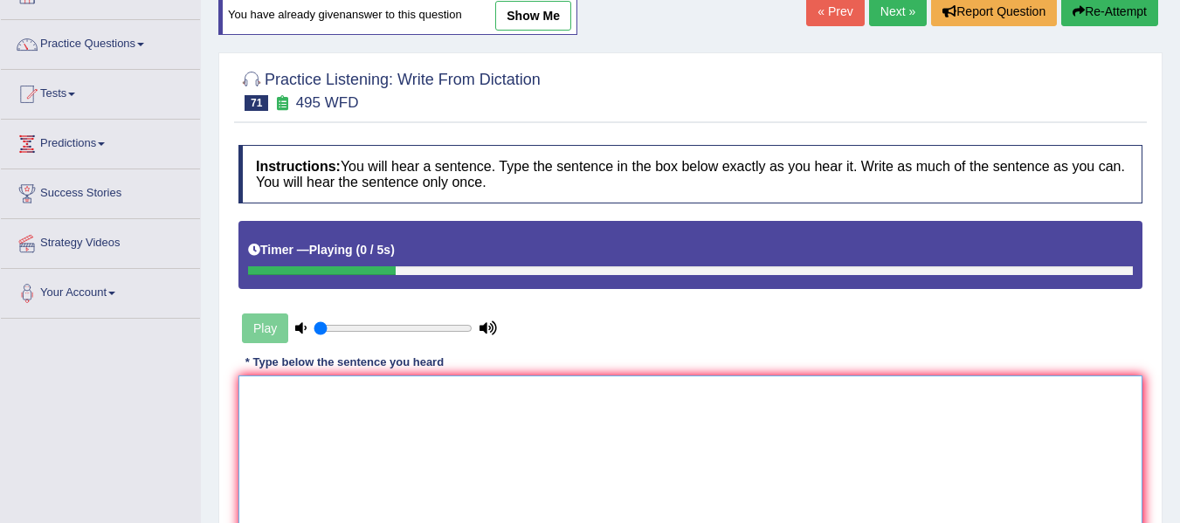
click at [466, 418] on textarea at bounding box center [690, 460] width 904 height 169
type textarea "s"
click at [342, 396] on textarea "Stu must wear proiv cloig provided in the medical labotorary." at bounding box center [690, 460] width 904 height 169
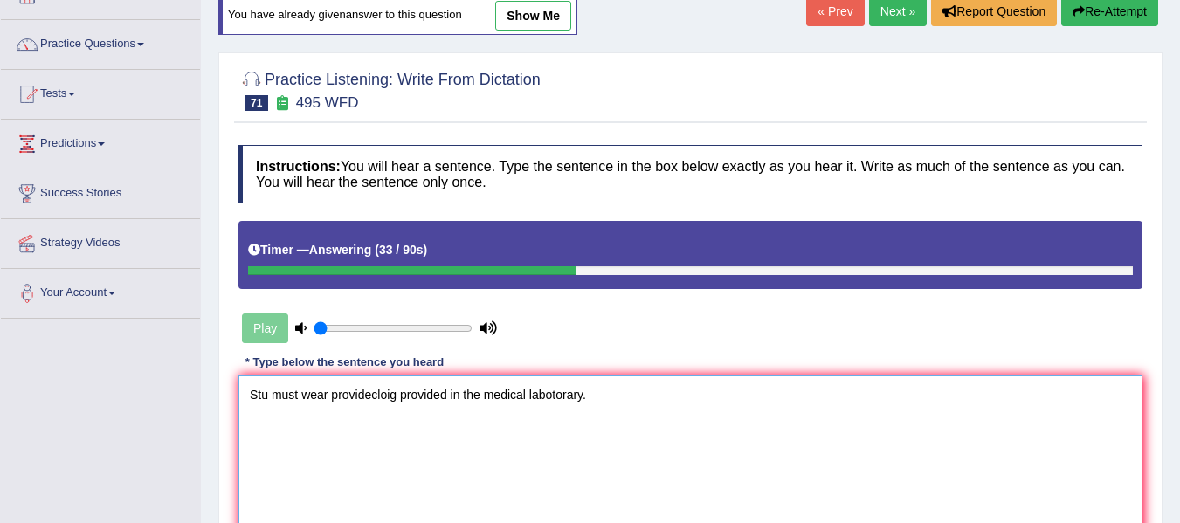
click at [356, 393] on textarea "Stu must wear providecloig provided in the medical labotorary." at bounding box center [690, 460] width 904 height 169
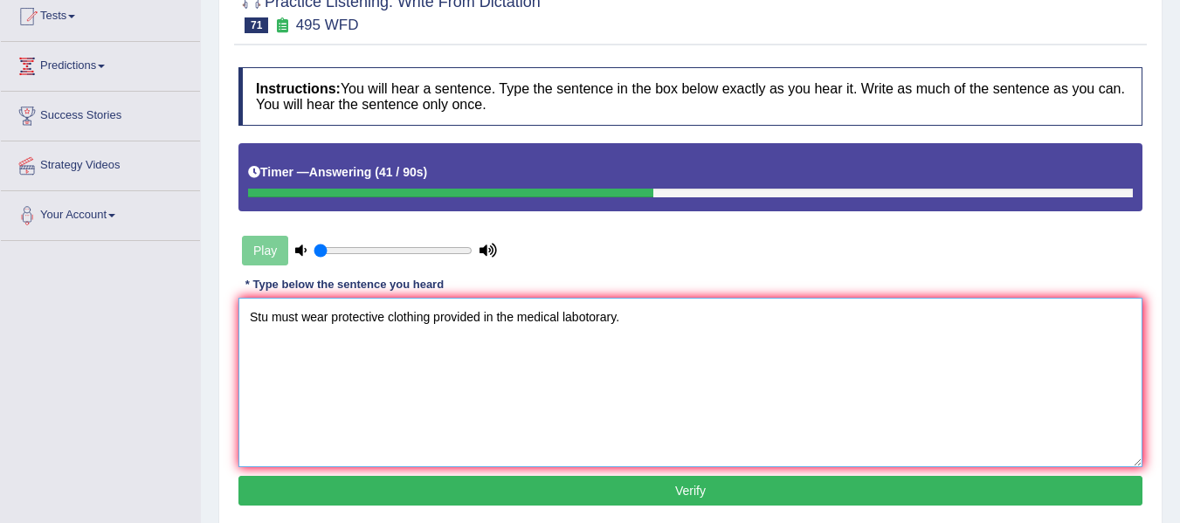
scroll to position [204, 0]
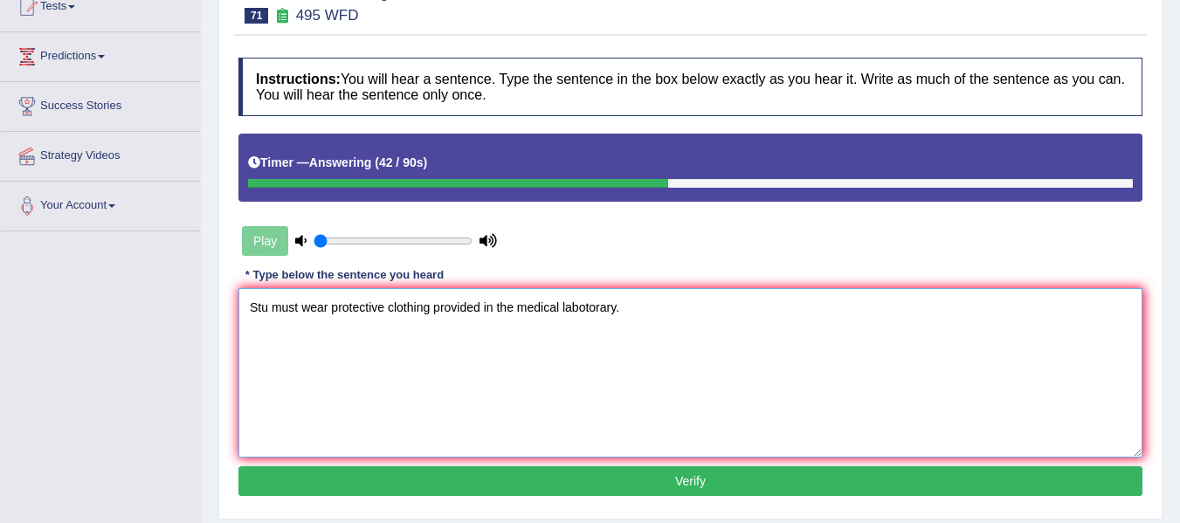
click at [267, 314] on textarea "Stu must wear protective clothing provided in the medical labotorary." at bounding box center [690, 372] width 904 height 169
type textarea "Students must wear protective clothing provided in the medical labotorary."
click at [467, 483] on button "Verify" at bounding box center [690, 482] width 904 height 30
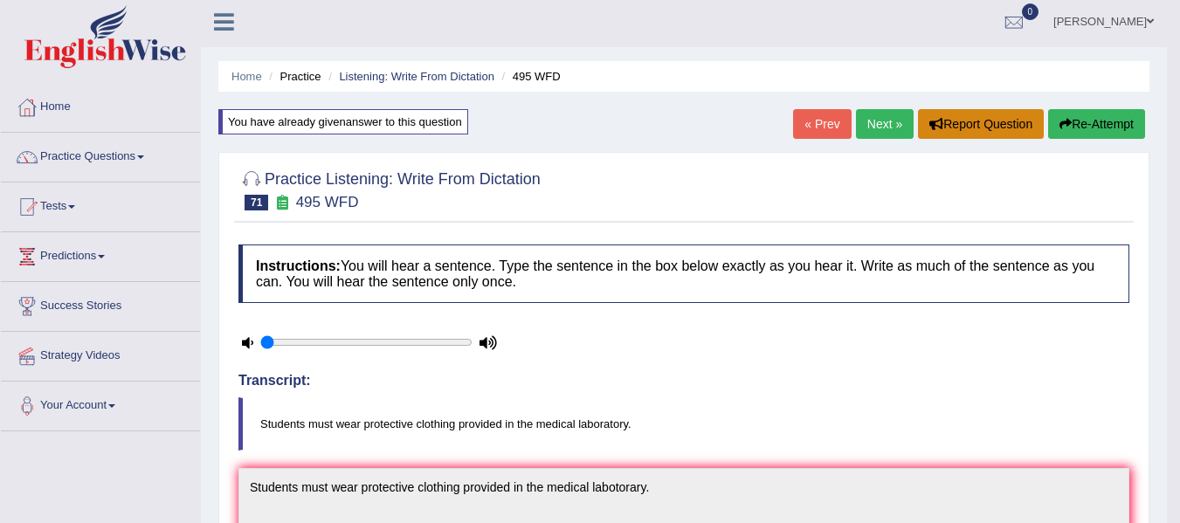
scroll to position [0, 0]
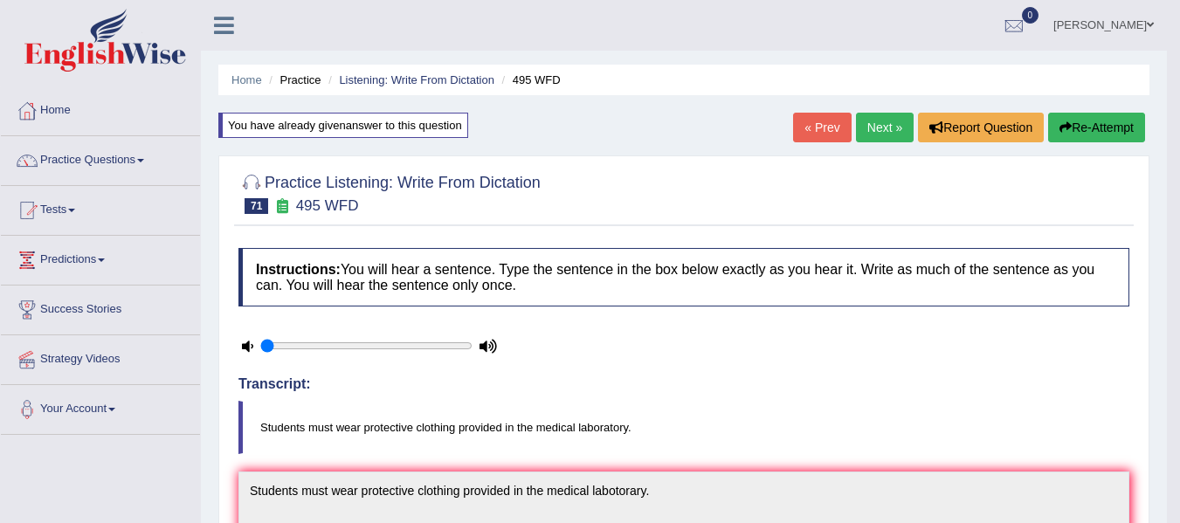
click at [881, 126] on link "Next »" at bounding box center [885, 128] width 58 height 30
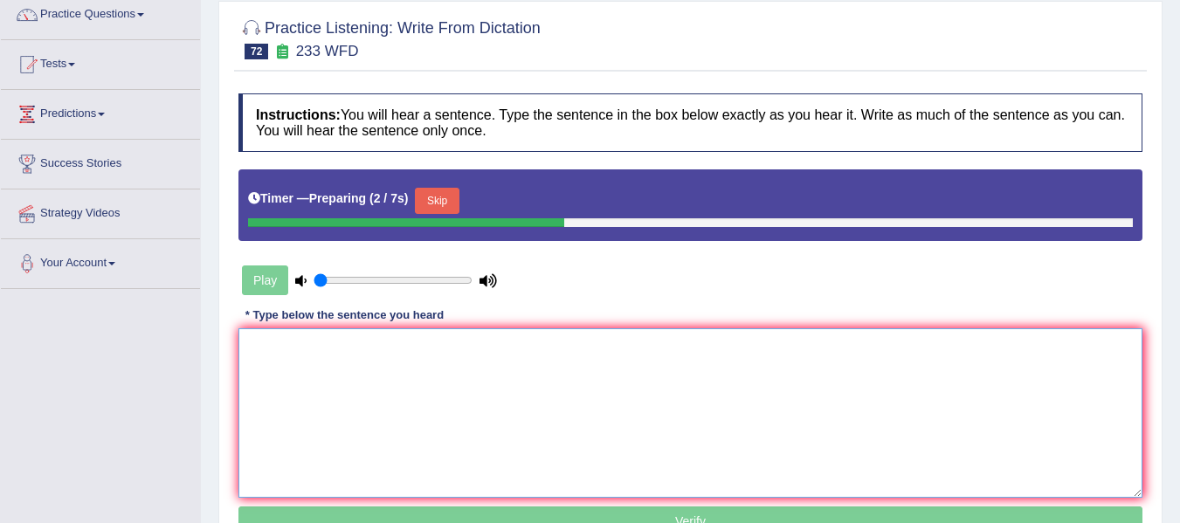
click at [399, 357] on textarea at bounding box center [690, 412] width 904 height 169
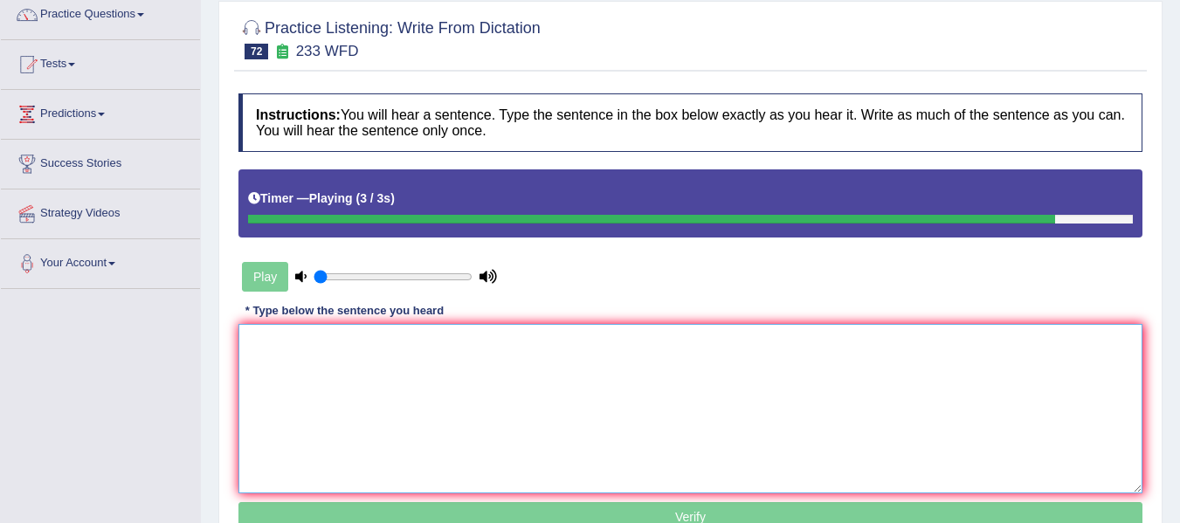
click at [387, 404] on textarea at bounding box center [690, 408] width 904 height 169
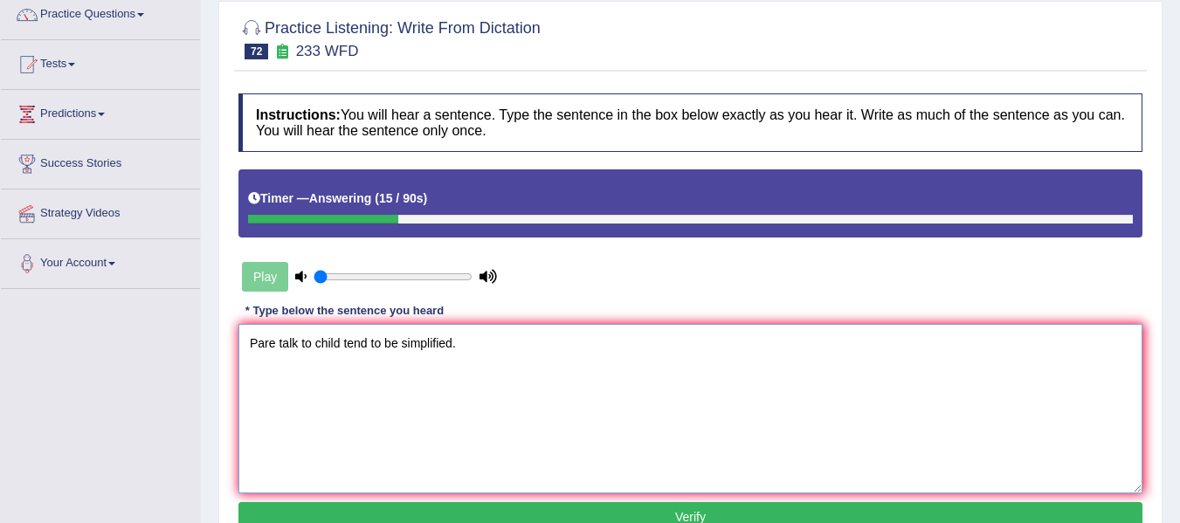
click at [273, 340] on textarea "Pare talk to child tend to be simplified." at bounding box center [690, 408] width 904 height 169
click at [358, 346] on textarea "Parents talk to child tend to be simplified." at bounding box center [690, 408] width 904 height 169
click at [488, 343] on textarea "Parents talk to children tend to be simplified." at bounding box center [690, 408] width 904 height 169
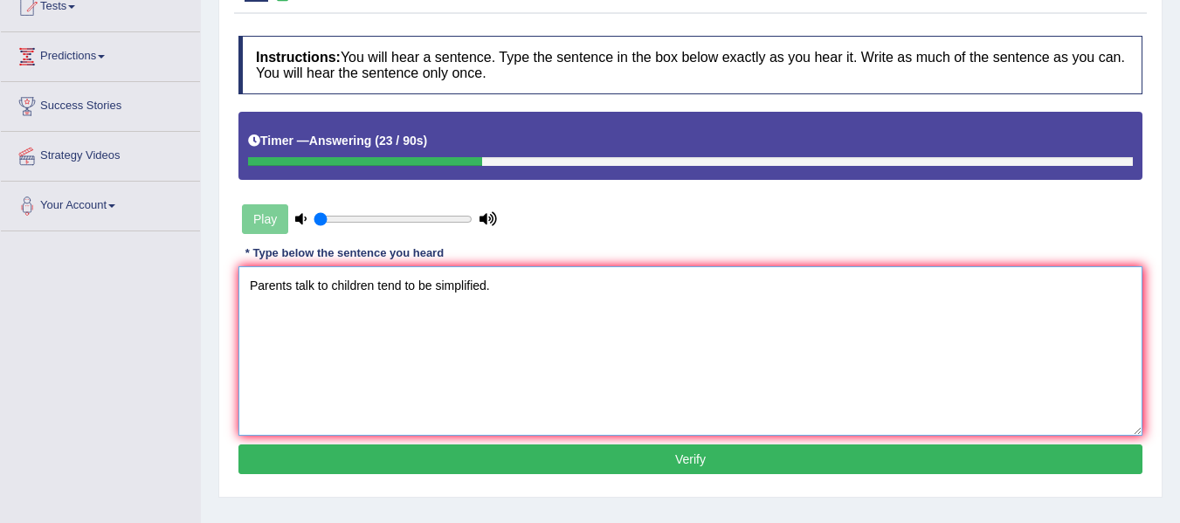
type textarea "Parents talk to children tend to be simplified."
click at [494, 449] on button "Verify" at bounding box center [690, 460] width 904 height 30
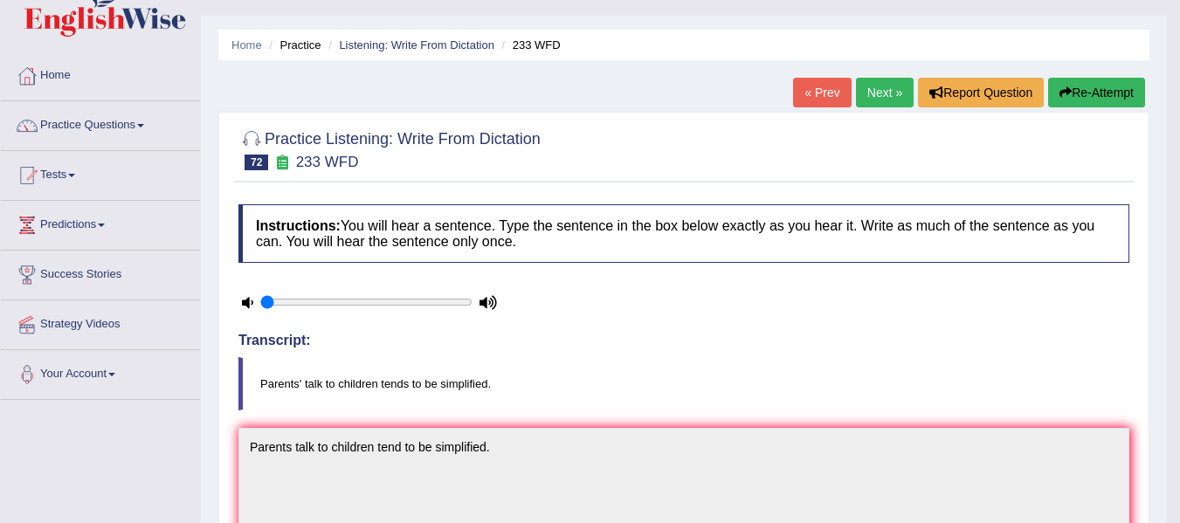
scroll to position [0, 0]
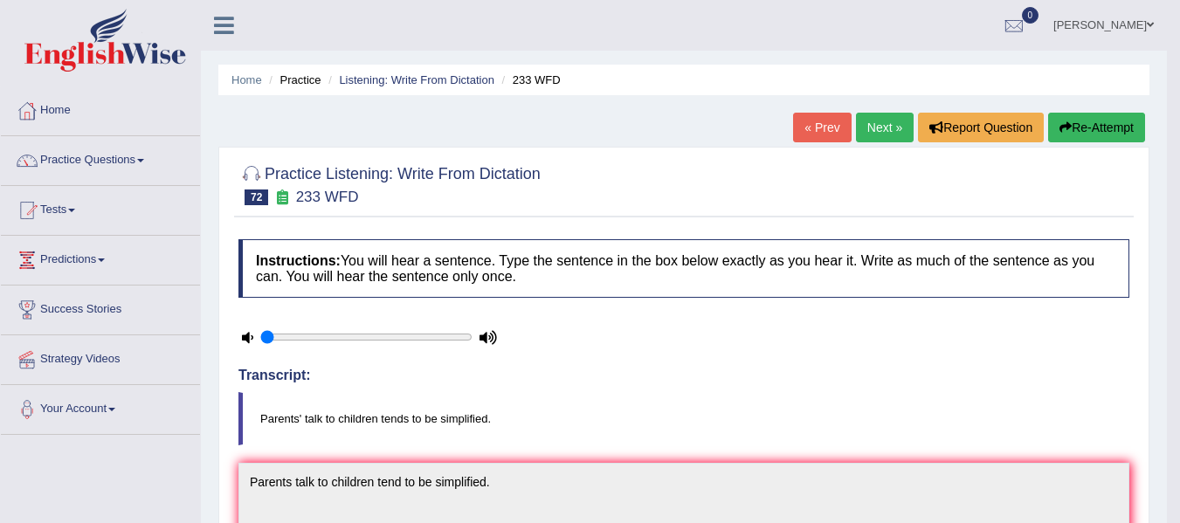
click at [1105, 122] on button "Re-Attempt" at bounding box center [1096, 128] width 97 height 30
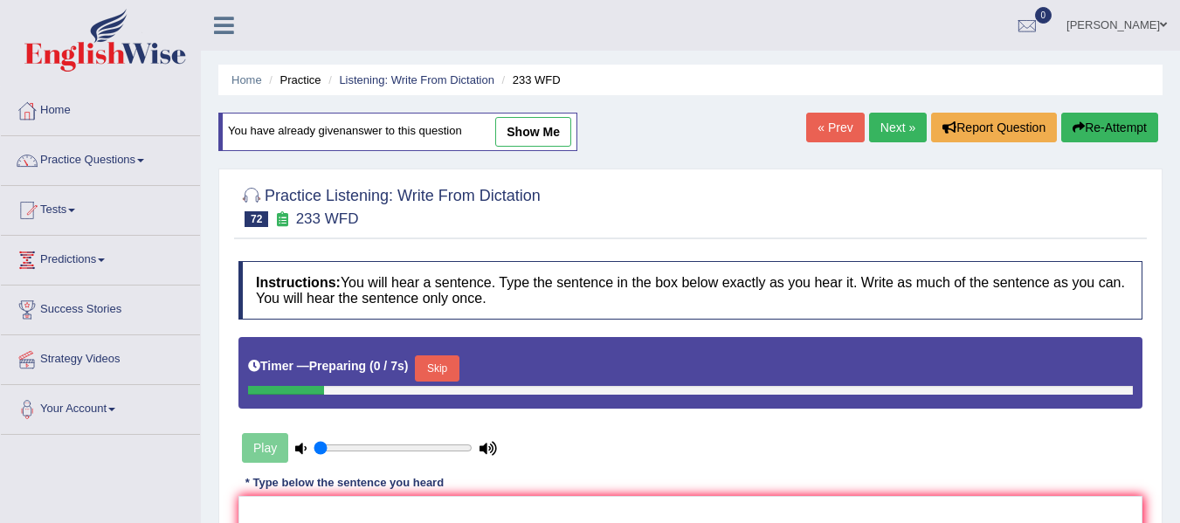
click at [446, 367] on button "Skip" at bounding box center [437, 369] width 44 height 26
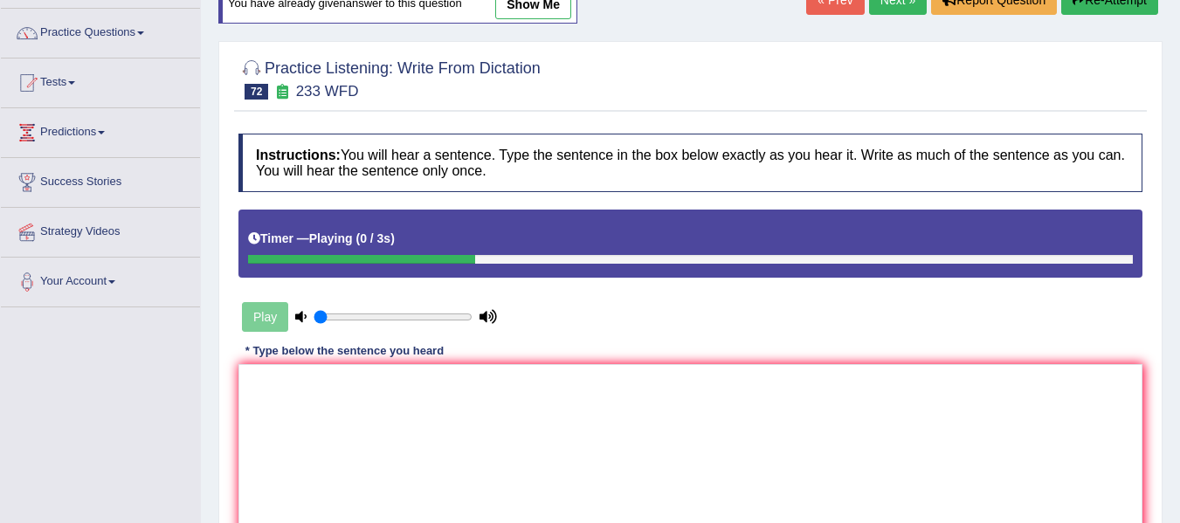
scroll to position [146, 0]
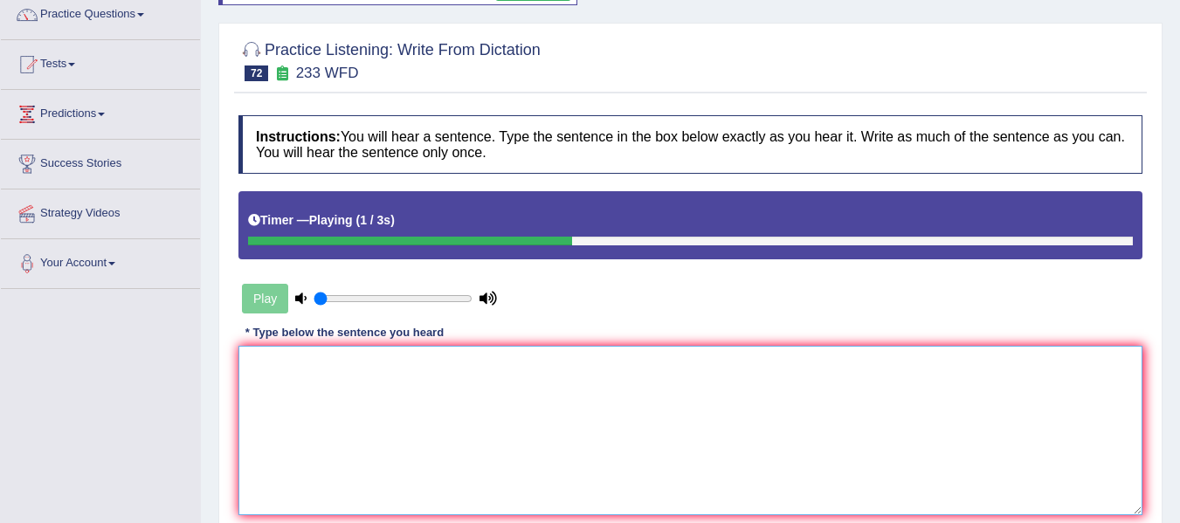
click at [425, 407] on textarea at bounding box center [690, 430] width 904 height 169
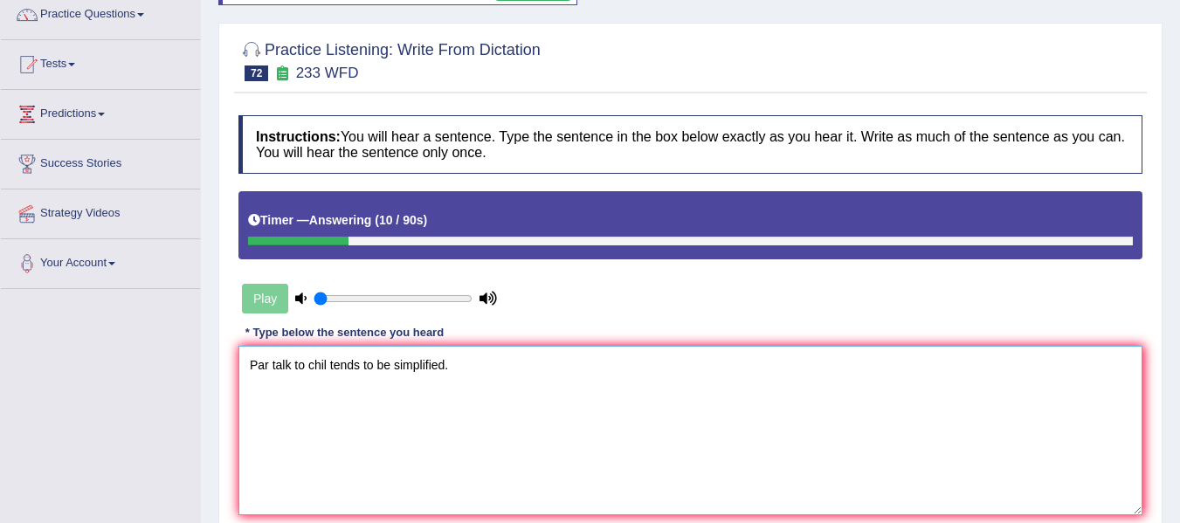
click at [273, 363] on textarea "Par talk to chil tends to be simplified." at bounding box center [690, 430] width 904 height 169
click at [270, 362] on textarea "Par talk to chil tends to be simplified." at bounding box center [690, 430] width 904 height 169
click at [349, 366] on textarea "Parents talk to chil tends to be simplified." at bounding box center [690, 430] width 904 height 169
click at [440, 399] on textarea "Parents talk to children tends to be simplified." at bounding box center [690, 430] width 904 height 169
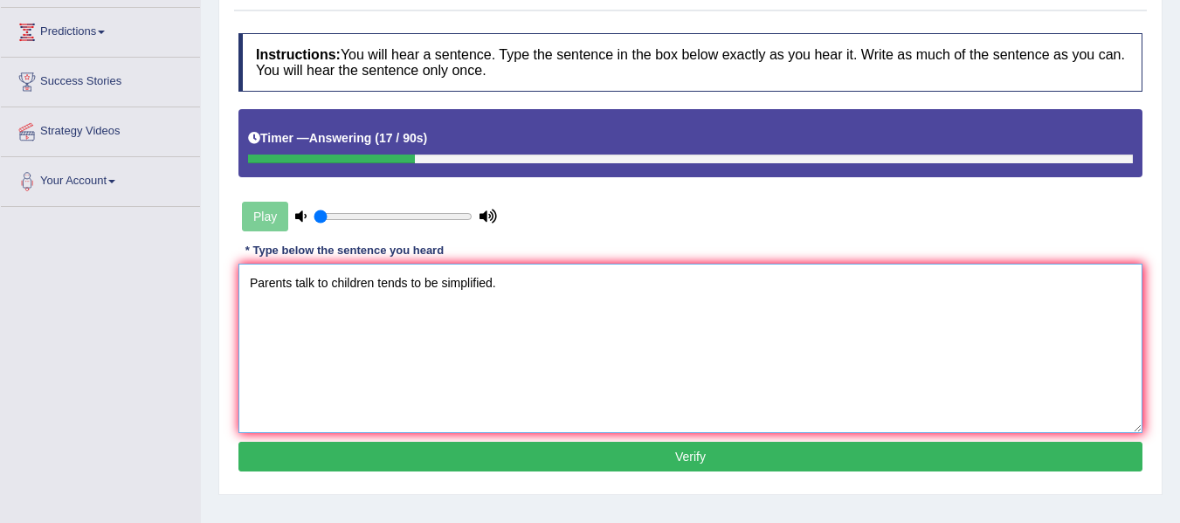
scroll to position [233, 0]
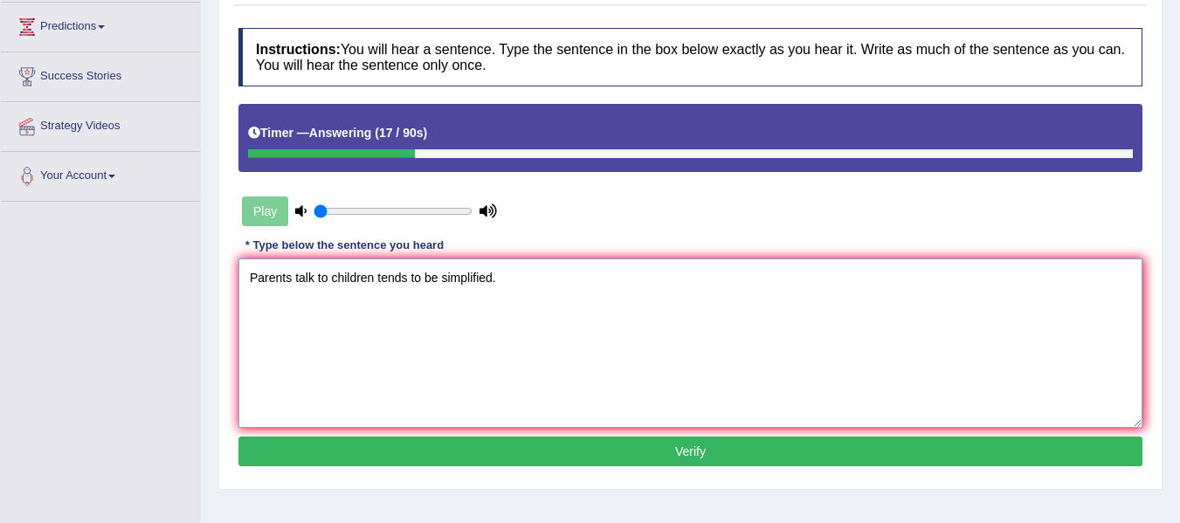
type textarea "Parents talk to children tends to be simplified."
click at [464, 454] on button "Verify" at bounding box center [690, 452] width 904 height 30
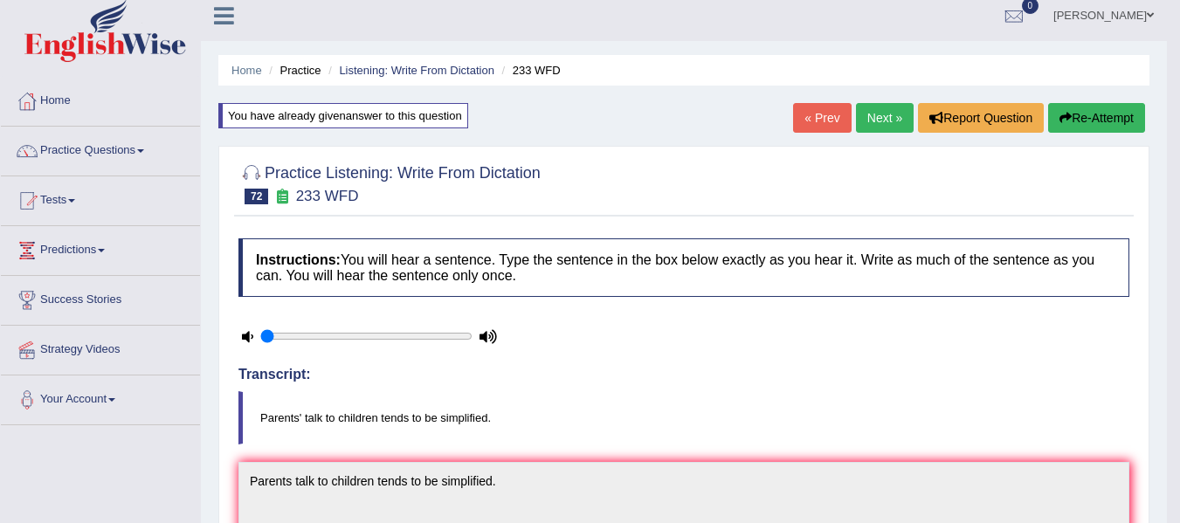
scroll to position [0, 0]
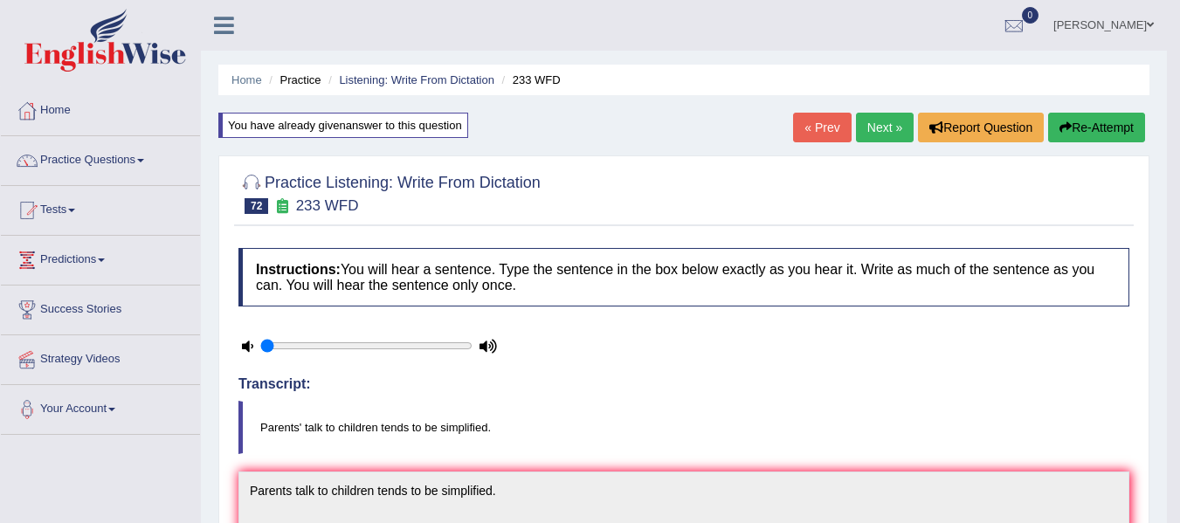
click at [886, 133] on link "Next »" at bounding box center [885, 128] width 58 height 30
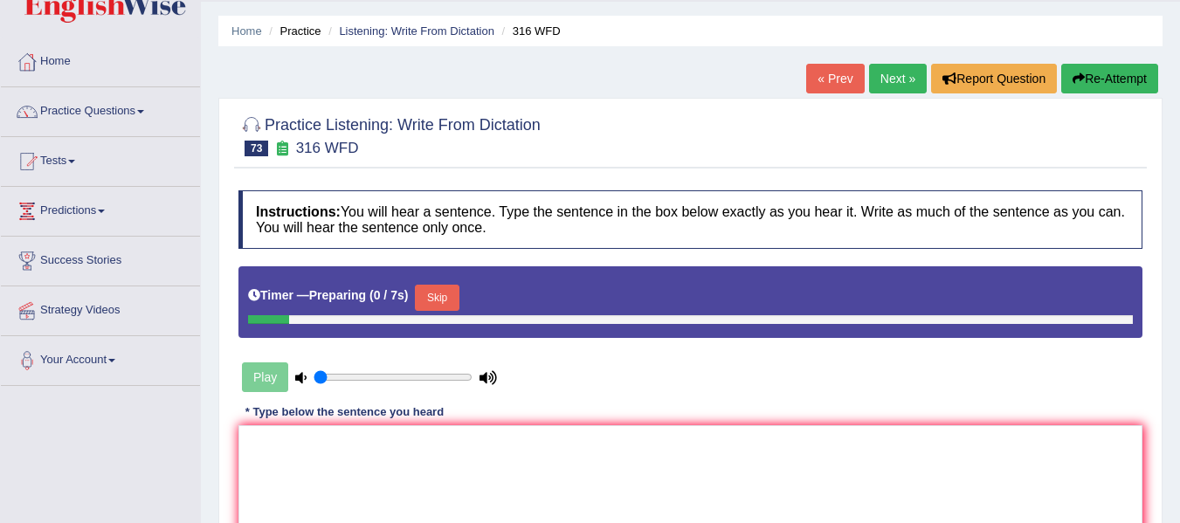
scroll to position [116, 0]
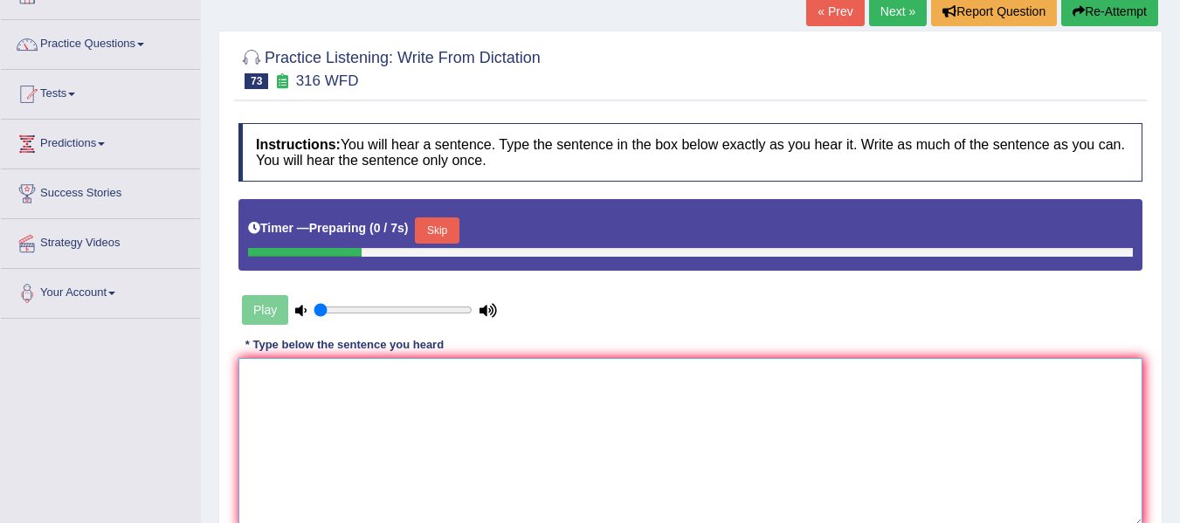
click at [421, 386] on textarea at bounding box center [690, 442] width 904 height 169
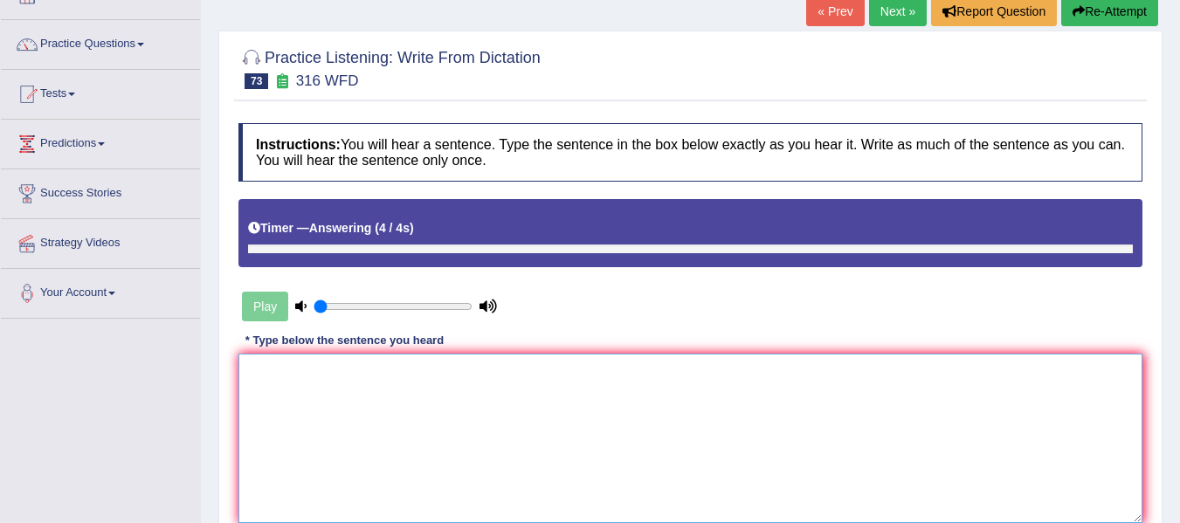
click at [421, 386] on textarea at bounding box center [690, 438] width 904 height 169
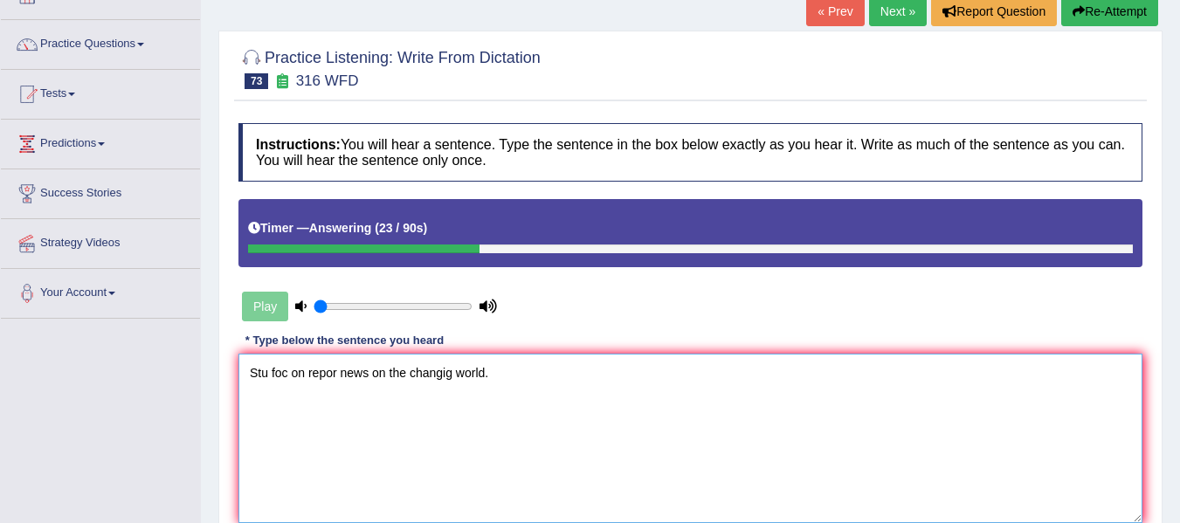
click at [269, 375] on textarea "Stu foc on repor news on the changig world." at bounding box center [690, 438] width 904 height 169
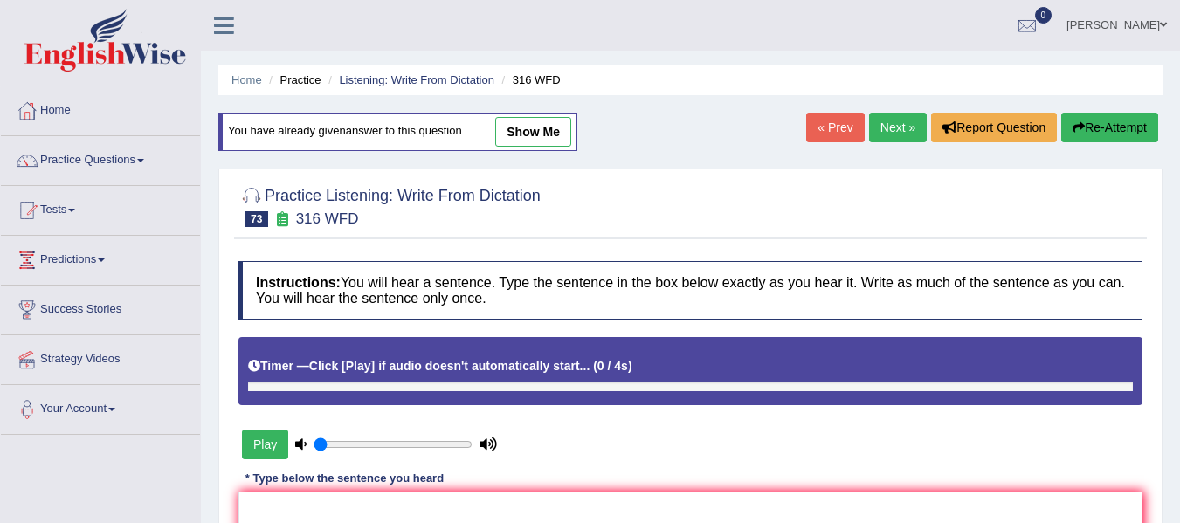
click at [445, 374] on div "Timer — Click [Play] if audio doesn't automatically start... ( 0 / 4s )" at bounding box center [690, 366] width 885 height 31
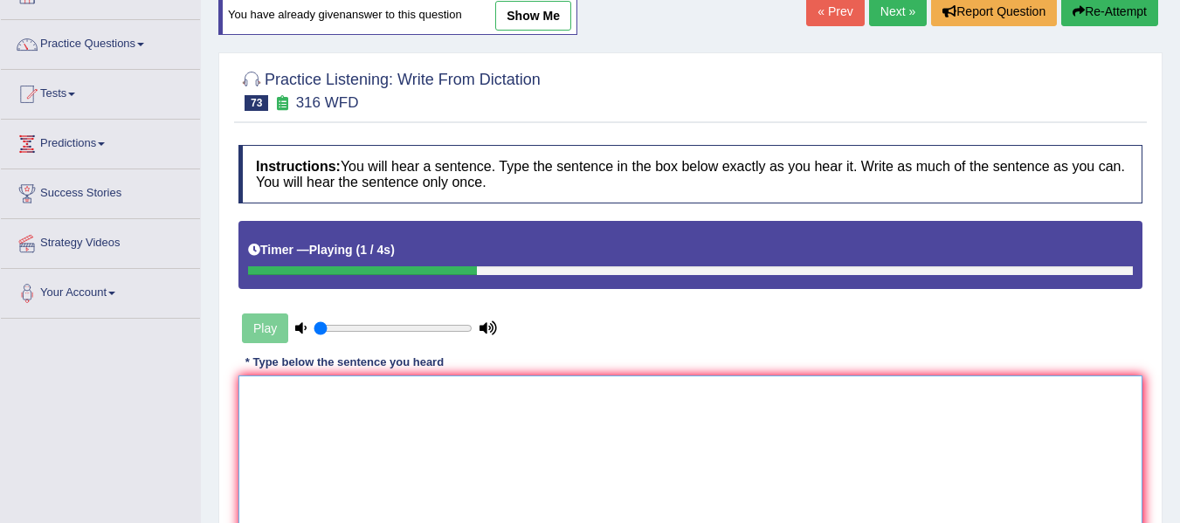
click at [384, 418] on textarea at bounding box center [690, 460] width 904 height 169
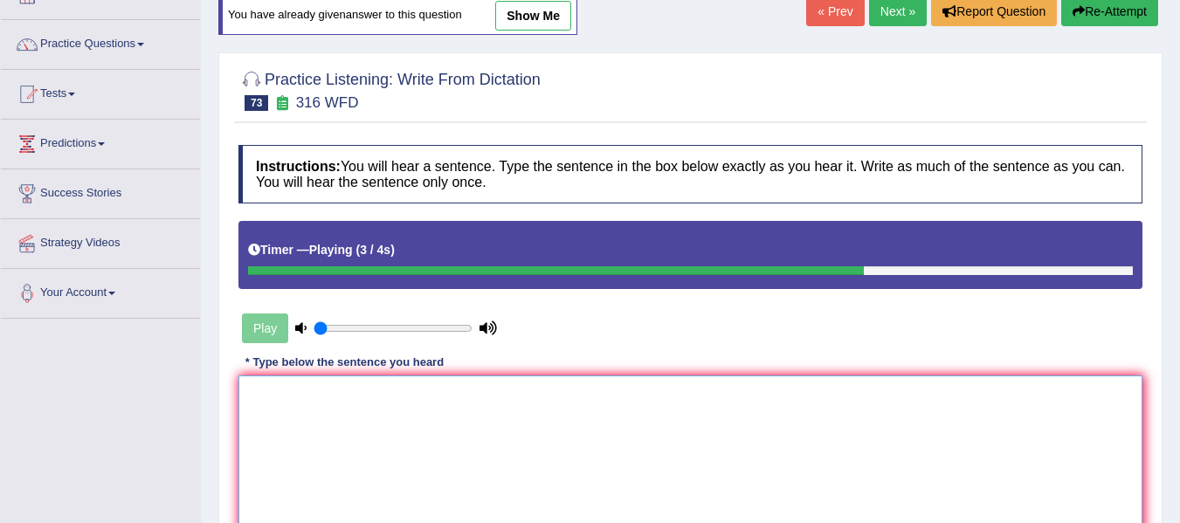
click at [384, 418] on textarea at bounding box center [690, 460] width 904 height 169
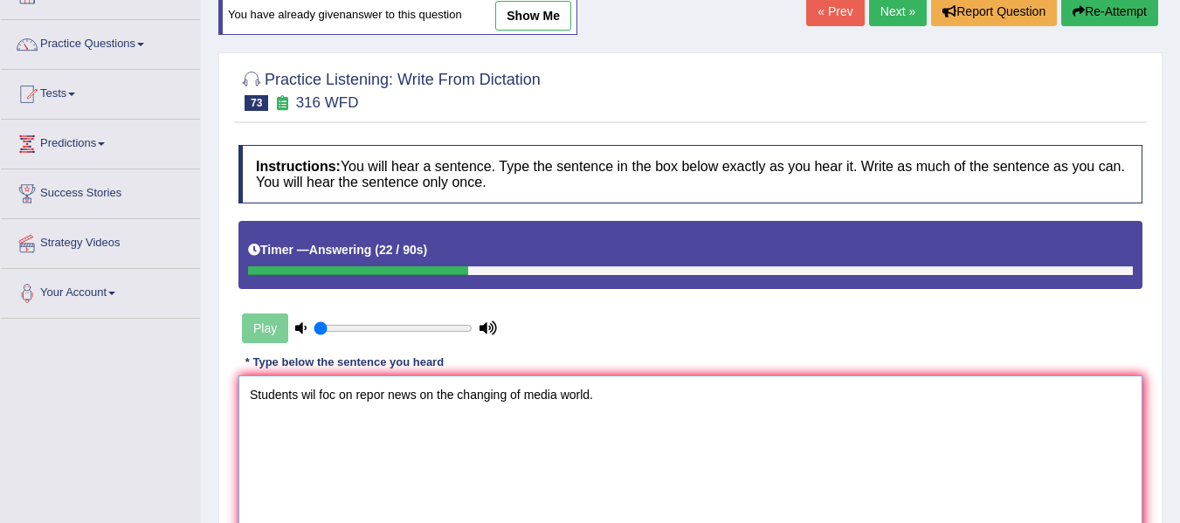
click at [316, 397] on textarea "Students wil foc on repor news on the changing of media world." at bounding box center [690, 460] width 904 height 169
click at [336, 395] on textarea "Students will foc on repor news on the changing of media world." at bounding box center [690, 460] width 904 height 169
click at [400, 394] on textarea "Students will focus on repor news on the changing of media world." at bounding box center [690, 460] width 904 height 169
click at [563, 397] on textarea "Students will focus on reporting news on the changing of media world." at bounding box center [690, 460] width 904 height 169
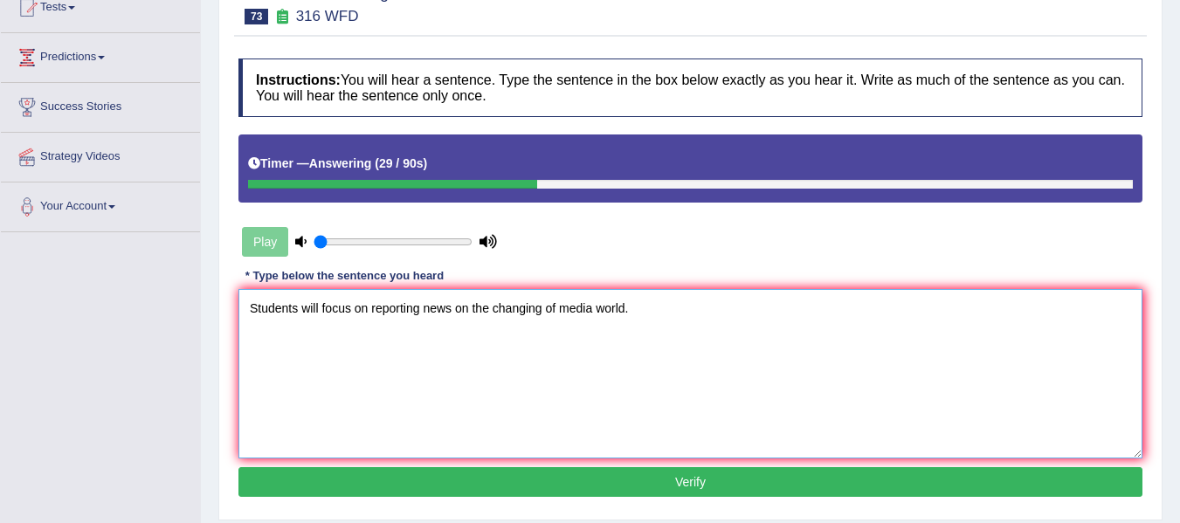
scroll to position [204, 0]
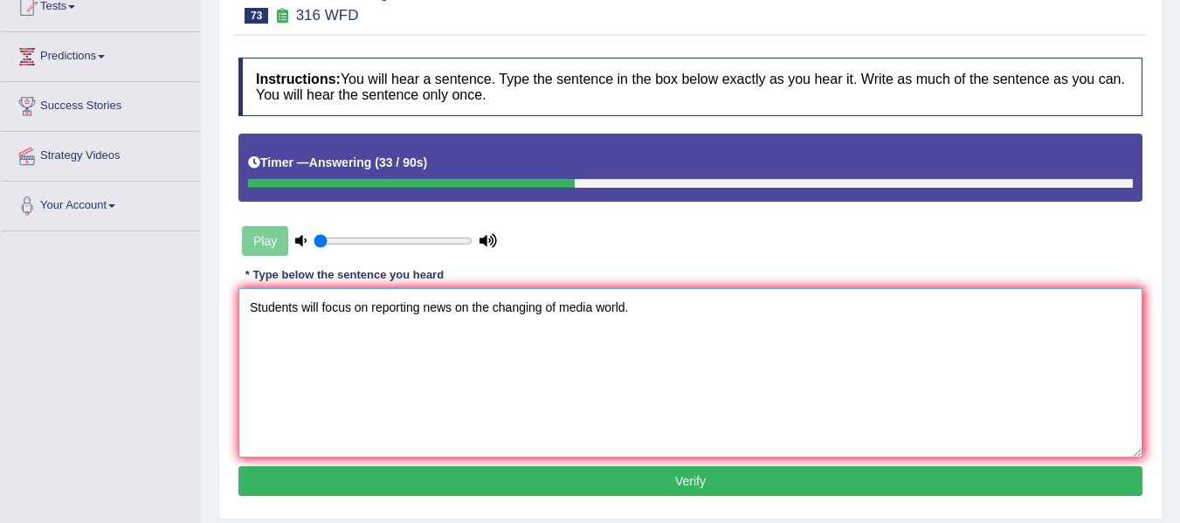
type textarea "Students will focus on reporting news on the changing of media world."
click at [588, 496] on button "Verify" at bounding box center [690, 482] width 904 height 30
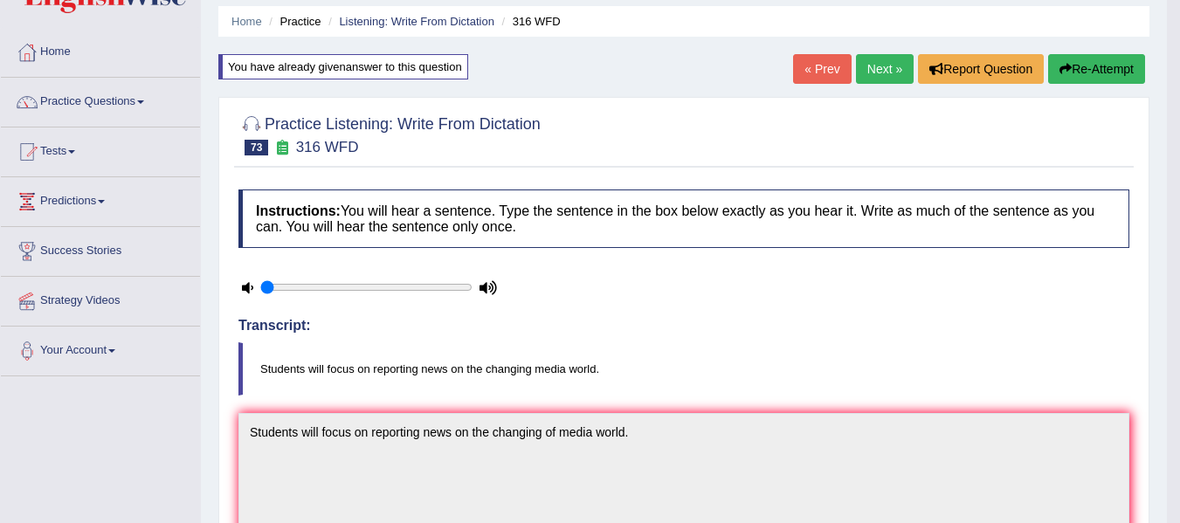
scroll to position [0, 0]
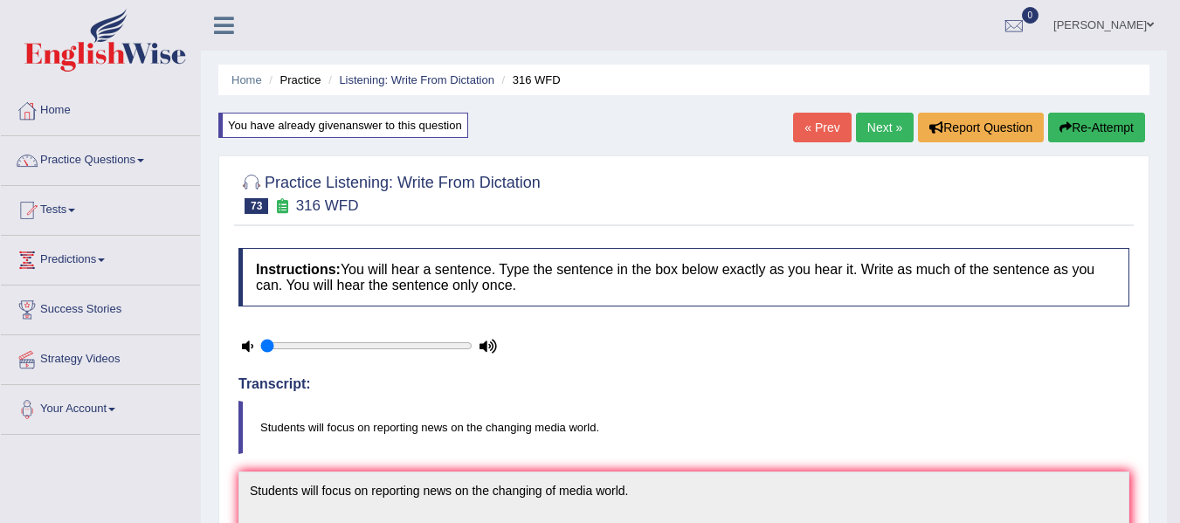
click at [885, 133] on link "Next »" at bounding box center [885, 128] width 58 height 30
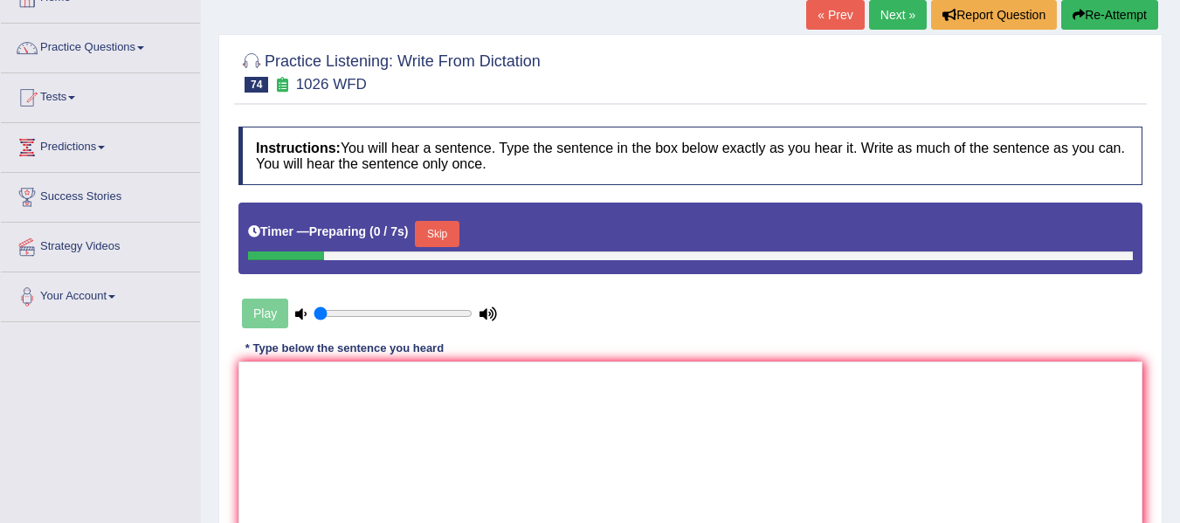
scroll to position [116, 0]
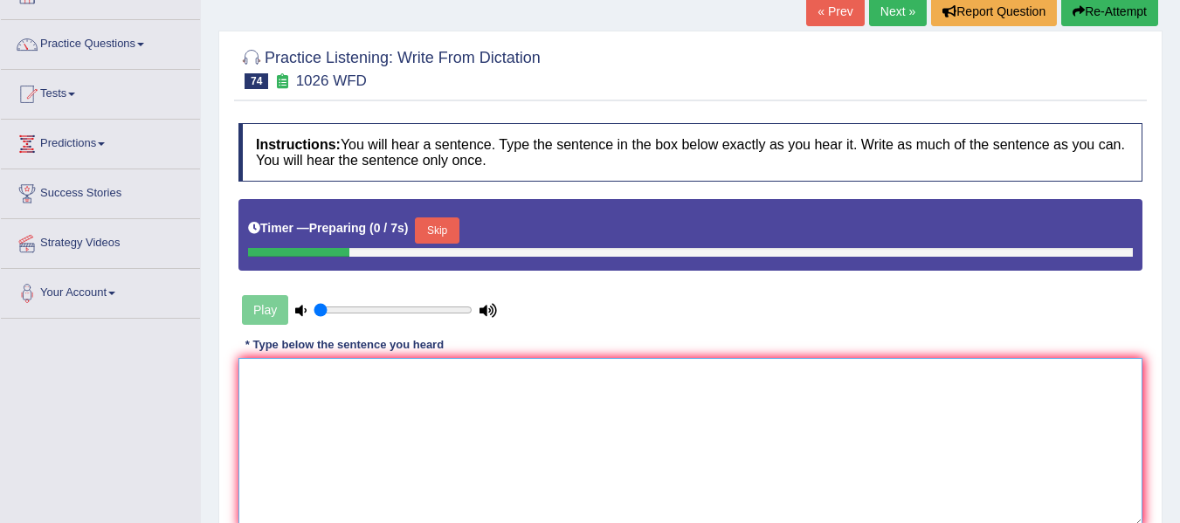
click at [295, 426] on textarea at bounding box center [690, 442] width 904 height 169
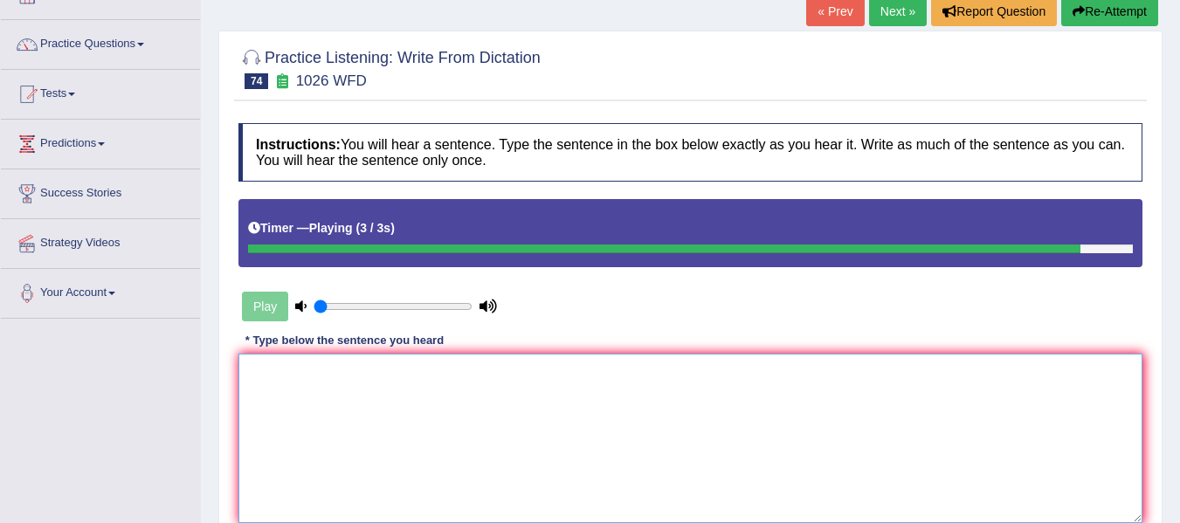
click at [356, 365] on textarea at bounding box center [690, 438] width 904 height 169
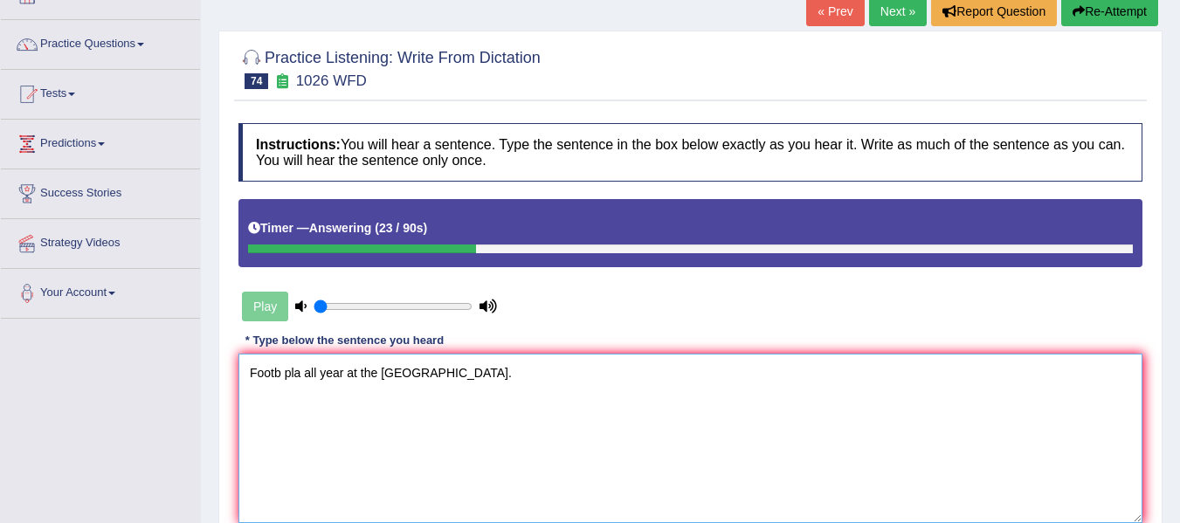
click at [281, 377] on textarea "Footb pla all year at the [GEOGRAPHIC_DATA]." at bounding box center [690, 438] width 904 height 169
click at [331, 377] on textarea "Football are pla all year at the [GEOGRAPHIC_DATA]." at bounding box center [690, 438] width 904 height 169
click at [448, 371] on textarea "Football are played all year at the [GEOGRAPHIC_DATA]." at bounding box center [690, 438] width 904 height 169
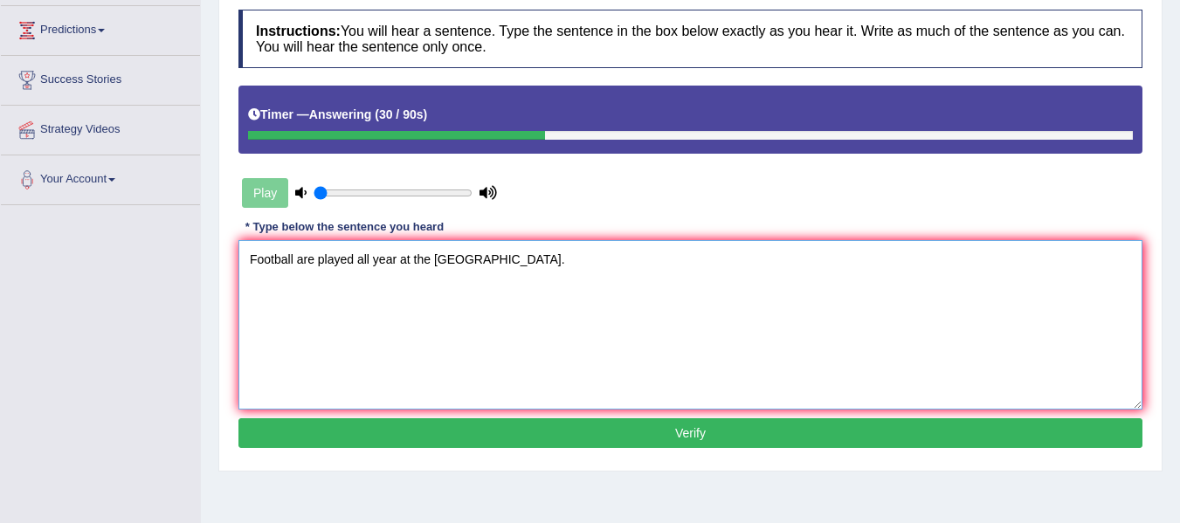
scroll to position [233, 0]
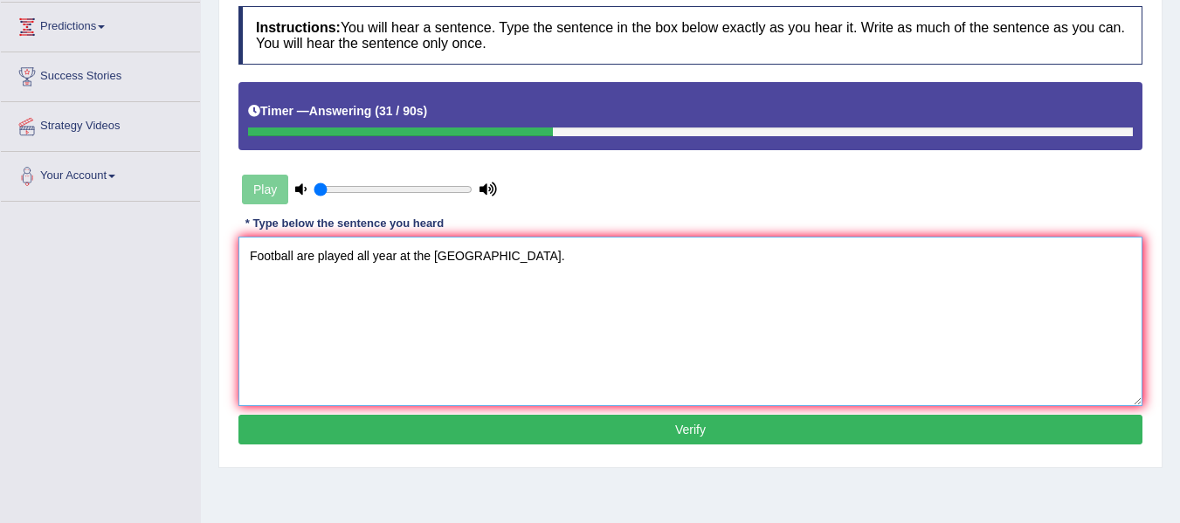
type textarea "Football are played all year at the [GEOGRAPHIC_DATA]."
click at [435, 419] on button "Verify" at bounding box center [690, 430] width 904 height 30
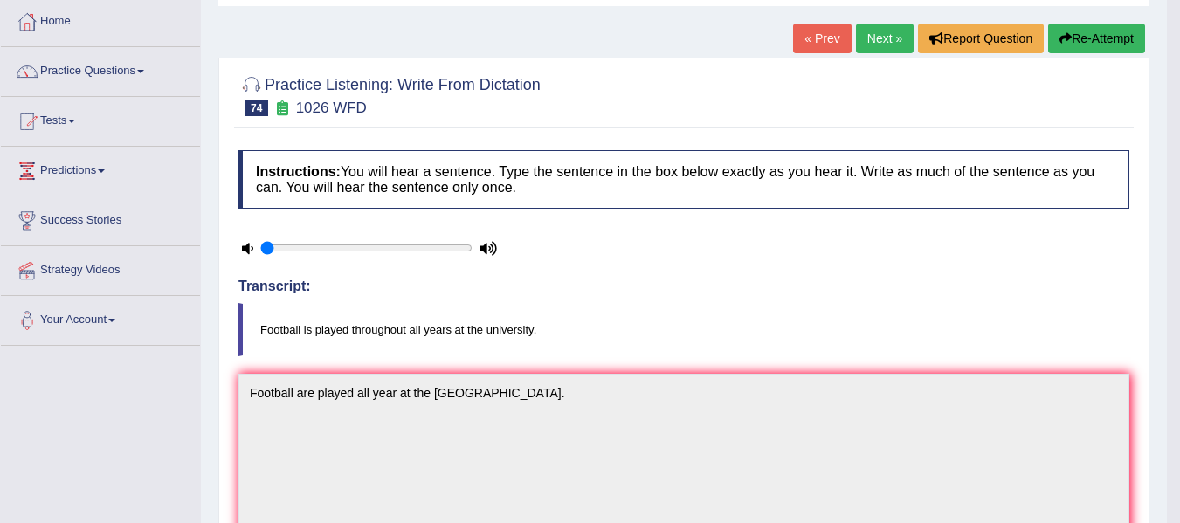
scroll to position [87, 0]
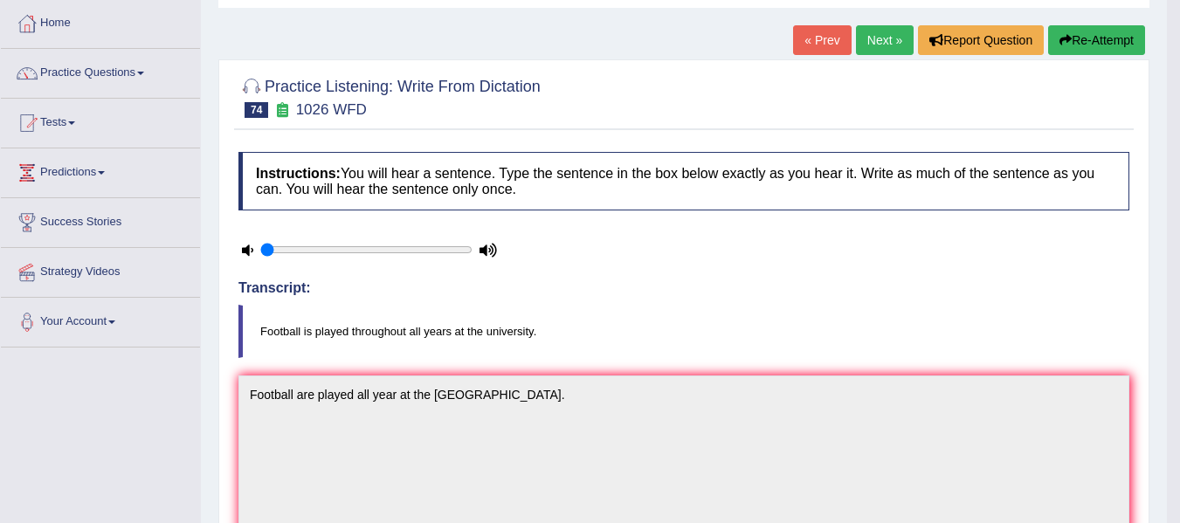
click at [1065, 30] on button "Re-Attempt" at bounding box center [1096, 40] width 97 height 30
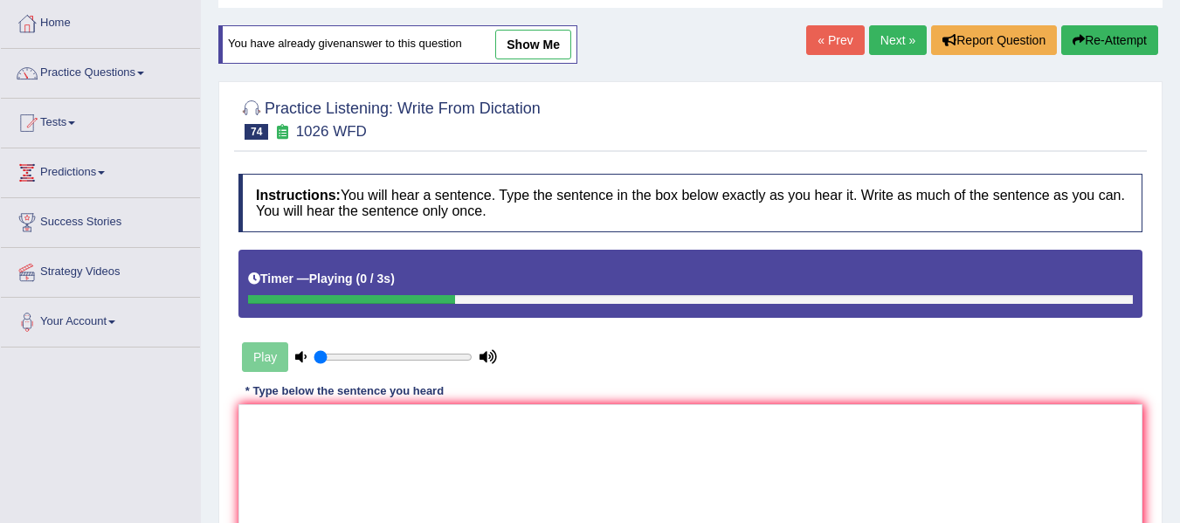
scroll to position [175, 0]
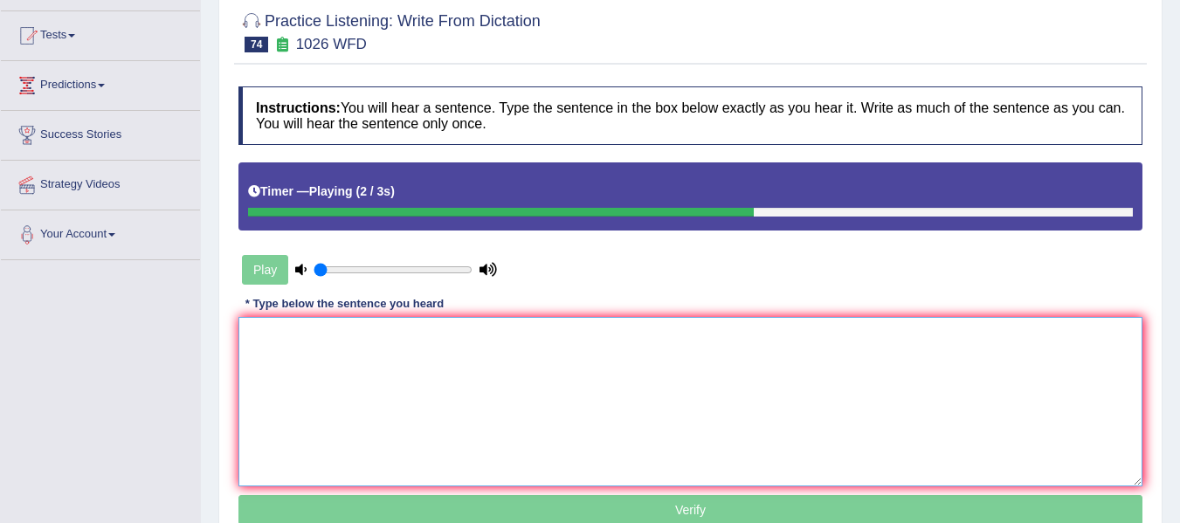
click at [365, 388] on textarea at bounding box center [690, 401] width 904 height 169
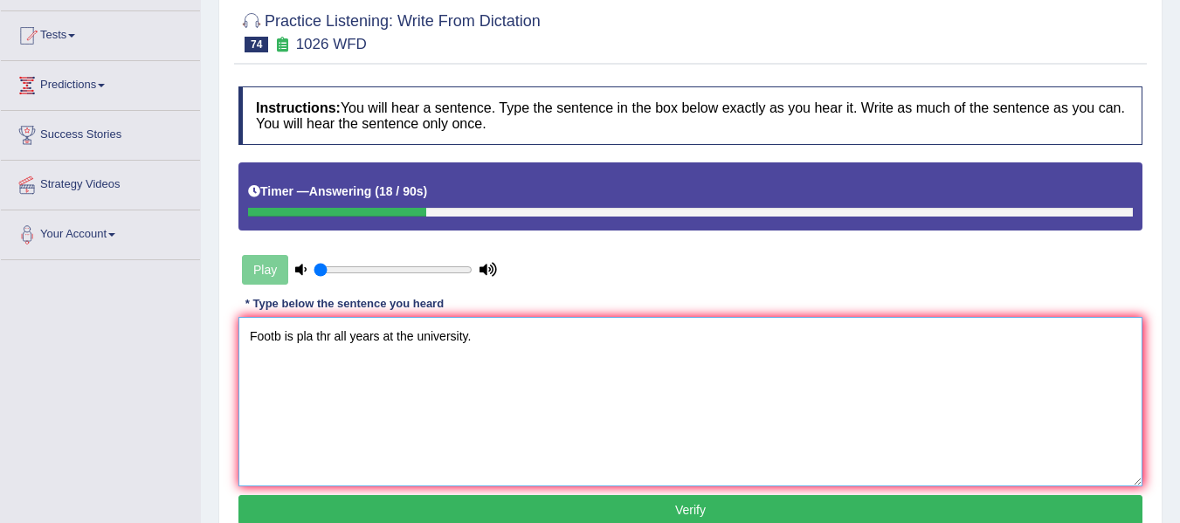
click at [277, 341] on textarea "Footb is pla thr all years at the university." at bounding box center [690, 401] width 904 height 169
click at [278, 341] on textarea "Footb is pla thr all years at the university." at bounding box center [690, 401] width 904 height 169
click at [328, 343] on textarea "Football is pla thr all years at the university." at bounding box center [690, 401] width 904 height 169
click at [320, 342] on textarea "Football is pla thr all years at the university." at bounding box center [690, 401] width 904 height 169
click at [321, 336] on textarea "Football is pla thr all years at the university." at bounding box center [690, 401] width 904 height 169
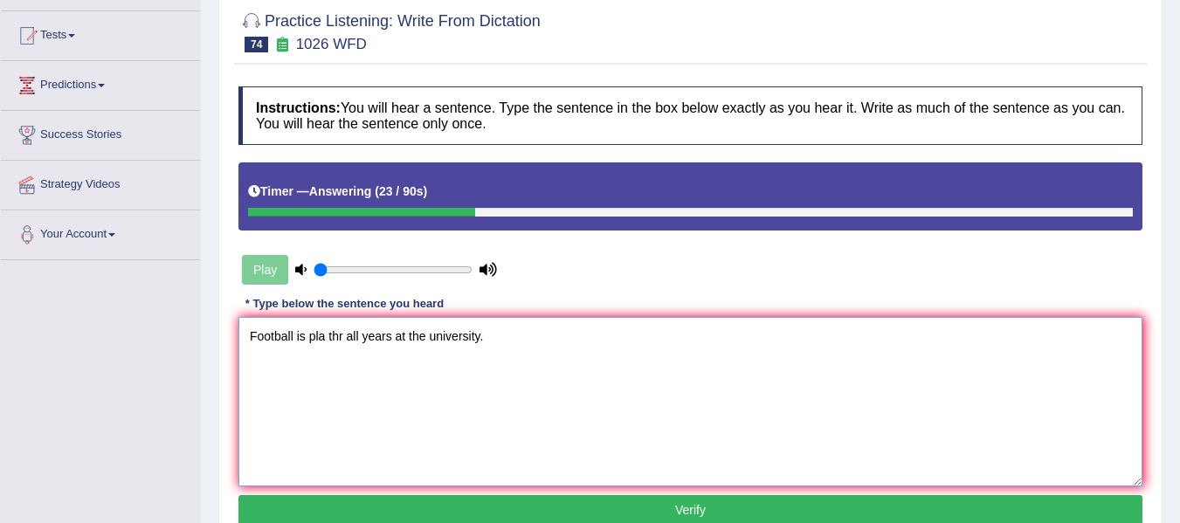
click at [324, 342] on textarea "Football is pla thr all years at the university." at bounding box center [690, 401] width 904 height 169
click at [362, 333] on textarea "Football is played thr all years at the university." at bounding box center [690, 401] width 904 height 169
click at [395, 385] on textarea "Football is played throughout all years at the university." at bounding box center [690, 401] width 904 height 169
click at [410, 339] on textarea "Football is played throughout all years at the university." at bounding box center [690, 401] width 904 height 169
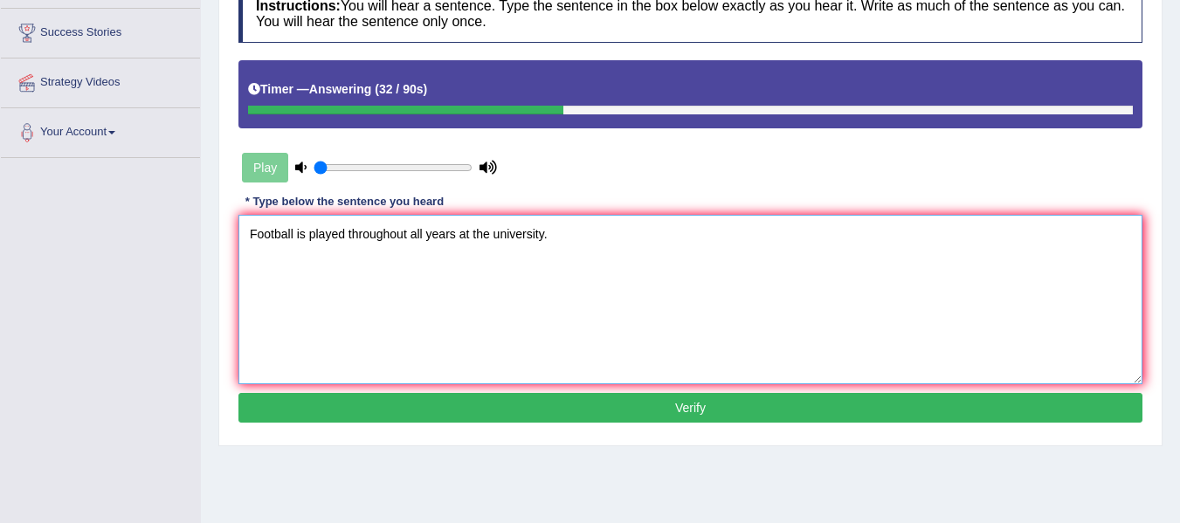
scroll to position [291, 0]
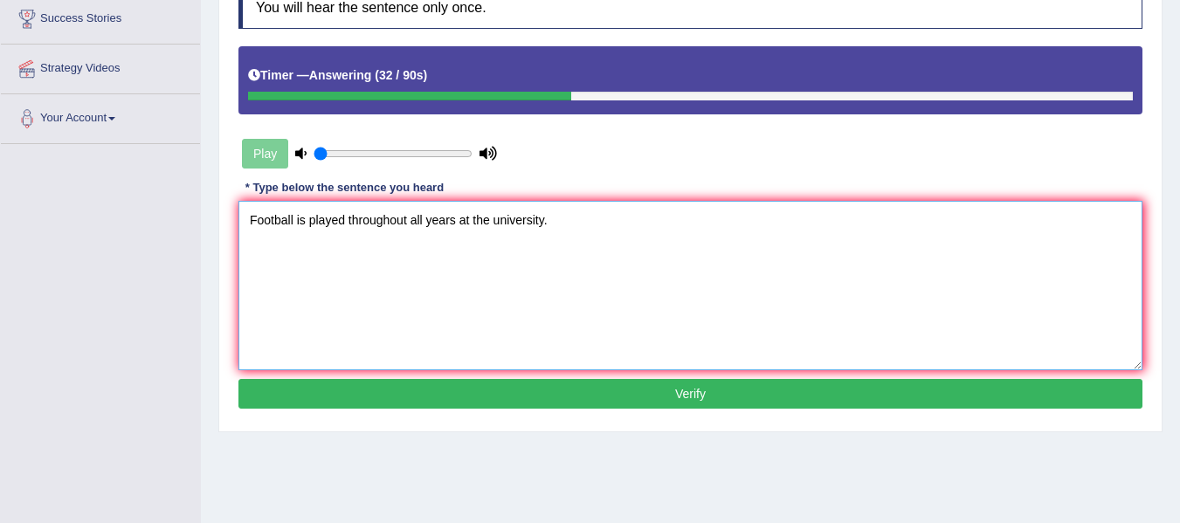
type textarea "Football is played throughout all years at the university."
click at [538, 395] on button "Verify" at bounding box center [690, 394] width 904 height 30
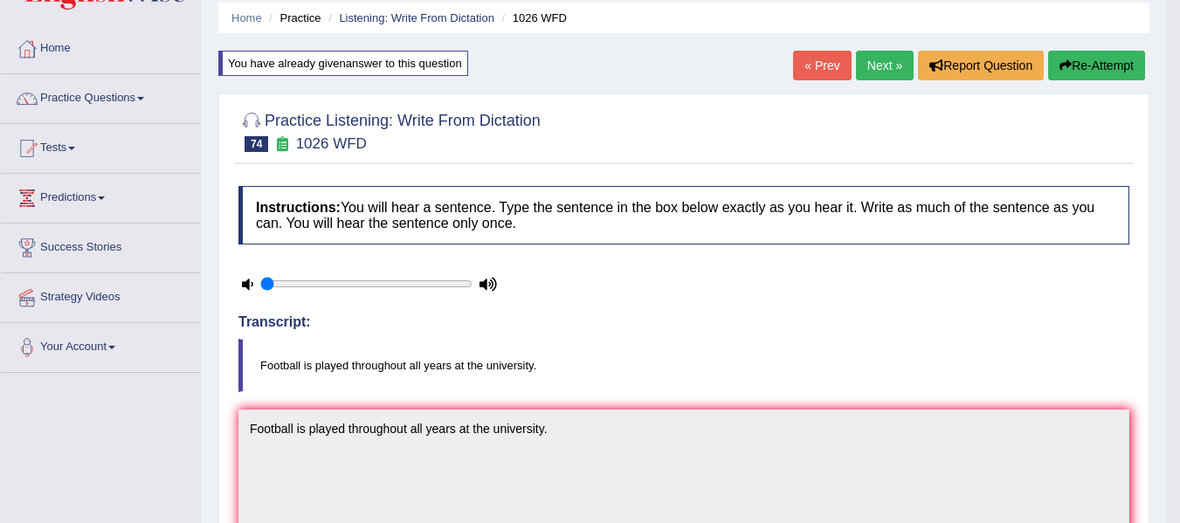
scroll to position [59, 0]
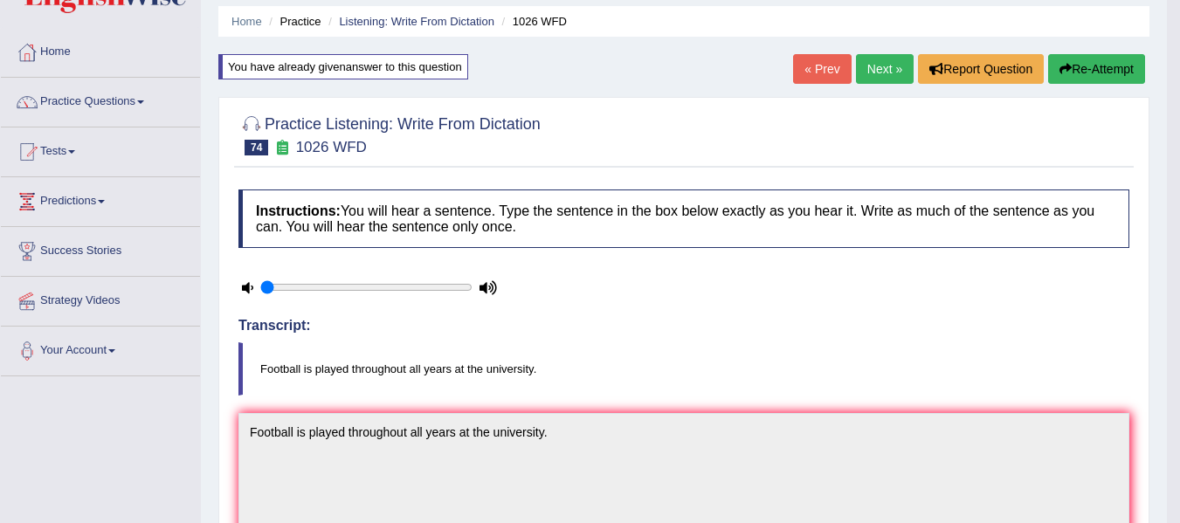
click at [878, 66] on link "Next »" at bounding box center [885, 69] width 58 height 30
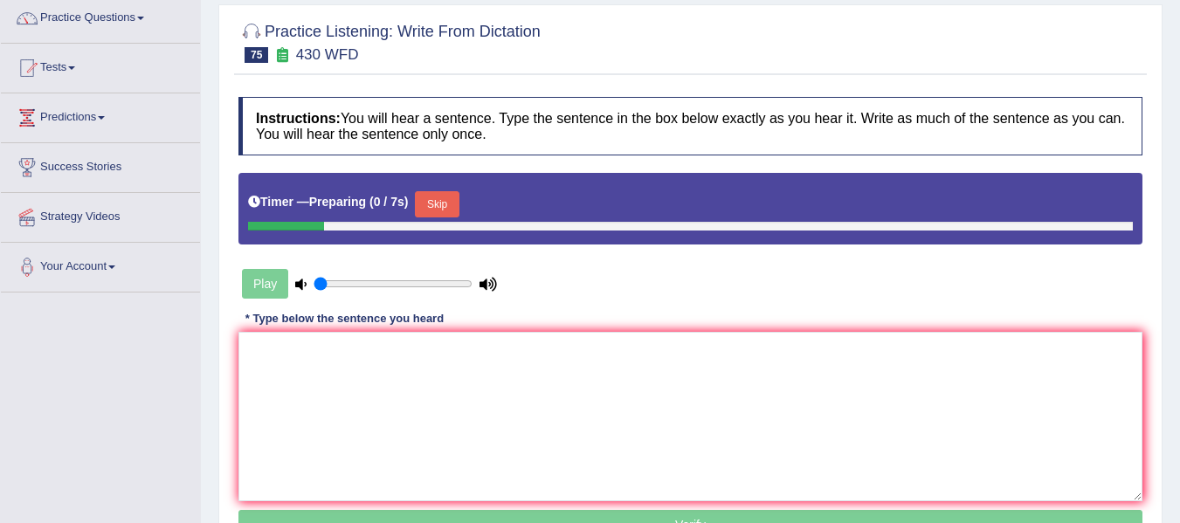
scroll to position [146, 0]
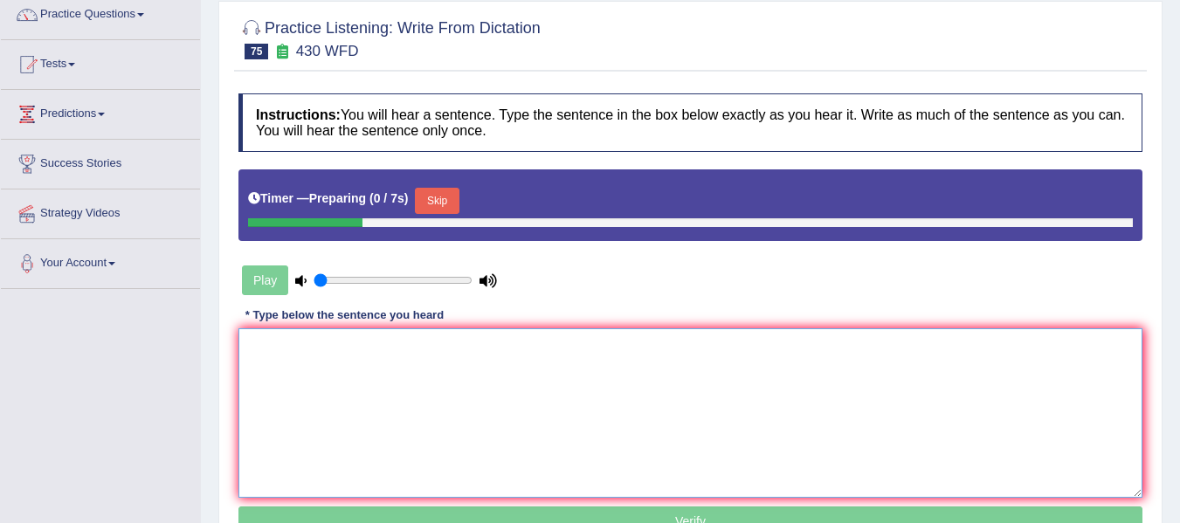
click at [376, 397] on textarea at bounding box center [690, 412] width 904 height 169
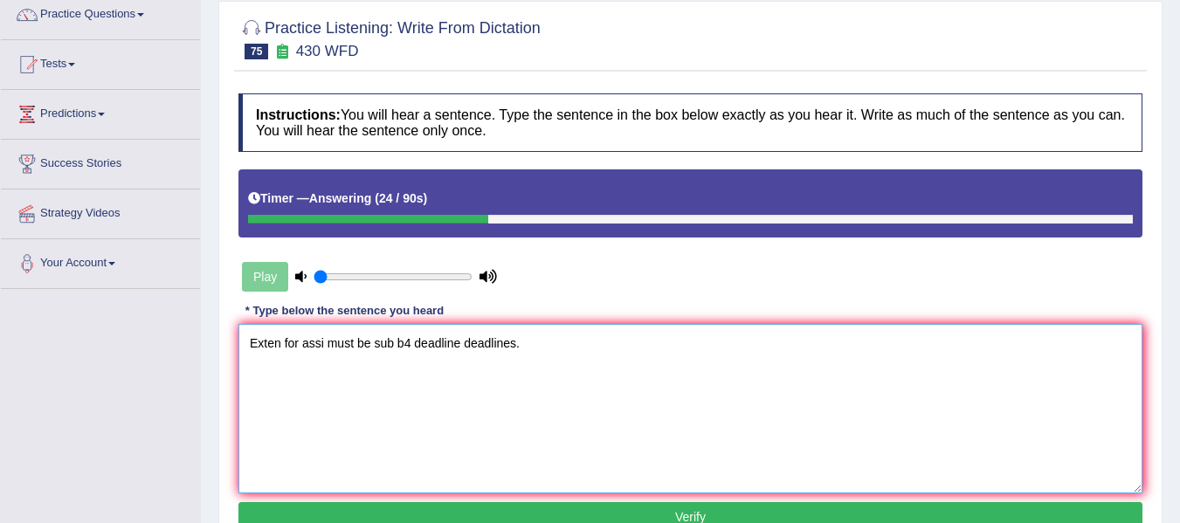
click at [280, 348] on textarea "Exten for assi must be sub b4 deadline deadlines." at bounding box center [690, 408] width 904 height 169
click at [347, 345] on textarea "Extension for assi must be sub b4 deadline deadlines." at bounding box center [690, 408] width 904 height 169
click at [457, 343] on textarea "Extension for assignment must be sub b4 deadline deadlines." at bounding box center [690, 408] width 904 height 169
click at [505, 340] on textarea "Extension for assignment must be submitted b4 deadline deadlines." at bounding box center [690, 408] width 904 height 169
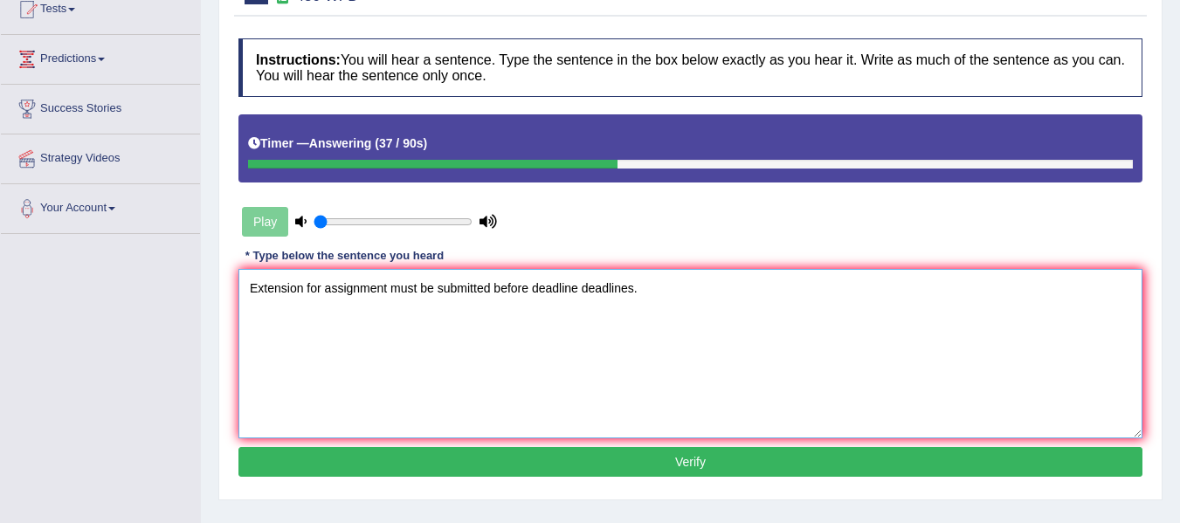
scroll to position [204, 0]
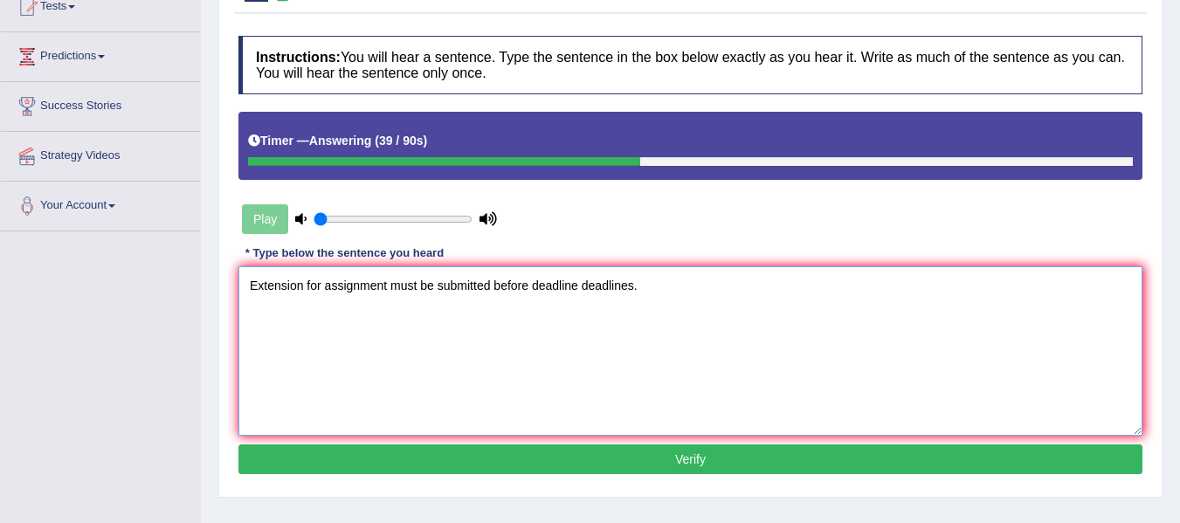
type textarea "Extension for assignment must be submitted before deadline deadlines."
click at [561, 461] on button "Verify" at bounding box center [690, 460] width 904 height 30
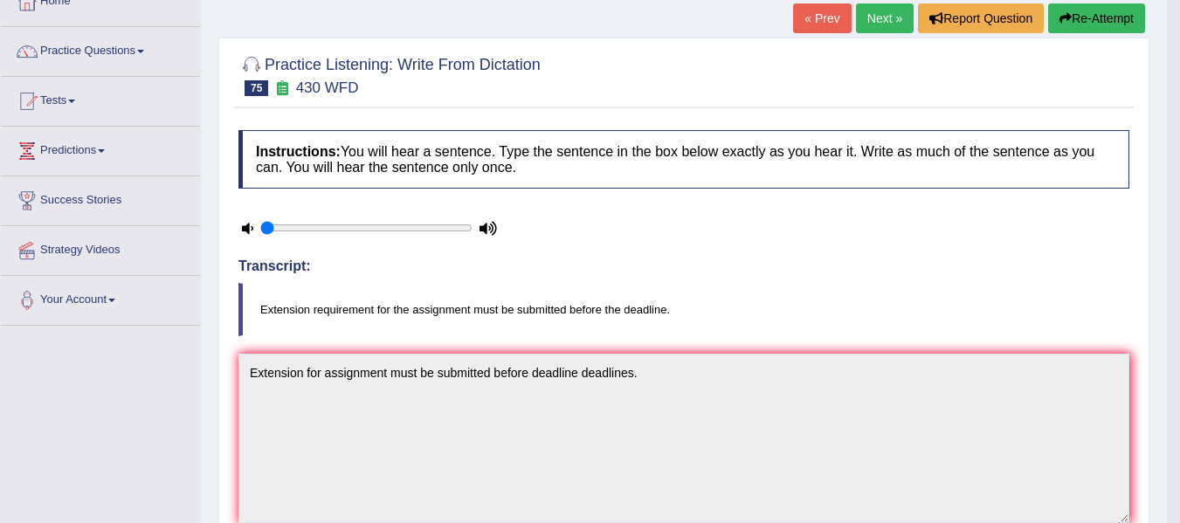
scroll to position [0, 0]
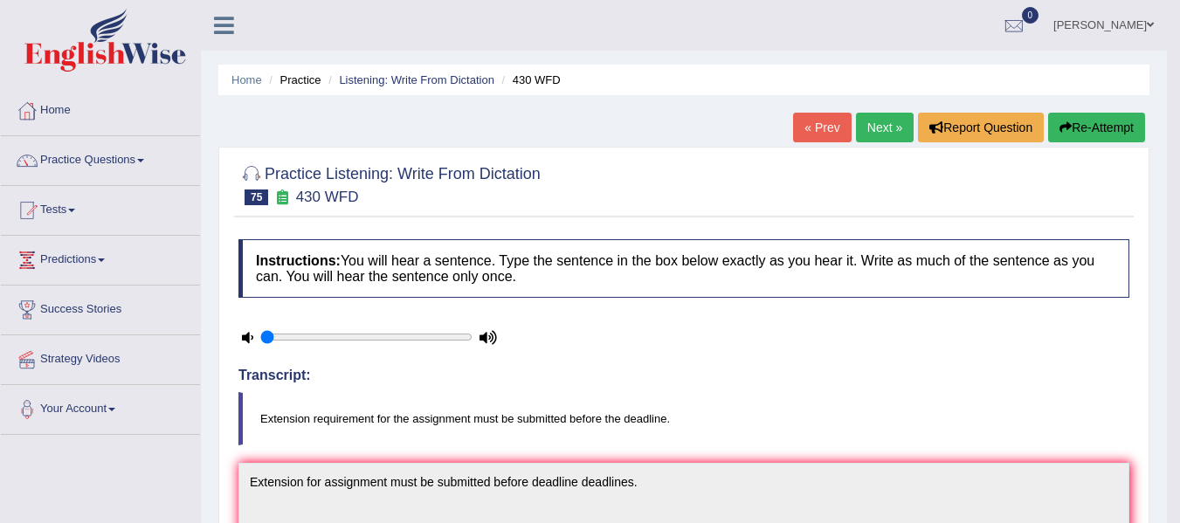
click at [1132, 130] on button "Re-Attempt" at bounding box center [1096, 128] width 97 height 30
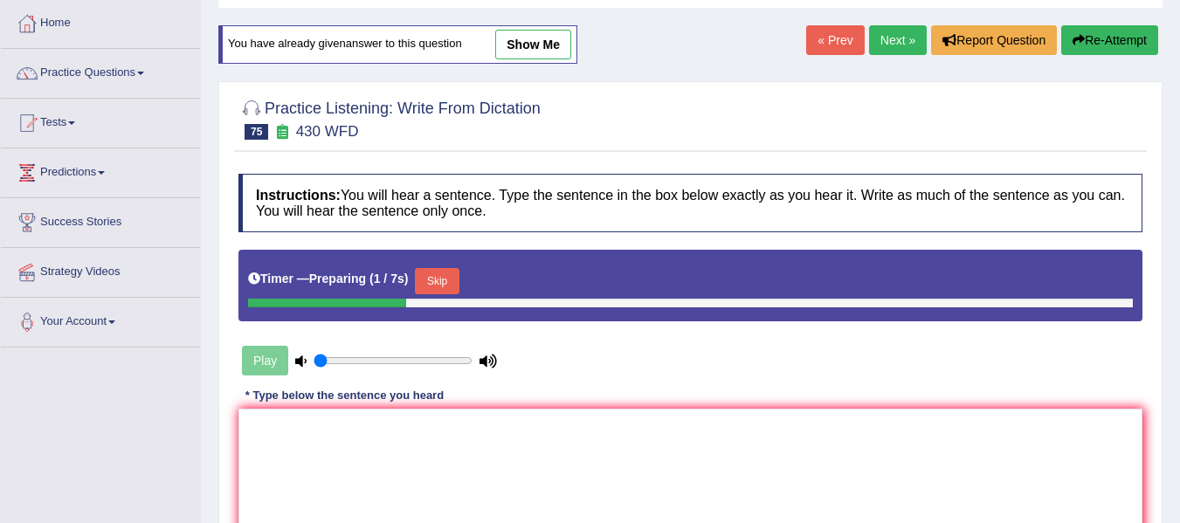
click at [449, 286] on button "Skip" at bounding box center [437, 281] width 44 height 26
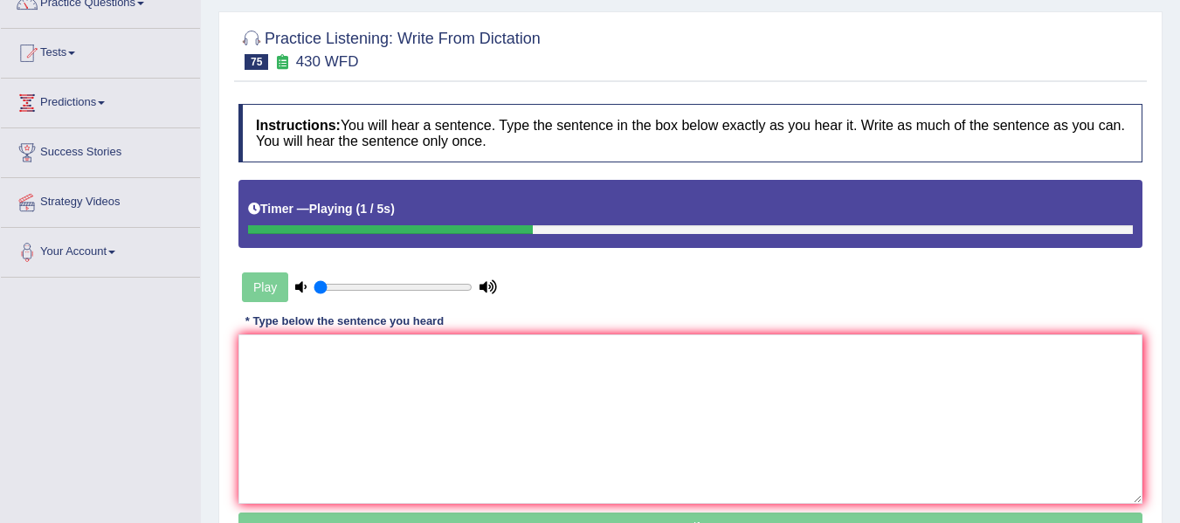
scroll to position [175, 0]
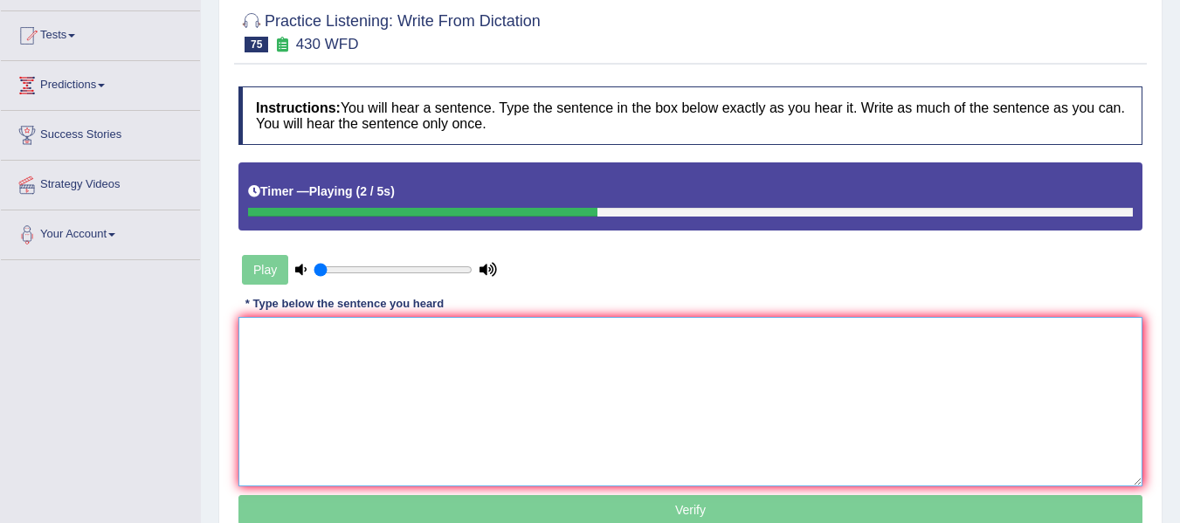
click at [488, 360] on textarea at bounding box center [690, 401] width 904 height 169
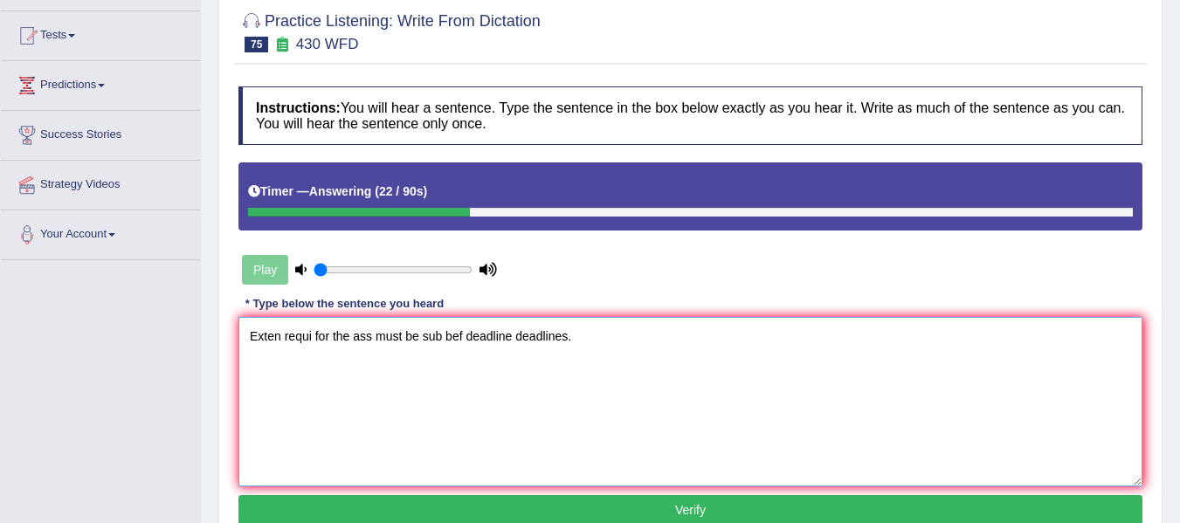
click at [280, 335] on textarea "Exten requi for the ass must be sub bef deadline deadlines." at bounding box center [690, 401] width 904 height 169
click at [335, 337] on textarea "Extension requi for the ass must be sub bef deadline deadlines." at bounding box center [690, 401] width 904 height 169
click at [432, 343] on textarea "Extension requirement for the ass must be sub bef deadline deadlines." at bounding box center [690, 401] width 904 height 169
click at [544, 337] on textarea "Extension requirement for the assignment must be sub bef deadline deadlines." at bounding box center [690, 401] width 904 height 169
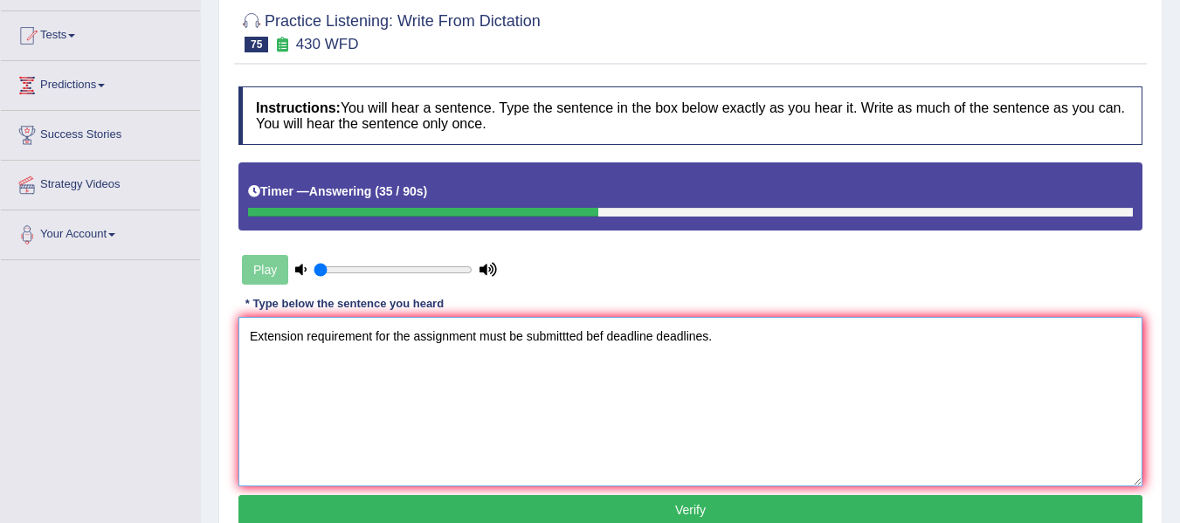
click at [564, 338] on textarea "Extension requirement for the assignment must be submittted bef deadline deadli…" at bounding box center [690, 401] width 904 height 169
click at [600, 338] on textarea "Extension requirement for the assignment must be submitted bef deadline deadlin…" at bounding box center [690, 401] width 904 height 169
type textarea "Extension requirement for the assignment must be submitted before deadline dead…"
click at [656, 516] on button "Verify" at bounding box center [690, 510] width 904 height 30
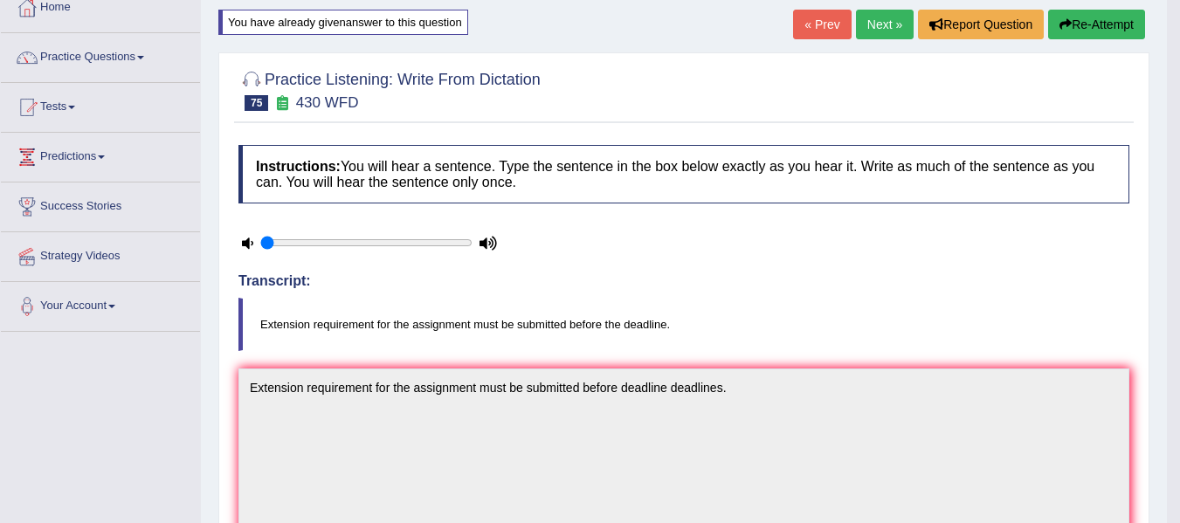
scroll to position [87, 0]
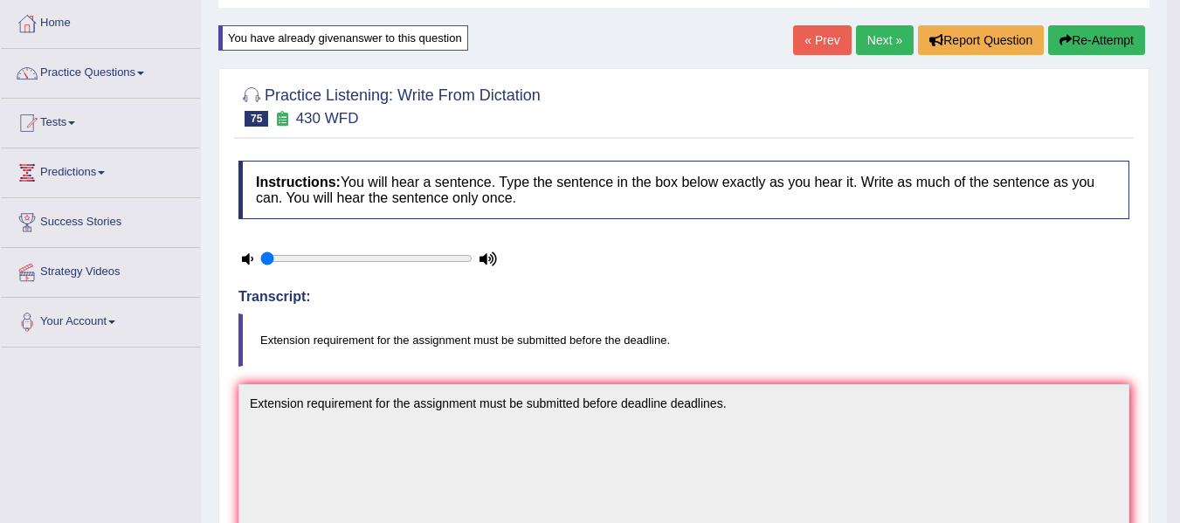
click at [875, 40] on link "Next »" at bounding box center [885, 40] width 58 height 30
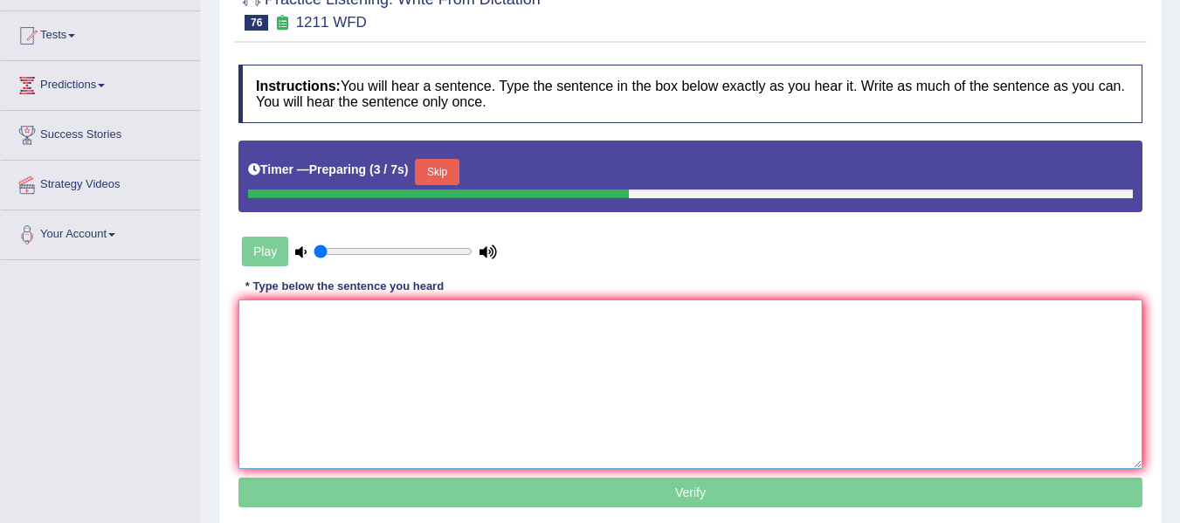
click at [381, 368] on textarea at bounding box center [690, 384] width 904 height 169
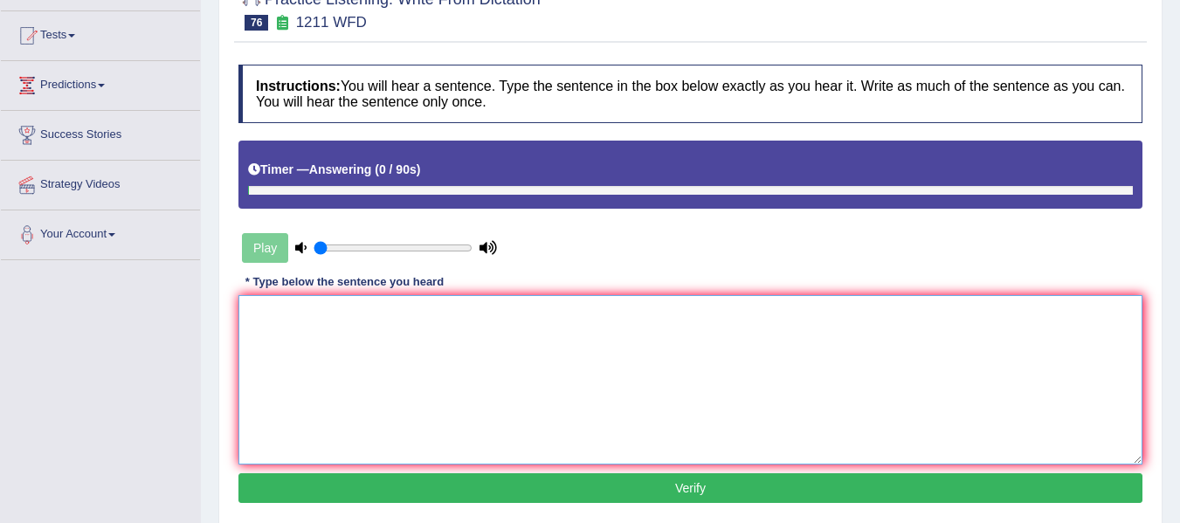
click at [381, 368] on textarea at bounding box center [690, 379] width 904 height 169
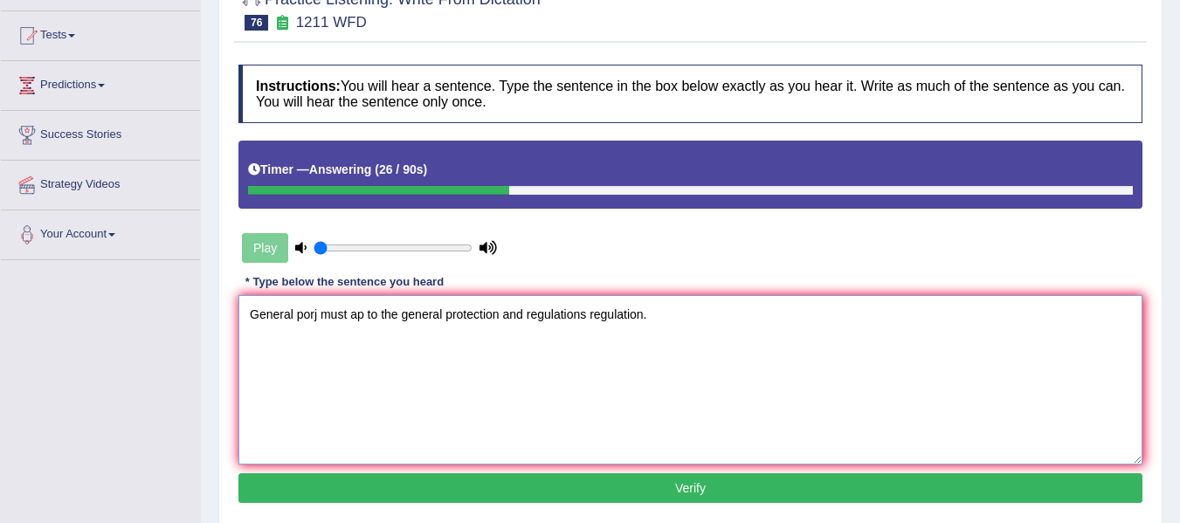
click at [308, 315] on textarea "General porj must ap to the general protection and regulations regulation." at bounding box center [690, 379] width 904 height 169
click at [390, 316] on textarea "General protection must ap to the general protection and regulations regulation." at bounding box center [690, 379] width 904 height 169
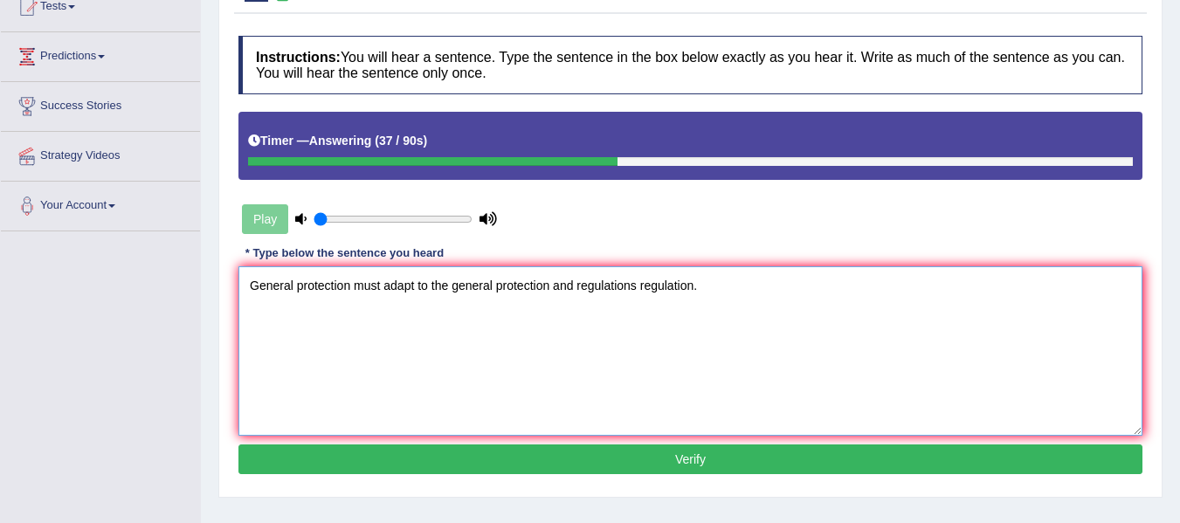
scroll to position [233, 0]
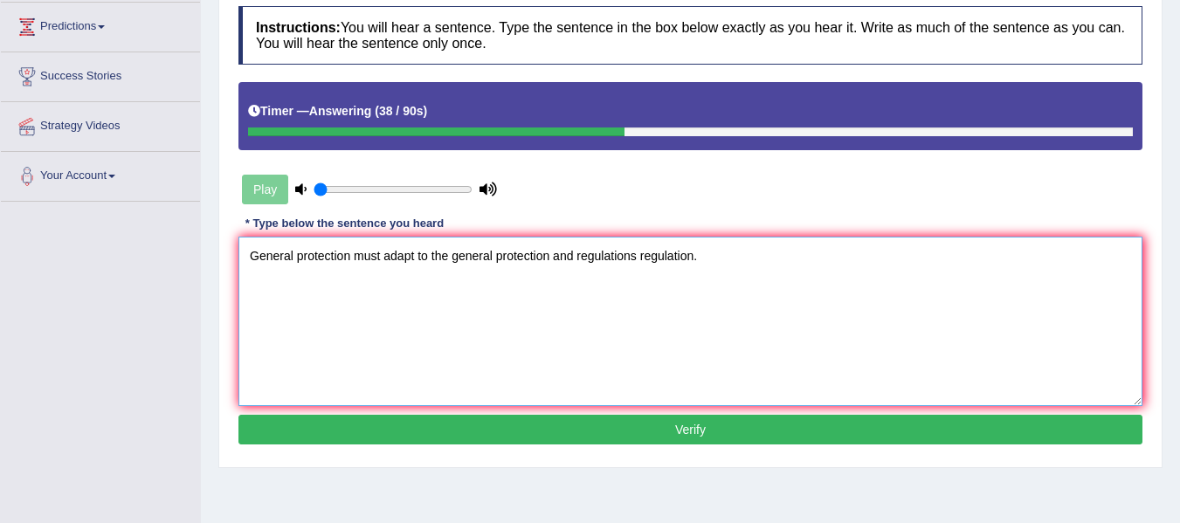
type textarea "General protection must adapt to the general protection and regulations regulat…"
click at [619, 417] on button "Verify" at bounding box center [690, 430] width 904 height 30
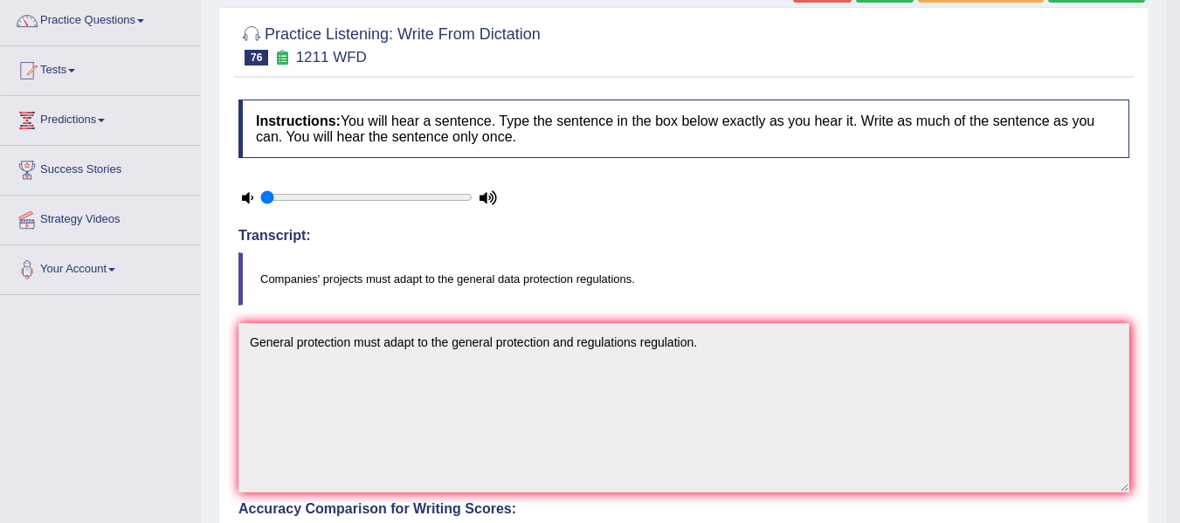
scroll to position [59, 0]
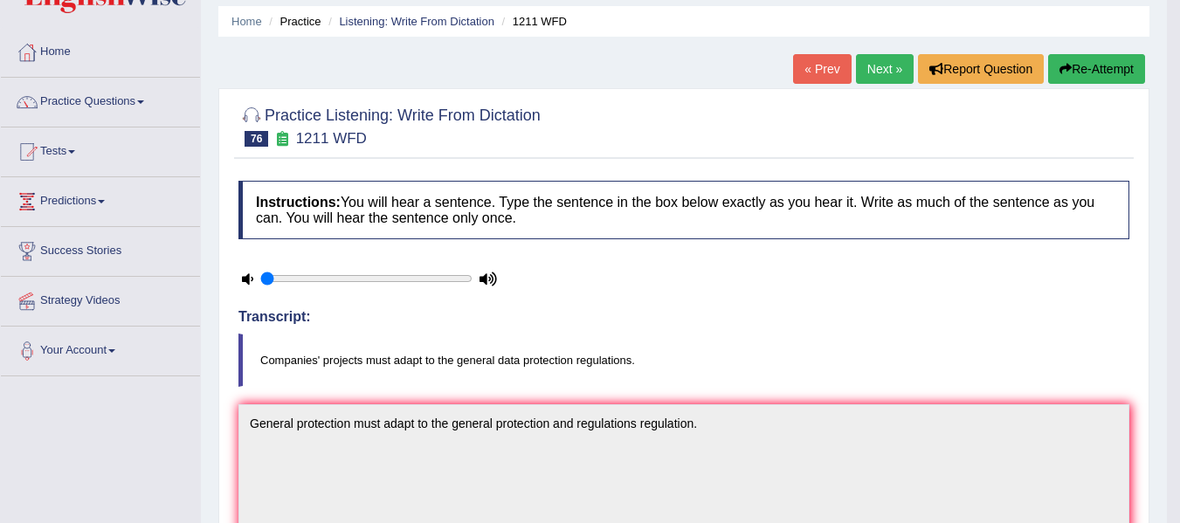
click at [1120, 66] on button "Re-Attempt" at bounding box center [1096, 69] width 97 height 30
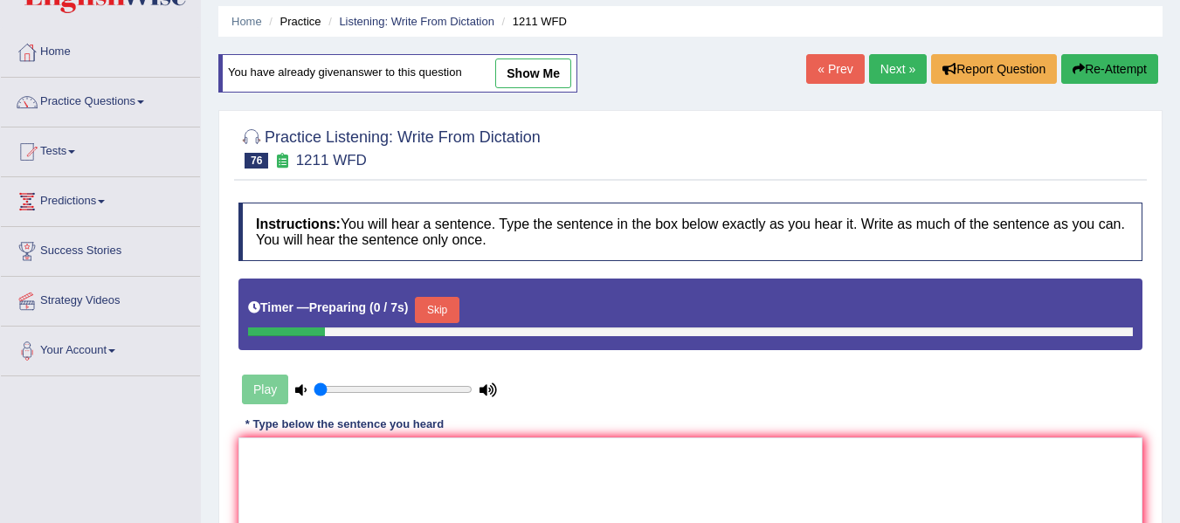
click at [434, 316] on button "Skip" at bounding box center [437, 310] width 44 height 26
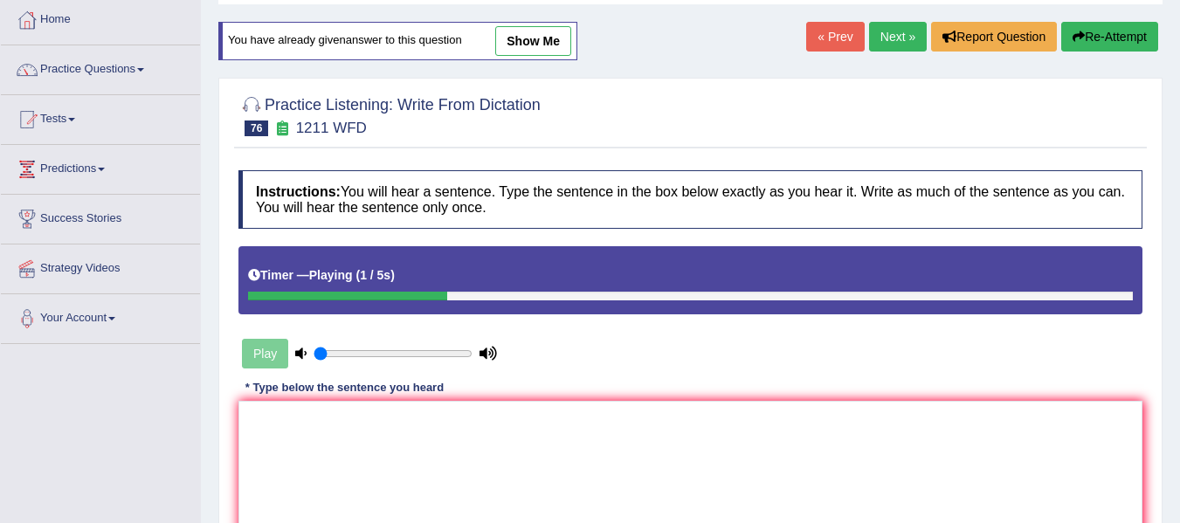
scroll to position [146, 0]
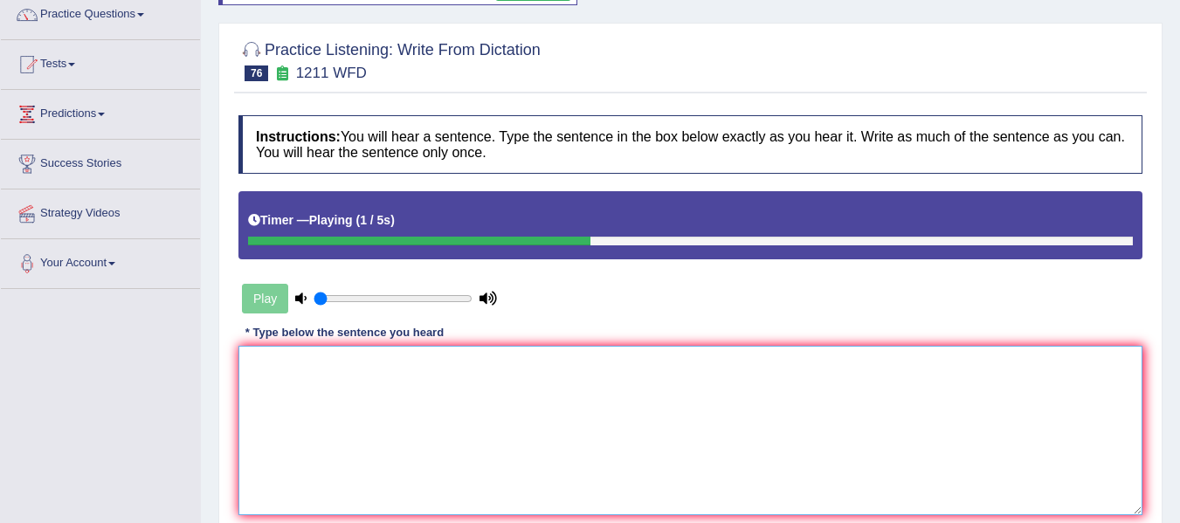
click at [433, 393] on textarea at bounding box center [690, 430] width 904 height 169
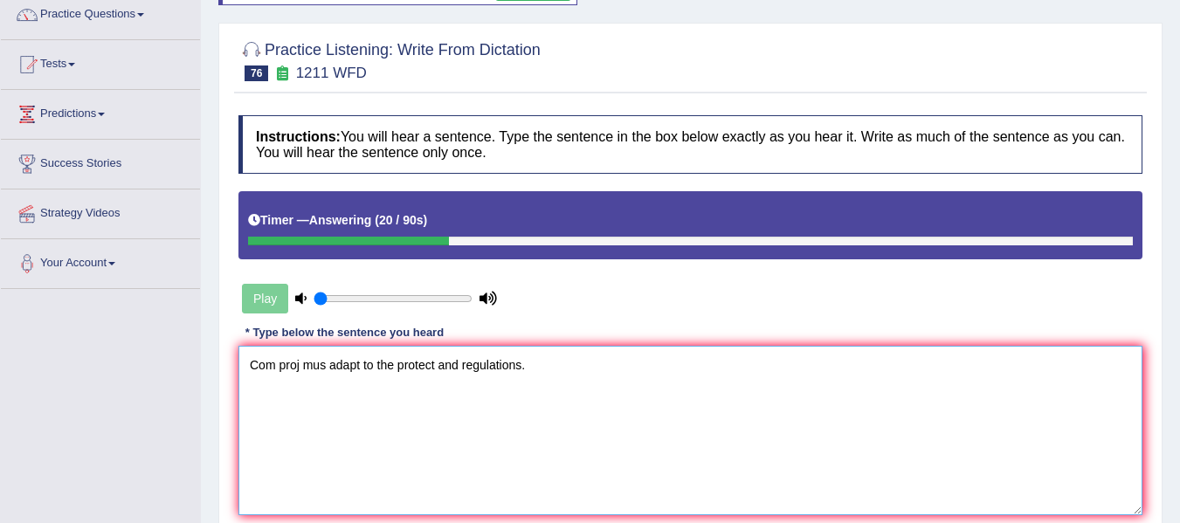
click at [277, 368] on textarea "Com proj mus adapt to the protect and regulations." at bounding box center [690, 430] width 904 height 169
click at [336, 369] on textarea "Companies proj mus adapt to the protect and regulations." at bounding box center [690, 430] width 904 height 169
click at [378, 370] on textarea "Companies project mus adapt to the protect and regulations." at bounding box center [690, 430] width 904 height 169
click at [493, 372] on textarea "Companies project must adapt to the protect and regulations." at bounding box center [690, 430] width 904 height 169
click at [452, 368] on textarea "Companies project must adapt to the protect and regulations." at bounding box center [690, 430] width 904 height 169
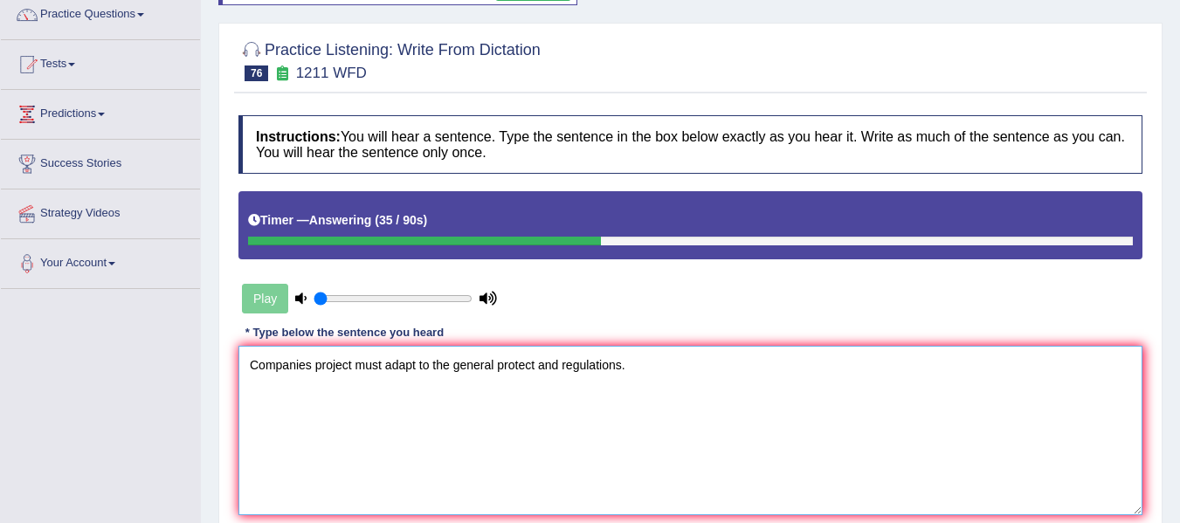
click at [536, 369] on textarea "Companies project must adapt to the general protect and regulations." at bounding box center [690, 430] width 904 height 169
click at [636, 376] on textarea "Companies project must adapt to the general protection and regulations." at bounding box center [690, 430] width 904 height 169
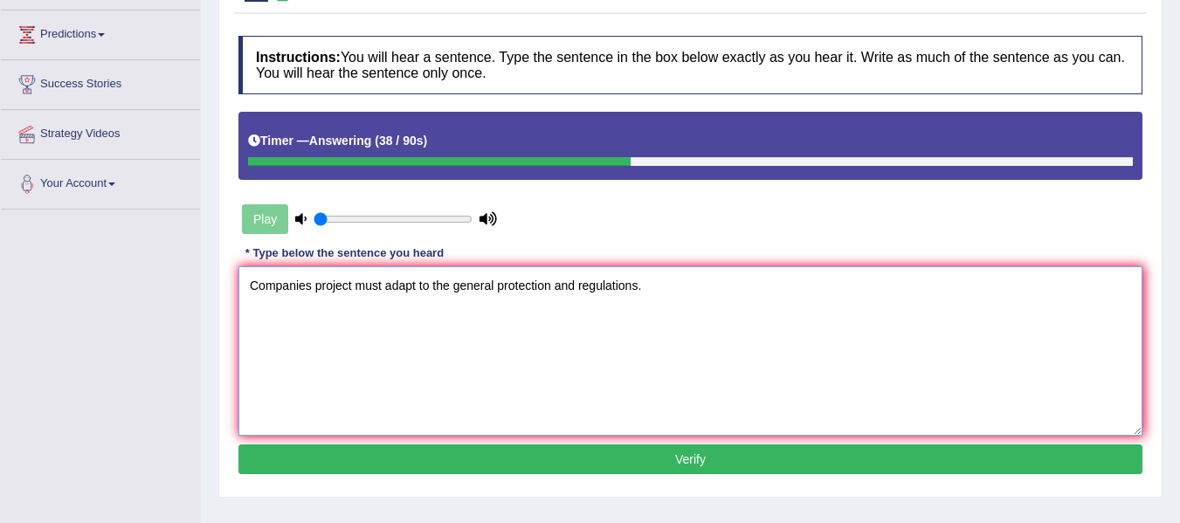
scroll to position [233, 0]
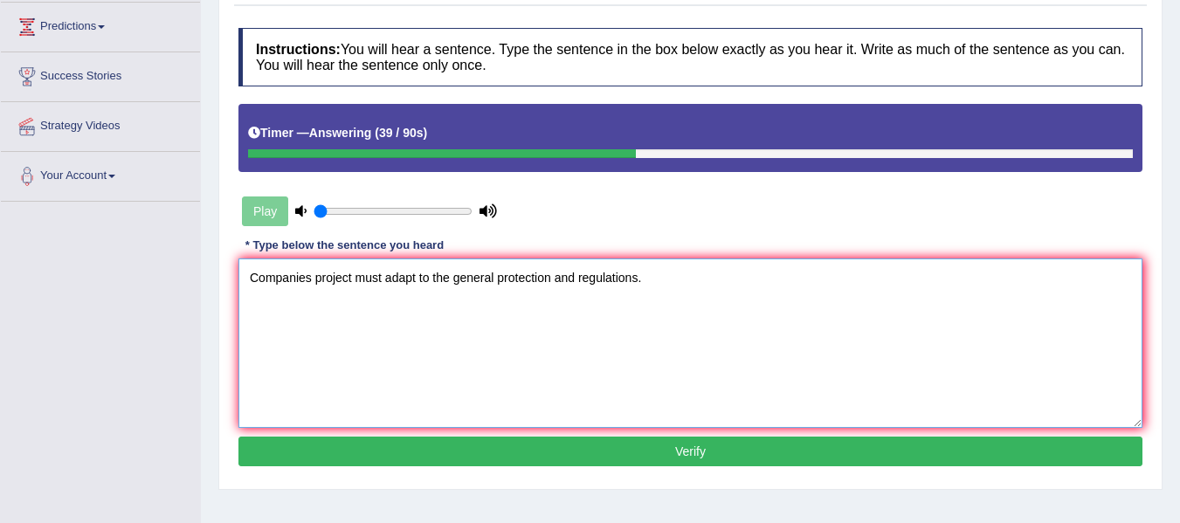
type textarea "Companies project must adapt to the general protection and regulations."
click at [576, 454] on button "Verify" at bounding box center [690, 452] width 904 height 30
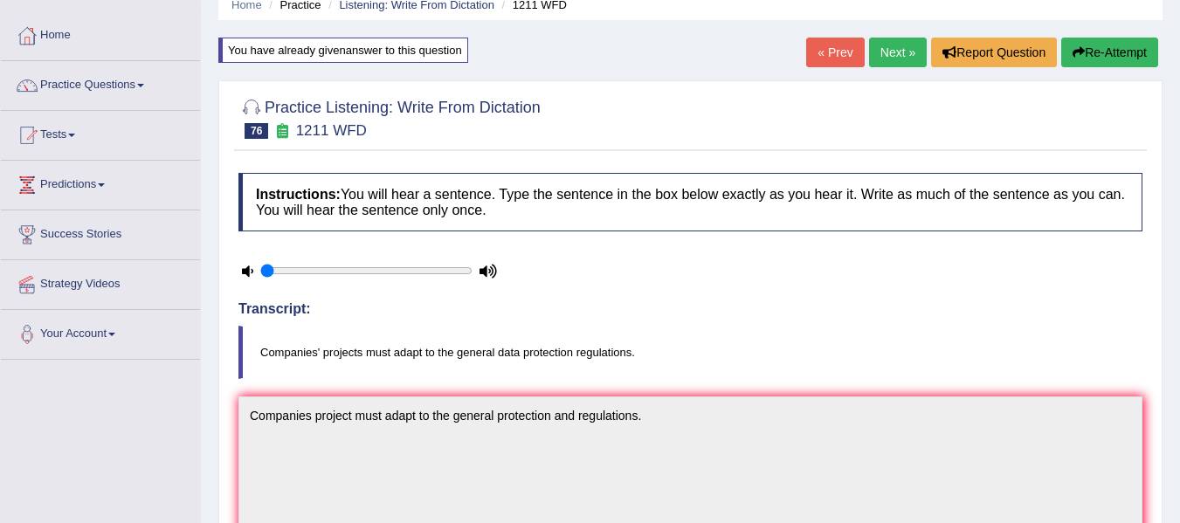
scroll to position [59, 0]
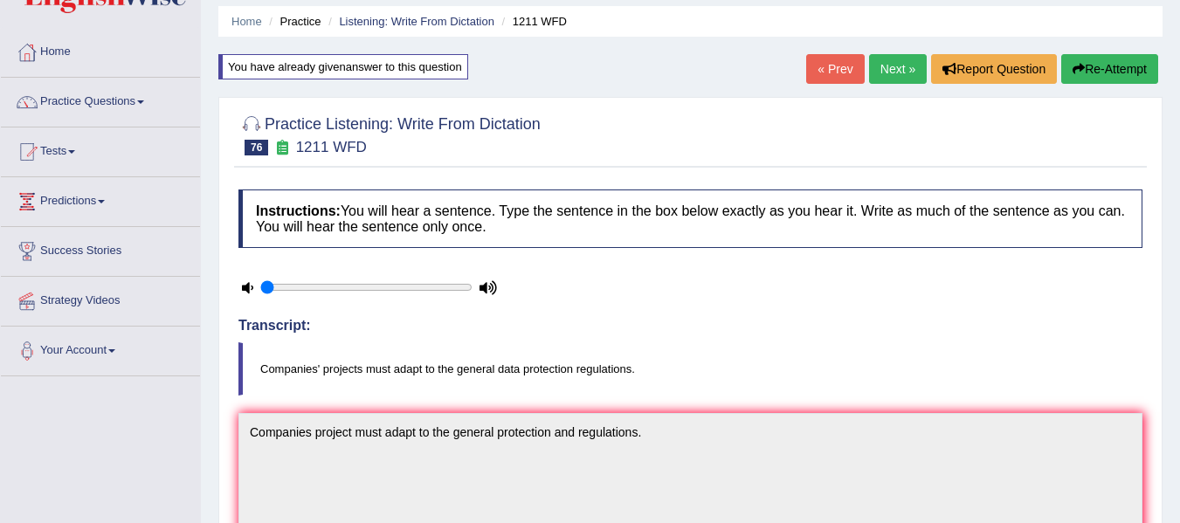
click at [1086, 67] on button "Re-Attempt" at bounding box center [1109, 69] width 97 height 30
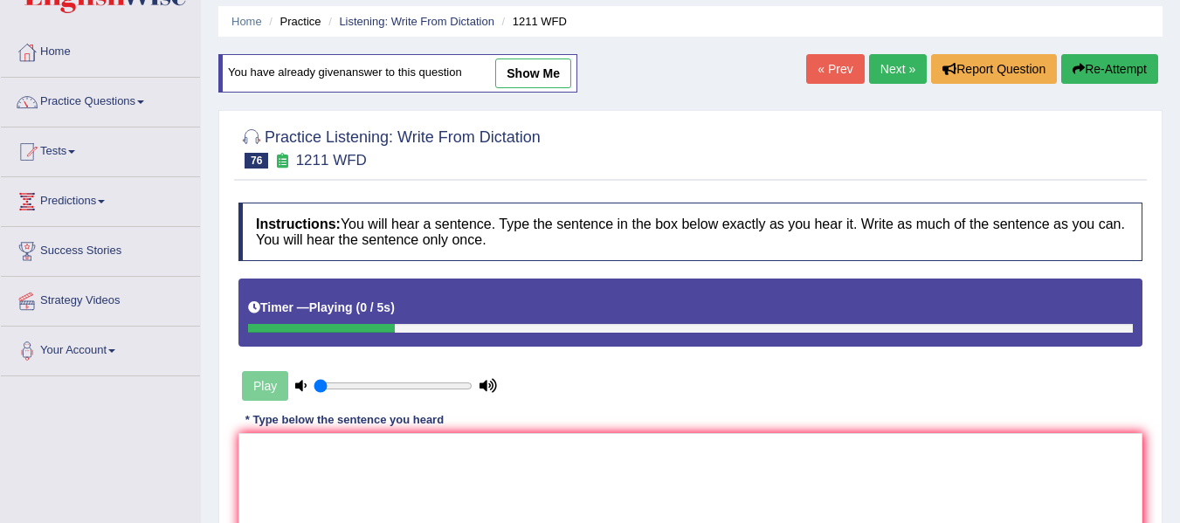
scroll to position [59, 0]
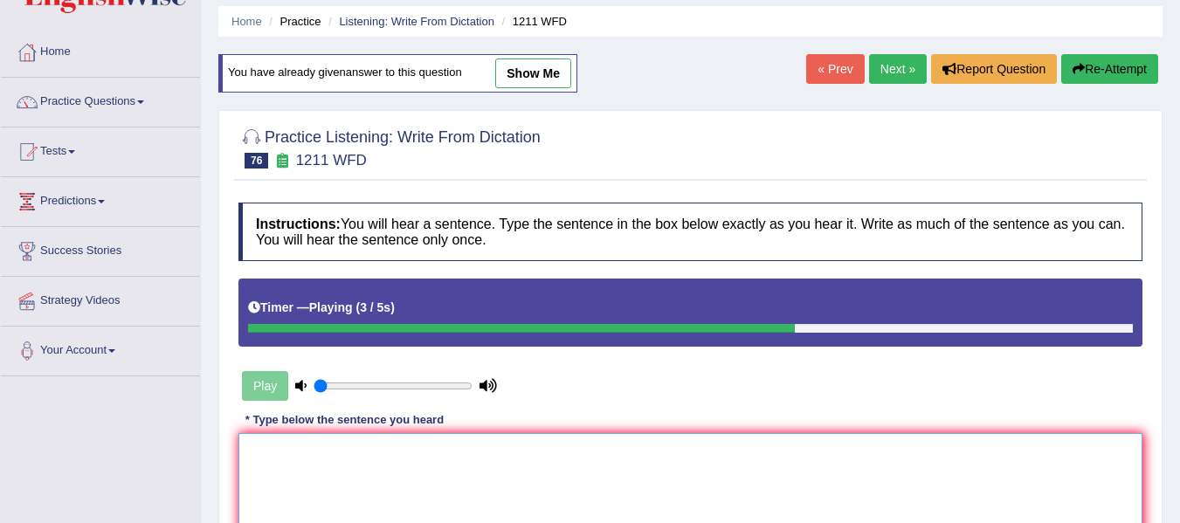
click at [425, 483] on textarea at bounding box center [690, 517] width 904 height 169
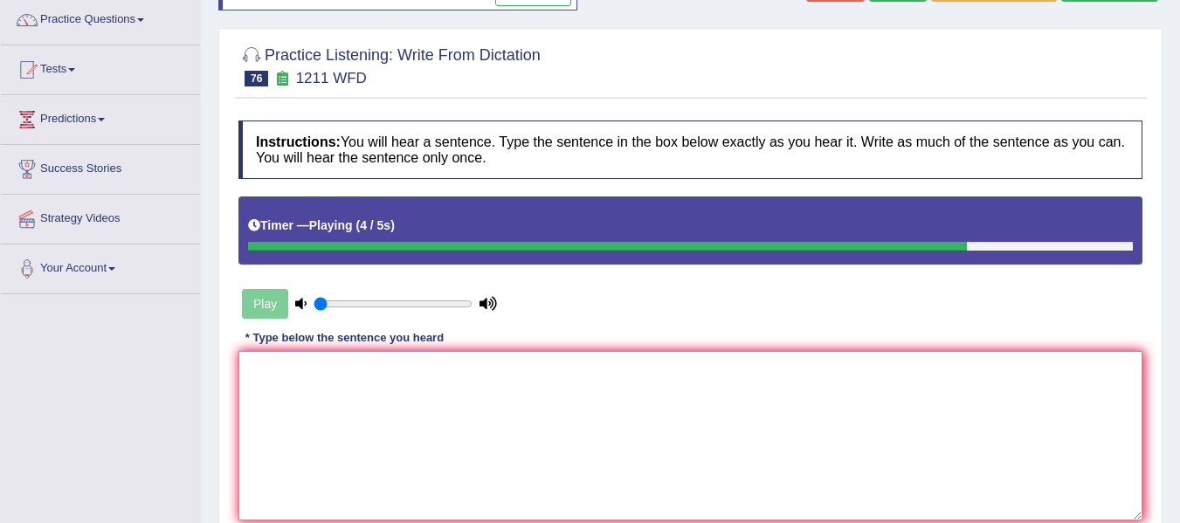
scroll to position [146, 0]
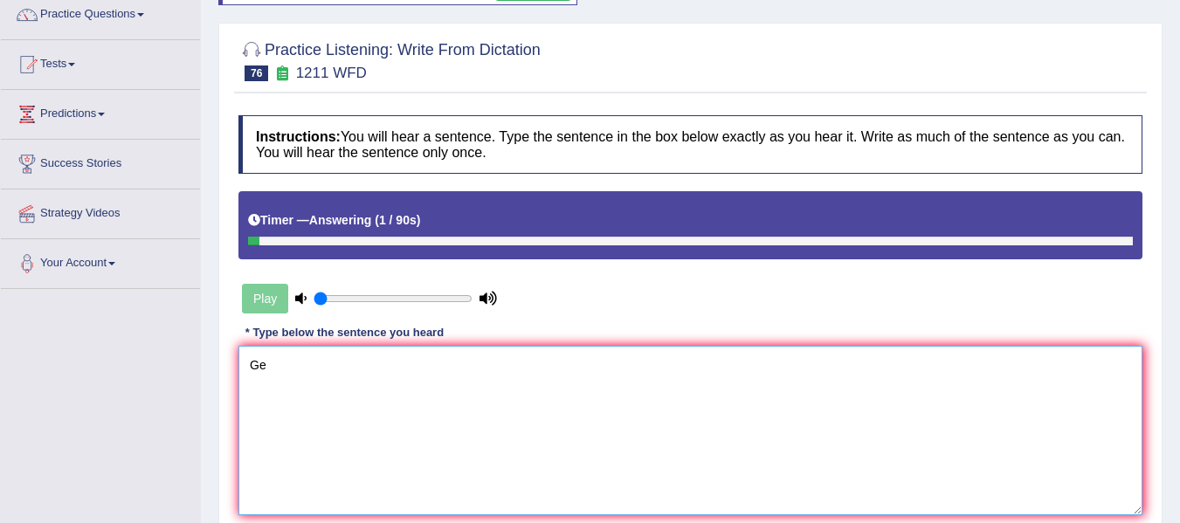
type textarea "G"
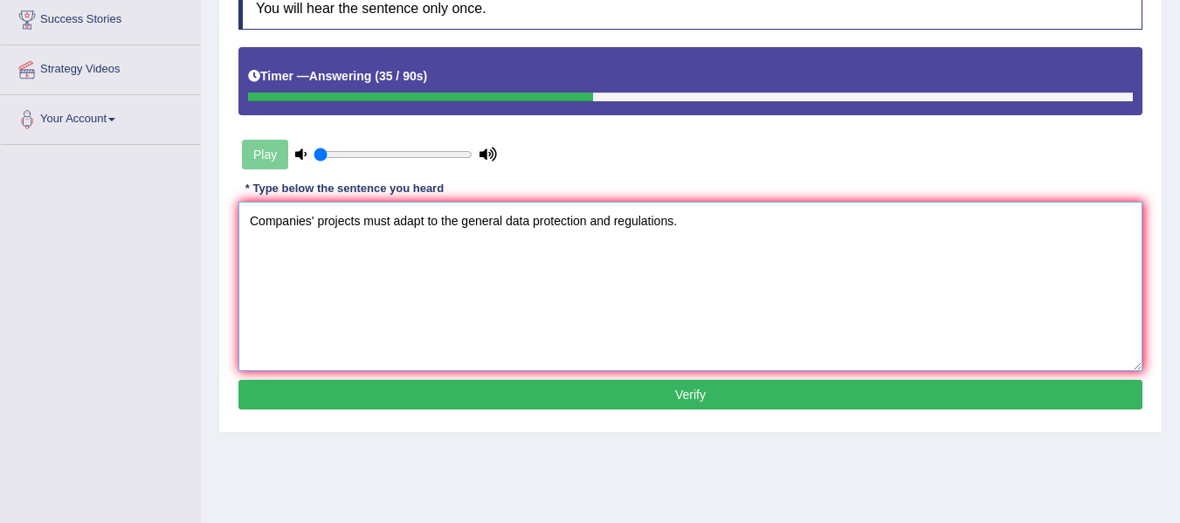
scroll to position [292, 0]
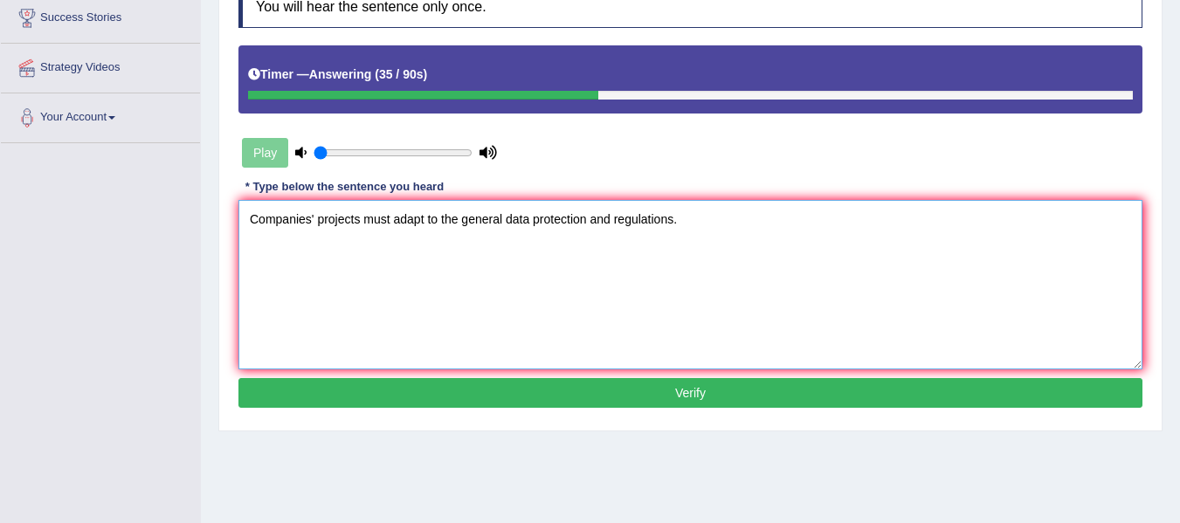
type textarea "Companies' projects must adapt to the general data protection and regulations."
click at [465, 397] on button "Verify" at bounding box center [690, 393] width 904 height 30
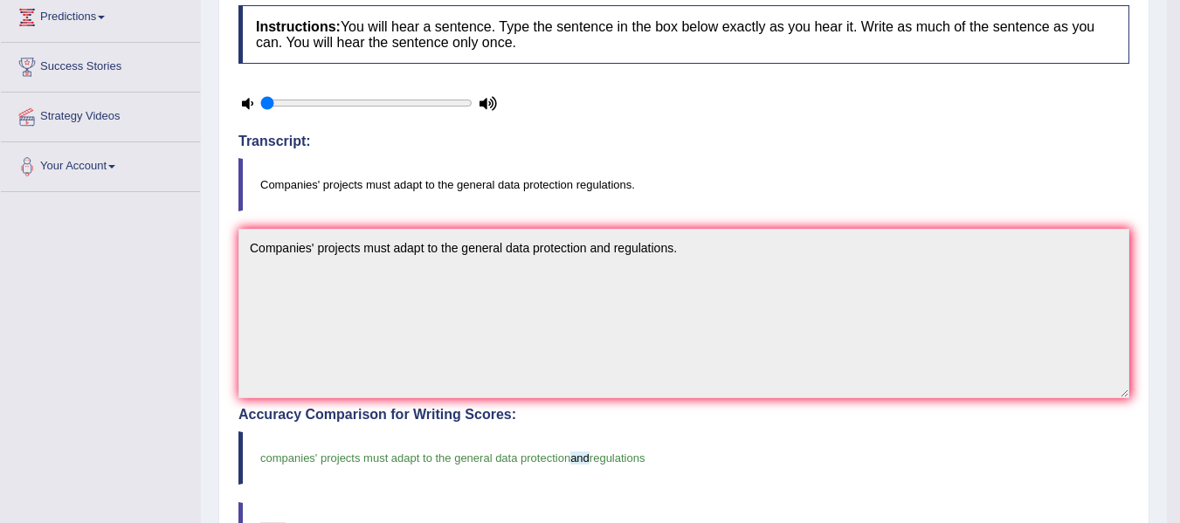
scroll to position [175, 0]
